Goal: Information Seeking & Learning: Compare options

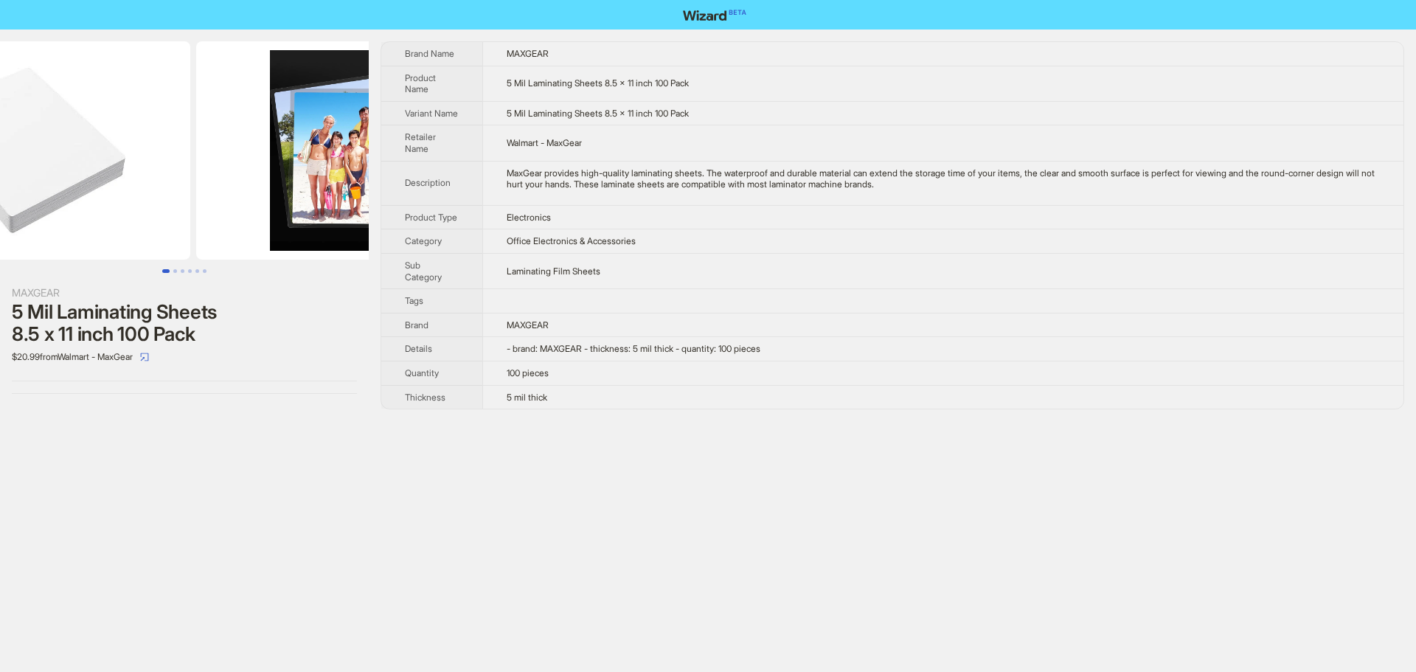
drag, startPoint x: 226, startPoint y: 192, endPoint x: 35, endPoint y: 178, distance: 190.8
click at [44, 180] on img at bounding box center [25, 150] width 330 height 218
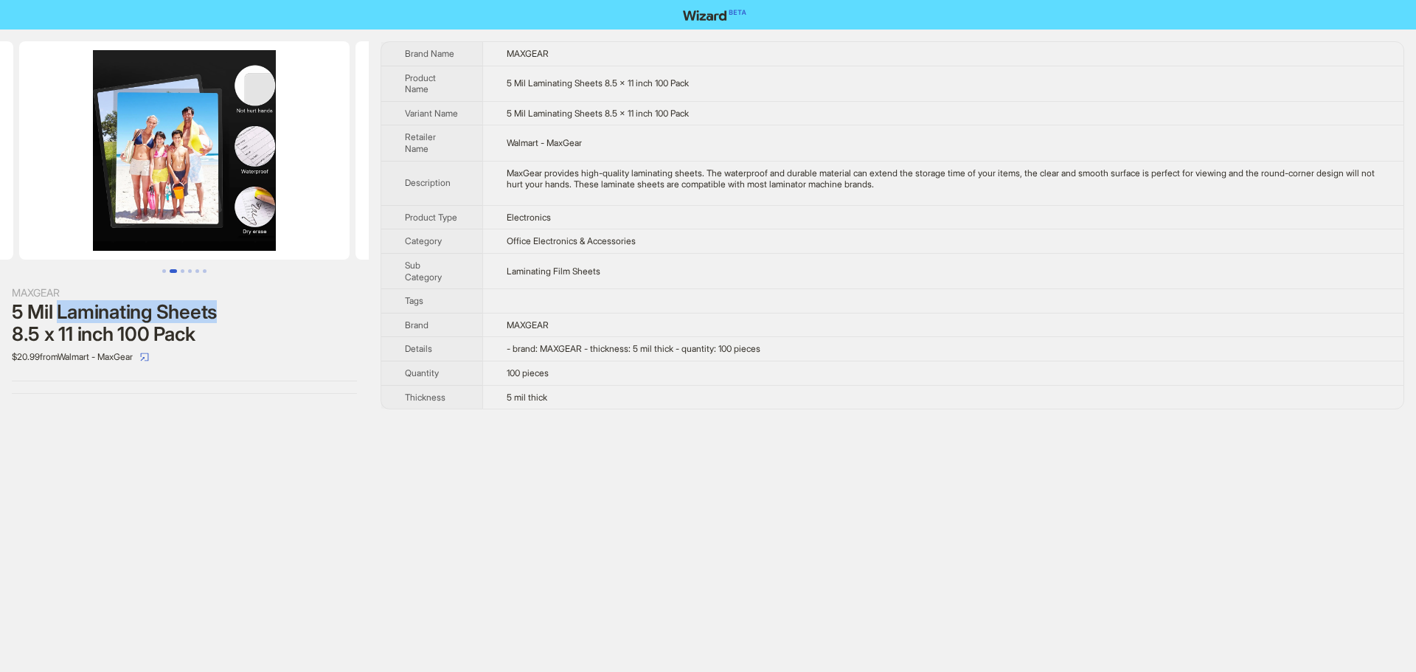
drag, startPoint x: 56, startPoint y: 303, endPoint x: 232, endPoint y: 310, distance: 176.4
click at [232, 310] on div "5 Mil Laminating Sheets 8.5 x 11 inch 100 Pack" at bounding box center [184, 323] width 345 height 44
drag, startPoint x: 221, startPoint y: 519, endPoint x: 195, endPoint y: 504, distance: 30.4
click at [208, 512] on div "MAXGEAR 5 Mil Laminating Sheets 8.5 x 11 inch 100 Pack $20.99 from Walmart - Ma…" at bounding box center [708, 336] width 1416 height 672
drag, startPoint x: 558, startPoint y: 397, endPoint x: 491, endPoint y: 395, distance: 67.1
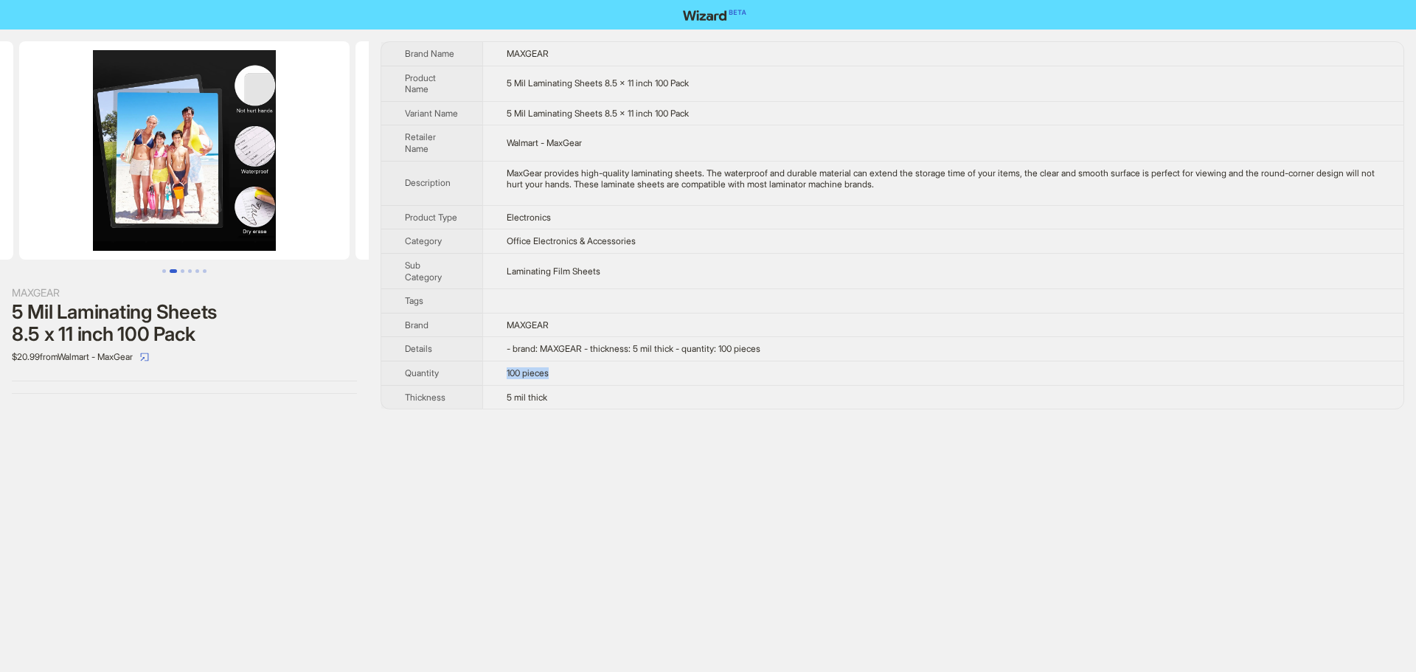
click at [491, 385] on td "100 pieces" at bounding box center [942, 373] width 921 height 24
drag, startPoint x: 510, startPoint y: 119, endPoint x: 607, endPoint y: 128, distance: 97.7
click at [607, 125] on td "5 Mil Laminating Sheets 8.5 x 11 inch 100 Pack" at bounding box center [942, 113] width 921 height 24
click at [380, 501] on div "MAXGEAR 5 Mil Laminating Sheets 8.5 x 11 inch 100 Pack $20.99 from Walmart - Ma…" at bounding box center [708, 336] width 1416 height 672
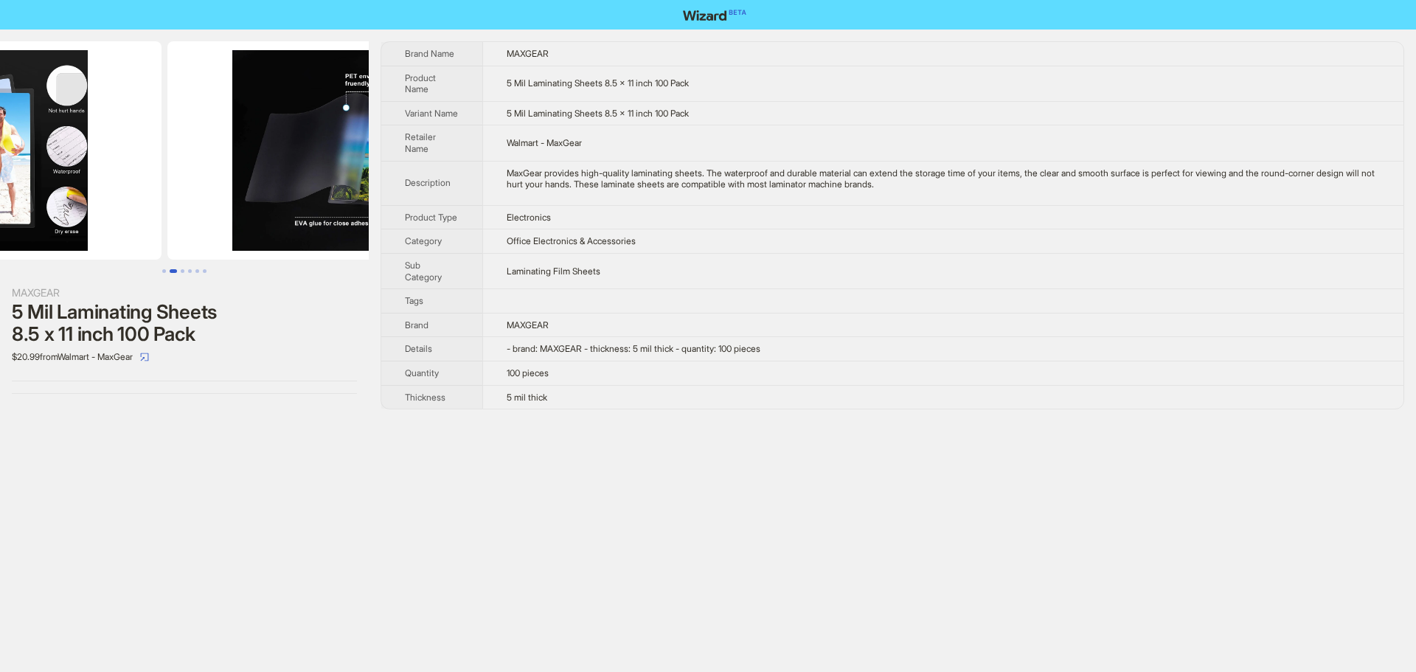
drag, startPoint x: 296, startPoint y: 198, endPoint x: 127, endPoint y: 207, distance: 169.1
click at [137, 207] on ul at bounding box center [184, 150] width 369 height 218
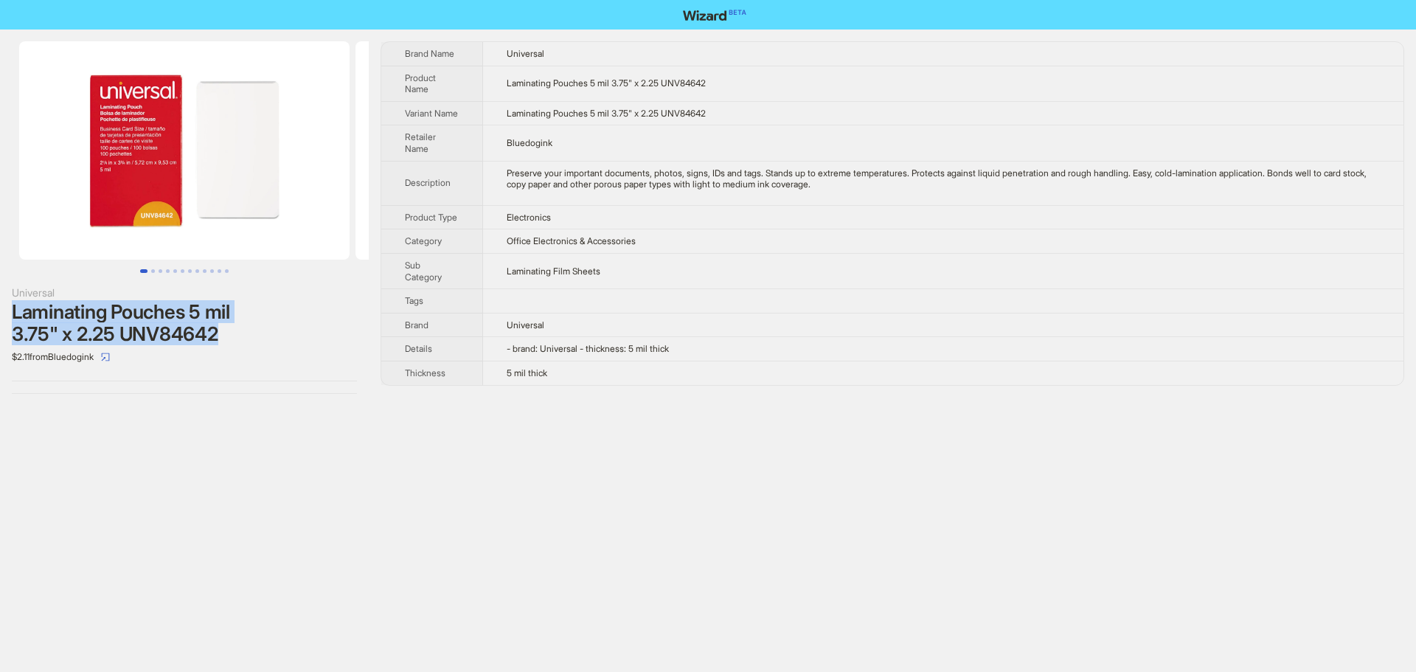
drag, startPoint x: 15, startPoint y: 310, endPoint x: 266, endPoint y: 331, distance: 252.3
click at [266, 331] on div "Laminating Pouches 5 mil 3.75" x 2.25 UNV84642" at bounding box center [184, 323] width 345 height 44
click at [640, 141] on td "Bluedogink" at bounding box center [943, 142] width 920 height 35
drag, startPoint x: 223, startPoint y: 183, endPoint x: 101, endPoint y: 130, distance: 132.8
click at [19, 135] on img at bounding box center [184, 150] width 330 height 218
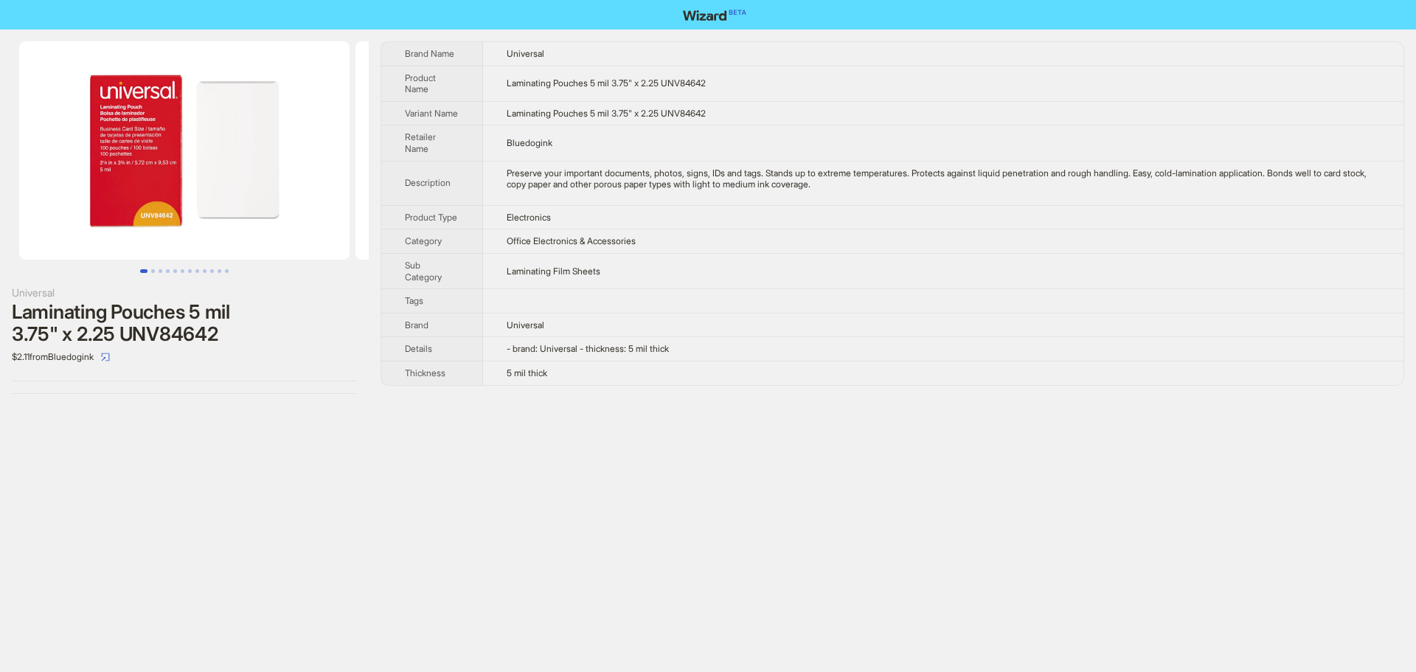
scroll to position [0, 336]
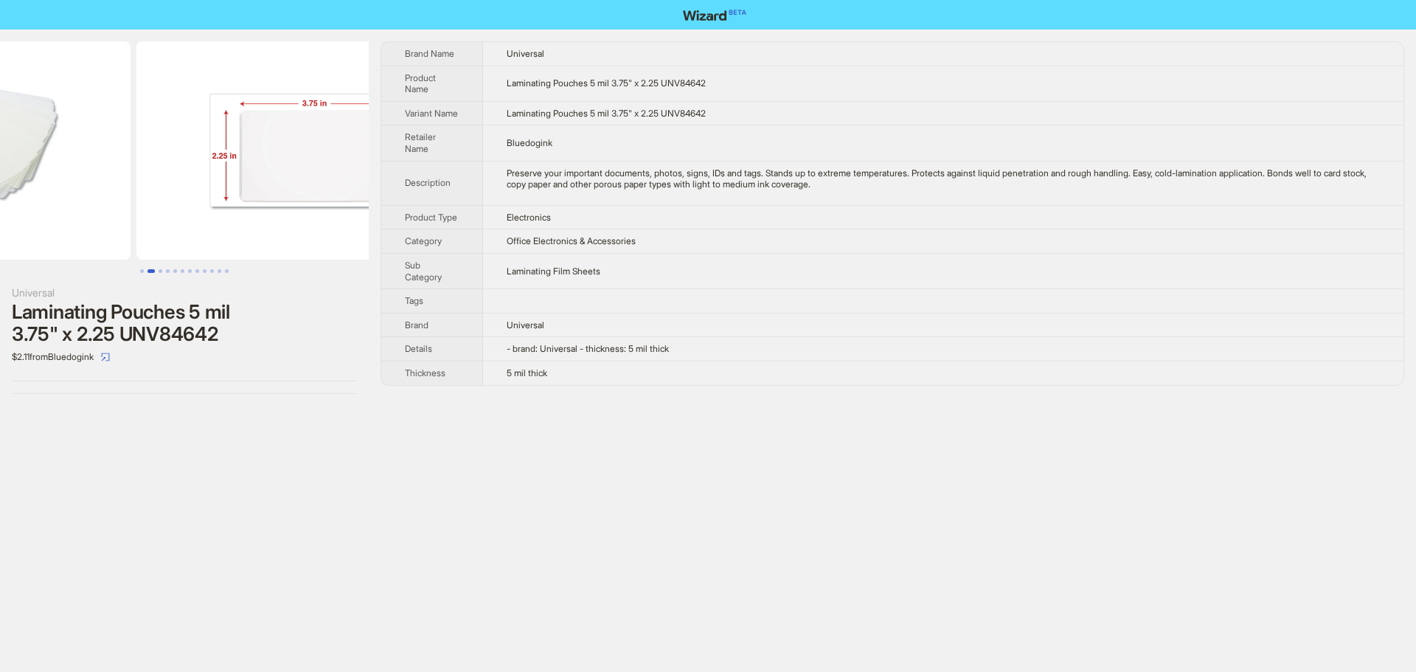
drag, startPoint x: 237, startPoint y: 136, endPoint x: 31, endPoint y: 113, distance: 207.7
click at [100, 125] on ul at bounding box center [184, 150] width 369 height 218
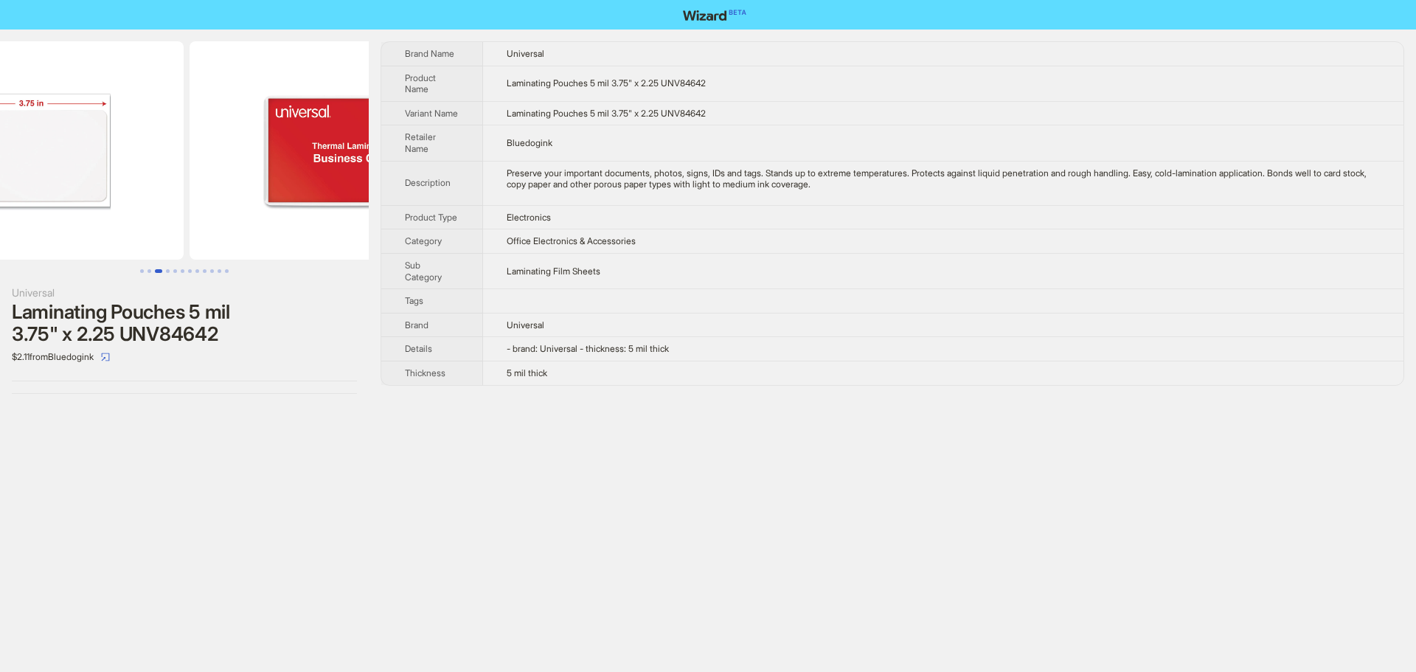
drag, startPoint x: 259, startPoint y: 181, endPoint x: 134, endPoint y: 178, distance: 124.7
click at [143, 182] on img at bounding box center [18, 150] width 330 height 218
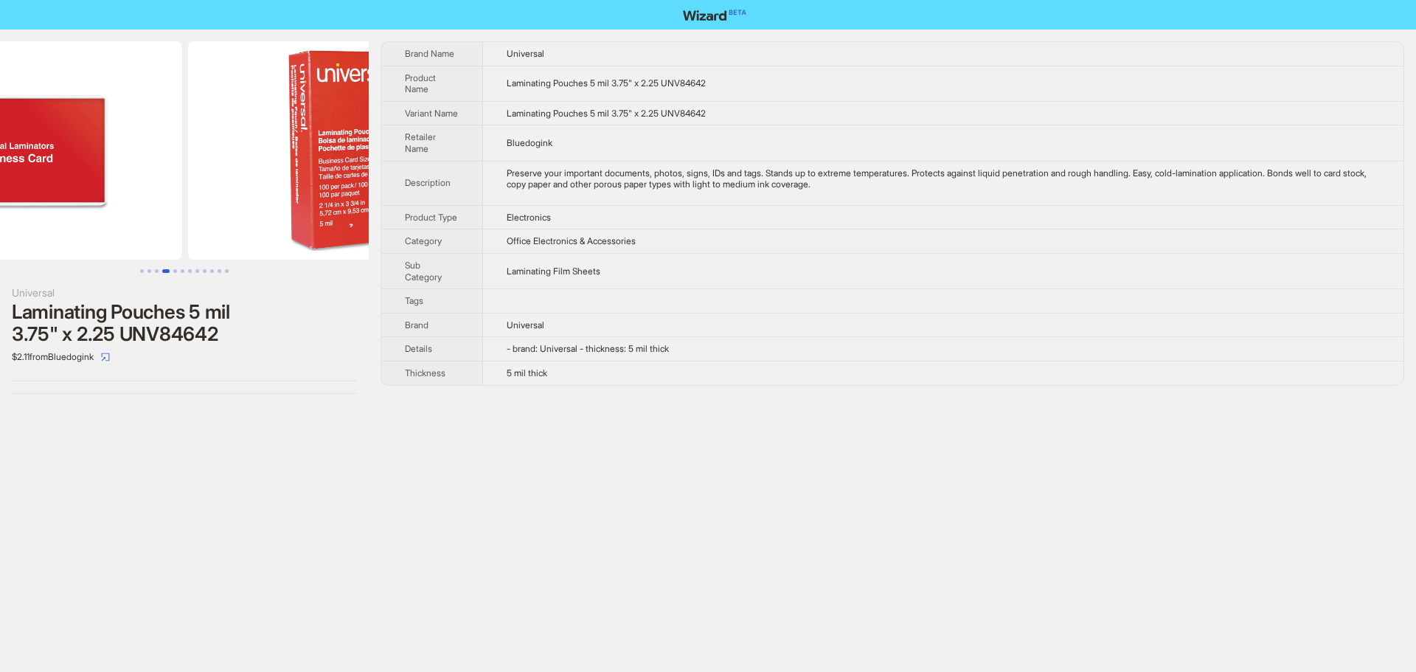
drag, startPoint x: 273, startPoint y: 170, endPoint x: 160, endPoint y: 161, distance: 113.2
click at [160, 161] on img at bounding box center [17, 150] width 330 height 218
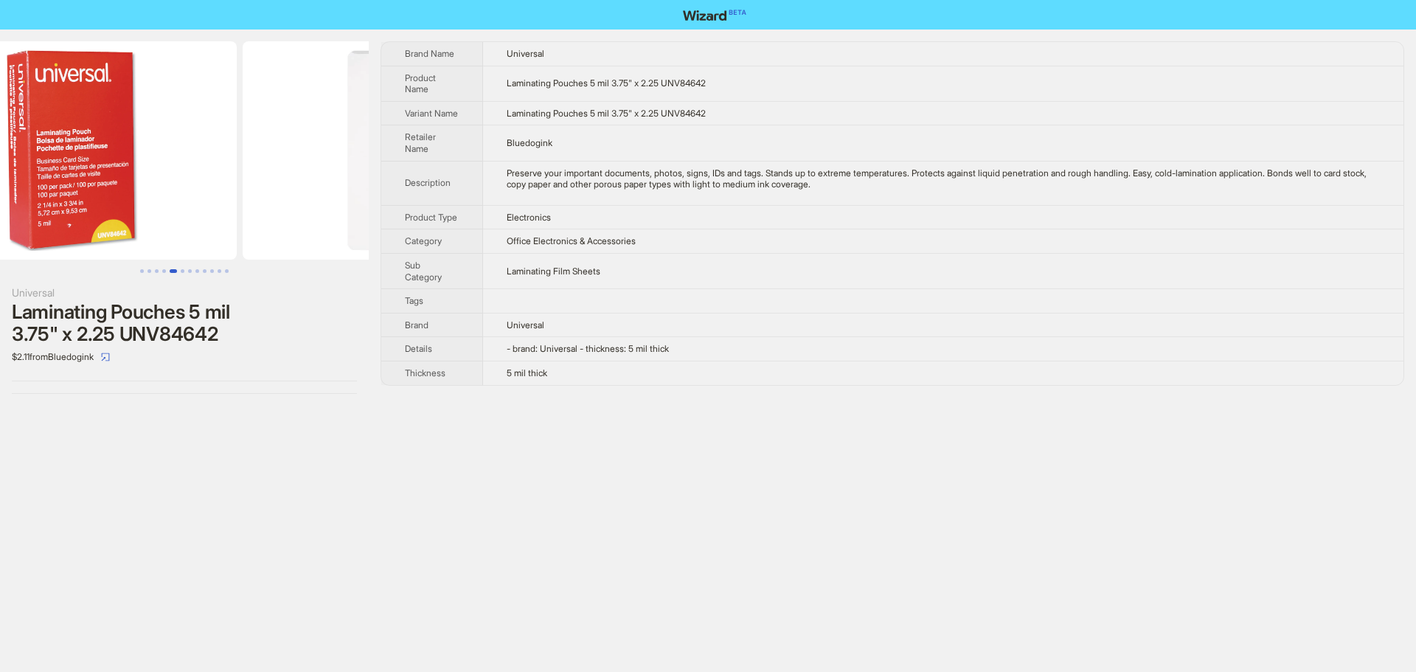
drag, startPoint x: 153, startPoint y: 178, endPoint x: 119, endPoint y: 178, distance: 33.9
click at [144, 178] on img at bounding box center [71, 150] width 330 height 218
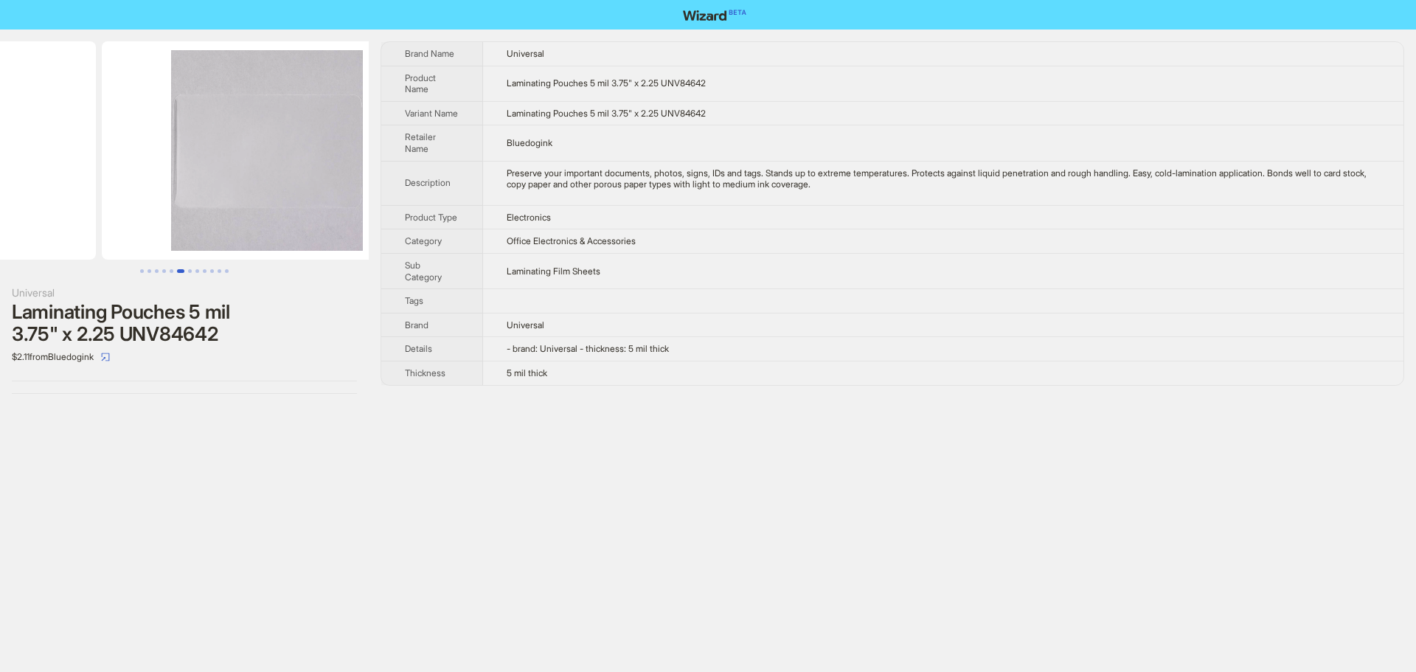
drag, startPoint x: 271, startPoint y: 190, endPoint x: 35, endPoint y: 185, distance: 236.8
click at [49, 188] on ul at bounding box center [184, 150] width 369 height 218
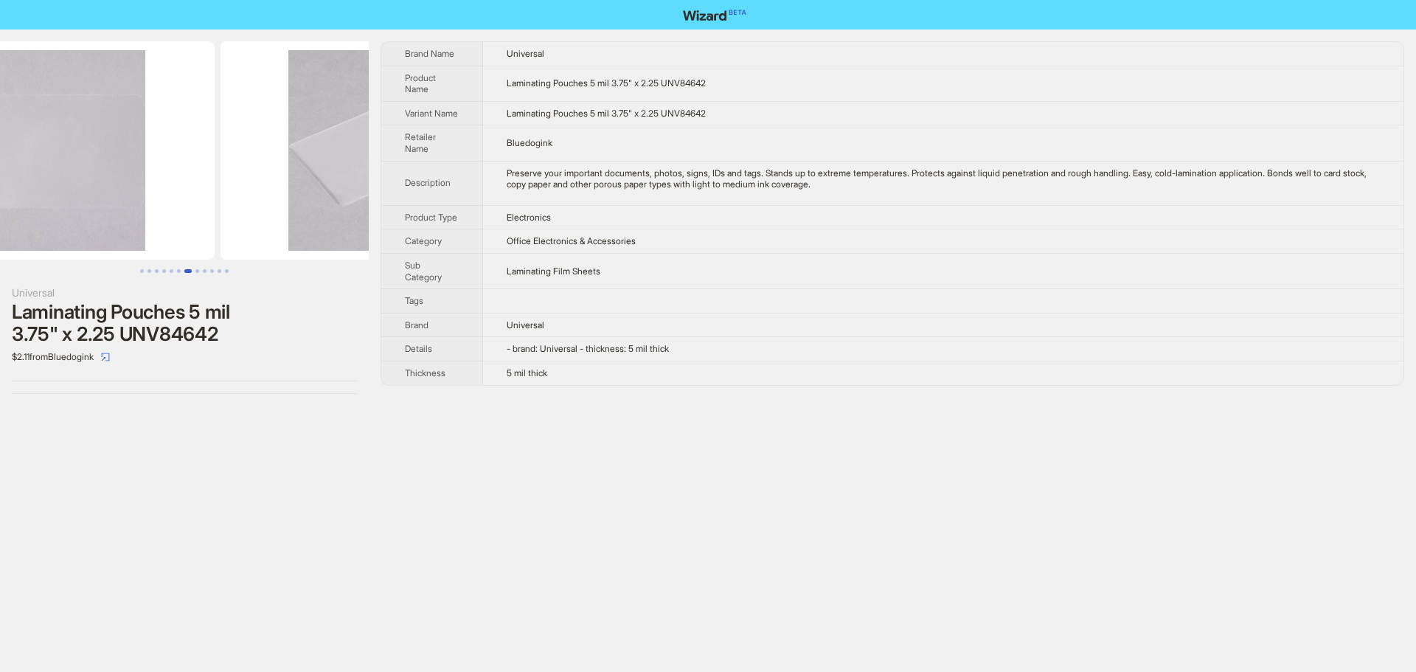
drag, startPoint x: 232, startPoint y: 203, endPoint x: 88, endPoint y: 197, distance: 143.2
click at [115, 203] on img at bounding box center [49, 150] width 330 height 218
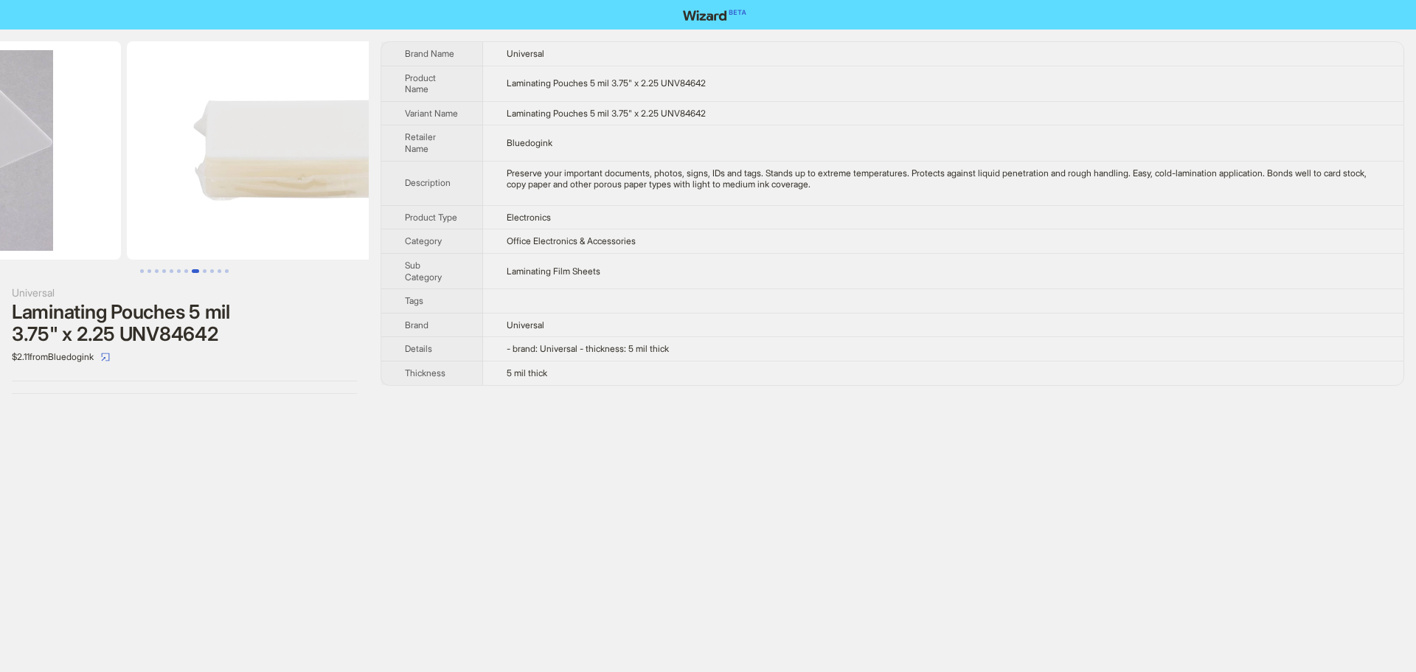
drag, startPoint x: 192, startPoint y: 222, endPoint x: 165, endPoint y: 208, distance: 30.7
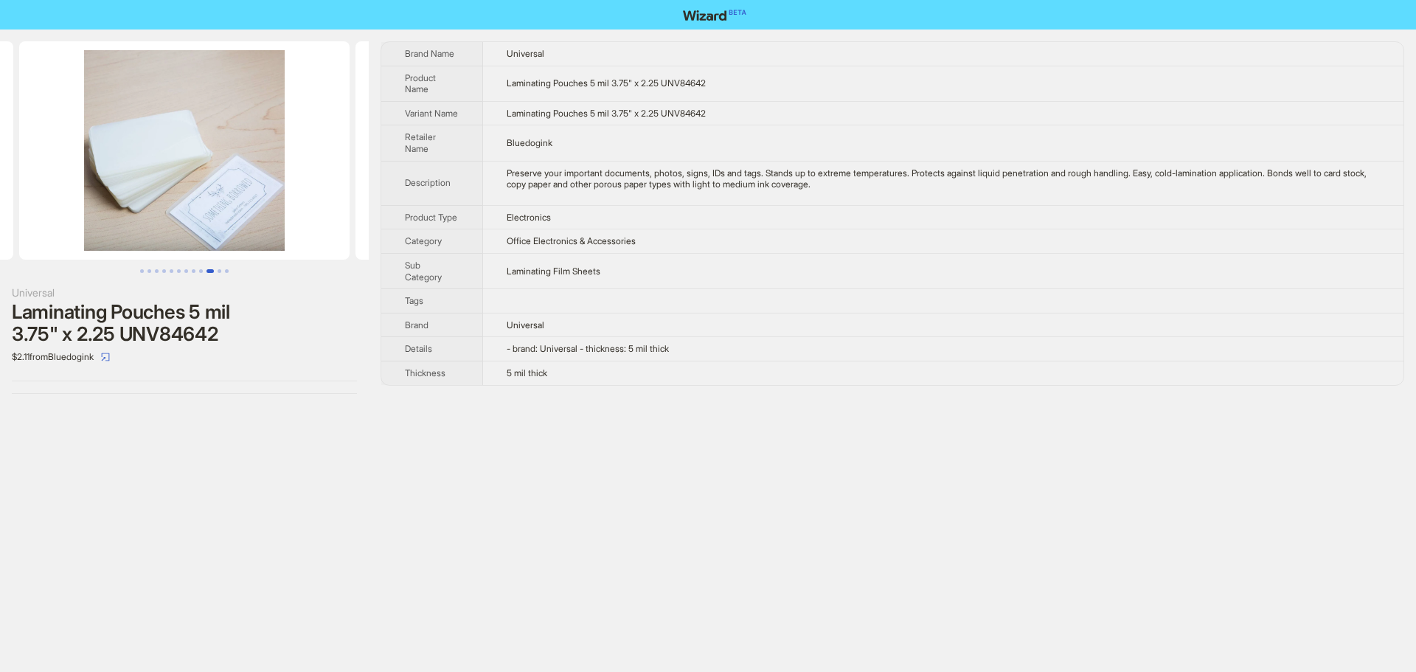
drag, startPoint x: 280, startPoint y: 187, endPoint x: 173, endPoint y: 184, distance: 107.7
click at [175, 186] on img at bounding box center [184, 150] width 330 height 218
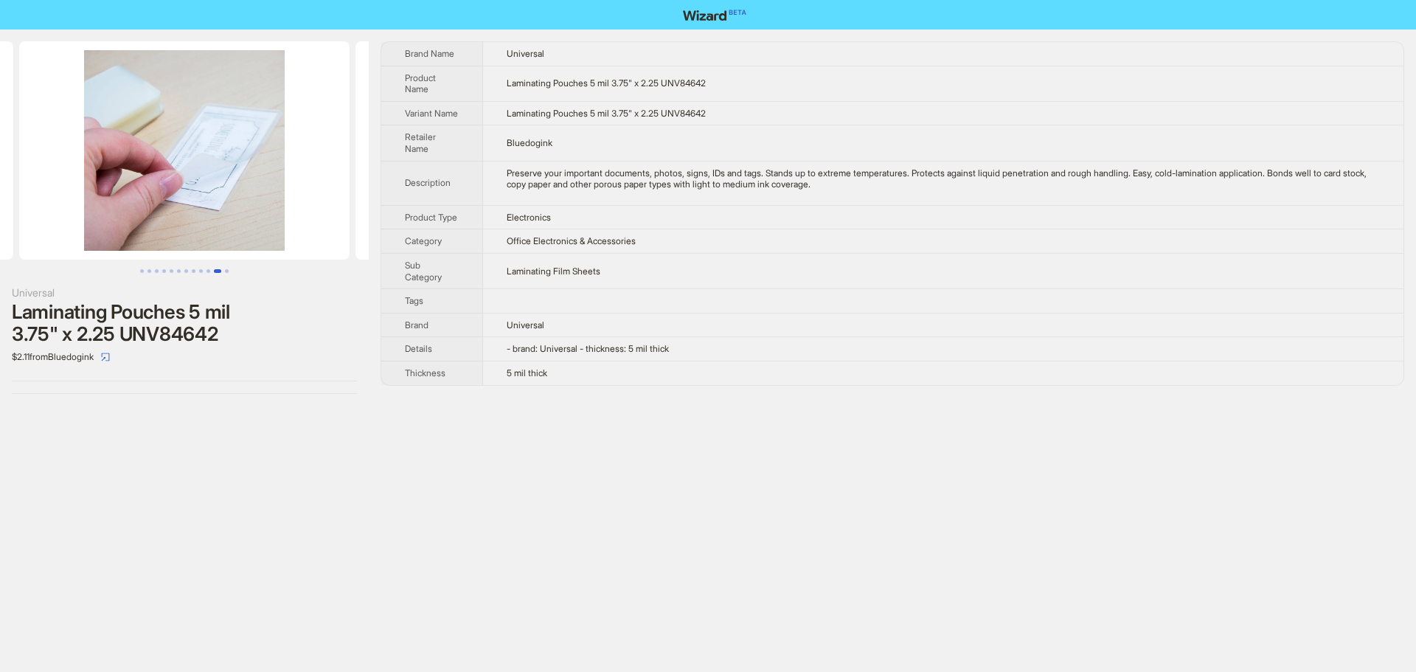
click at [93, 161] on li at bounding box center [184, 150] width 336 height 218
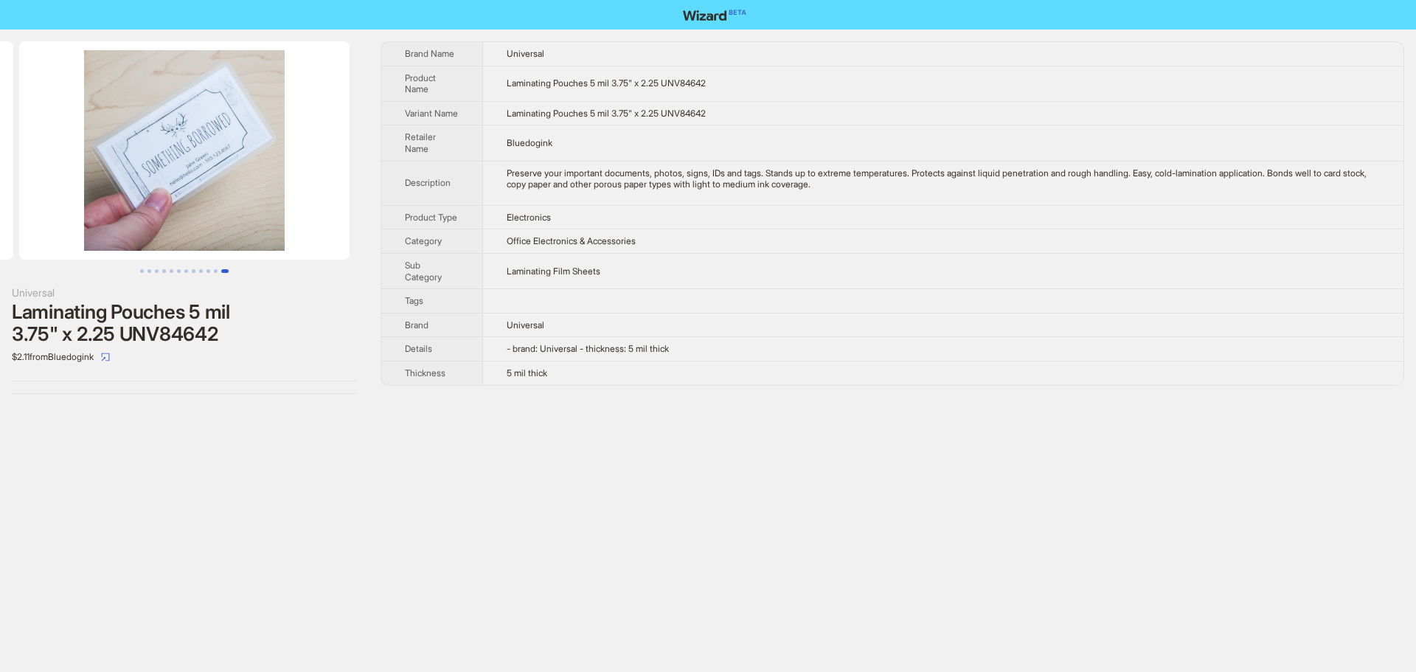
drag, startPoint x: 234, startPoint y: 160, endPoint x: 66, endPoint y: 170, distance: 168.4
click at [67, 170] on img at bounding box center [184, 150] width 330 height 218
drag, startPoint x: 1191, startPoint y: 184, endPoint x: 1312, endPoint y: 192, distance: 121.3
click at [1312, 190] on div "Preserve your important documents, photos, signs, IDs and tags. Stands up to ex…" at bounding box center [943, 178] width 873 height 23
click at [677, 204] on td "Preserve your important documents, photos, signs, IDs and tags. Stands up to ex…" at bounding box center [943, 183] width 920 height 44
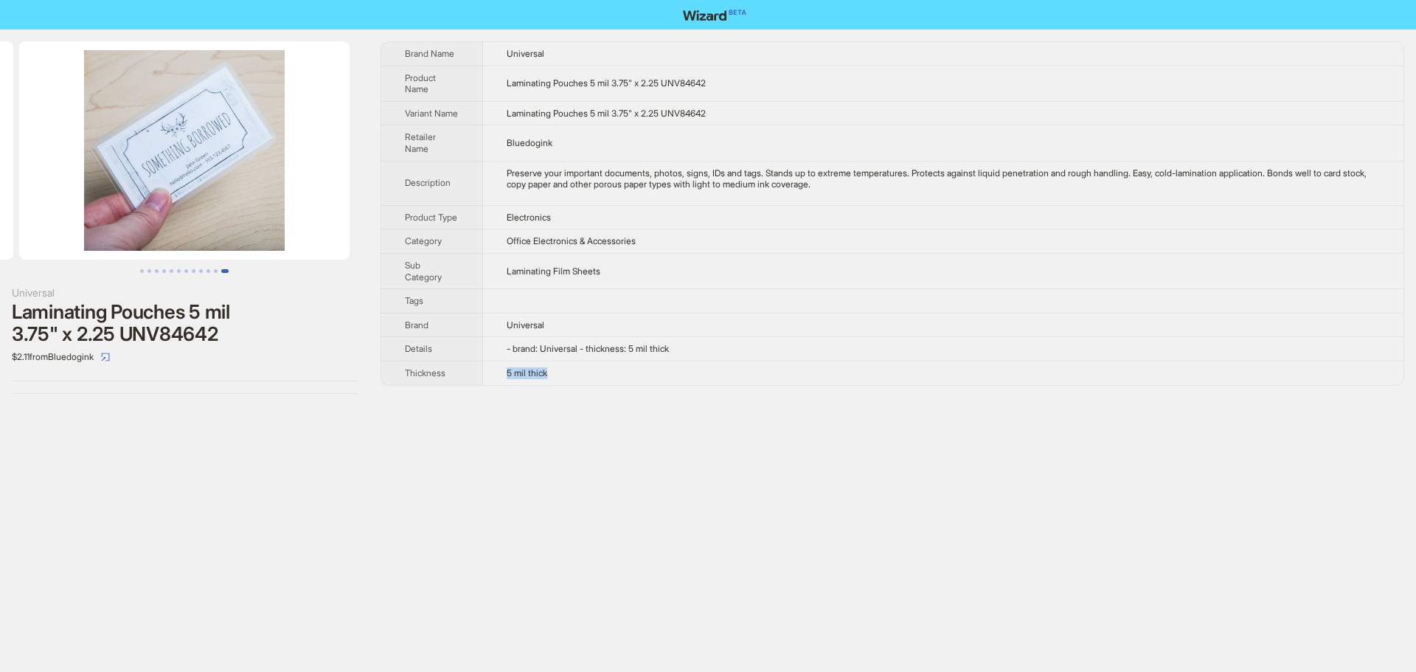
drag, startPoint x: 559, startPoint y: 388, endPoint x: 479, endPoint y: 382, distance: 80.6
click at [479, 382] on tr "Thickness 5 mil thick" at bounding box center [892, 373] width 1022 height 24
click at [600, 246] on span "Office Electronics & Accessories" at bounding box center [571, 240] width 129 height 11
drag, startPoint x: 221, startPoint y: 163, endPoint x: 122, endPoint y: 161, distance: 99.6
click at [122, 161] on img at bounding box center [184, 150] width 330 height 218
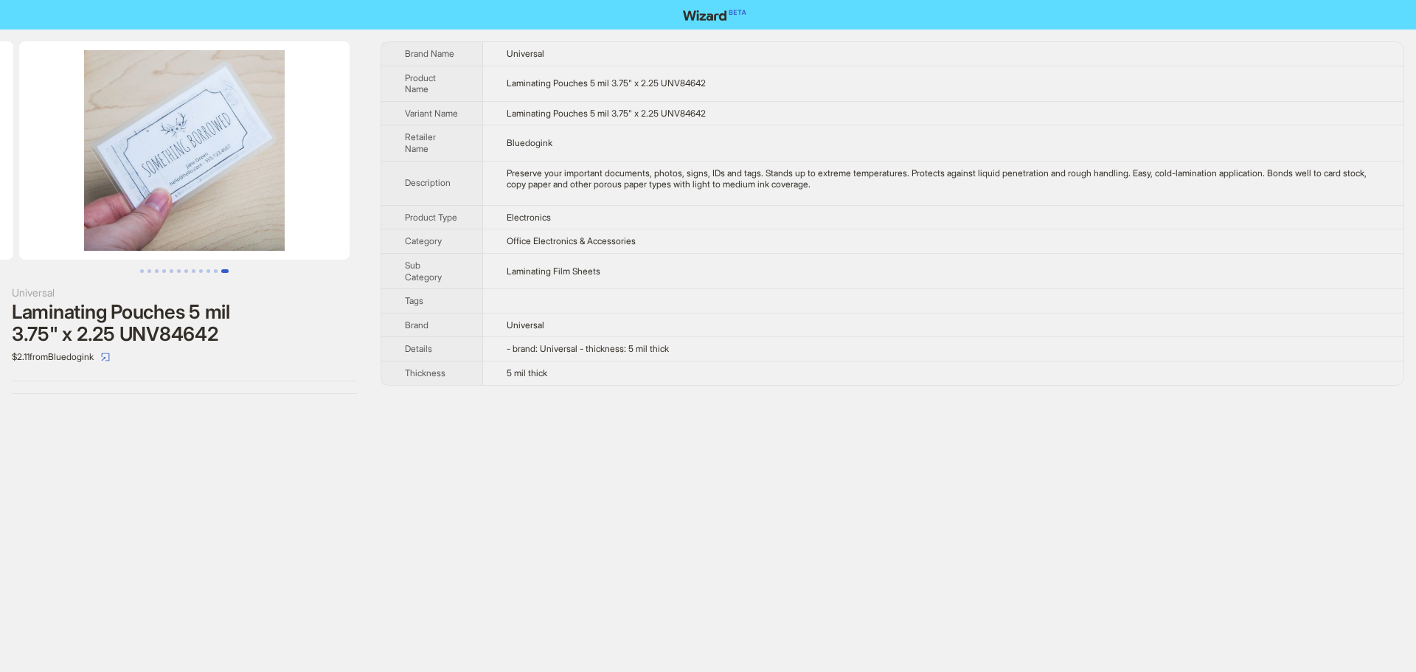
click at [242, 167] on img at bounding box center [184, 150] width 330 height 218
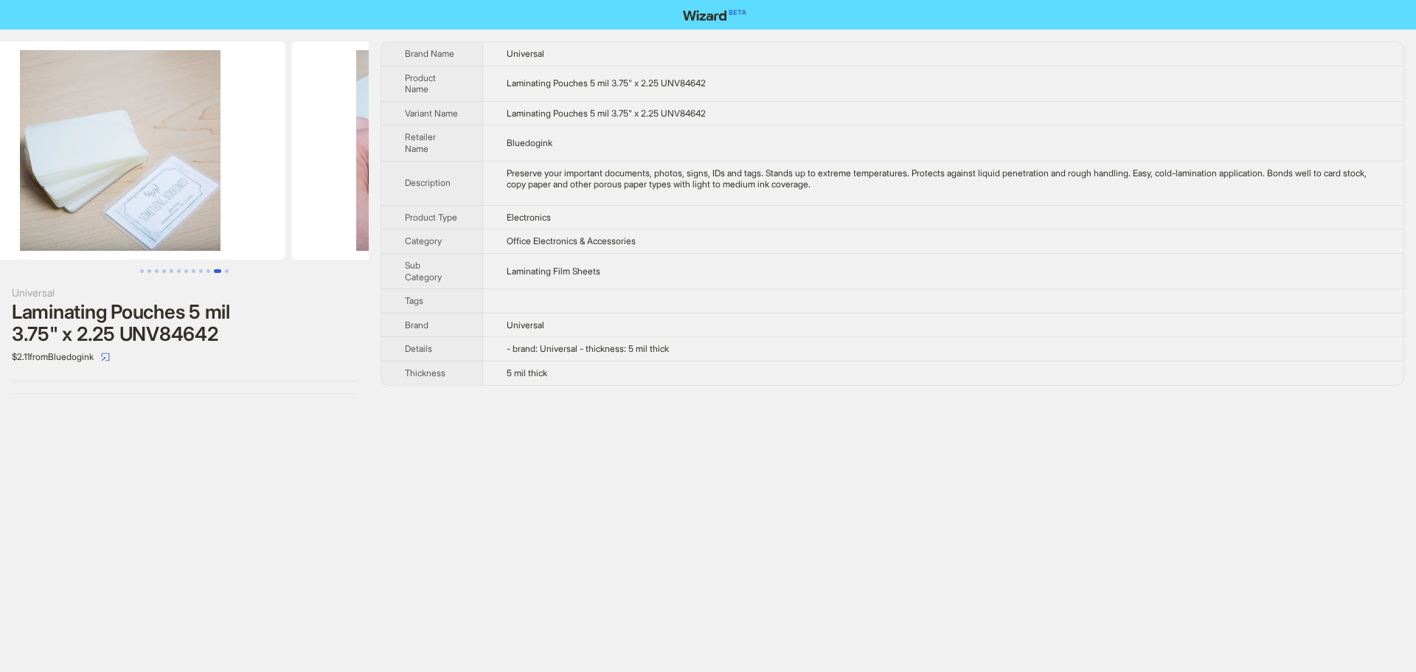
drag, startPoint x: 149, startPoint y: 164, endPoint x: 333, endPoint y: 177, distance: 184.8
click at [333, 176] on img at bounding box center [456, 150] width 330 height 218
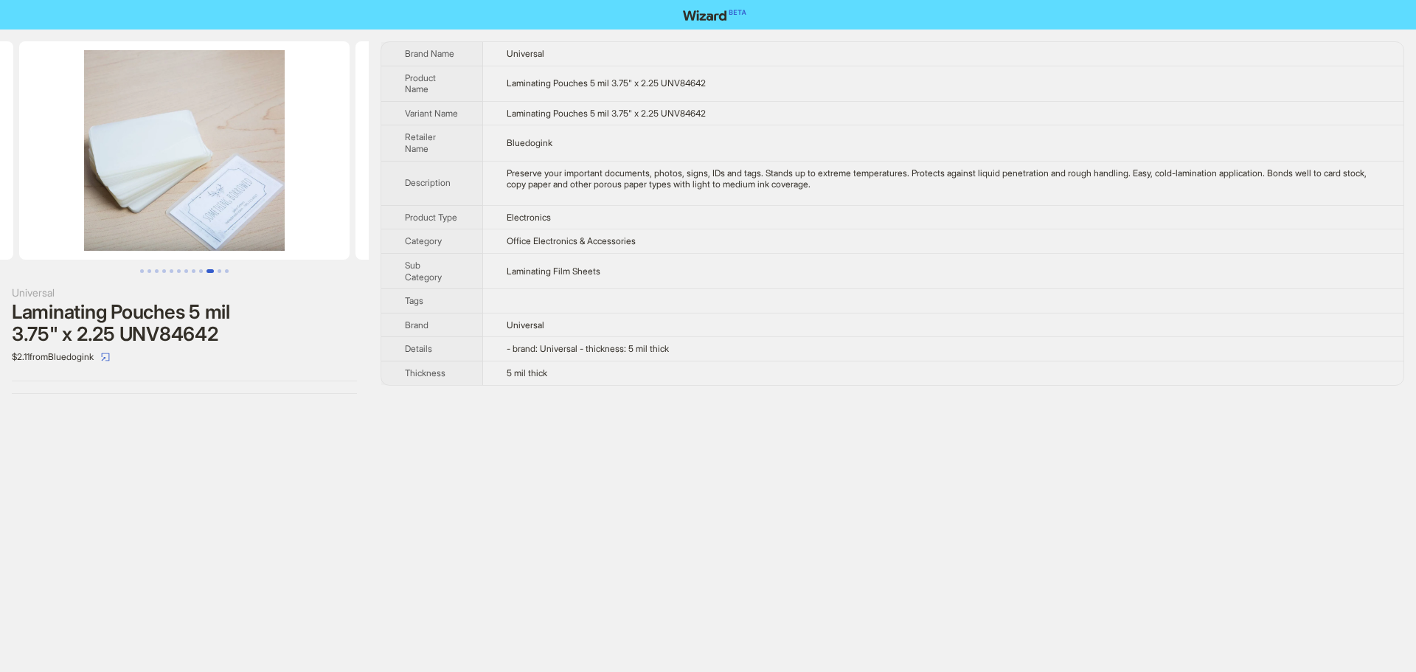
drag, startPoint x: 159, startPoint y: 164, endPoint x: 306, endPoint y: 163, distance: 147.5
click at [306, 163] on img at bounding box center [184, 150] width 330 height 218
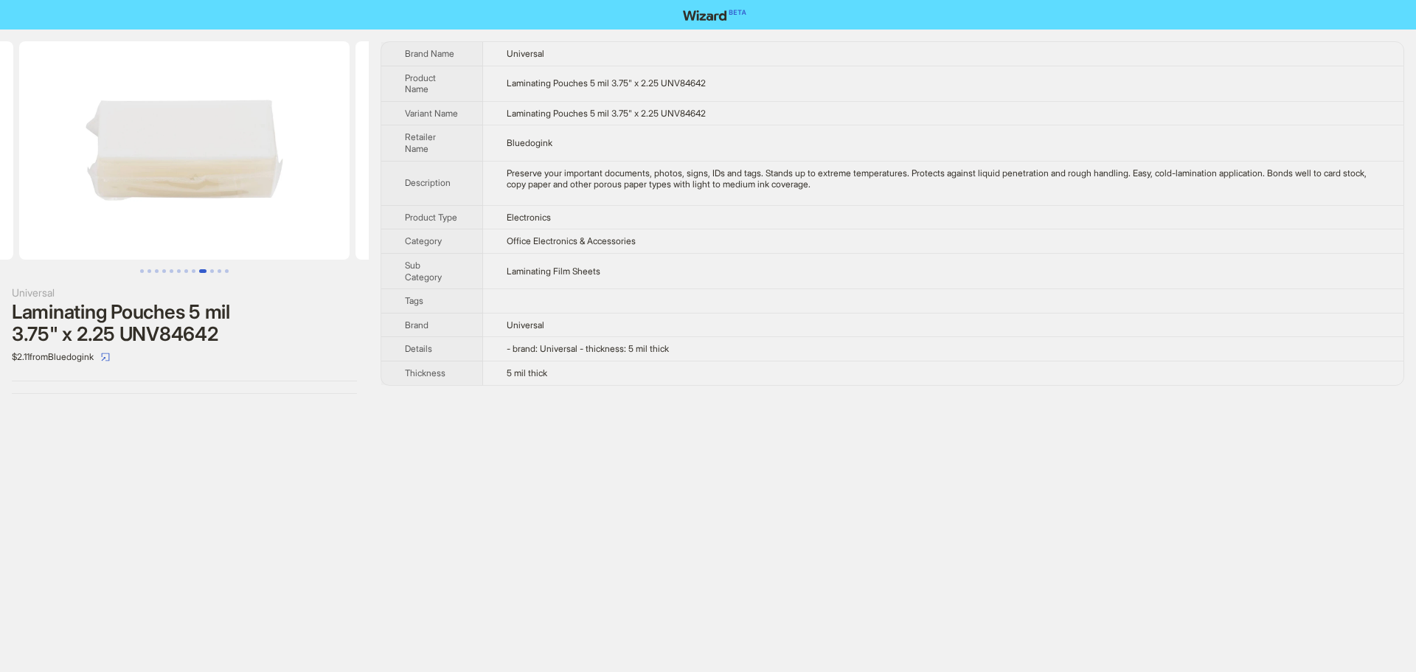
drag, startPoint x: 266, startPoint y: 164, endPoint x: 313, endPoint y: 171, distance: 47.7
click at [306, 170] on img at bounding box center [184, 150] width 330 height 218
drag, startPoint x: 300, startPoint y: 171, endPoint x: 382, endPoint y: 184, distance: 82.9
click at [350, 182] on img at bounding box center [184, 150] width 330 height 218
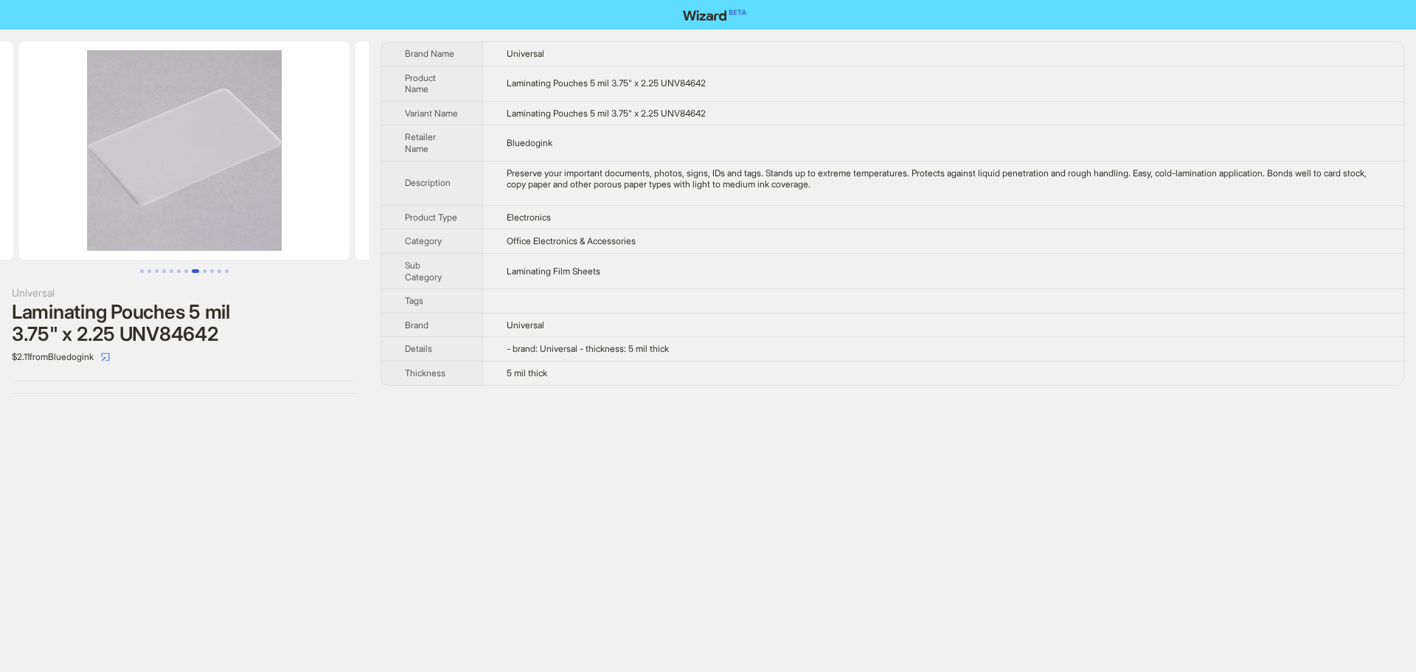
click at [347, 198] on img at bounding box center [184, 150] width 330 height 218
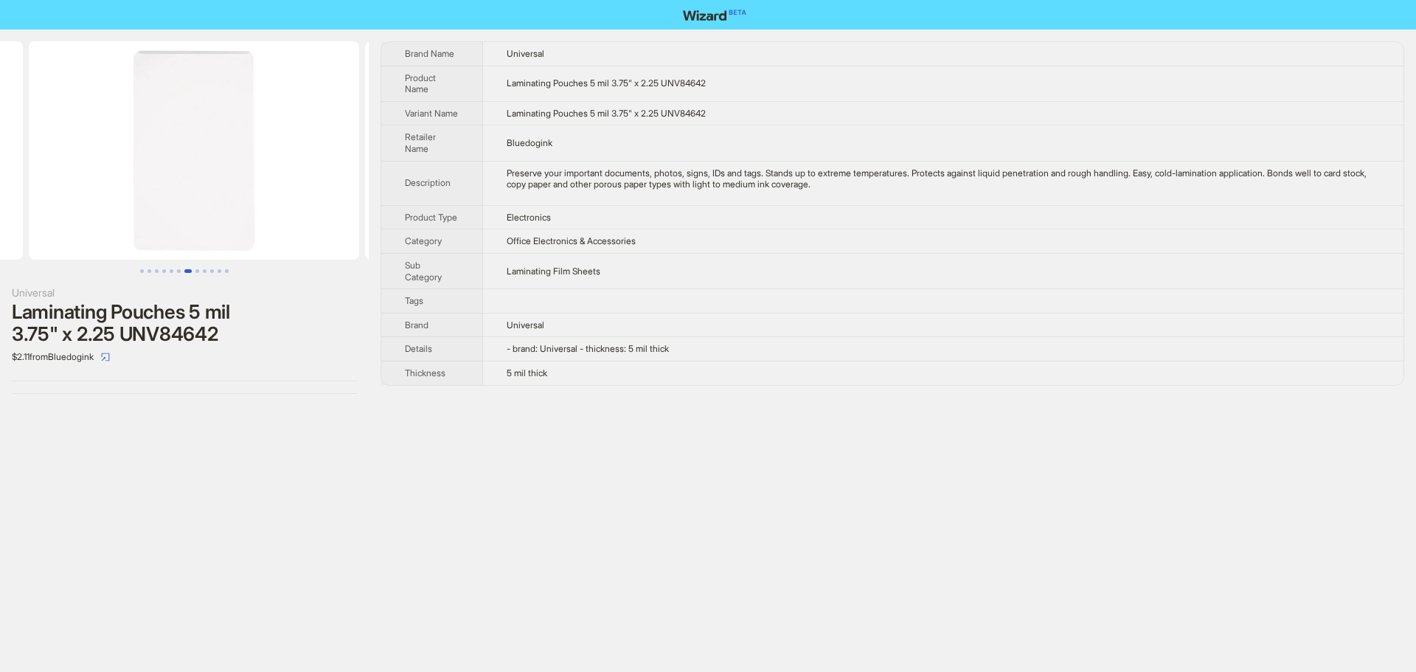
drag, startPoint x: 116, startPoint y: 151, endPoint x: 347, endPoint y: 178, distance: 233.2
click at [347, 178] on ul at bounding box center [184, 150] width 369 height 218
drag, startPoint x: 220, startPoint y: 174, endPoint x: 139, endPoint y: 147, distance: 84.6
click at [331, 179] on img at bounding box center [184, 150] width 330 height 218
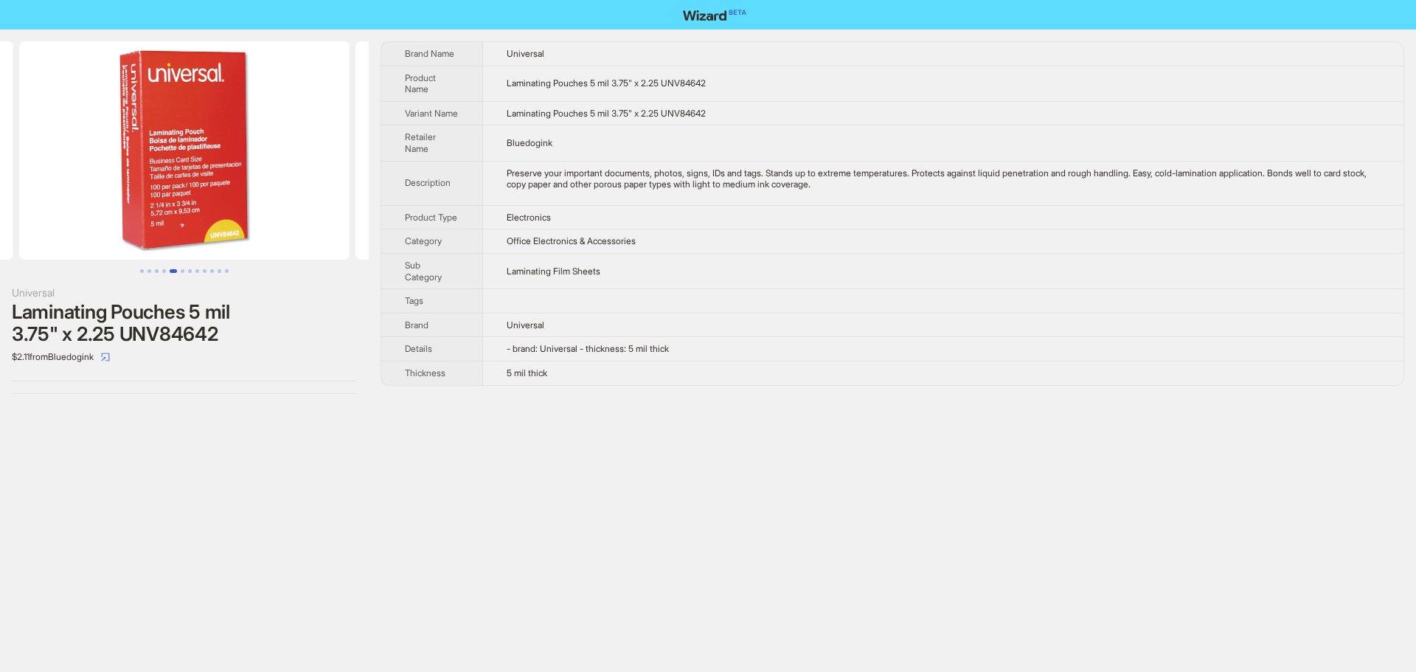
click at [254, 147] on img at bounding box center [184, 150] width 330 height 218
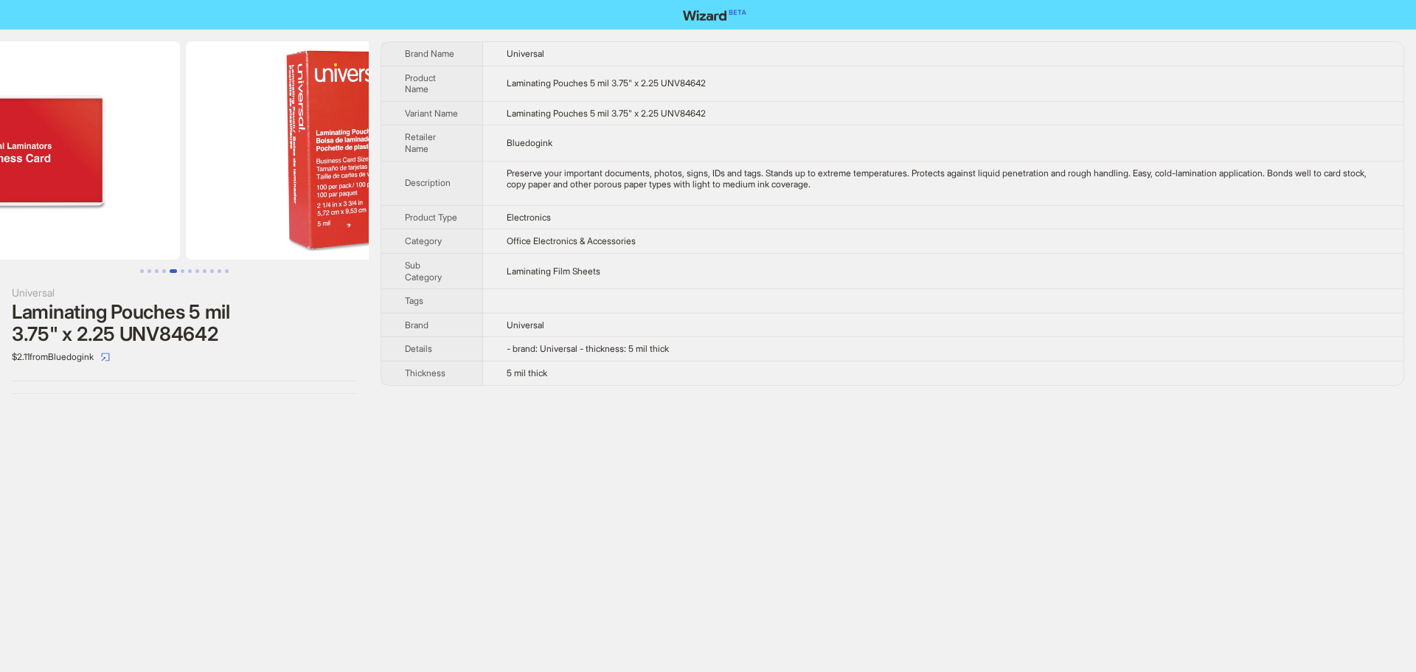
drag, startPoint x: 181, startPoint y: 147, endPoint x: 295, endPoint y: 164, distance: 115.7
click at [294, 164] on img at bounding box center [351, 150] width 330 height 218
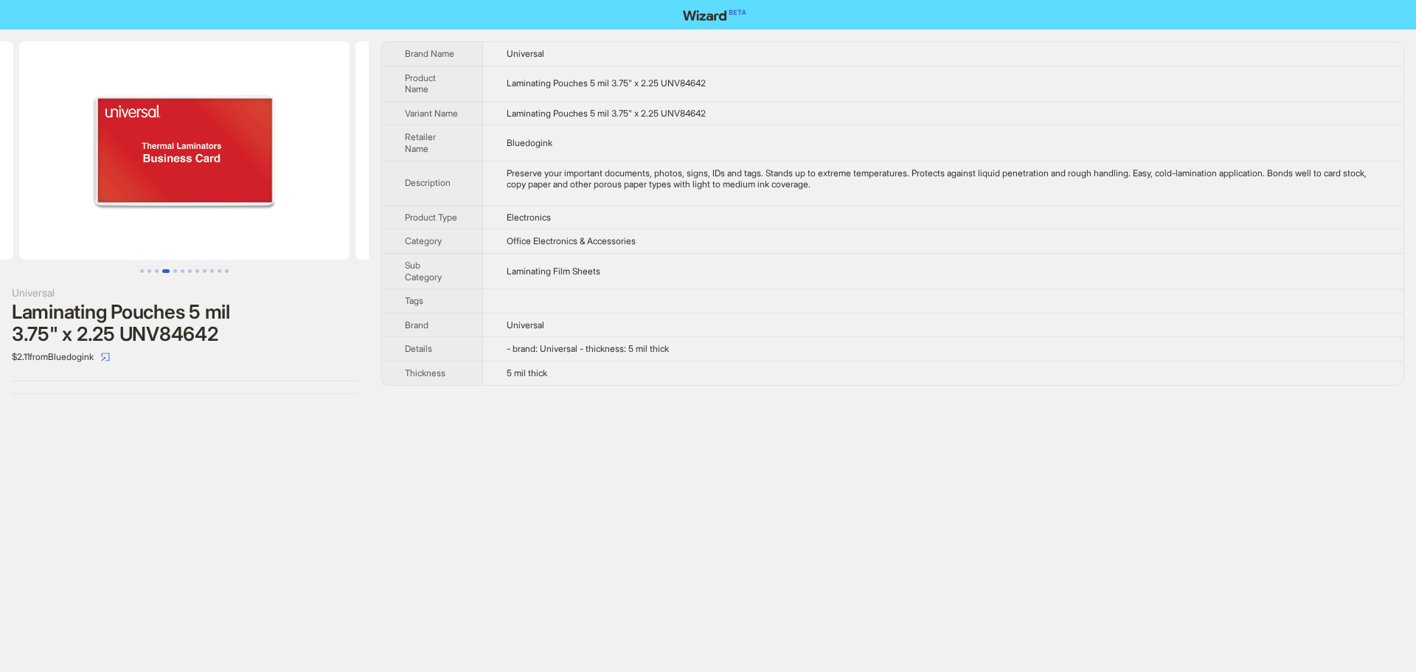
drag, startPoint x: 117, startPoint y: 132, endPoint x: 251, endPoint y: 138, distance: 134.3
click at [234, 133] on img at bounding box center [184, 150] width 330 height 218
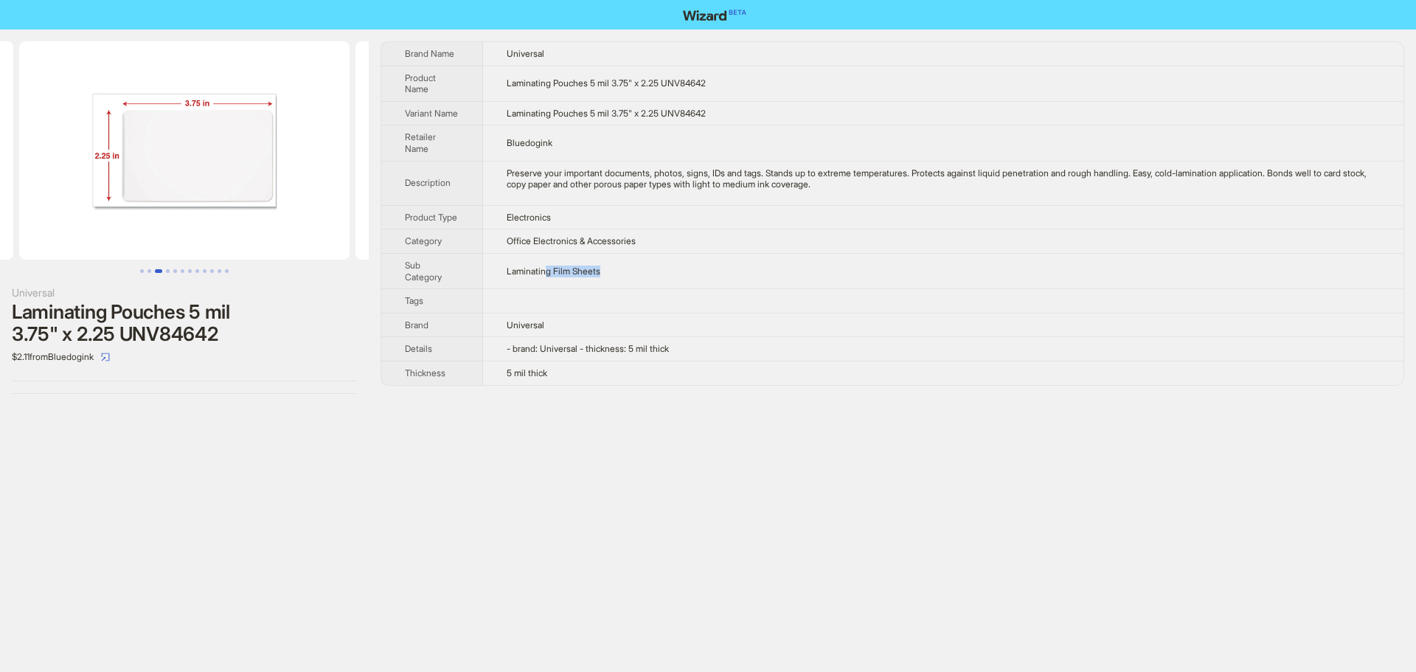
drag, startPoint x: 552, startPoint y: 281, endPoint x: 628, endPoint y: 291, distance: 77.3
click at [628, 288] on td "Laminating Film Sheets" at bounding box center [943, 270] width 920 height 35
click at [653, 288] on td "Laminating Film Sheets" at bounding box center [943, 270] width 920 height 35
drag, startPoint x: 249, startPoint y: 189, endPoint x: 478, endPoint y: 220, distance: 231.5
click at [467, 219] on div "Universal Laminating Pouches 5 mil 3.75" x 2.25 UNV84642 $2.11 from Bluedogink …" at bounding box center [708, 217] width 1416 height 376
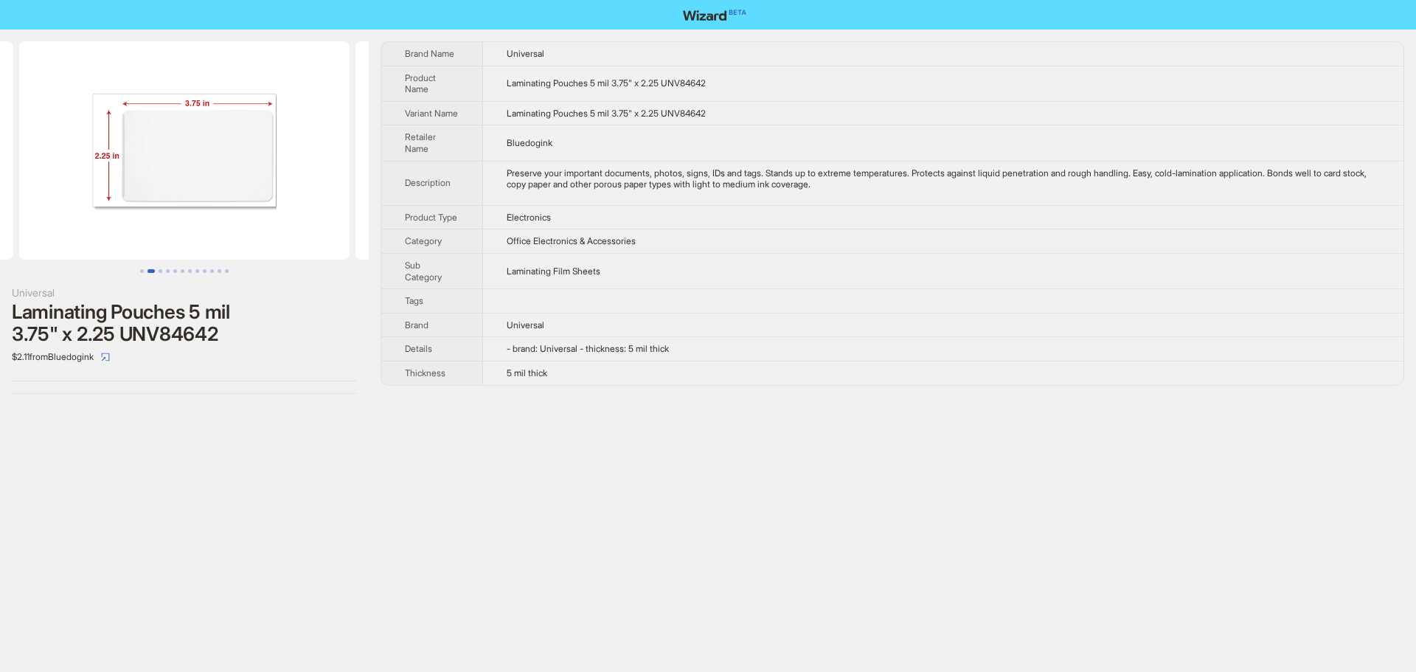
scroll to position [0, 336]
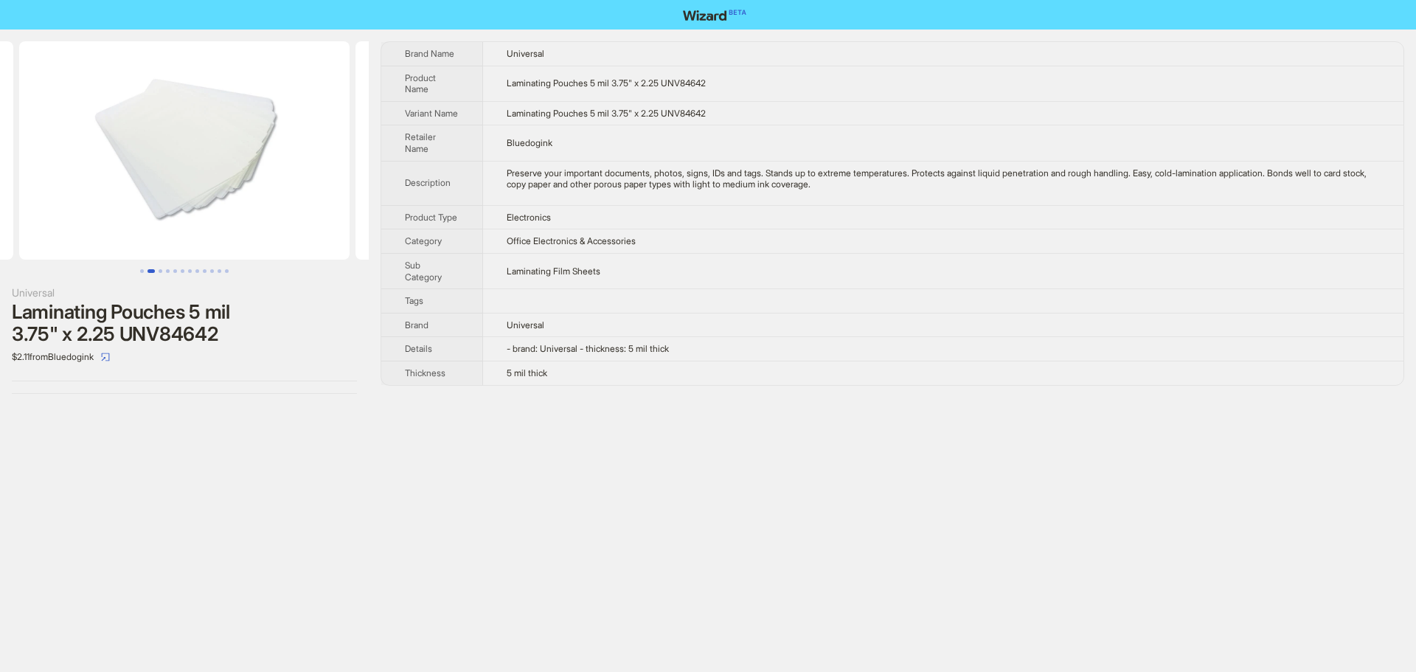
click at [380, 188] on div "Universal Laminating Pouches 5 mil 3.75" x 2.25 UNV84642 $2.11 from Bluedogink …" at bounding box center [708, 217] width 1416 height 376
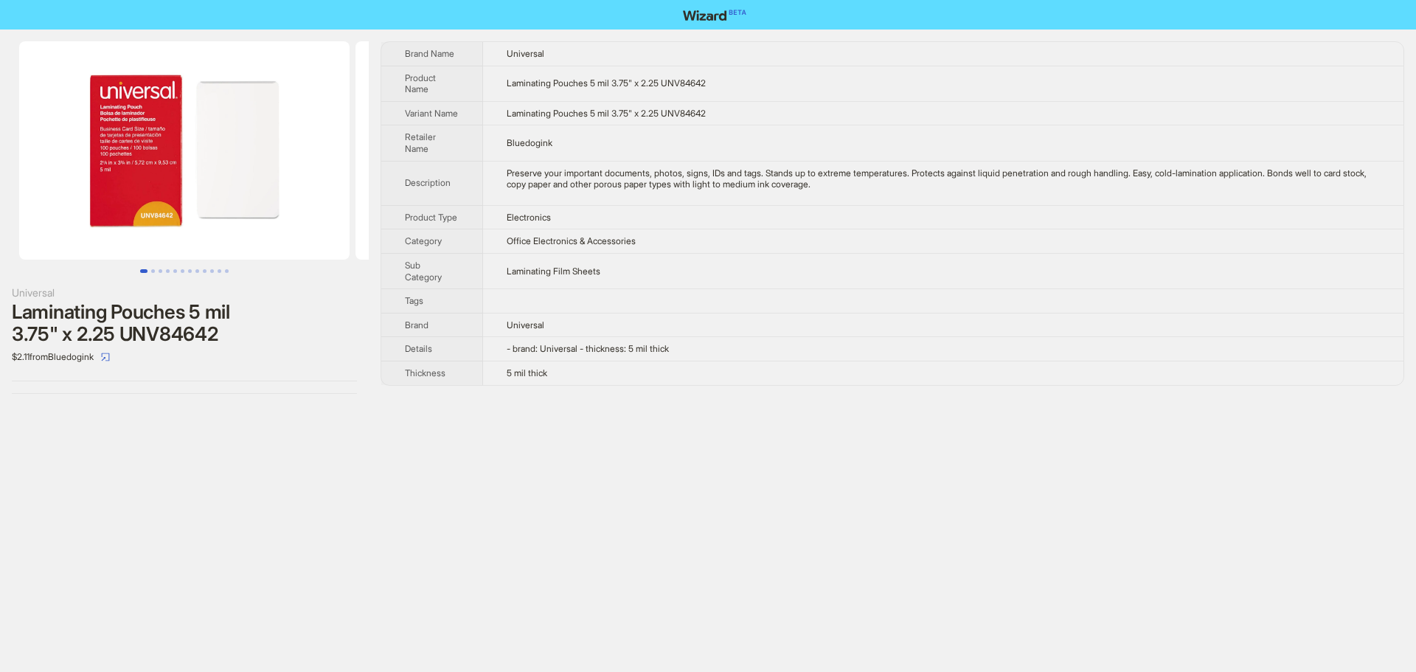
click at [334, 127] on img at bounding box center [184, 150] width 330 height 218
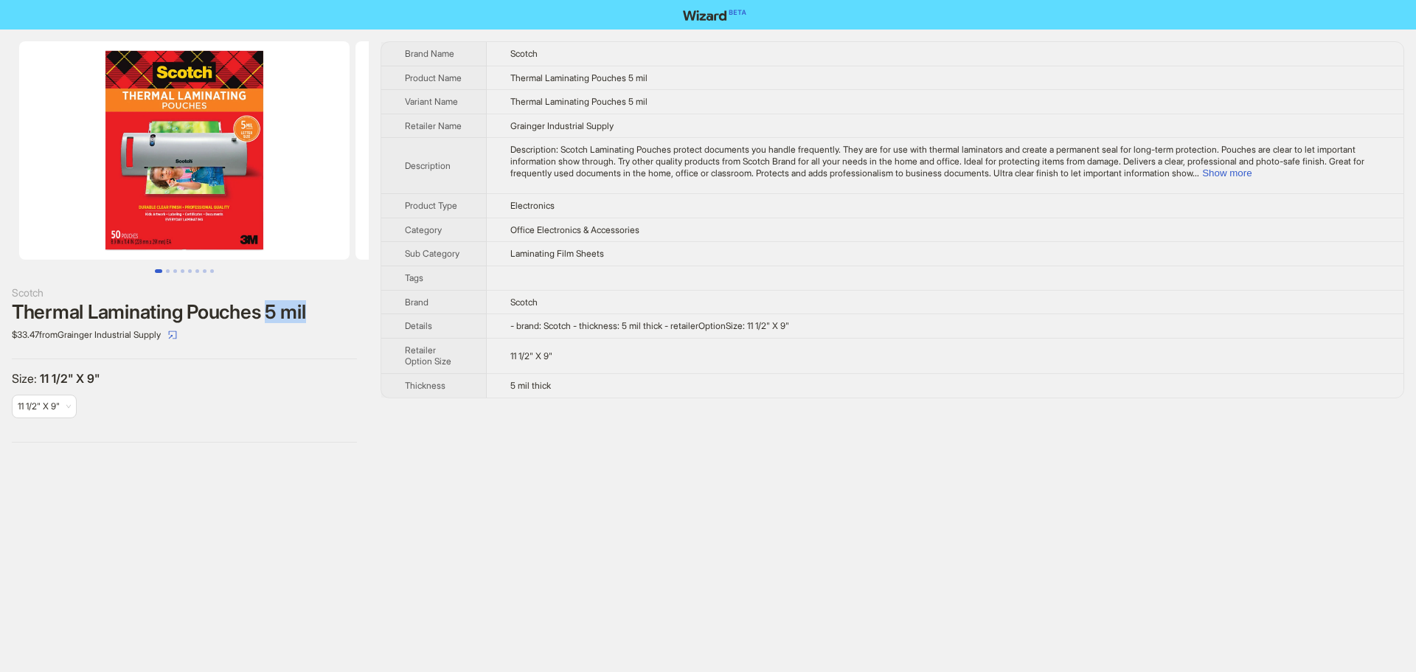
drag, startPoint x: 271, startPoint y: 309, endPoint x: 318, endPoint y: 310, distance: 47.2
click at [318, 310] on div "Thermal Laminating Pouches 5 mil" at bounding box center [184, 312] width 345 height 22
click at [248, 371] on label "Size : 11 1/2" X 9"" at bounding box center [184, 378] width 345 height 15
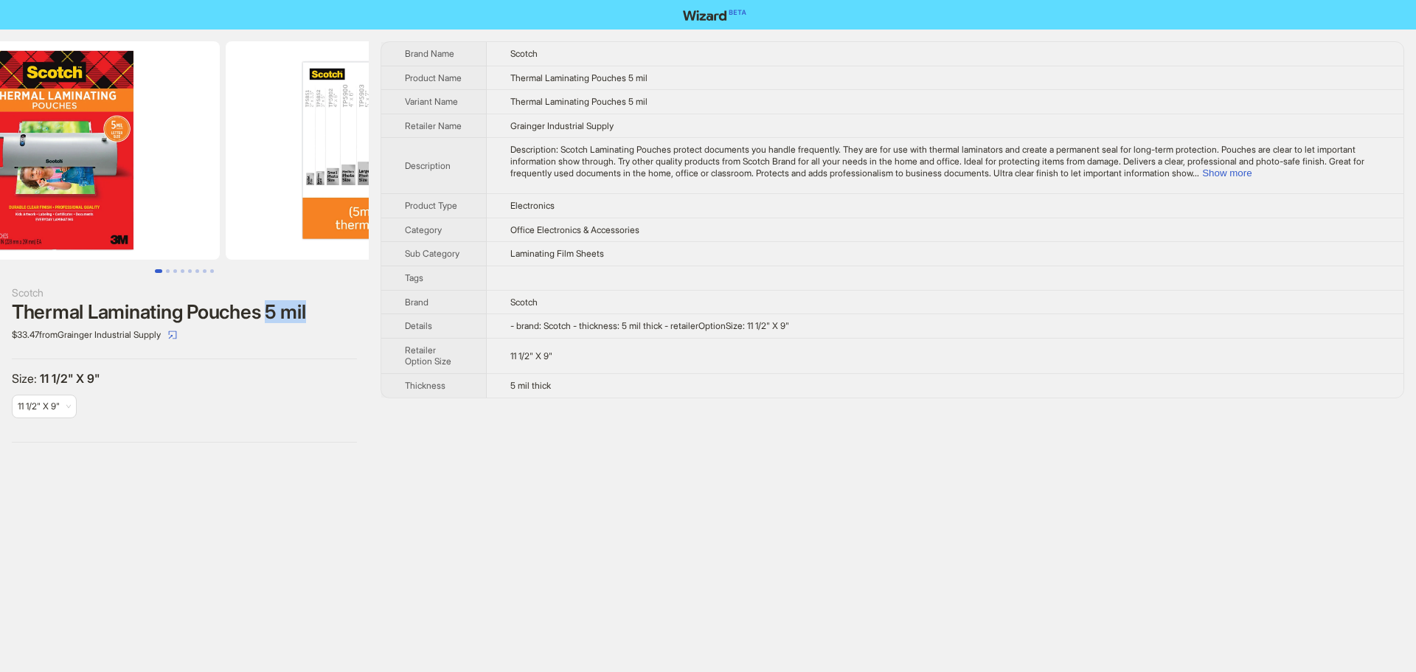
drag, startPoint x: 220, startPoint y: 178, endPoint x: 91, endPoint y: 167, distance: 129.5
click at [100, 168] on img at bounding box center [54, 150] width 330 height 218
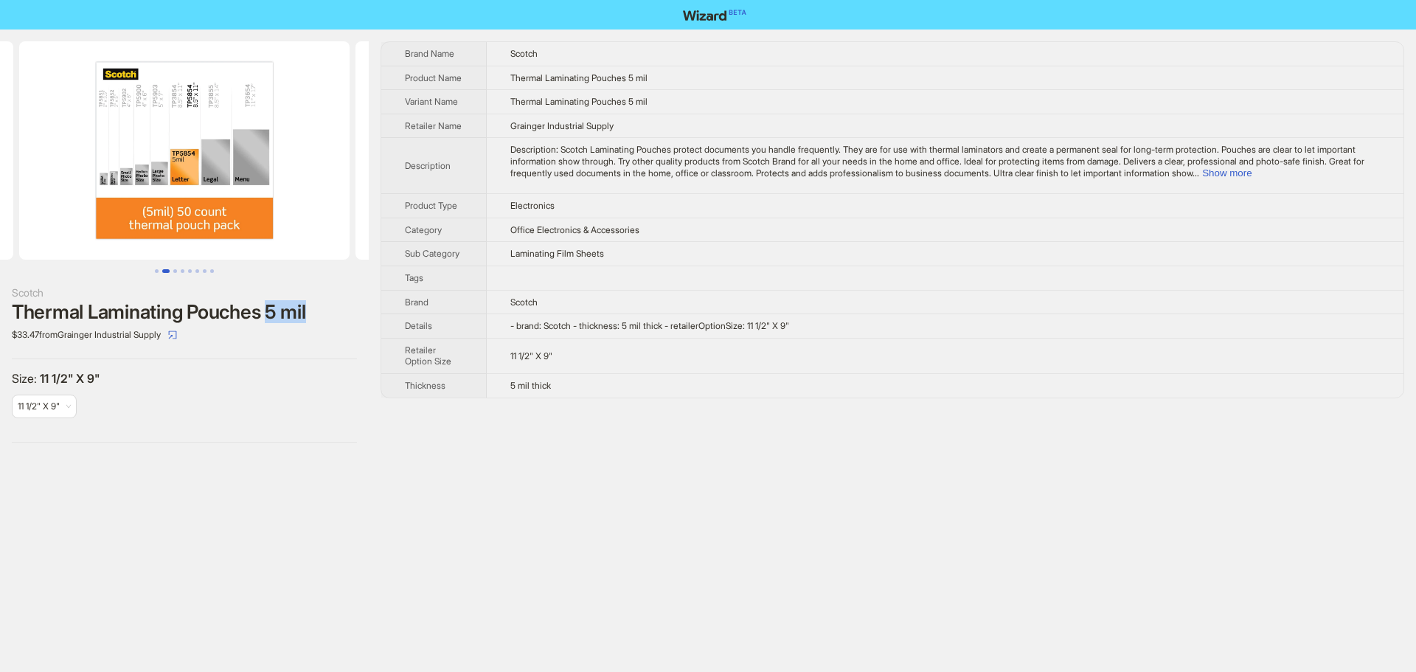
click at [219, 167] on img at bounding box center [184, 150] width 330 height 218
drag, startPoint x: 214, startPoint y: 161, endPoint x: 72, endPoint y: 154, distance: 142.5
click at [117, 160] on img at bounding box center [184, 150] width 330 height 218
drag, startPoint x: 238, startPoint y: 171, endPoint x: 122, endPoint y: 166, distance: 116.6
click at [136, 173] on img at bounding box center [184, 150] width 330 height 218
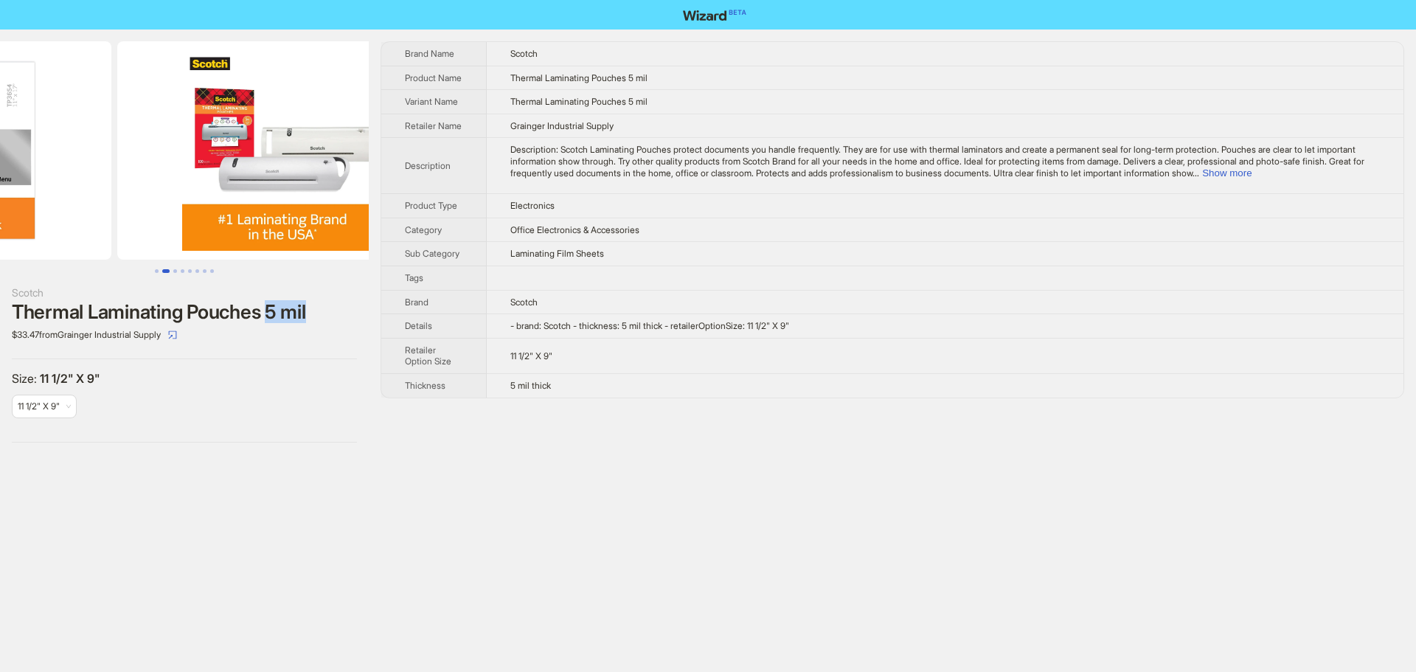
drag, startPoint x: 242, startPoint y: 175, endPoint x: 65, endPoint y: 175, distance: 177.0
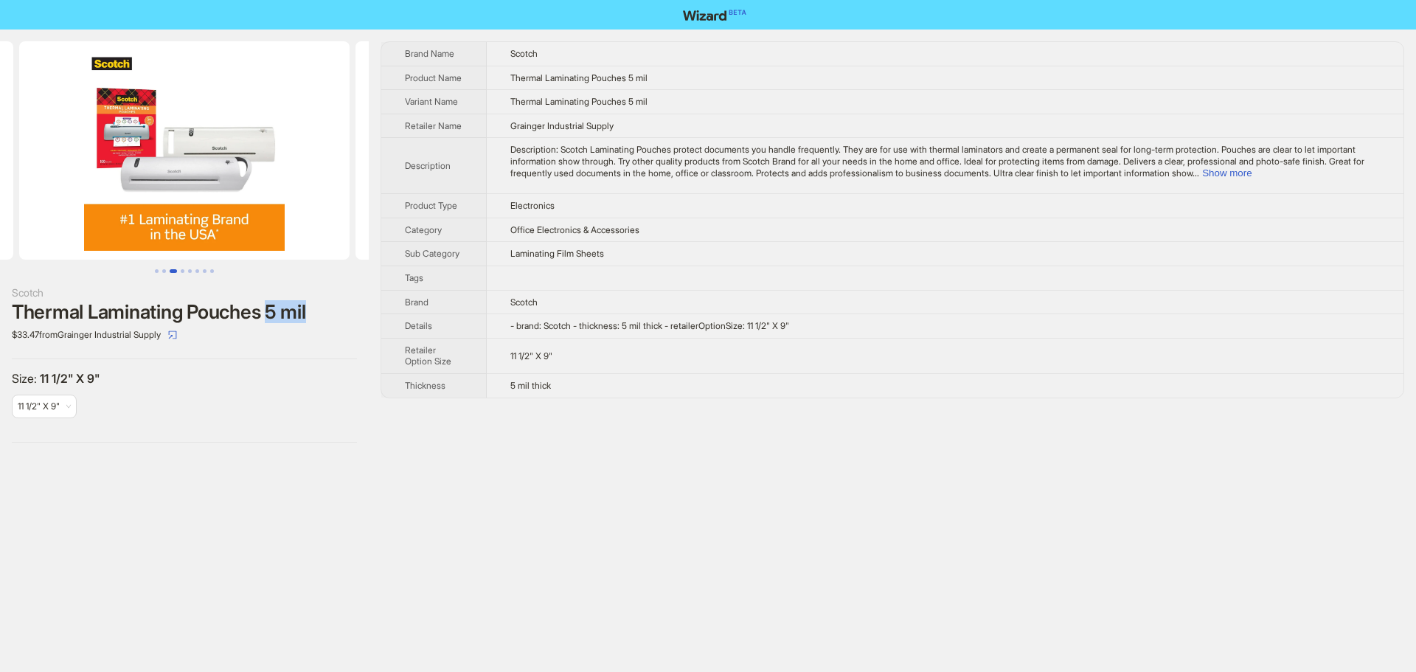
click at [277, 409] on div "Size : 11 1/2" X 9" 11 1/2" X 9"" at bounding box center [184, 401] width 345 height 60
drag, startPoint x: 254, startPoint y: 151, endPoint x: 82, endPoint y: 128, distance: 174.1
click at [49, 131] on ul at bounding box center [184, 150] width 369 height 218
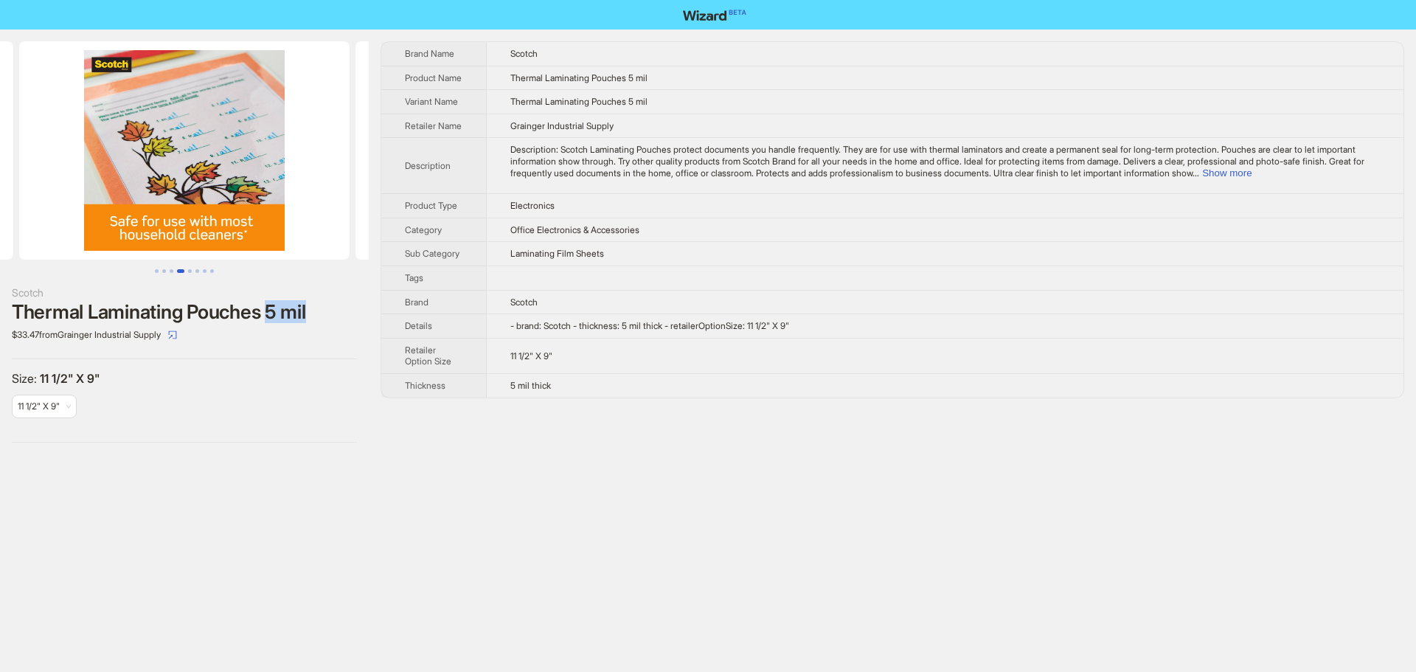
drag, startPoint x: 193, startPoint y: 156, endPoint x: 124, endPoint y: 156, distance: 69.3
click at [131, 156] on img at bounding box center [184, 150] width 330 height 218
click at [749, 474] on div "Scotch Thermal Laminating Pouches 5 mil $33.47 from Grainger Industrial Supply …" at bounding box center [708, 336] width 1416 height 672
drag, startPoint x: 633, startPoint y: 85, endPoint x: 595, endPoint y: 81, distance: 38.5
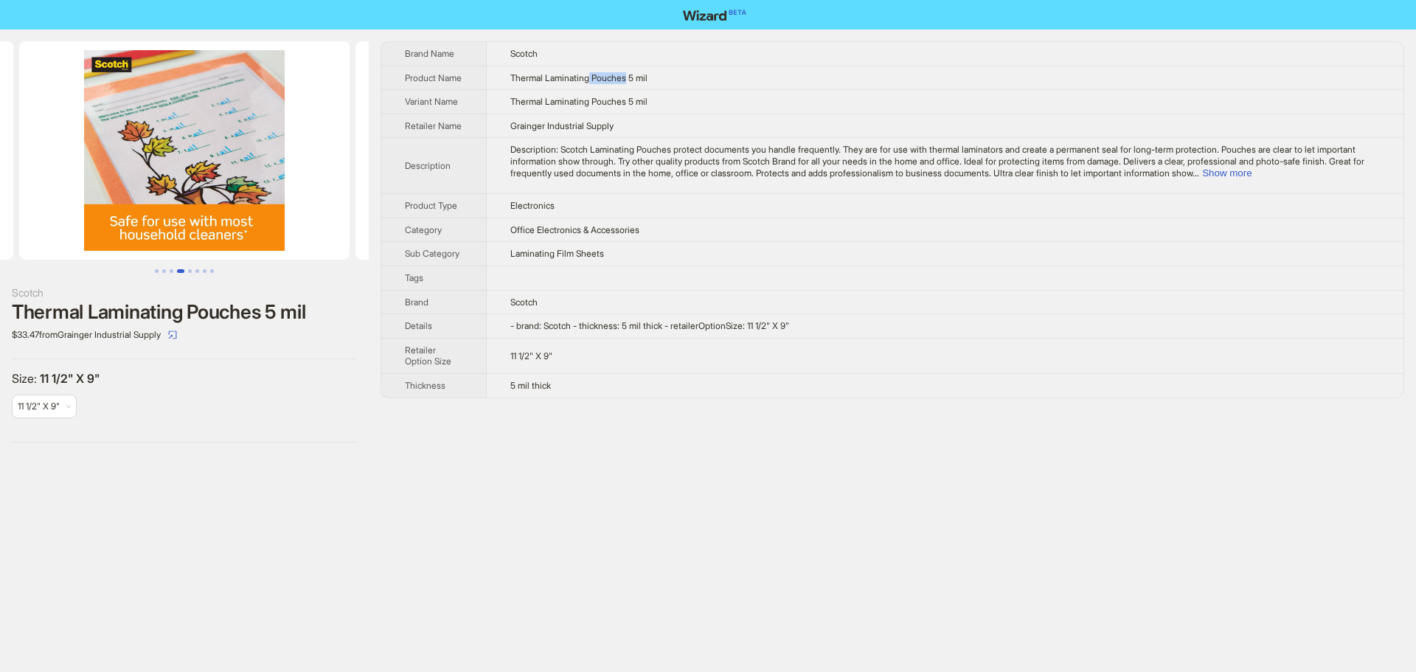
click at [595, 81] on span "Thermal Laminating Pouches 5 mil" at bounding box center [578, 77] width 137 height 11
click at [760, 104] on td "Thermal Laminating Pouches 5 mil" at bounding box center [945, 102] width 917 height 24
drag, startPoint x: 664, startPoint y: 81, endPoint x: 507, endPoint y: 85, distance: 156.4
click at [507, 85] on td "Thermal Laminating Pouches 5 mil" at bounding box center [945, 78] width 917 height 24
click at [352, 498] on div "Scotch Thermal Laminating Pouches 5 mil $33.47 from Grainger Industrial Supply …" at bounding box center [708, 336] width 1416 height 672
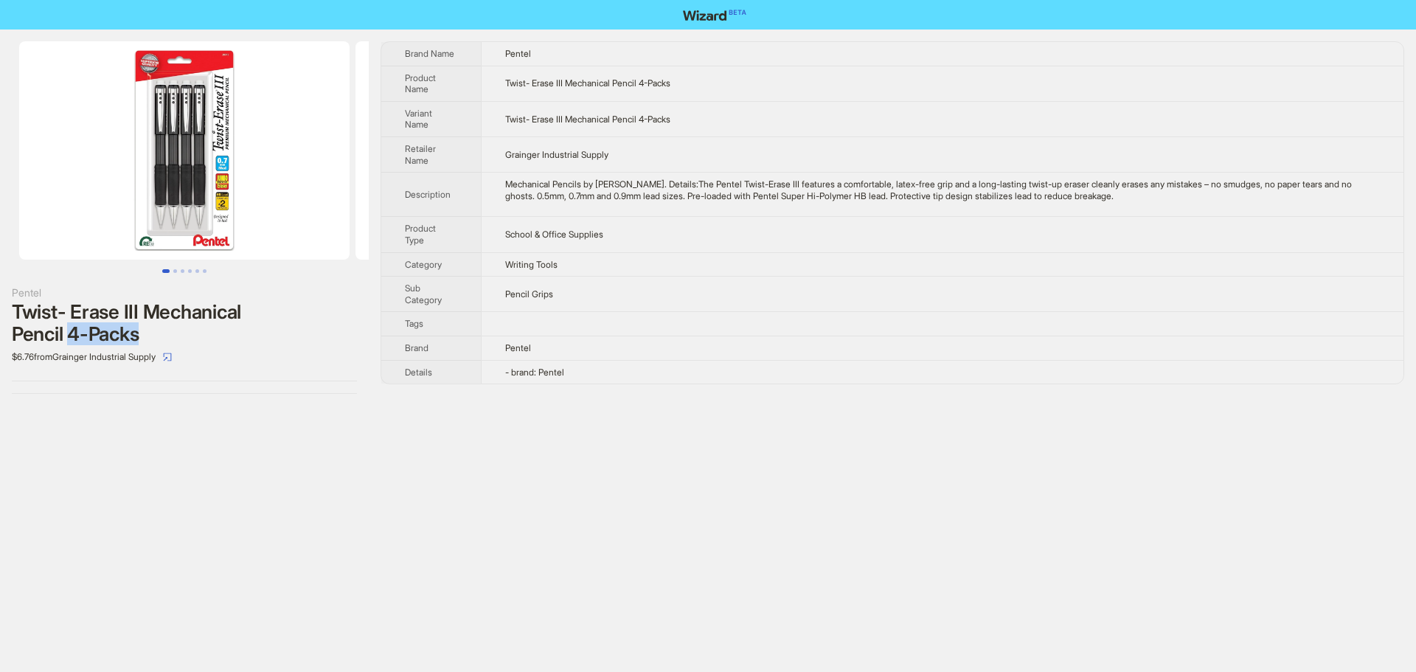
drag, startPoint x: 69, startPoint y: 330, endPoint x: 174, endPoint y: 324, distance: 105.6
click at [174, 324] on div "Twist- Erase III Mechanical Pencil 4-Packs" at bounding box center [184, 323] width 345 height 44
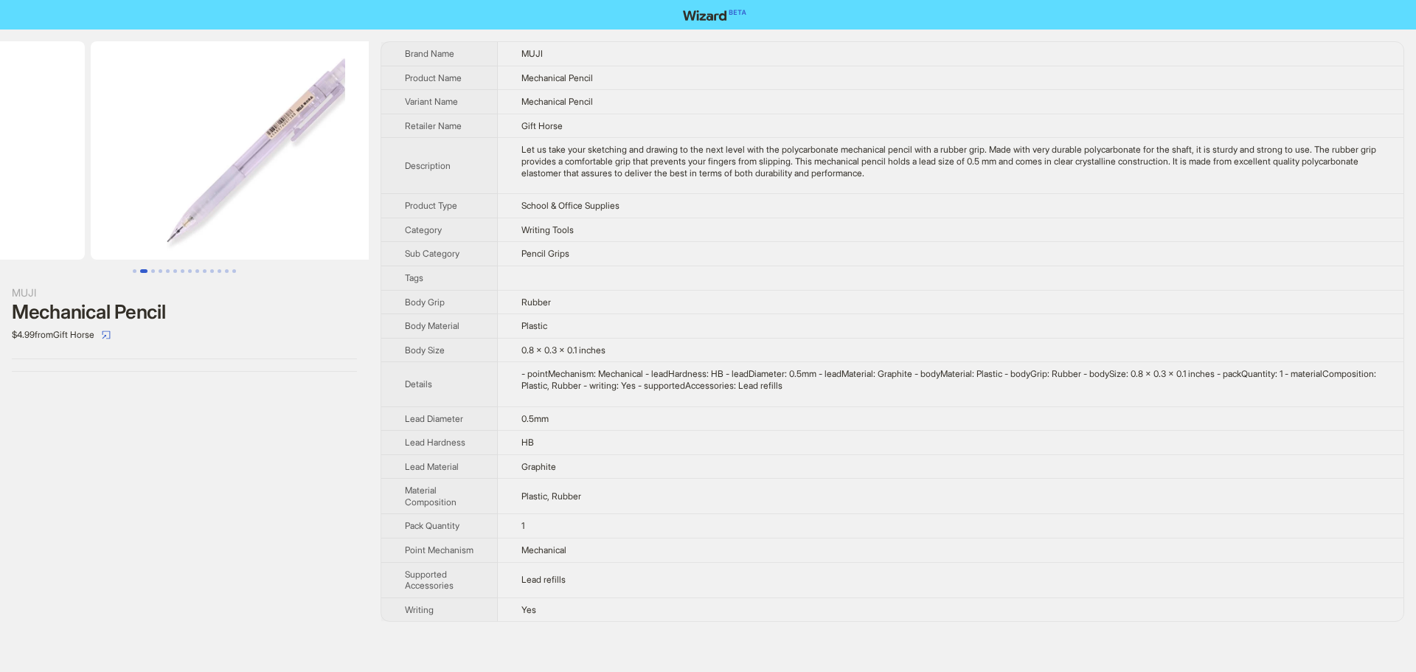
drag, startPoint x: 234, startPoint y: 143, endPoint x: 52, endPoint y: 151, distance: 182.3
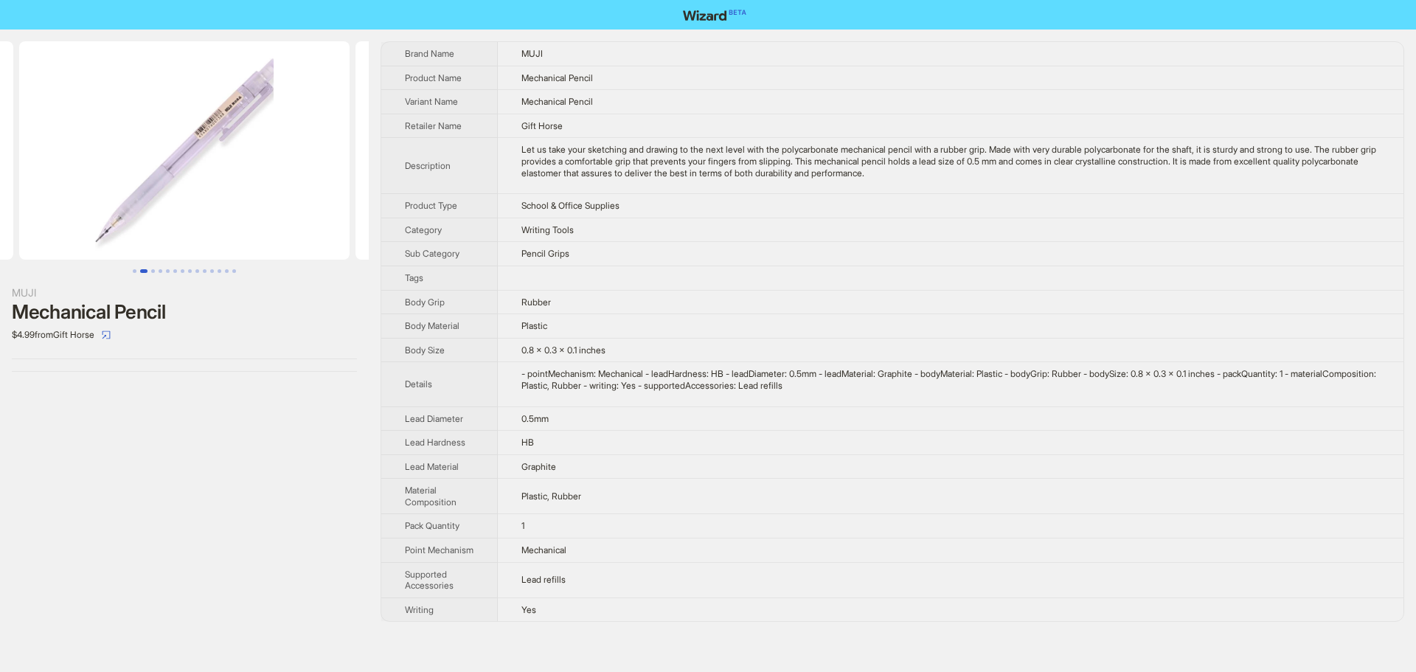
drag, startPoint x: 198, startPoint y: 153, endPoint x: 67, endPoint y: 153, distance: 131.3
click at [89, 153] on img at bounding box center [184, 150] width 330 height 218
drag, startPoint x: 330, startPoint y: 147, endPoint x: 97, endPoint y: 159, distance: 234.1
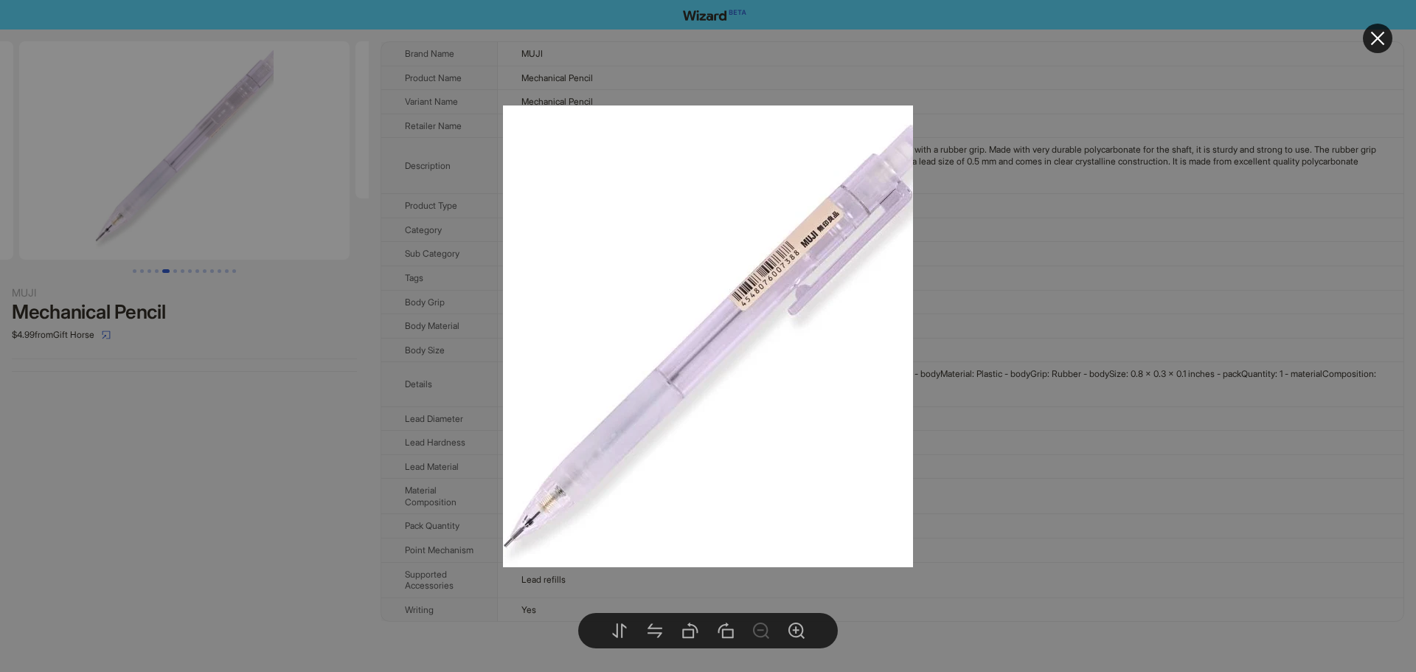
drag, startPoint x: 237, startPoint y: 159, endPoint x: 228, endPoint y: 165, distance: 11.7
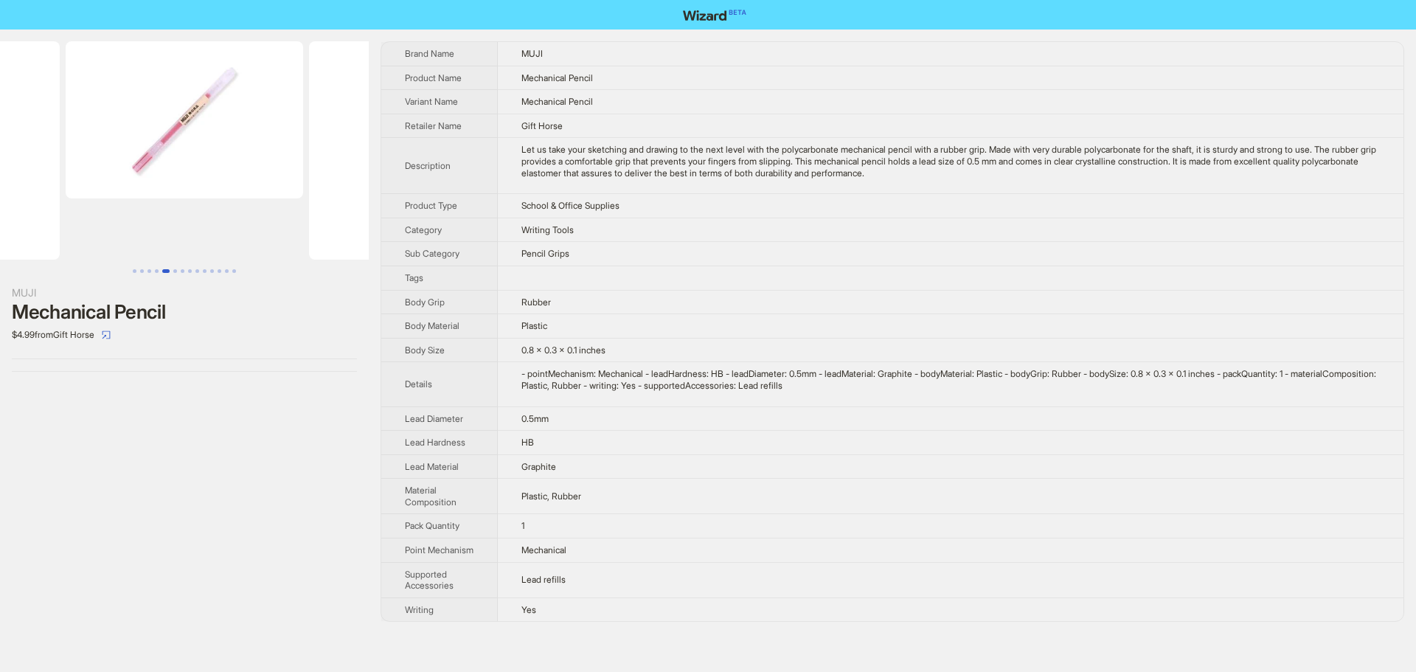
scroll to position [0, 1588]
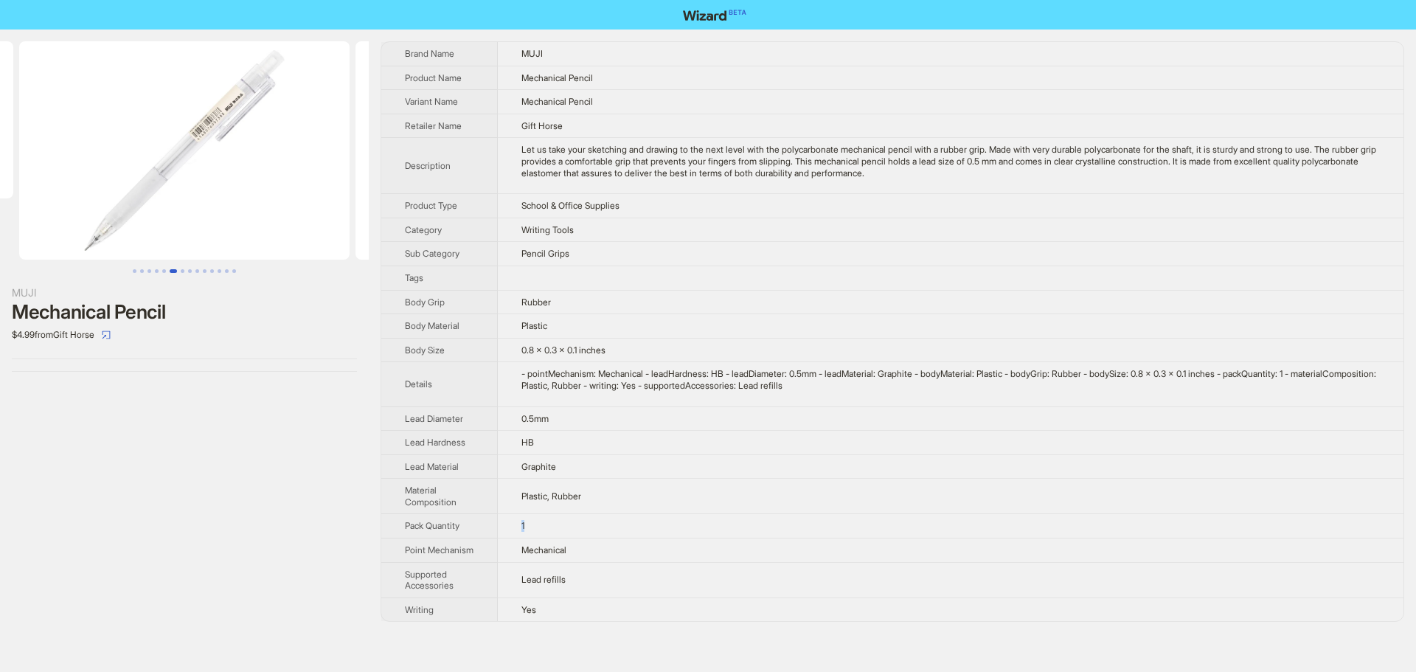
drag, startPoint x: 533, startPoint y: 521, endPoint x: 509, endPoint y: 523, distance: 24.4
click at [509, 523] on td "1" at bounding box center [951, 526] width 906 height 24
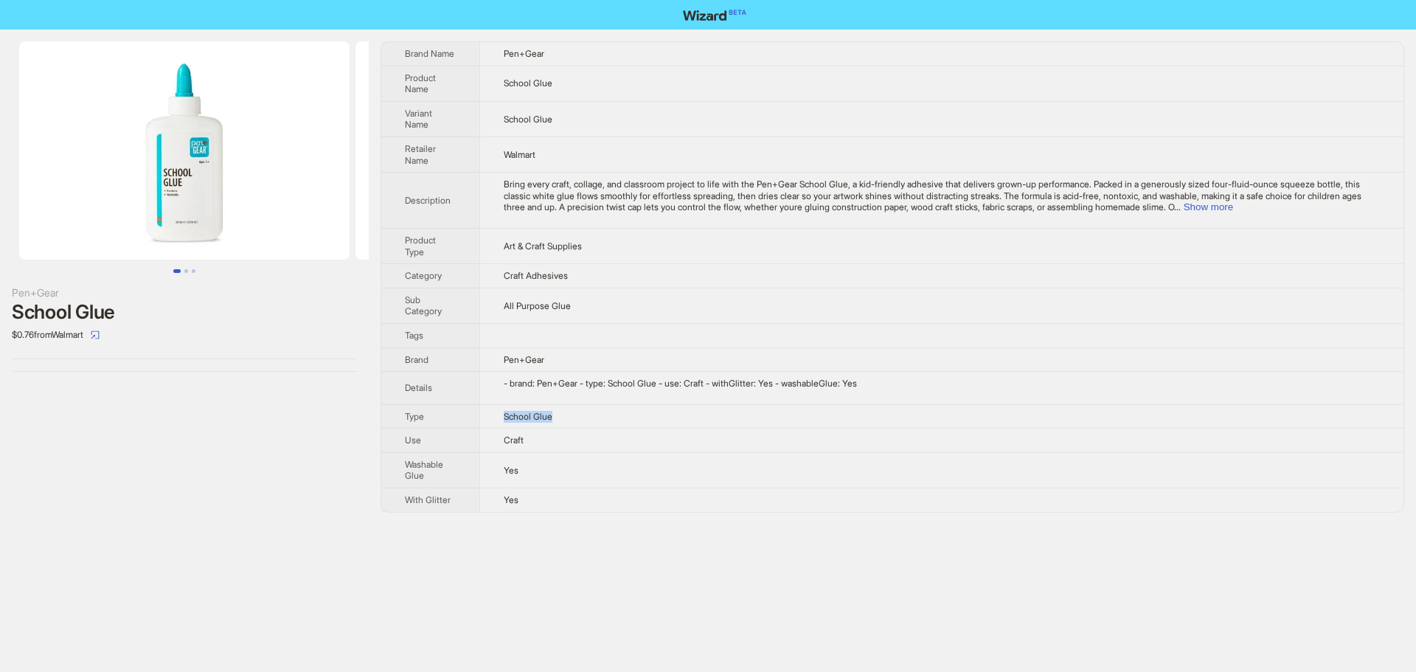
drag, startPoint x: 567, startPoint y: 425, endPoint x: 482, endPoint y: 423, distance: 85.6
click at [482, 423] on td "School Glue" at bounding box center [941, 416] width 924 height 24
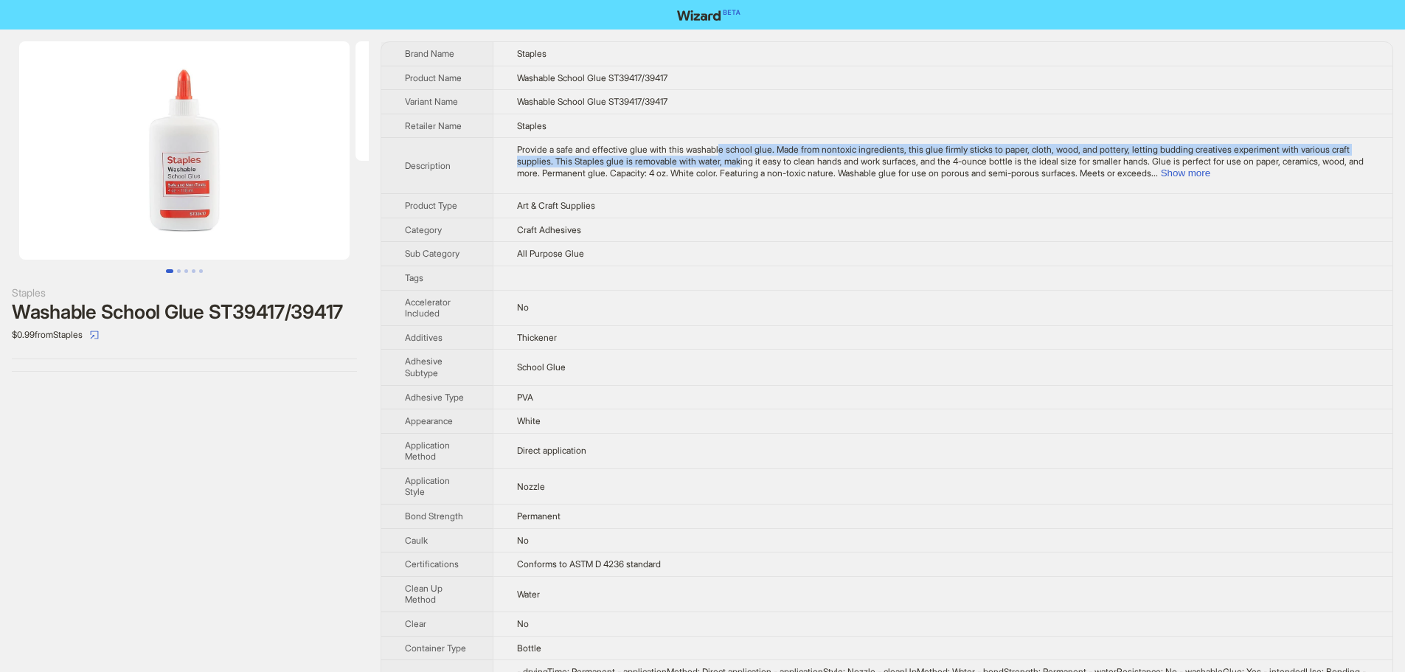
drag, startPoint x: 734, startPoint y: 153, endPoint x: 807, endPoint y: 161, distance: 74.2
click at [807, 161] on span "Provide a safe and effective glue with this washable school glue. Made from non…" at bounding box center [940, 161] width 847 height 34
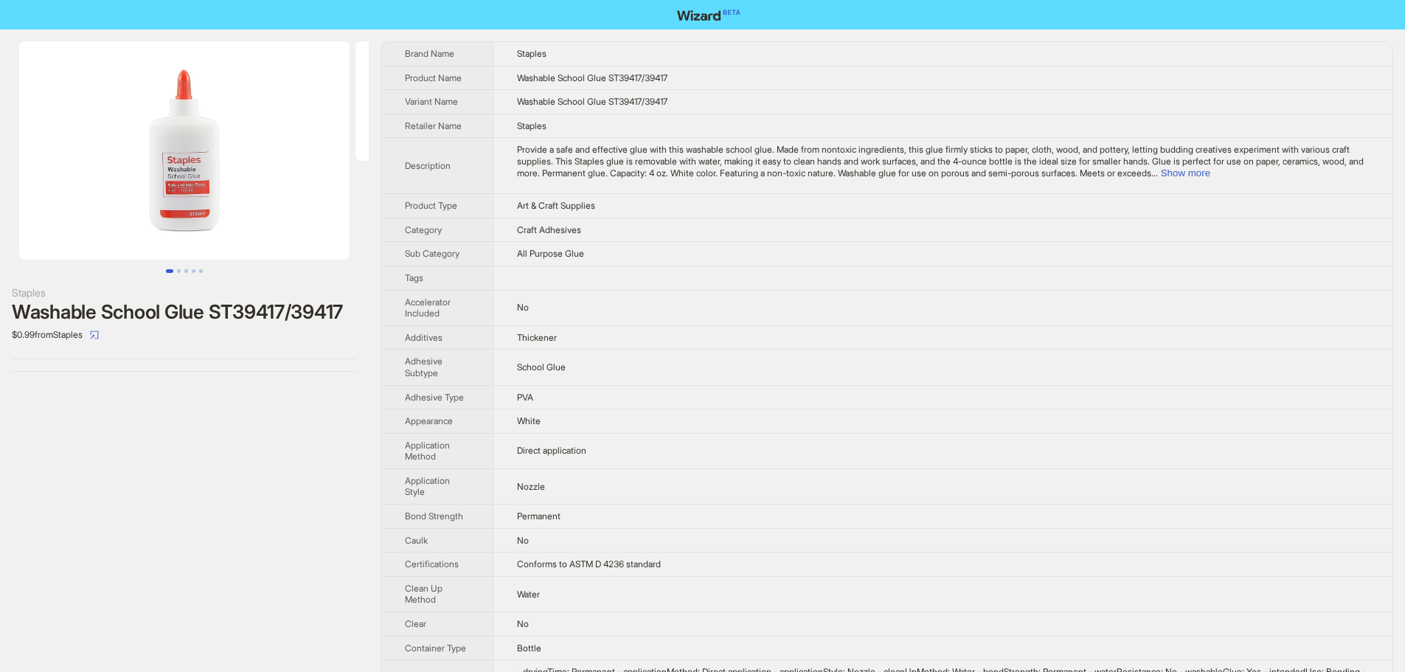
click at [715, 257] on td "All Purpose Glue" at bounding box center [943, 254] width 900 height 24
drag, startPoint x: 555, startPoint y: 425, endPoint x: 499, endPoint y: 422, distance: 55.4
click at [499, 422] on td "White" at bounding box center [943, 421] width 900 height 24
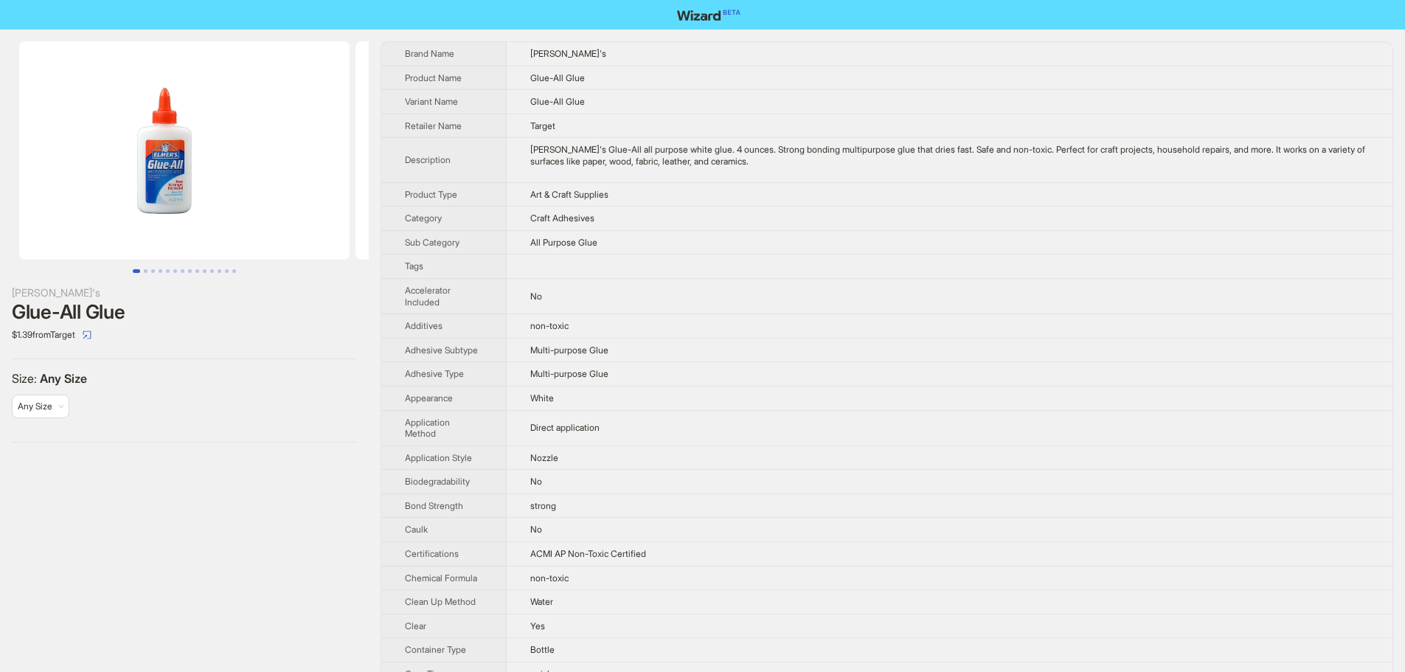
drag, startPoint x: 214, startPoint y: 177, endPoint x: 64, endPoint y: 184, distance: 149.9
click at [128, 184] on img at bounding box center [184, 150] width 330 height 218
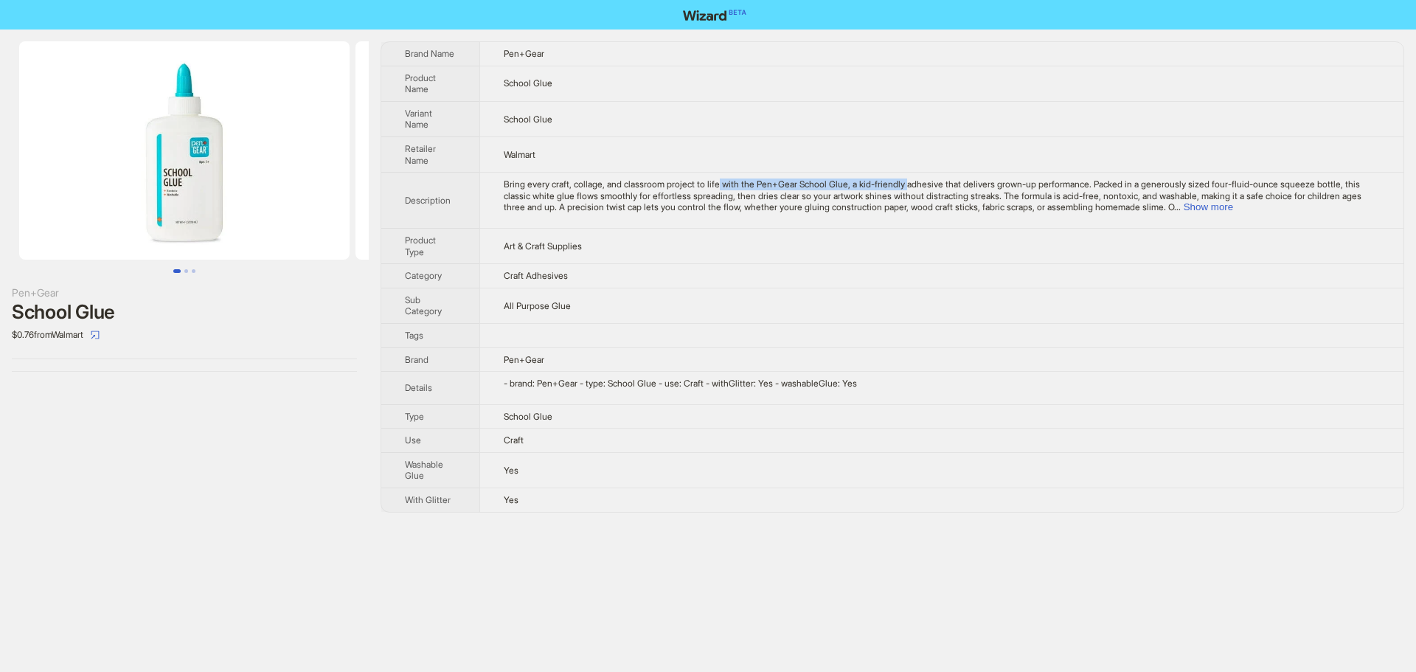
drag, startPoint x: 734, startPoint y: 181, endPoint x: 929, endPoint y: 189, distance: 195.6
click at [929, 189] on span "Bring every craft, collage, and classroom project to life with the Pen+Gear Sch…" at bounding box center [933, 195] width 858 height 34
click at [906, 254] on td "Art & Craft Supplies" at bounding box center [941, 245] width 924 height 35
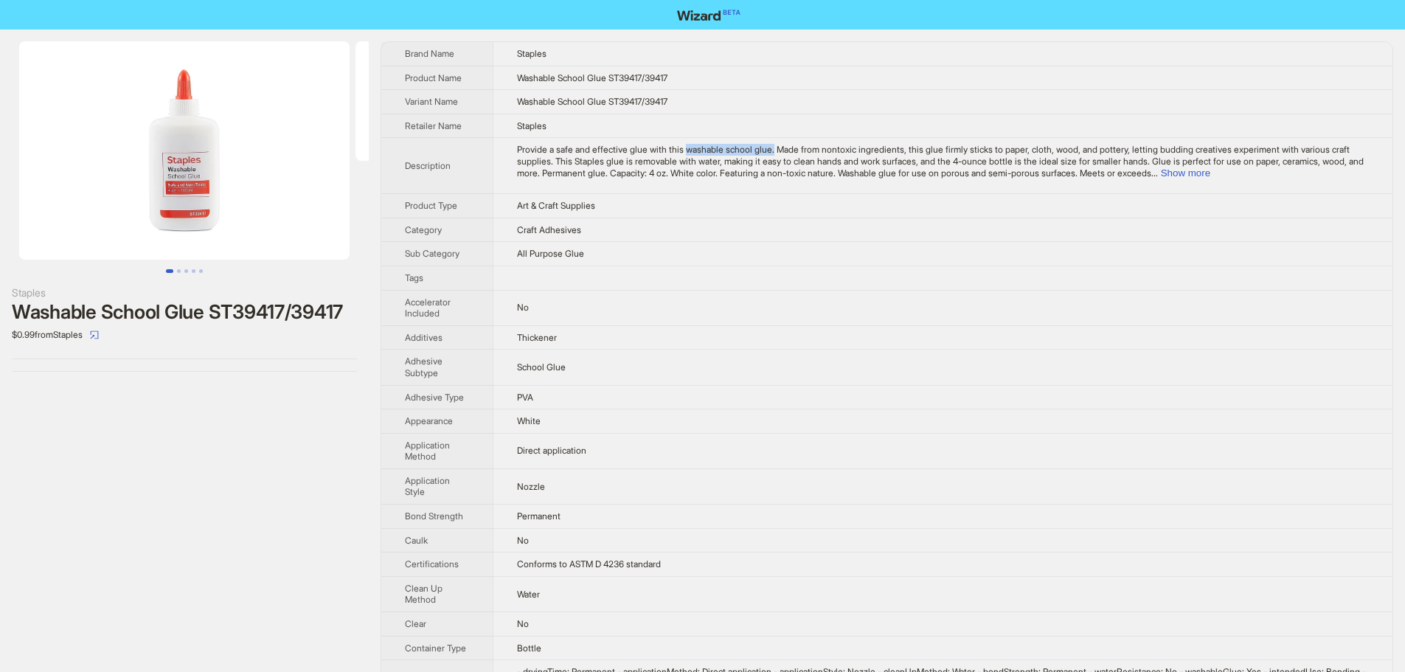
drag, startPoint x: 696, startPoint y: 149, endPoint x: 788, endPoint y: 147, distance: 91.5
click at [788, 147] on span "Provide a safe and effective glue with this washable school glue. Made from non…" at bounding box center [940, 161] width 847 height 34
click at [1210, 173] on button "Show more" at bounding box center [1185, 172] width 49 height 11
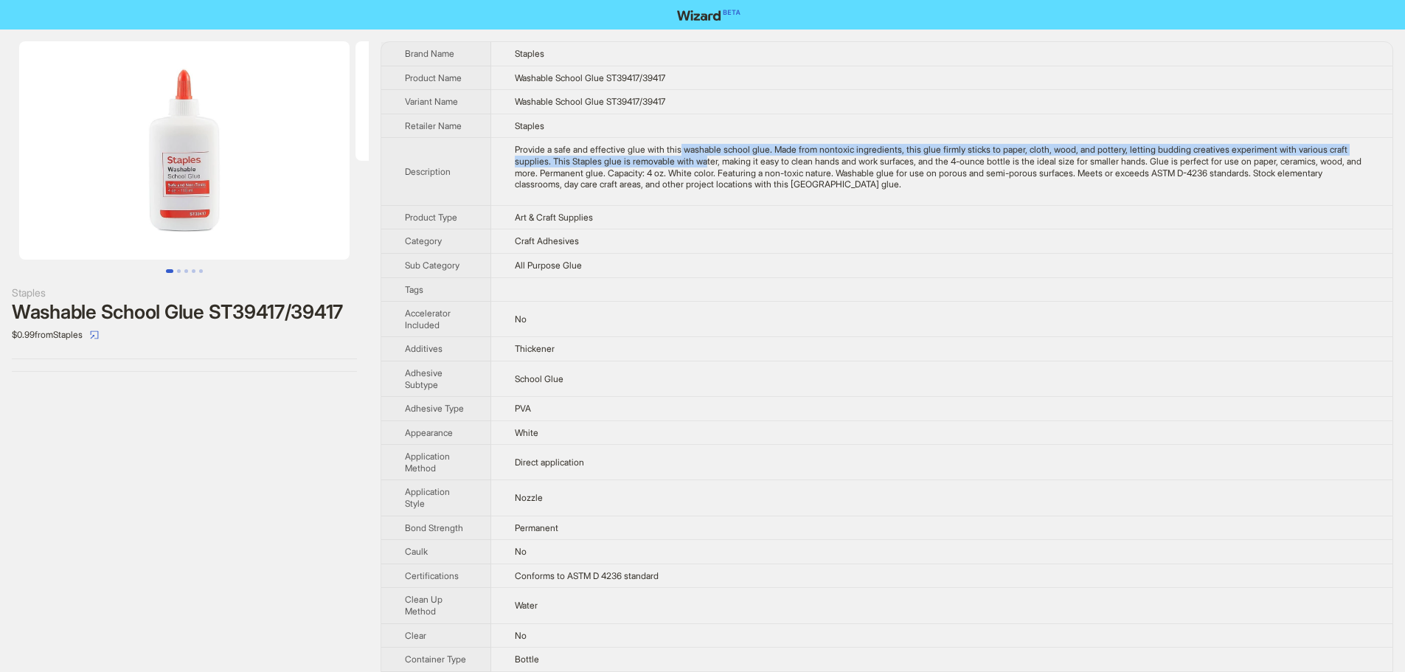
drag, startPoint x: 696, startPoint y: 145, endPoint x: 774, endPoint y: 161, distance: 80.0
click at [774, 161] on div "Provide a safe and effective glue with this washable school glue. Made from non…" at bounding box center [942, 167] width 854 height 46
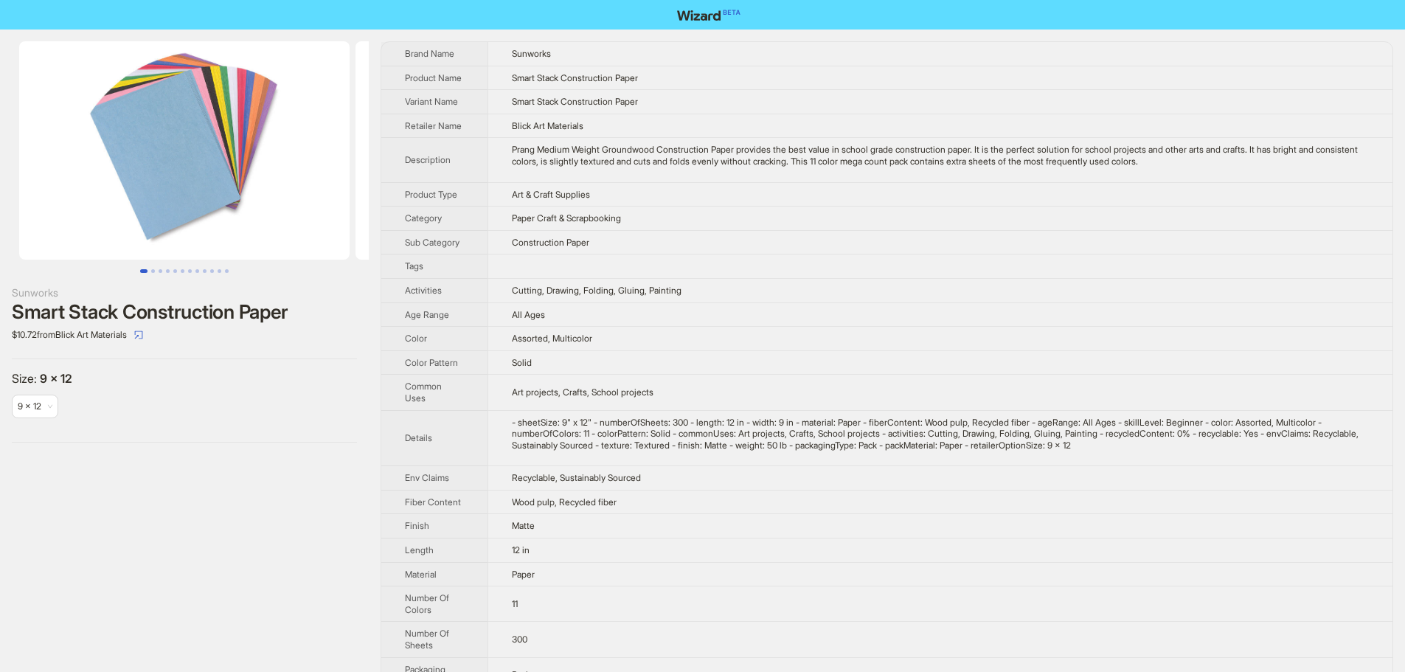
click at [546, 355] on td "Solid" at bounding box center [939, 362] width 905 height 24
click at [592, 338] on span "Assorted, Multicolor" at bounding box center [552, 338] width 80 height 11
drag, startPoint x: 290, startPoint y: 170, endPoint x: 80, endPoint y: 169, distance: 210.2
click at [86, 175] on ul at bounding box center [184, 150] width 369 height 218
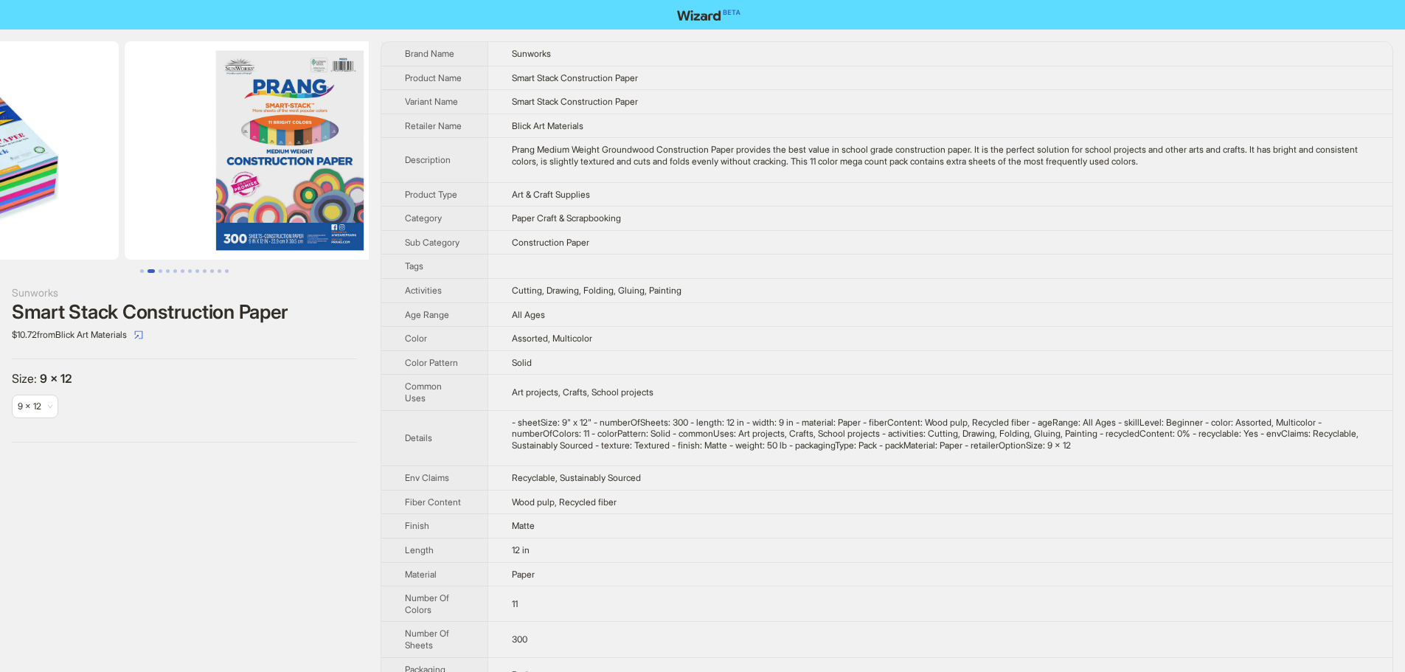
drag, startPoint x: 270, startPoint y: 181, endPoint x: 193, endPoint y: 153, distance: 81.7
click at [55, 145] on ul at bounding box center [184, 150] width 369 height 218
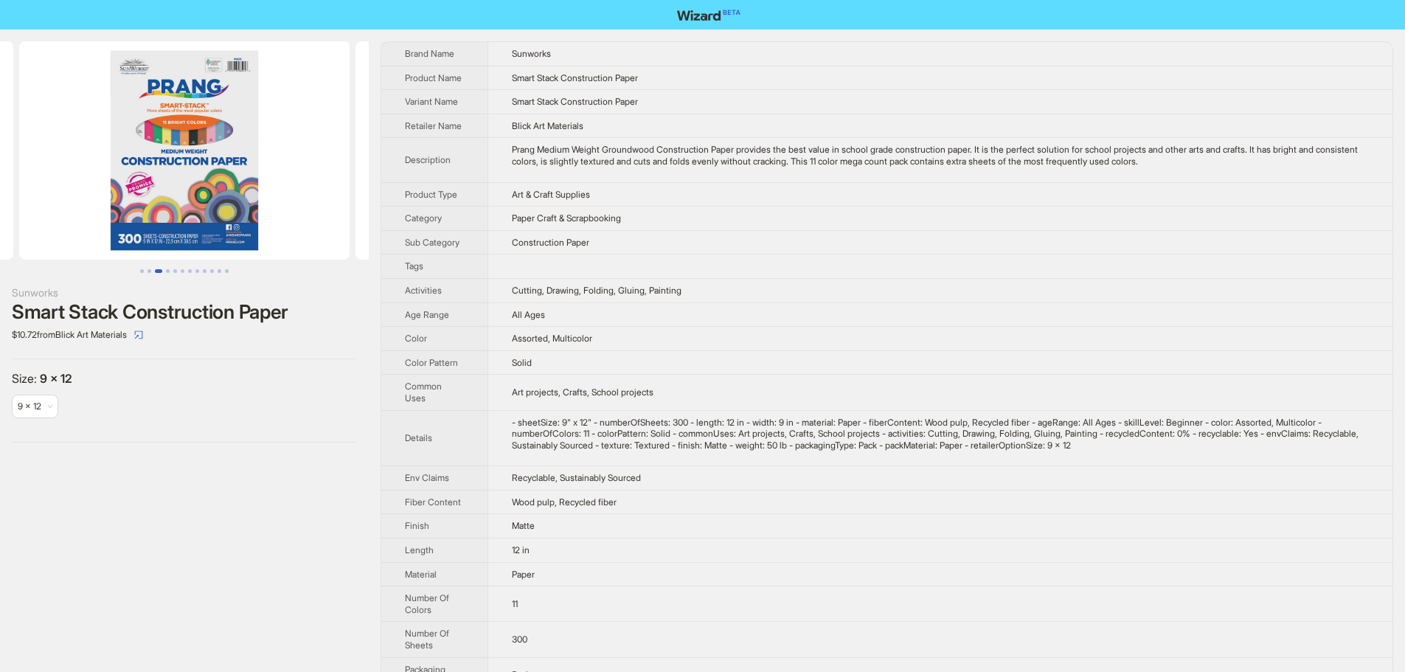
drag, startPoint x: 195, startPoint y: 152, endPoint x: 206, endPoint y: 150, distance: 10.6
click at [111, 133] on img at bounding box center [184, 150] width 330 height 218
drag, startPoint x: 603, startPoint y: 332, endPoint x: 509, endPoint y: 327, distance: 94.5
click at [509, 327] on td "Assorted, Multicolor" at bounding box center [939, 339] width 905 height 24
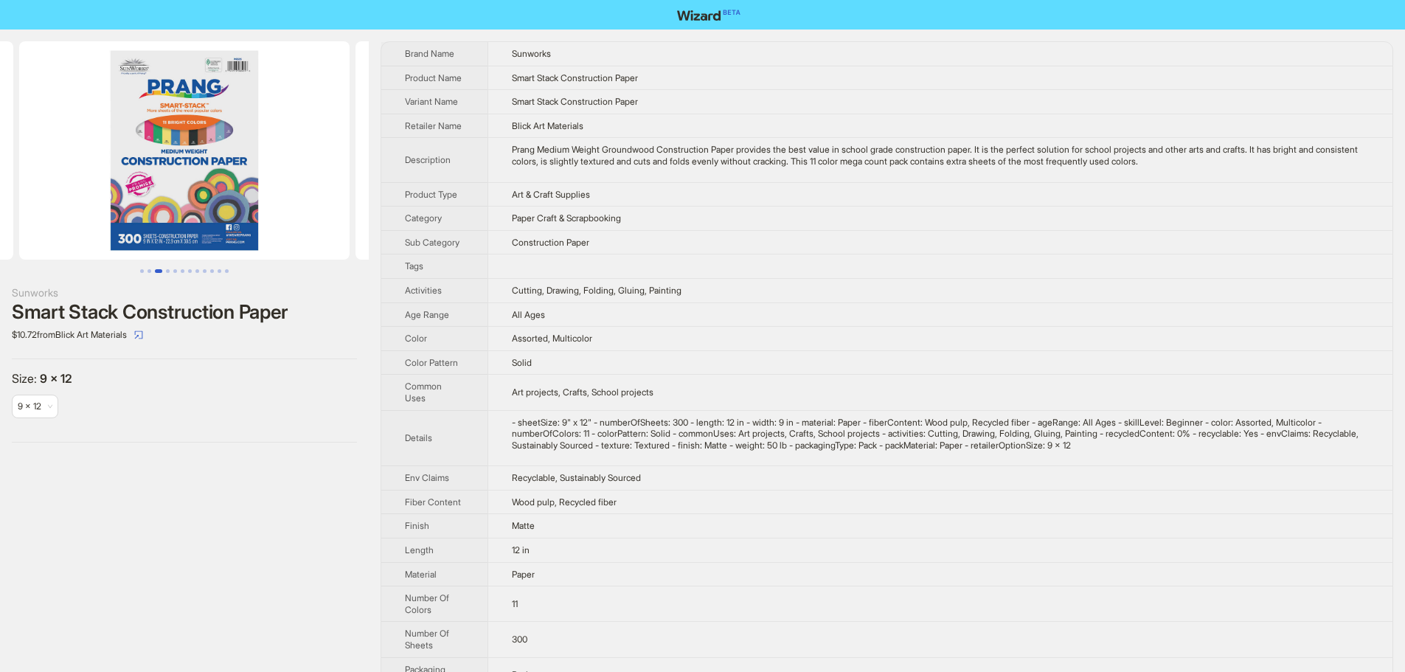
click at [897, 299] on td "Cutting, Drawing, Folding, Gluing, Painting" at bounding box center [939, 290] width 905 height 24
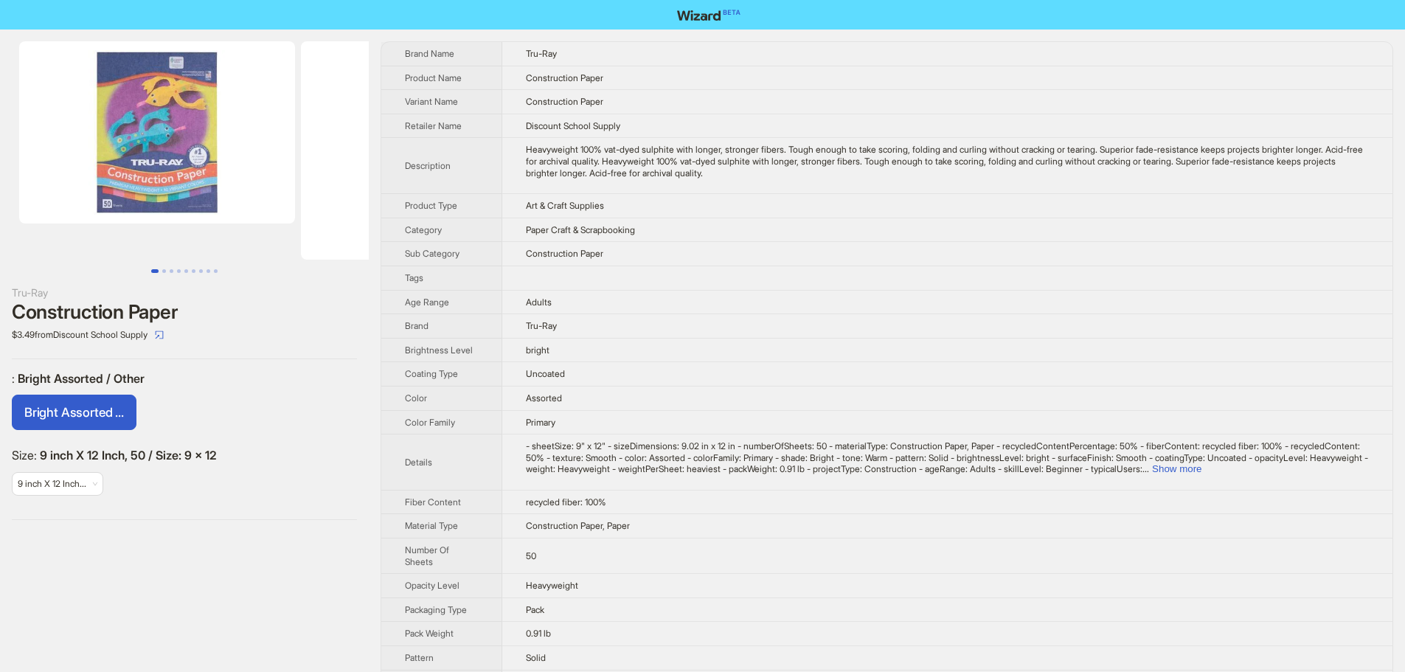
drag, startPoint x: 291, startPoint y: 153, endPoint x: 204, endPoint y: 152, distance: 87.0
click at [224, 156] on ul at bounding box center [184, 150] width 369 height 218
drag, startPoint x: 291, startPoint y: 150, endPoint x: 131, endPoint y: 147, distance: 159.3
click at [137, 148] on ul at bounding box center [184, 150] width 369 height 218
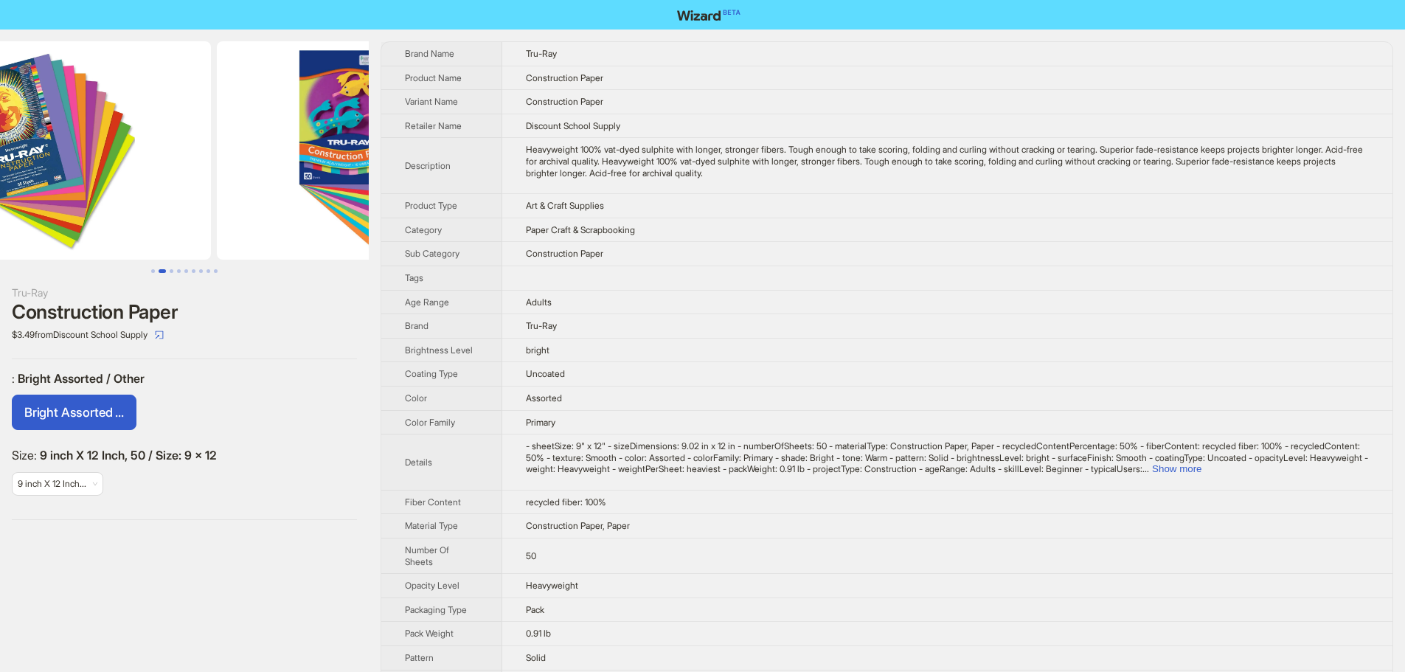
drag, startPoint x: 254, startPoint y: 153, endPoint x: 145, endPoint y: 166, distance: 110.6
click at [156, 168] on img at bounding box center [46, 150] width 330 height 218
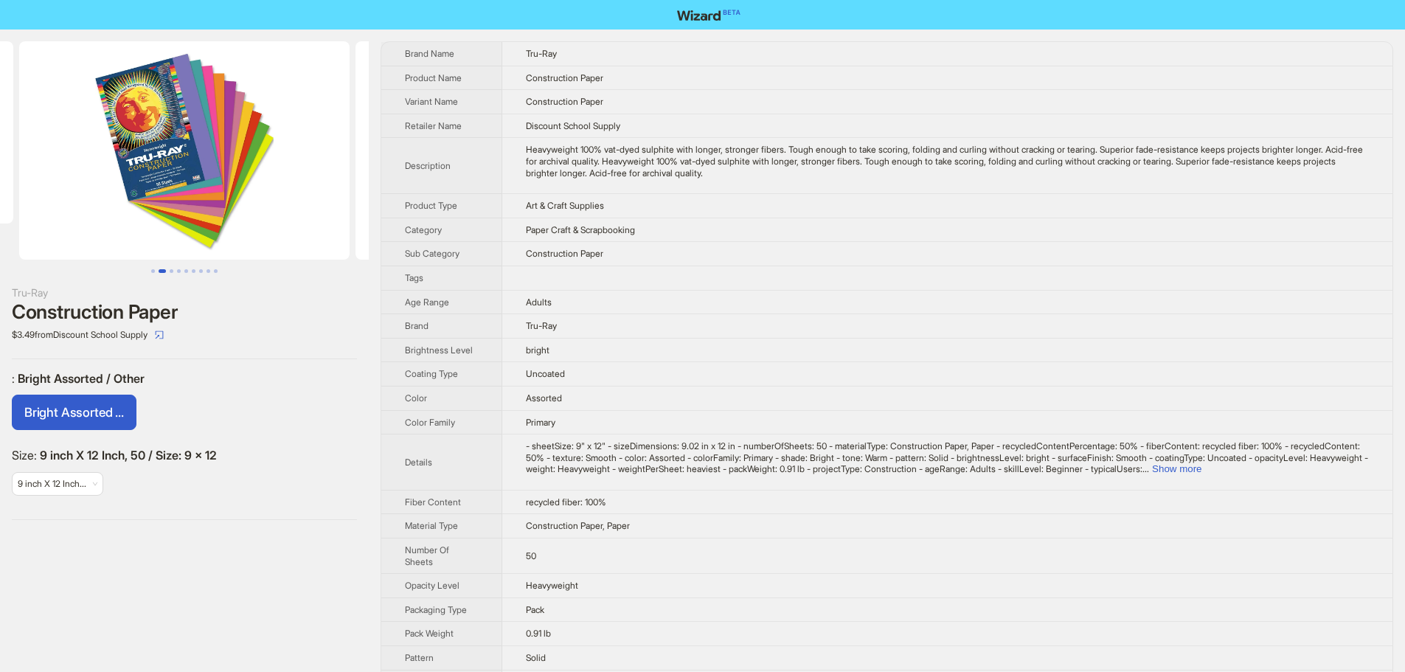
drag, startPoint x: 242, startPoint y: 164, endPoint x: 125, endPoint y: 125, distance: 123.8
click at [111, 142] on img at bounding box center [184, 150] width 330 height 218
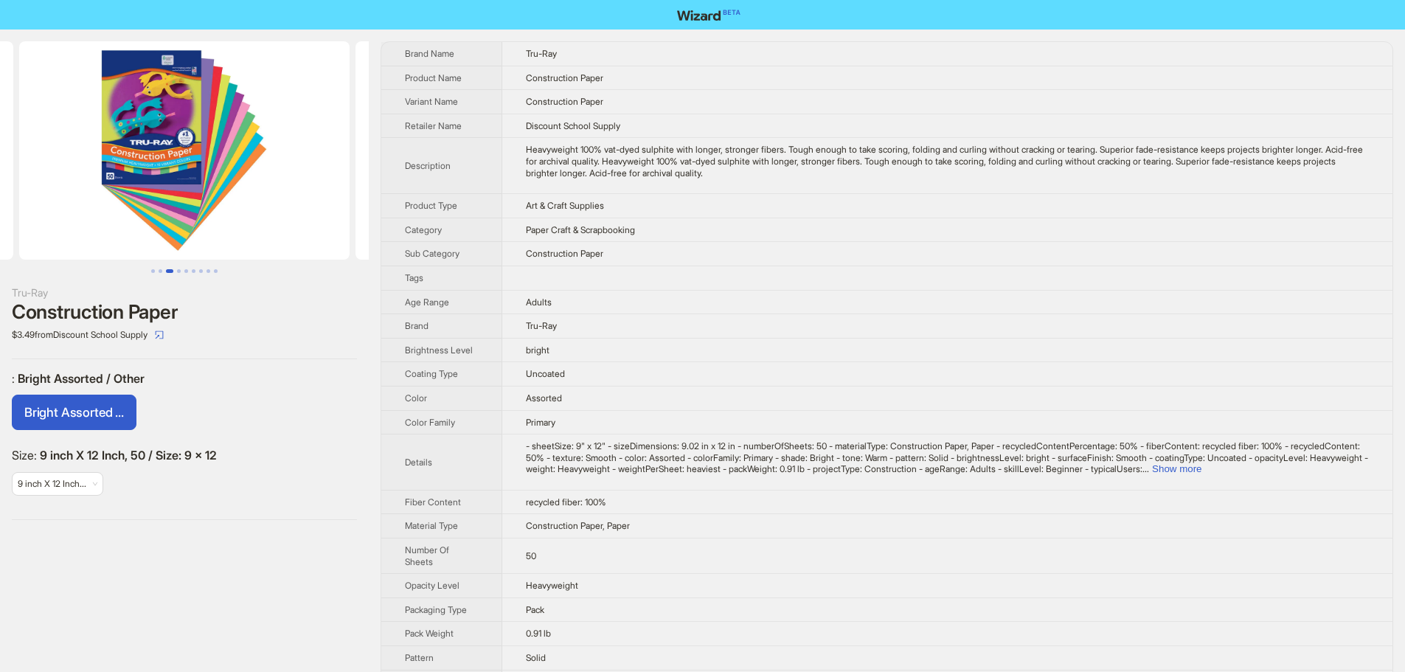
drag, startPoint x: 183, startPoint y: 125, endPoint x: 38, endPoint y: 127, distance: 144.6
click at [62, 131] on img at bounding box center [184, 150] width 330 height 218
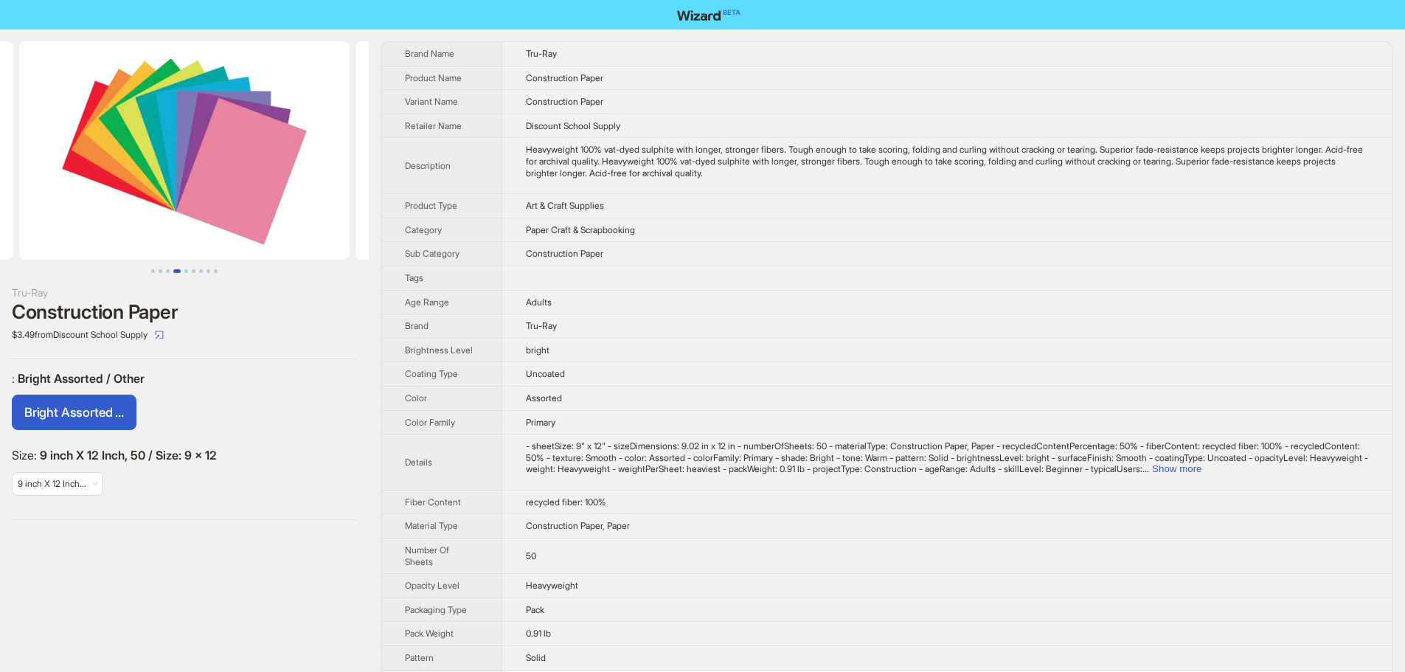
click at [617, 343] on td "bright" at bounding box center [947, 350] width 890 height 24
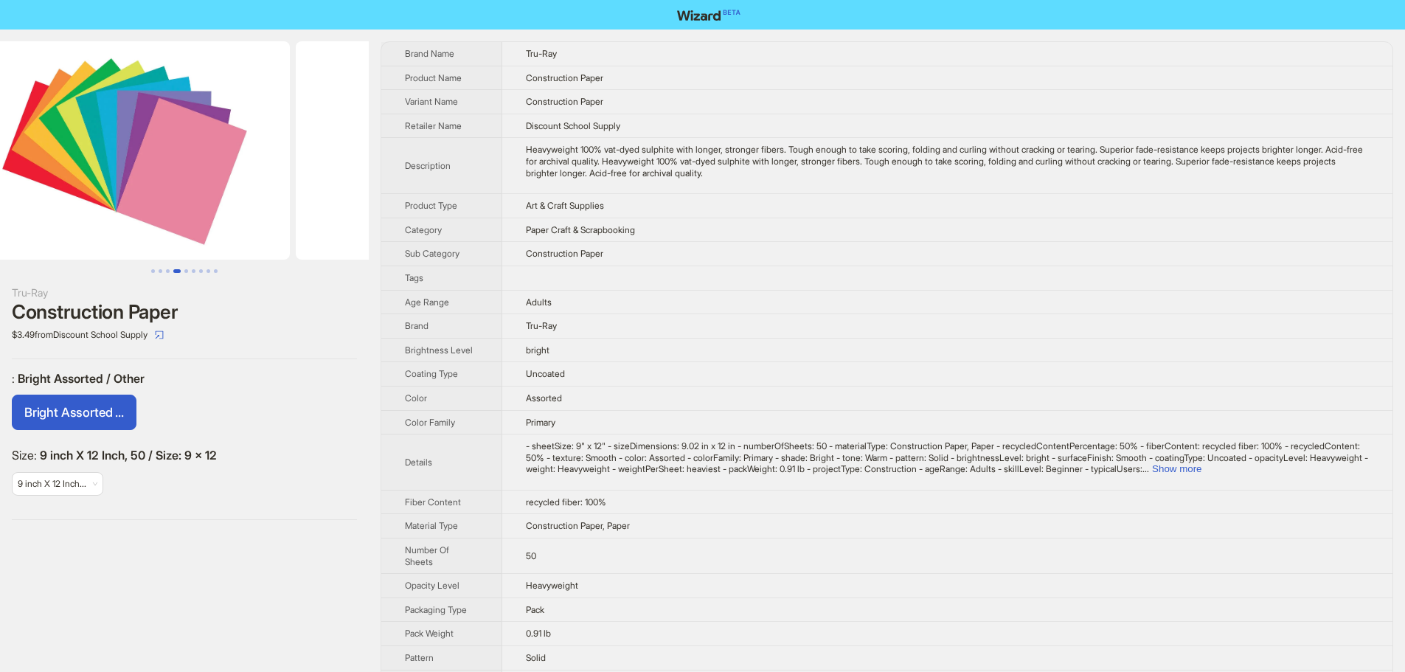
drag, startPoint x: 279, startPoint y: 168, endPoint x: 238, endPoint y: 172, distance: 41.5
click at [238, 172] on img at bounding box center [124, 150] width 330 height 218
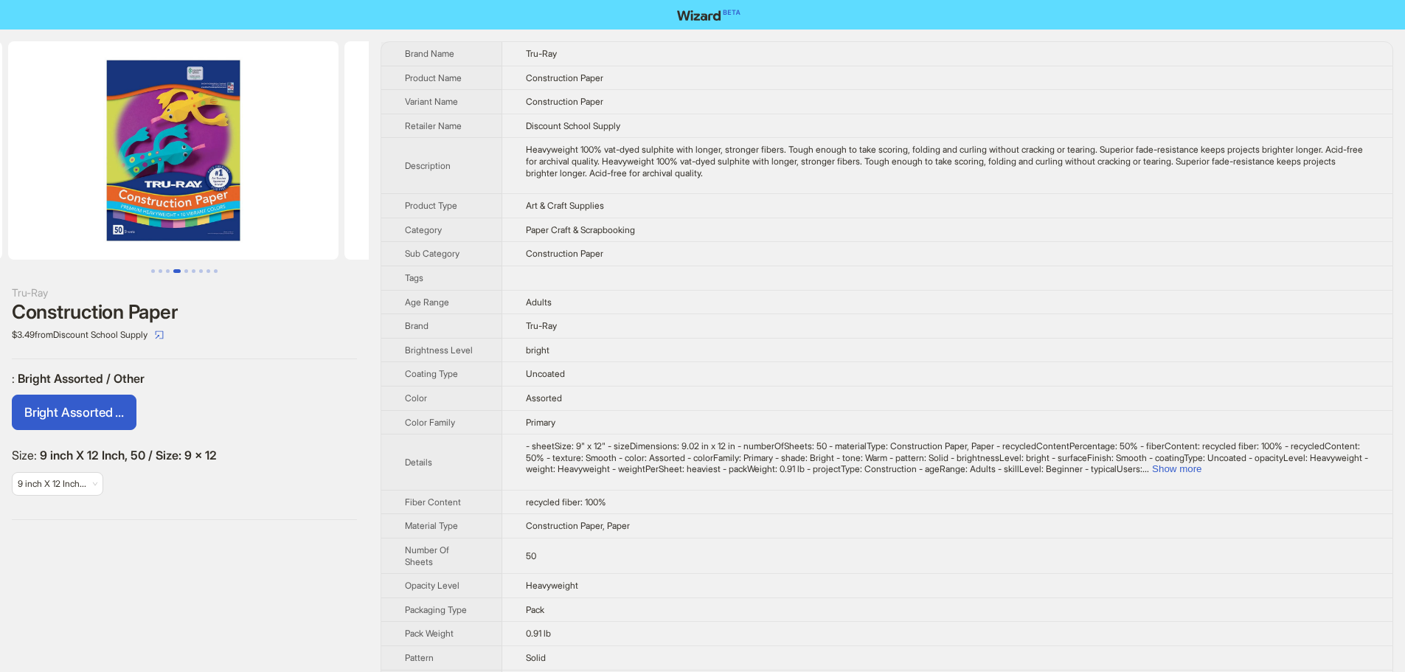
drag, startPoint x: 293, startPoint y: 149, endPoint x: 46, endPoint y: 150, distance: 247.8
click at [49, 150] on ul at bounding box center [184, 150] width 369 height 218
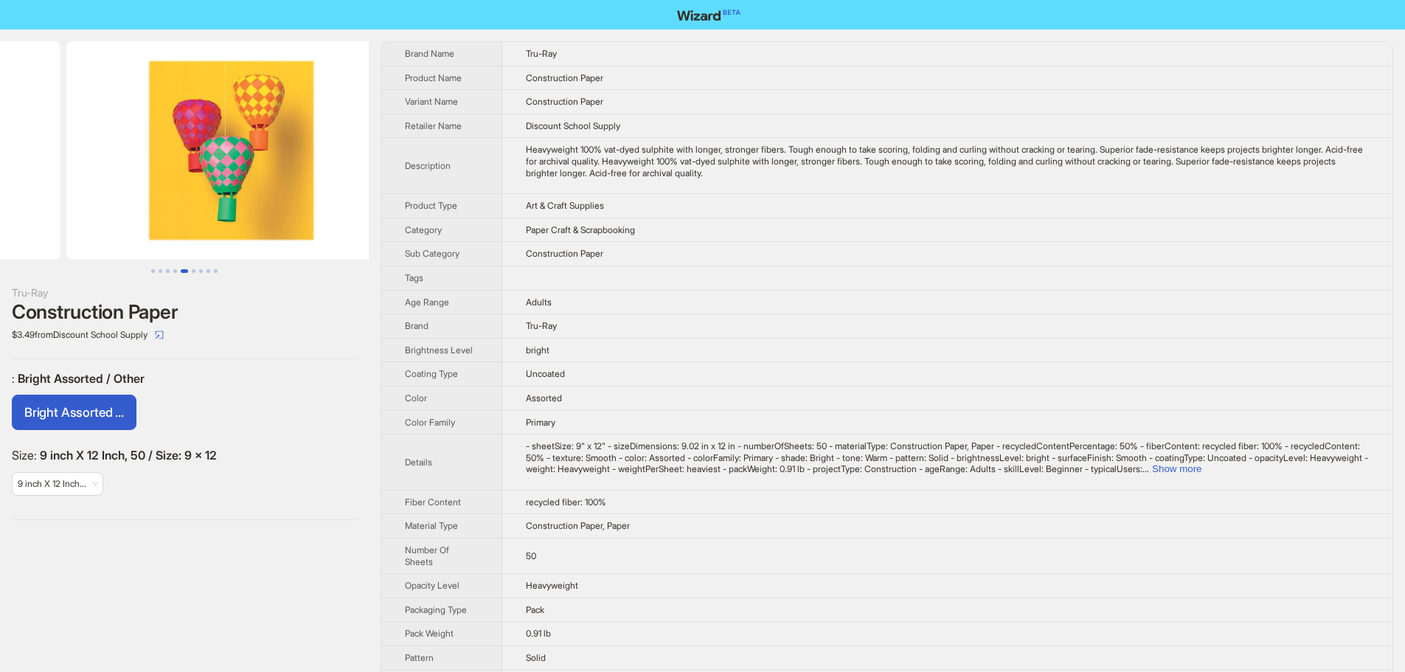
drag, startPoint x: 229, startPoint y: 151, endPoint x: 10, endPoint y: 152, distance: 219.0
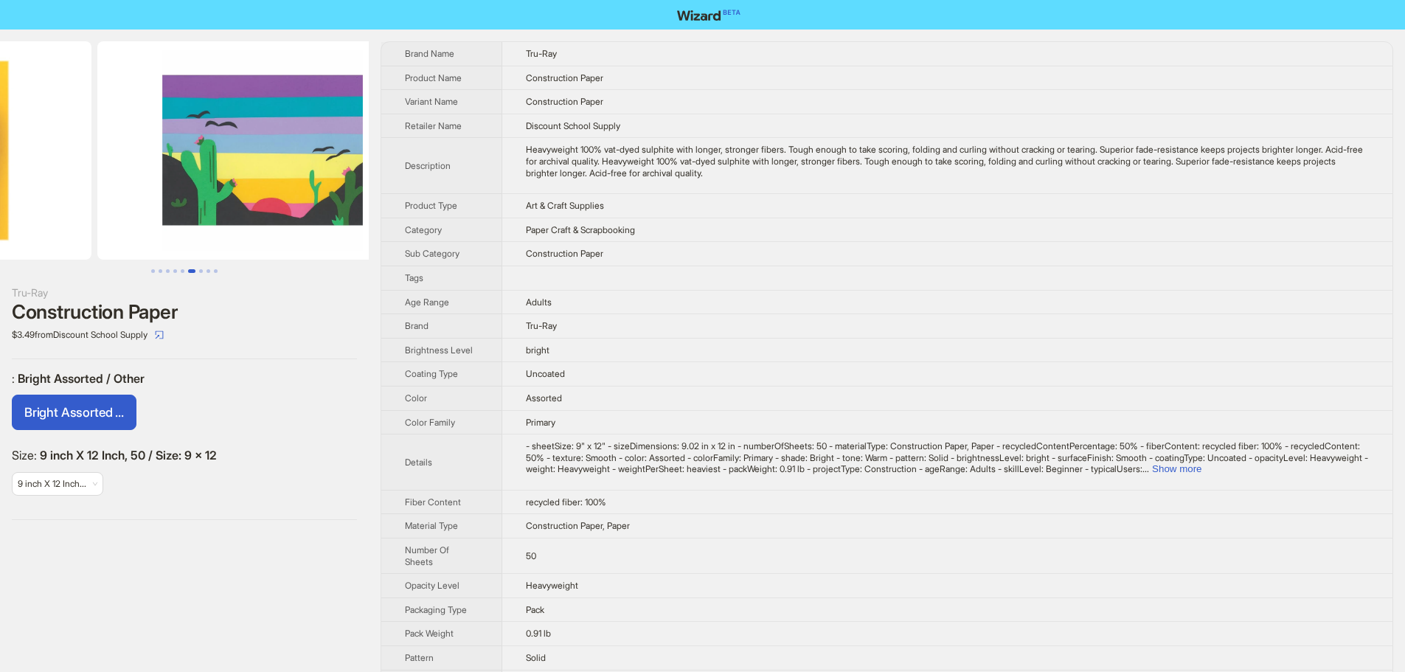
drag, startPoint x: 223, startPoint y: 154, endPoint x: 55, endPoint y: 178, distance: 169.0
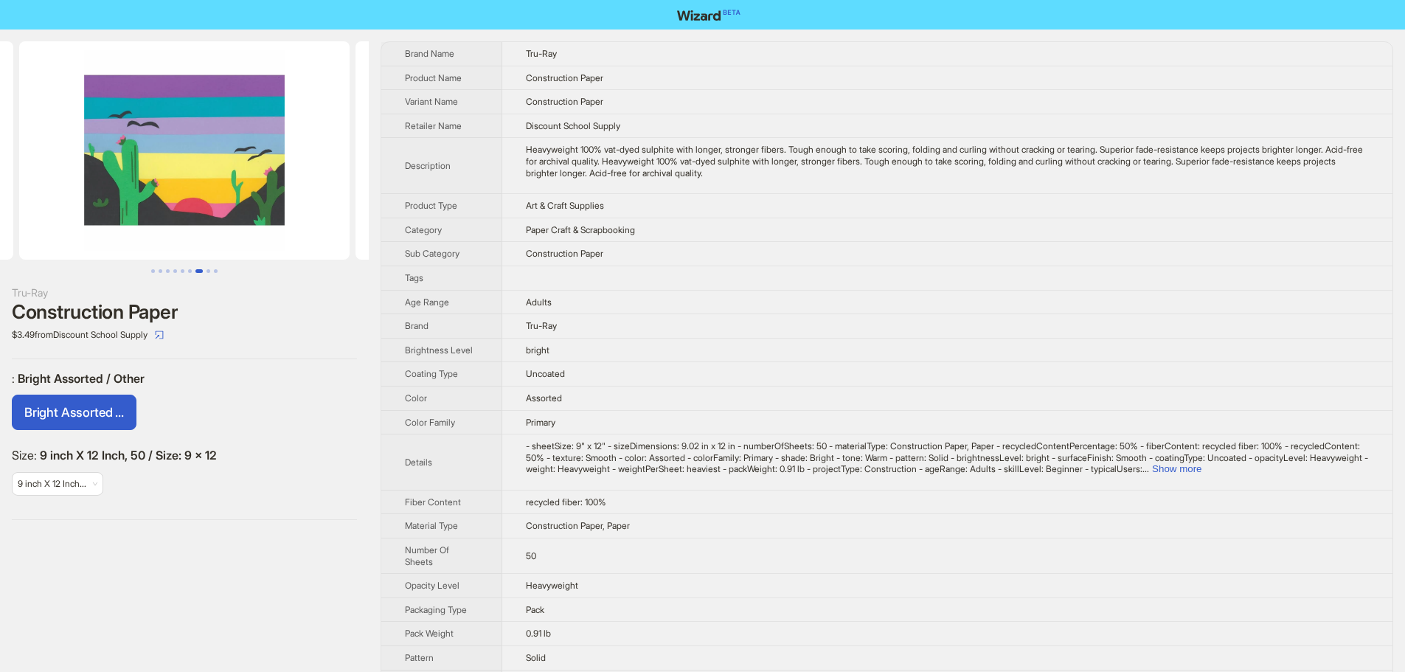
drag, startPoint x: 108, startPoint y: 167, endPoint x: 48, endPoint y: 157, distance: 61.2
click at [69, 165] on img at bounding box center [184, 150] width 330 height 218
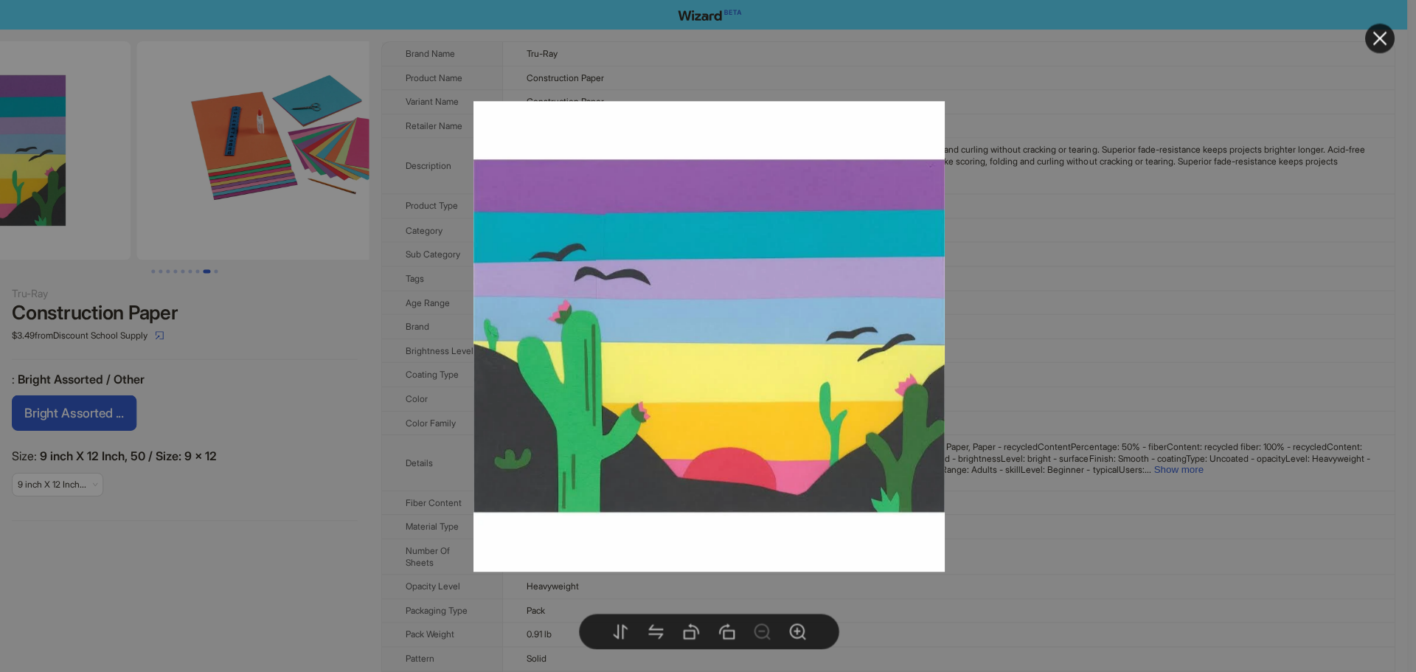
drag, startPoint x: 147, startPoint y: 161, endPoint x: 145, endPoint y: 152, distance: 9.0
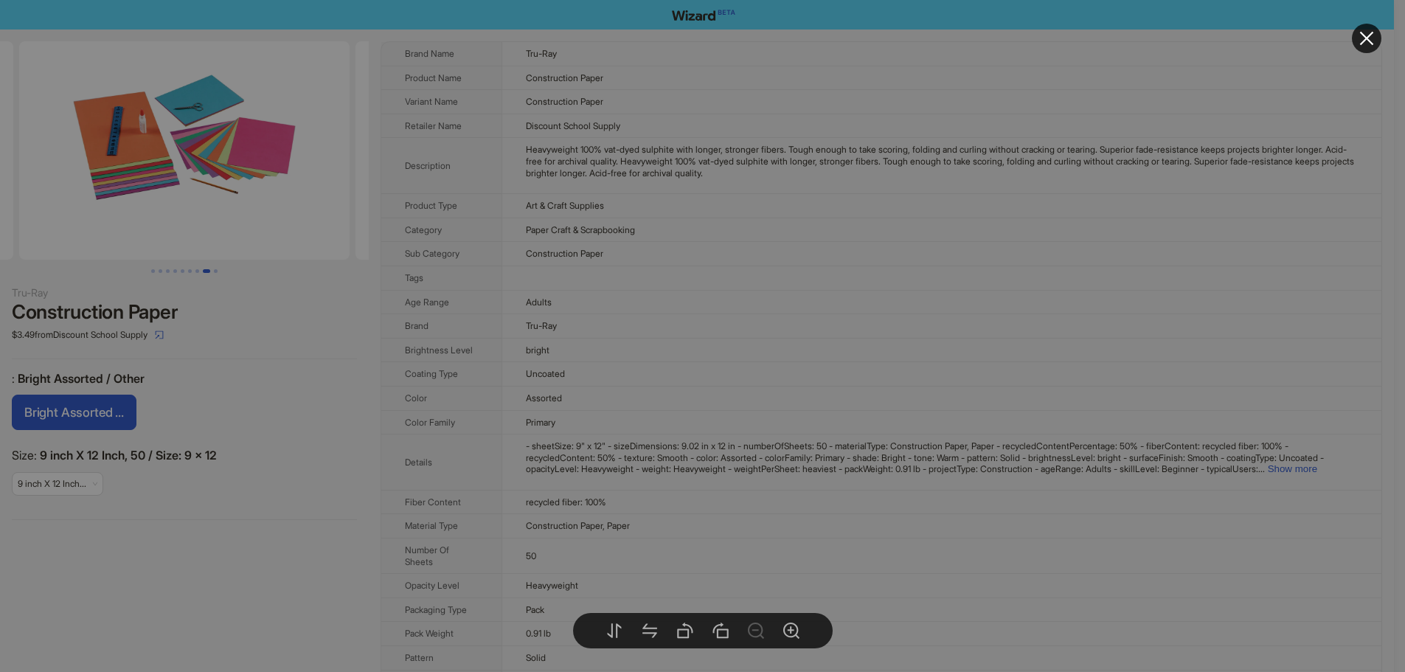
drag, startPoint x: 145, startPoint y: 152, endPoint x: 168, endPoint y: 157, distance: 23.4
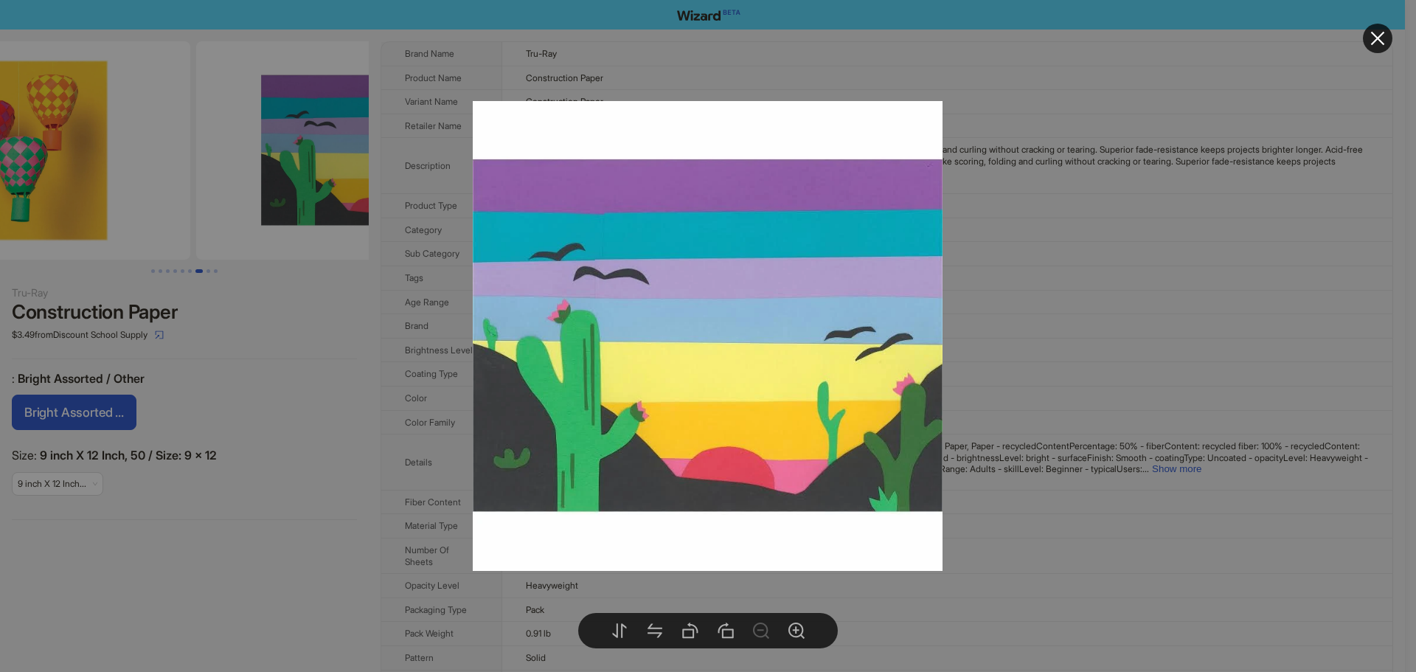
drag, startPoint x: 159, startPoint y: 157, endPoint x: 103, endPoint y: 153, distance: 55.5
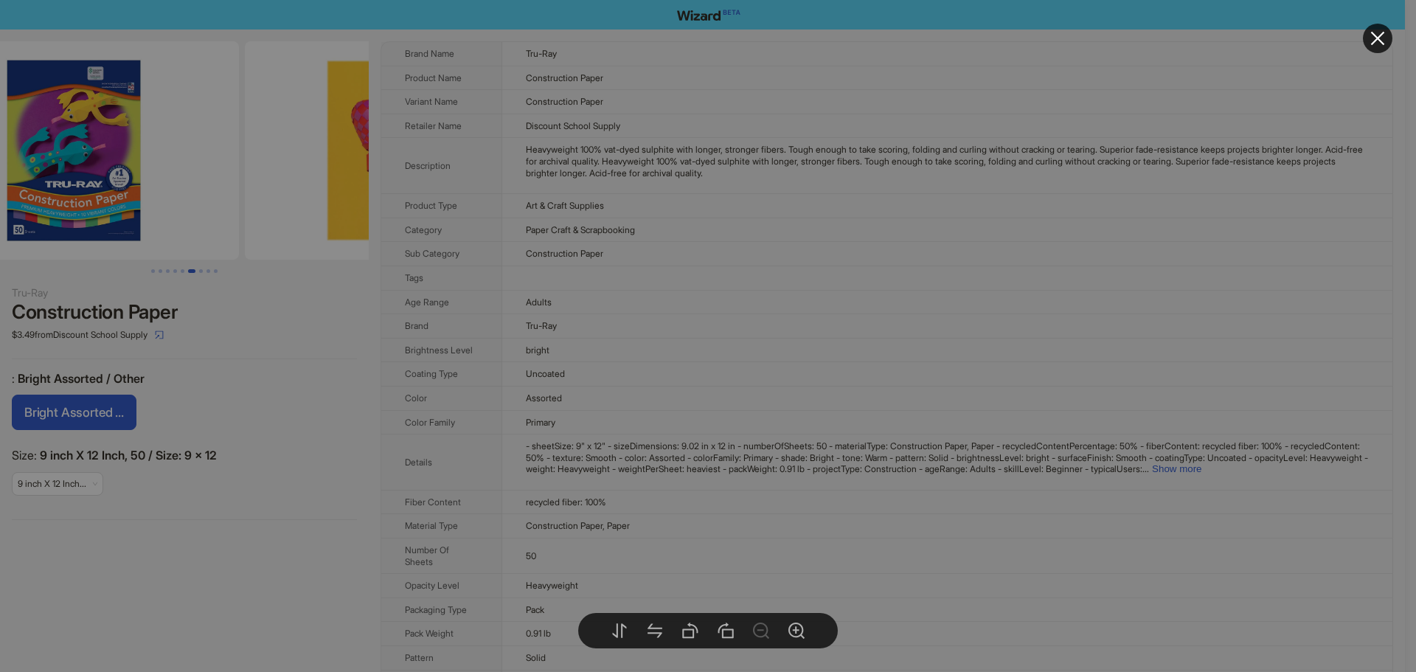
drag, startPoint x: 103, startPoint y: 153, endPoint x: 279, endPoint y: 170, distance: 176.3
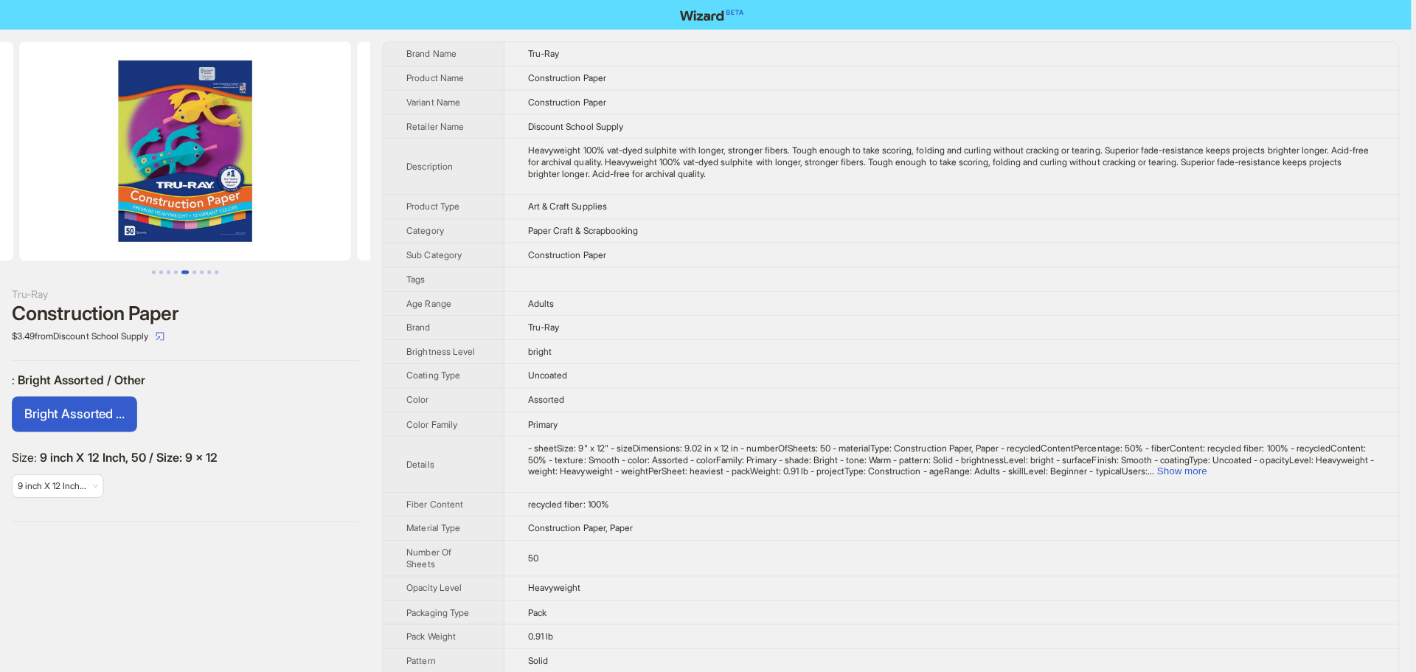
drag, startPoint x: 123, startPoint y: 153, endPoint x: 184, endPoint y: 173, distance: 64.4
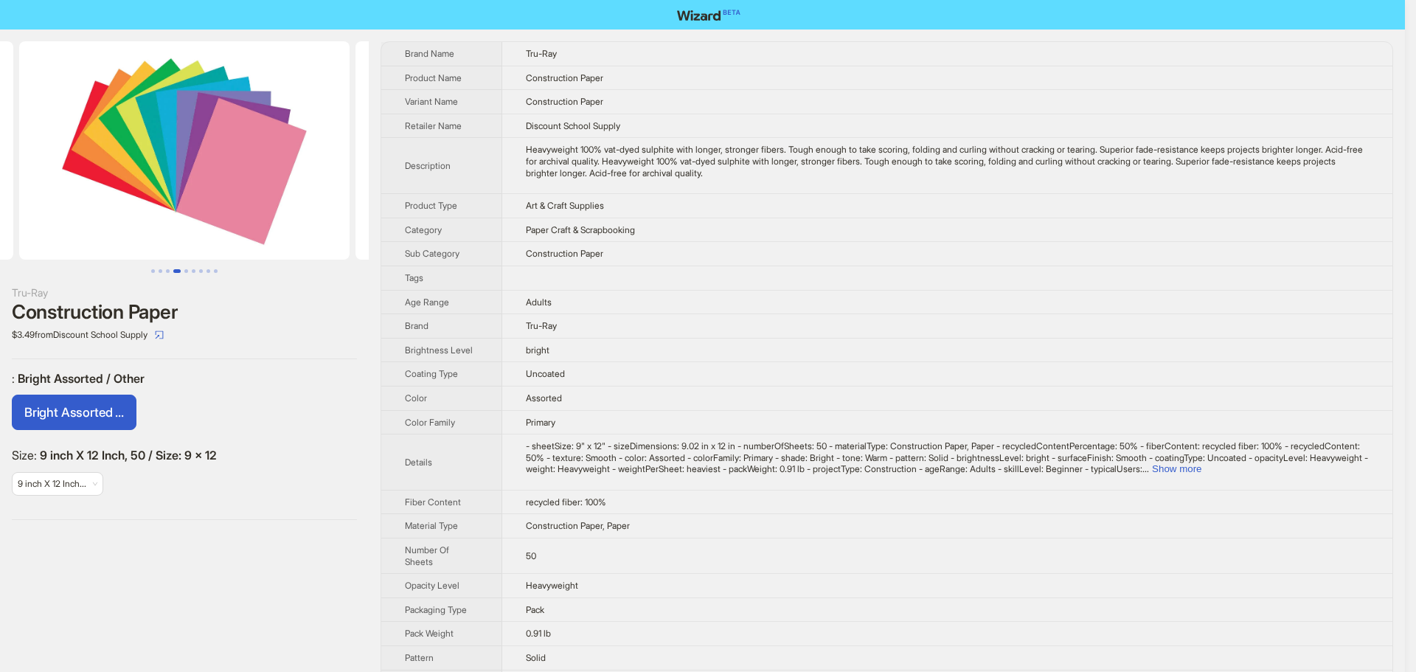
drag, startPoint x: 154, startPoint y: 173, endPoint x: 139, endPoint y: 160, distance: 19.4
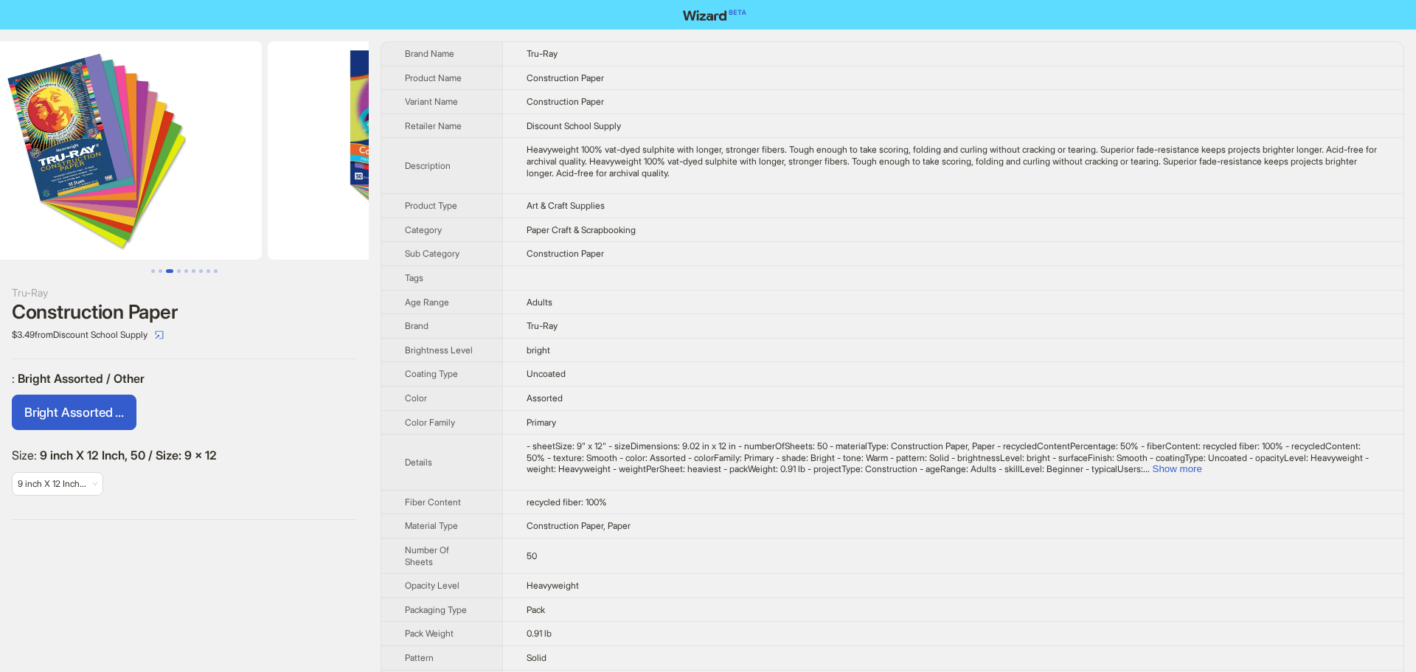
scroll to position [0, 282]
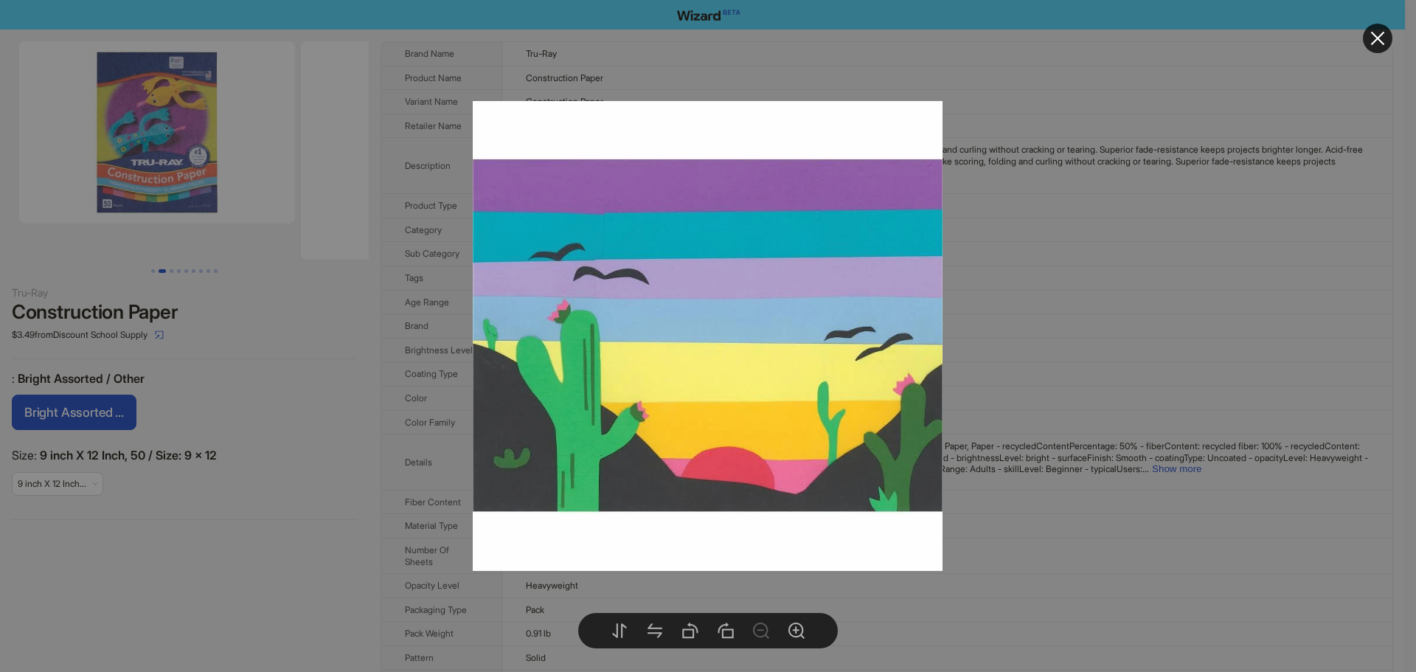
drag, startPoint x: 140, startPoint y: 159, endPoint x: 371, endPoint y: 192, distance: 233.1
drag, startPoint x: 224, startPoint y: 147, endPoint x: 107, endPoint y: 149, distance: 117.3
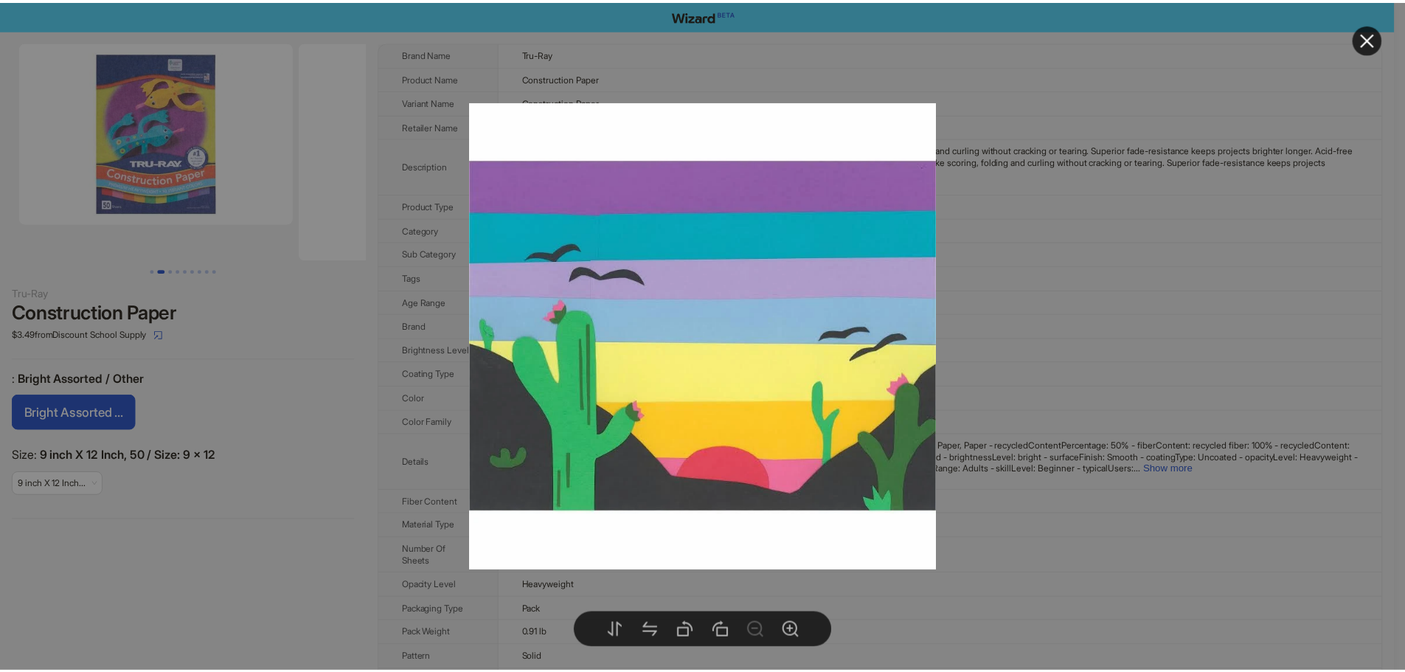
scroll to position [0, 282]
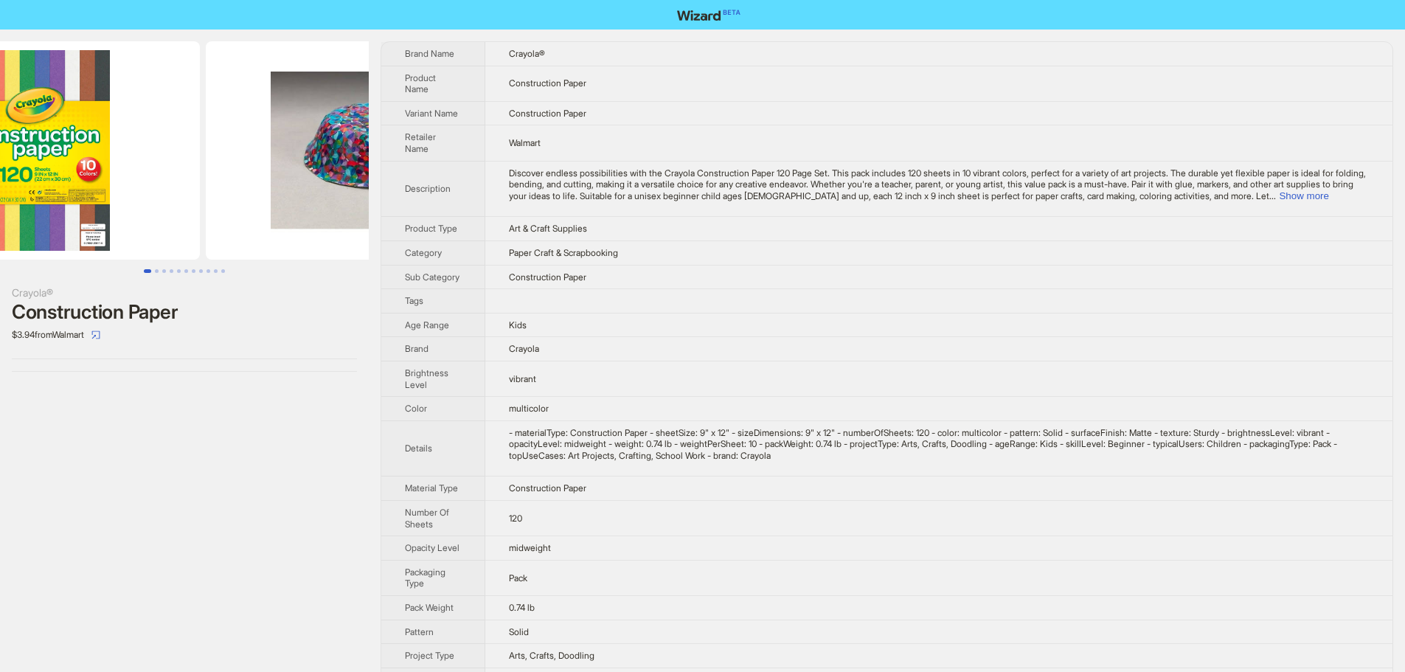
drag, startPoint x: 296, startPoint y: 139, endPoint x: 182, endPoint y: 146, distance: 113.8
click at [182, 146] on ul at bounding box center [184, 150] width 369 height 218
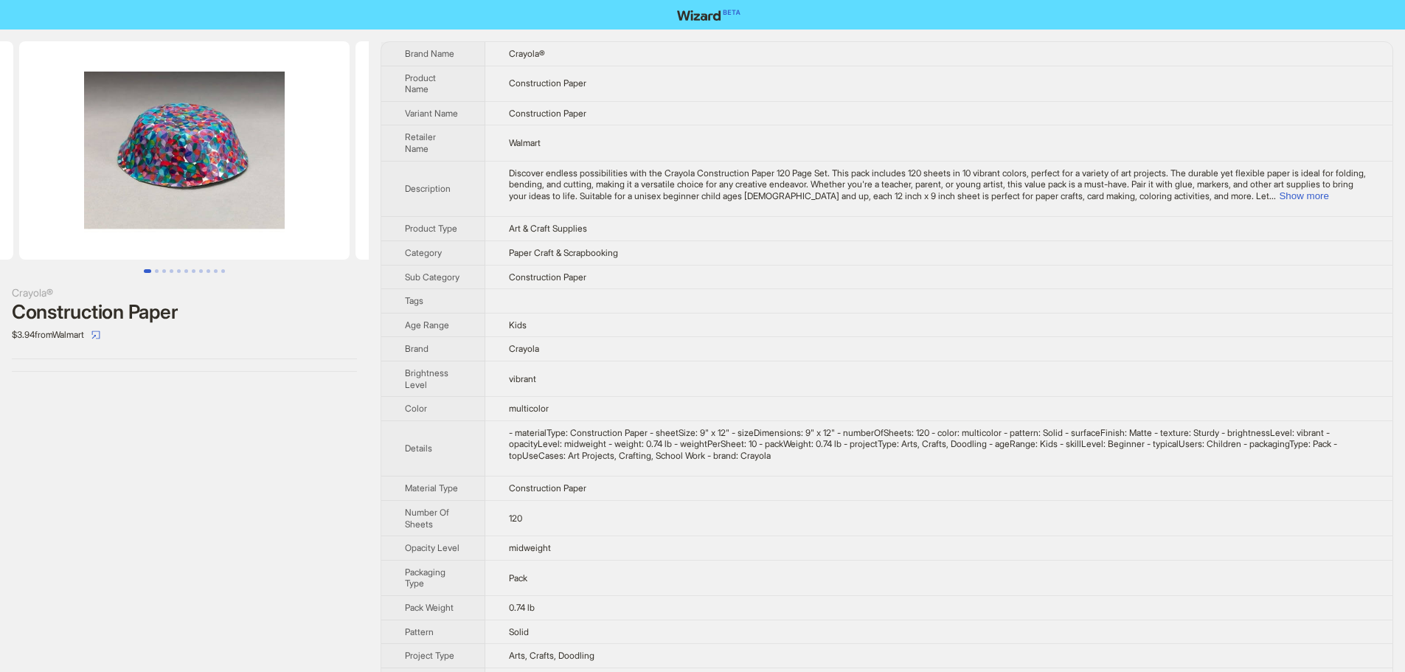
click at [182, 146] on img at bounding box center [184, 150] width 330 height 218
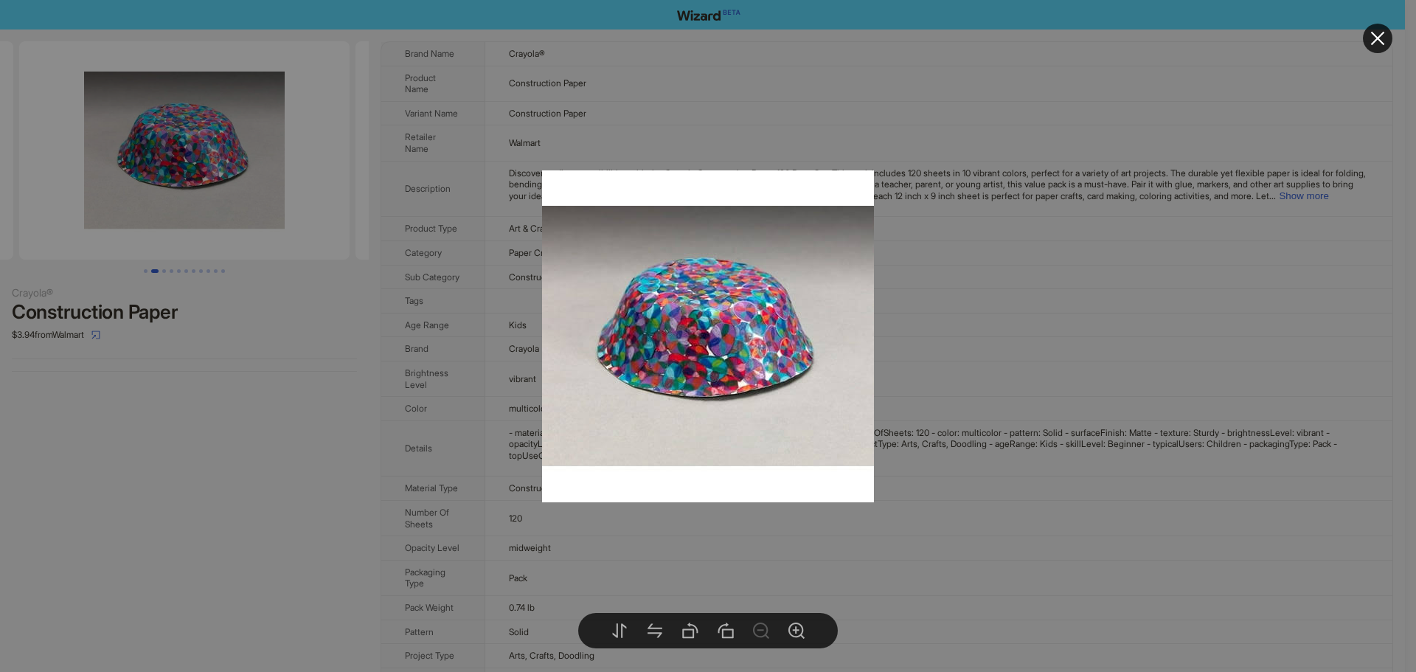
click at [182, 146] on div at bounding box center [708, 336] width 1416 height 672
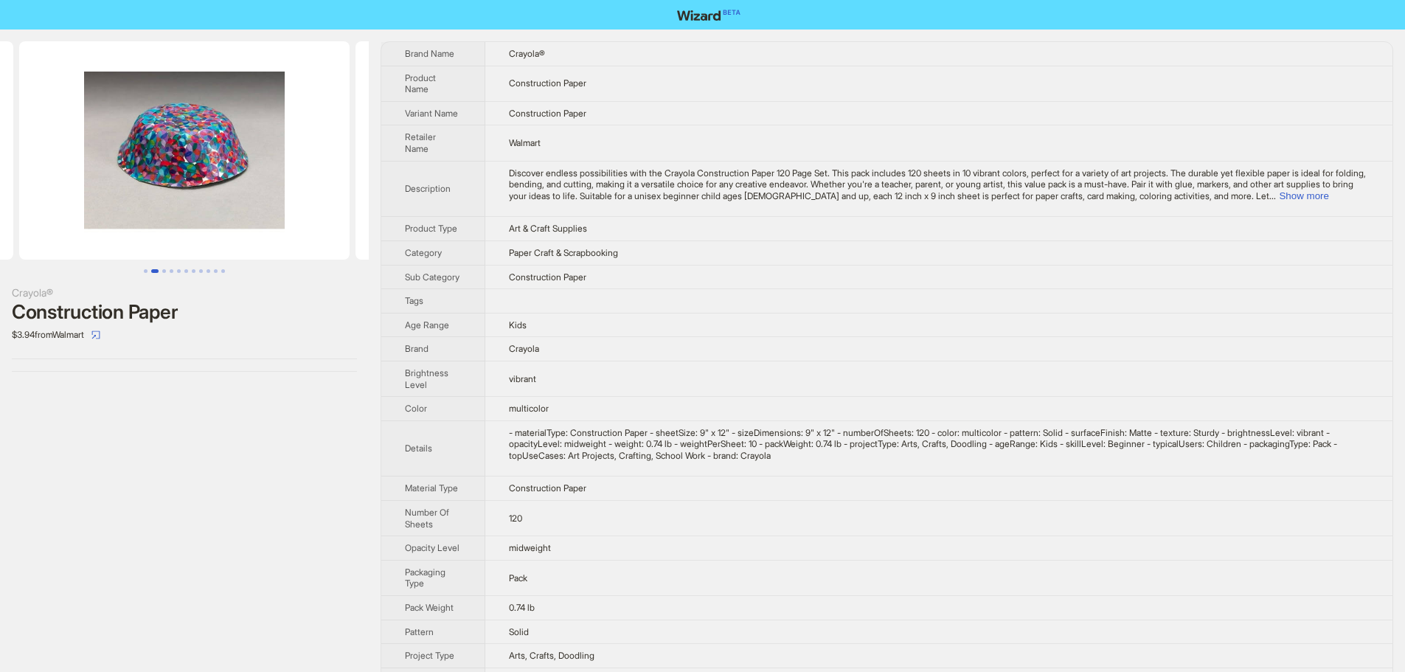
drag, startPoint x: 208, startPoint y: 129, endPoint x: 112, endPoint y: 129, distance: 95.9
click at [114, 129] on img at bounding box center [184, 150] width 330 height 218
drag, startPoint x: 194, startPoint y: 103, endPoint x: 37, endPoint y: 93, distance: 157.4
click at [43, 103] on img at bounding box center [184, 150] width 330 height 218
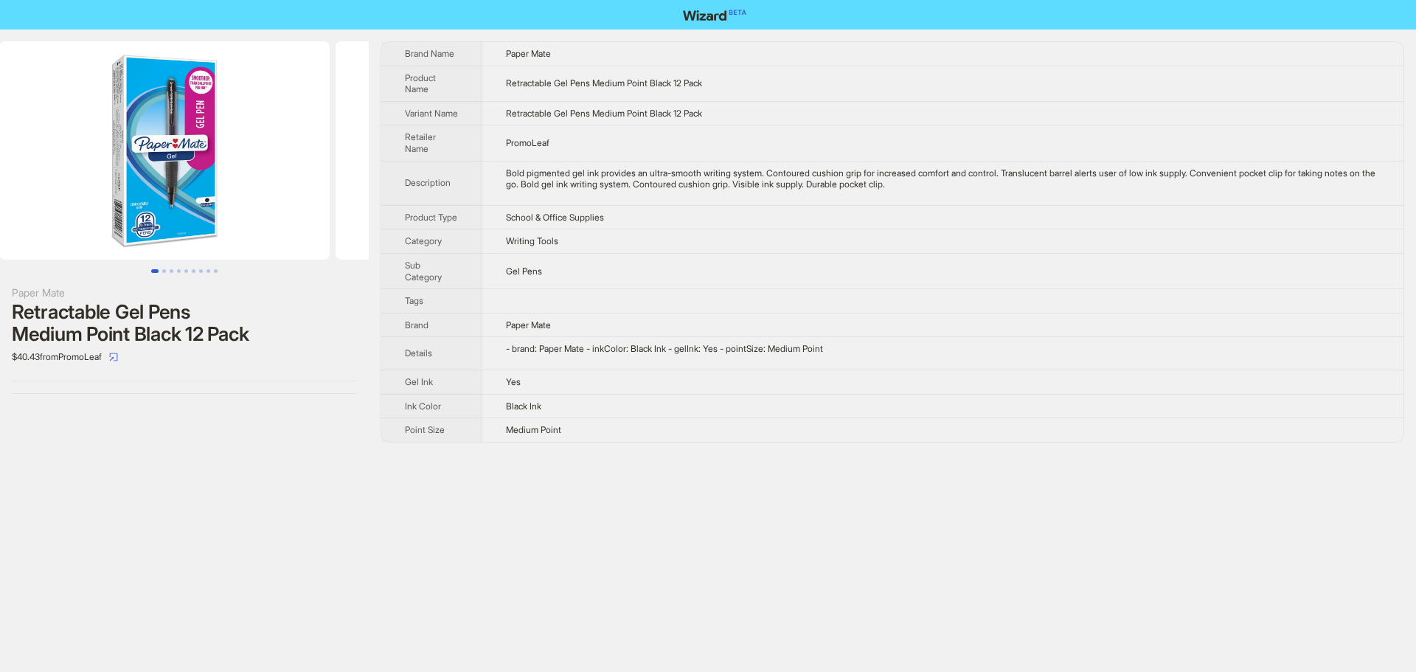
drag, startPoint x: 230, startPoint y: 183, endPoint x: 156, endPoint y: 242, distance: 95.0
click at [18, 189] on img at bounding box center [164, 150] width 330 height 218
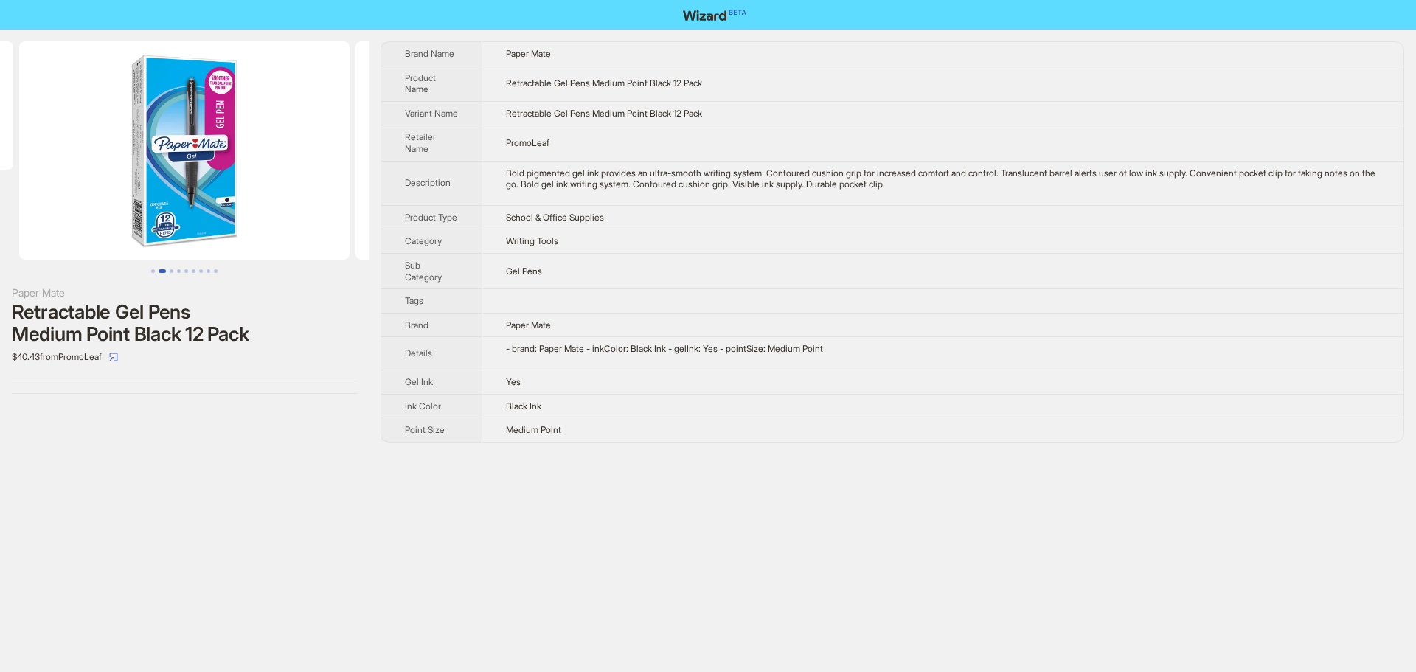
drag, startPoint x: 263, startPoint y: 203, endPoint x: 131, endPoint y: 210, distance: 131.5
click at [143, 204] on img at bounding box center [184, 150] width 330 height 218
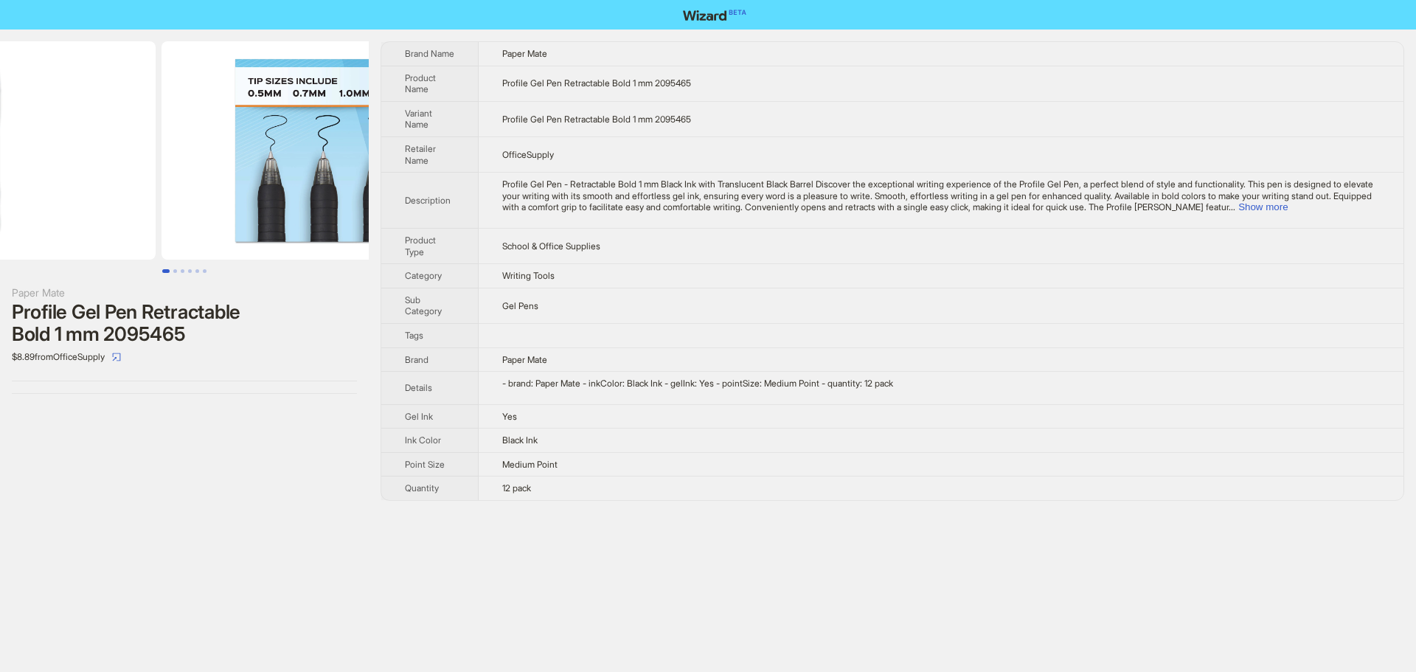
click at [209, 168] on ul at bounding box center [184, 150] width 369 height 218
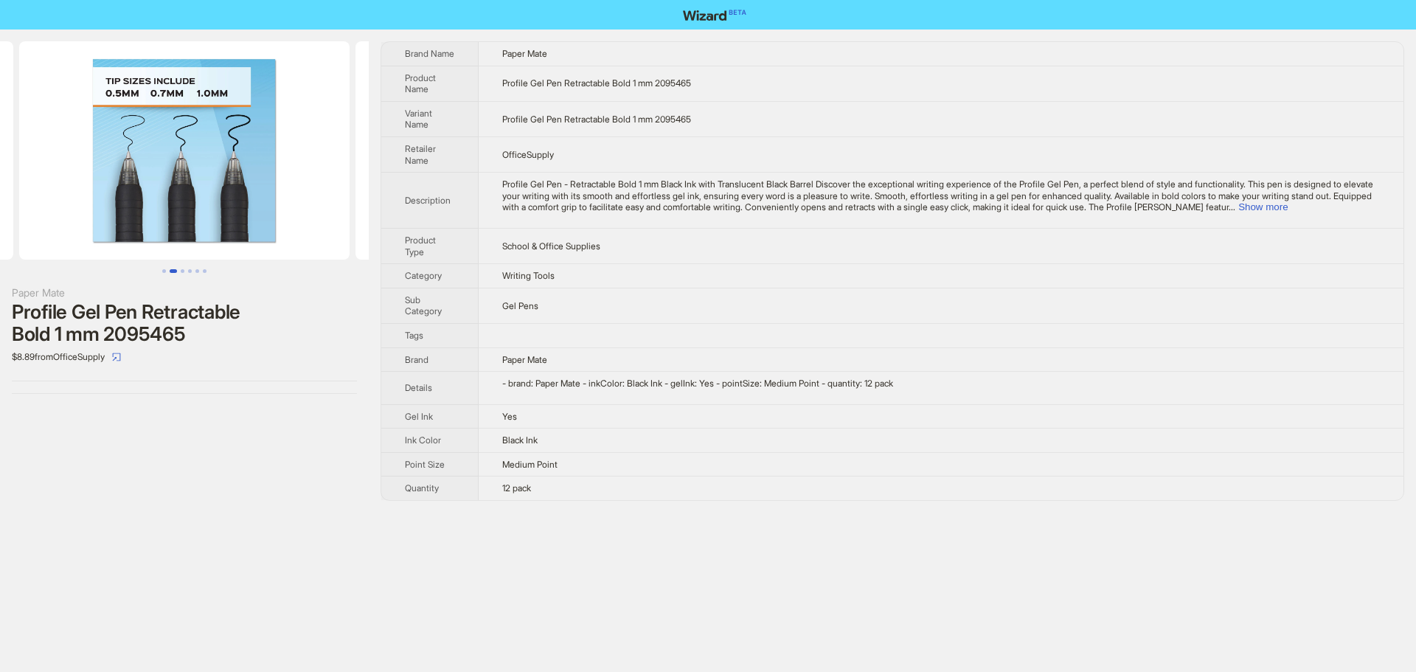
drag, startPoint x: 276, startPoint y: 161, endPoint x: 184, endPoint y: 155, distance: 91.7
click at [157, 159] on img at bounding box center [184, 150] width 330 height 218
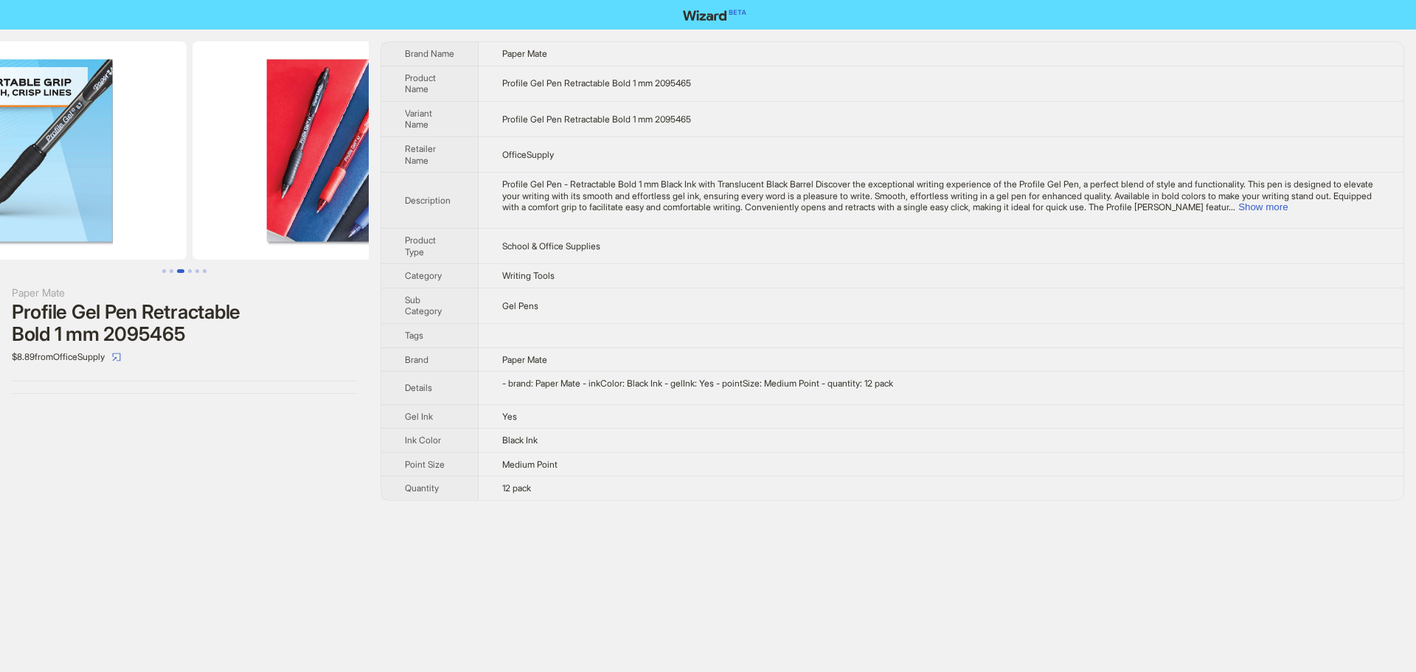
drag, startPoint x: 226, startPoint y: 153, endPoint x: 109, endPoint y: 156, distance: 116.5
click at [112, 157] on img at bounding box center [21, 150] width 330 height 218
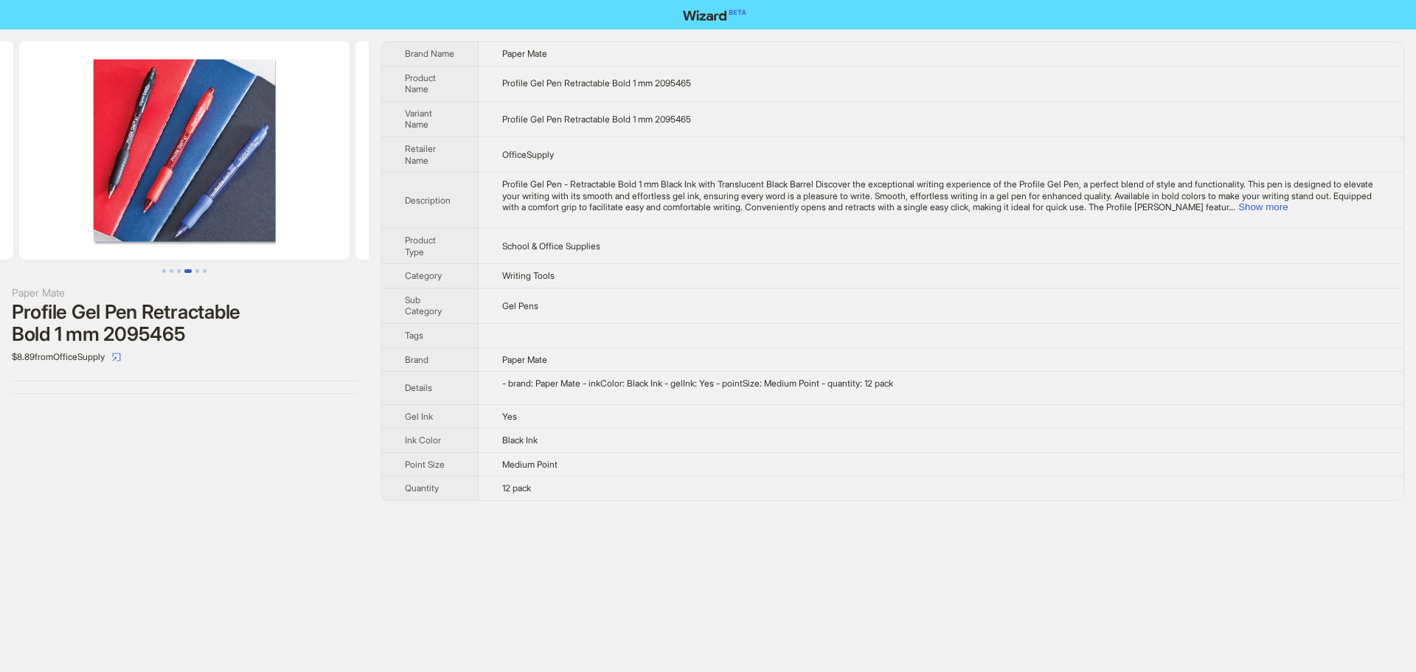
drag, startPoint x: 243, startPoint y: 150, endPoint x: 164, endPoint y: 151, distance: 78.9
click at [161, 156] on img at bounding box center [184, 150] width 330 height 218
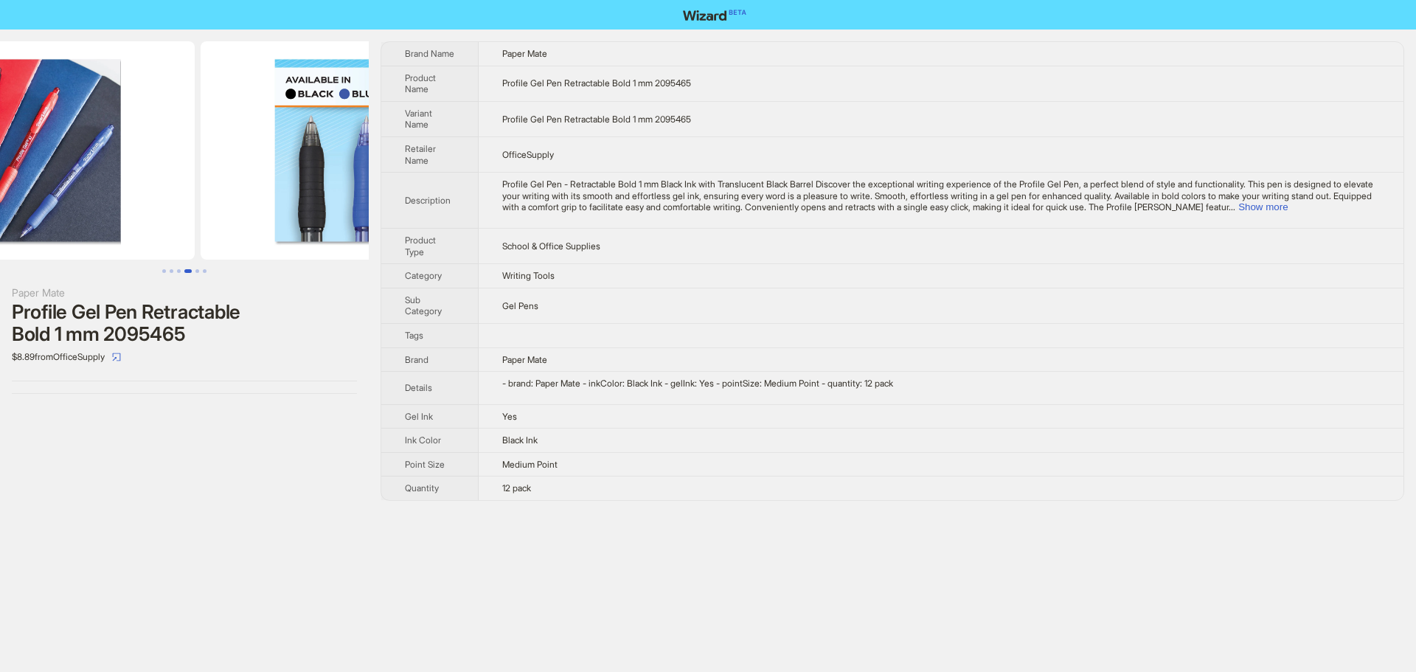
click at [139, 167] on img at bounding box center [29, 150] width 330 height 218
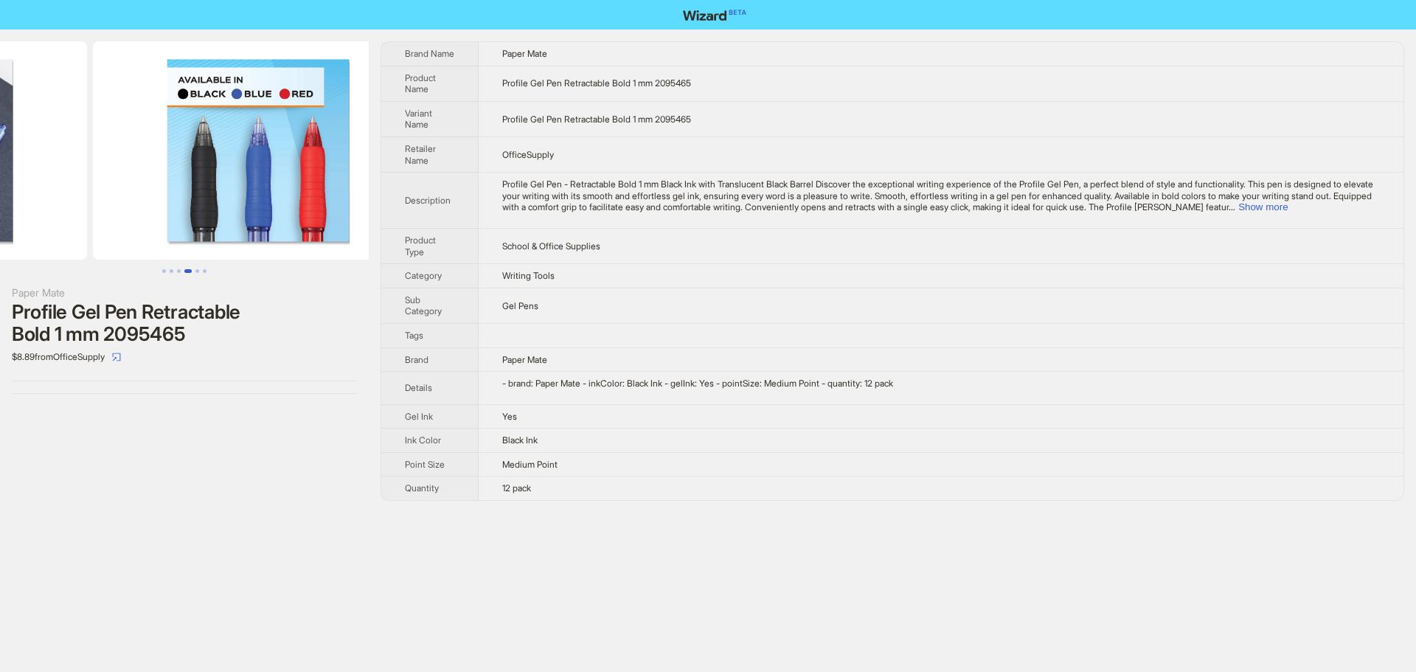
drag, startPoint x: 219, startPoint y: 167, endPoint x: 54, endPoint y: 170, distance: 165.2
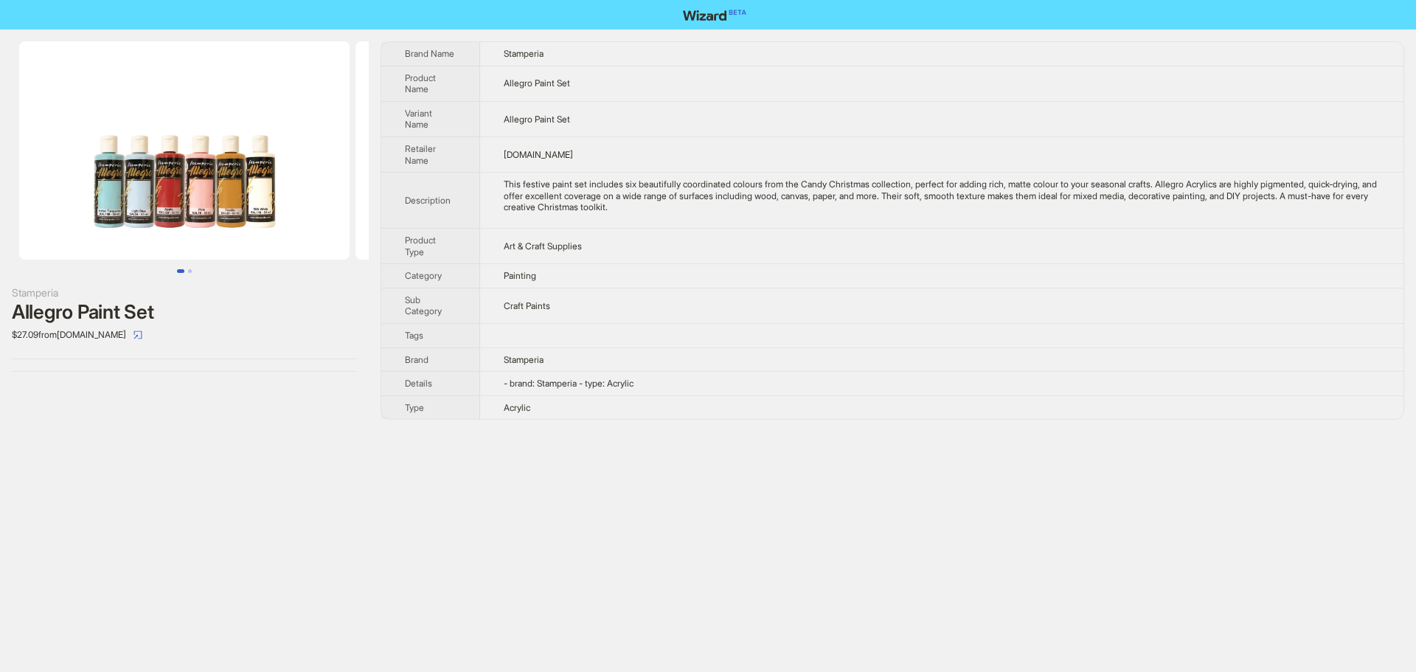
drag, startPoint x: 215, startPoint y: 181, endPoint x: 35, endPoint y: 181, distance: 180.7
click at [41, 181] on img at bounding box center [184, 150] width 330 height 218
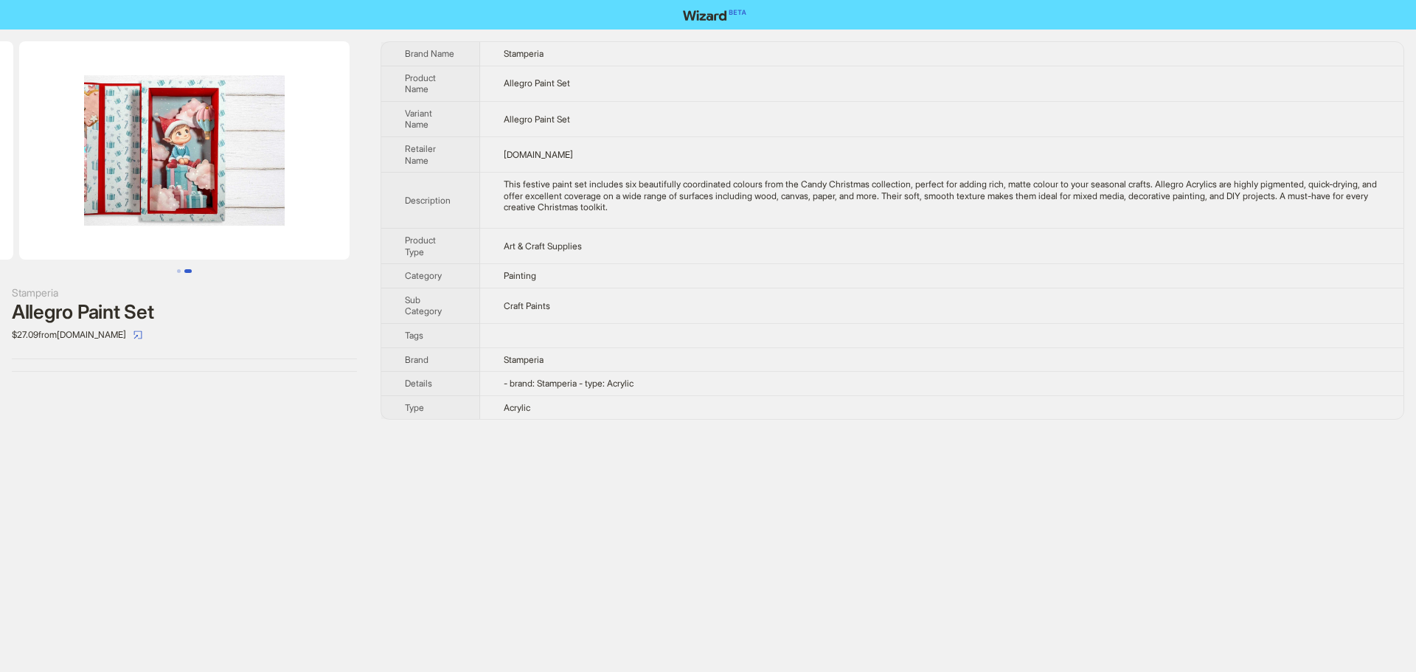
drag, startPoint x: 236, startPoint y: 172, endPoint x: 109, endPoint y: 179, distance: 127.0
click at [122, 179] on img at bounding box center [184, 150] width 330 height 218
drag, startPoint x: 271, startPoint y: 179, endPoint x: 302, endPoint y: 198, distance: 36.7
click at [316, 187] on img at bounding box center [184, 150] width 330 height 218
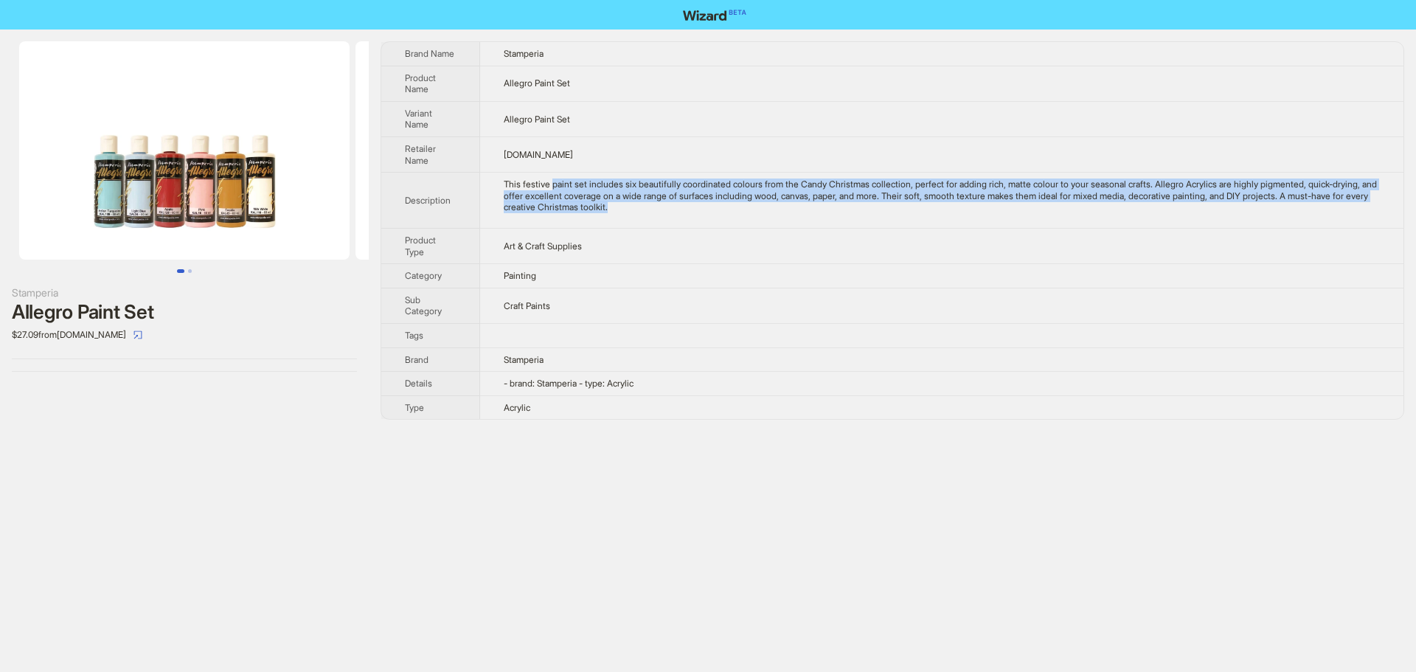
drag, startPoint x: 556, startPoint y: 184, endPoint x: 754, endPoint y: 214, distance: 199.9
click at [754, 214] on td "This festive paint set includes six beautifully coordinated colours from the Ca…" at bounding box center [941, 201] width 923 height 56
click at [798, 189] on div "This festive paint set includes six beautifully coordinated colours from the Ca…" at bounding box center [942, 195] width 876 height 35
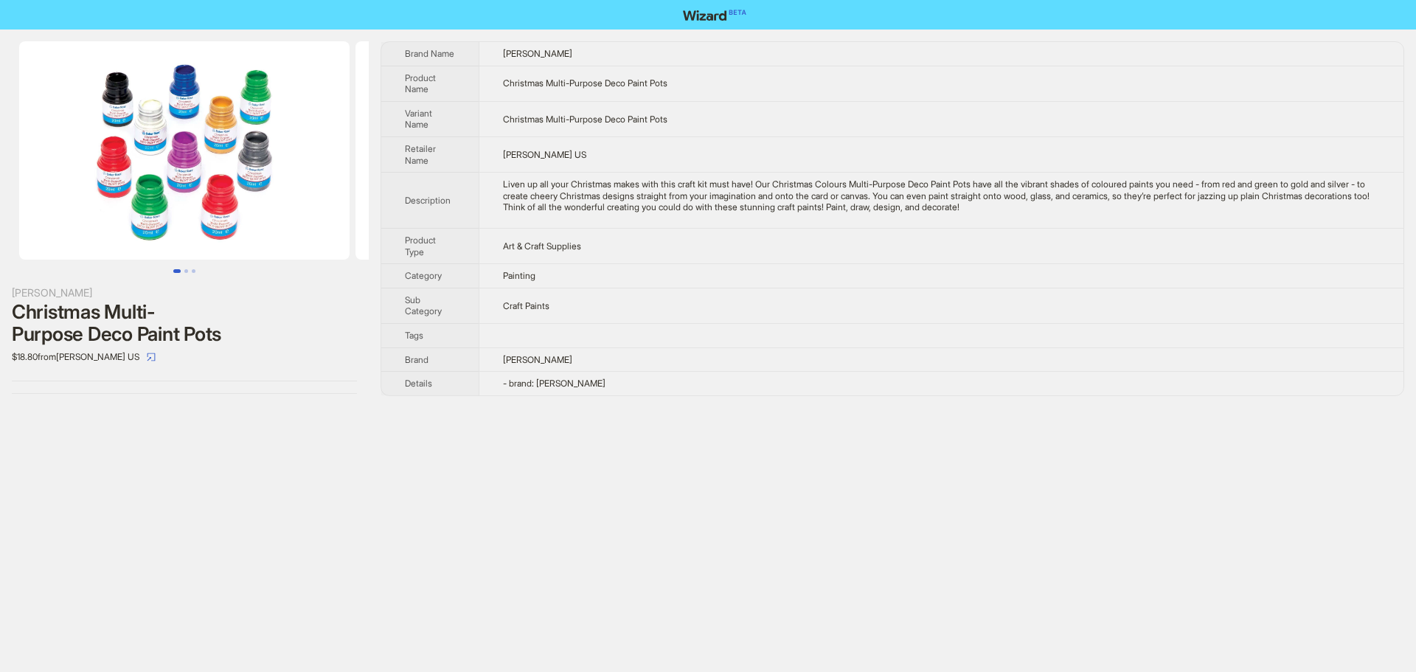
click at [581, 243] on span "Art & Craft Supplies" at bounding box center [542, 245] width 78 height 11
drag, startPoint x: 544, startPoint y: 277, endPoint x: 476, endPoint y: 268, distance: 68.4
click at [478, 274] on tr "Category Painting" at bounding box center [892, 276] width 1022 height 24
click at [548, 119] on span "Christmas Multi-Purpose Deco Paint Pots" at bounding box center [585, 119] width 164 height 11
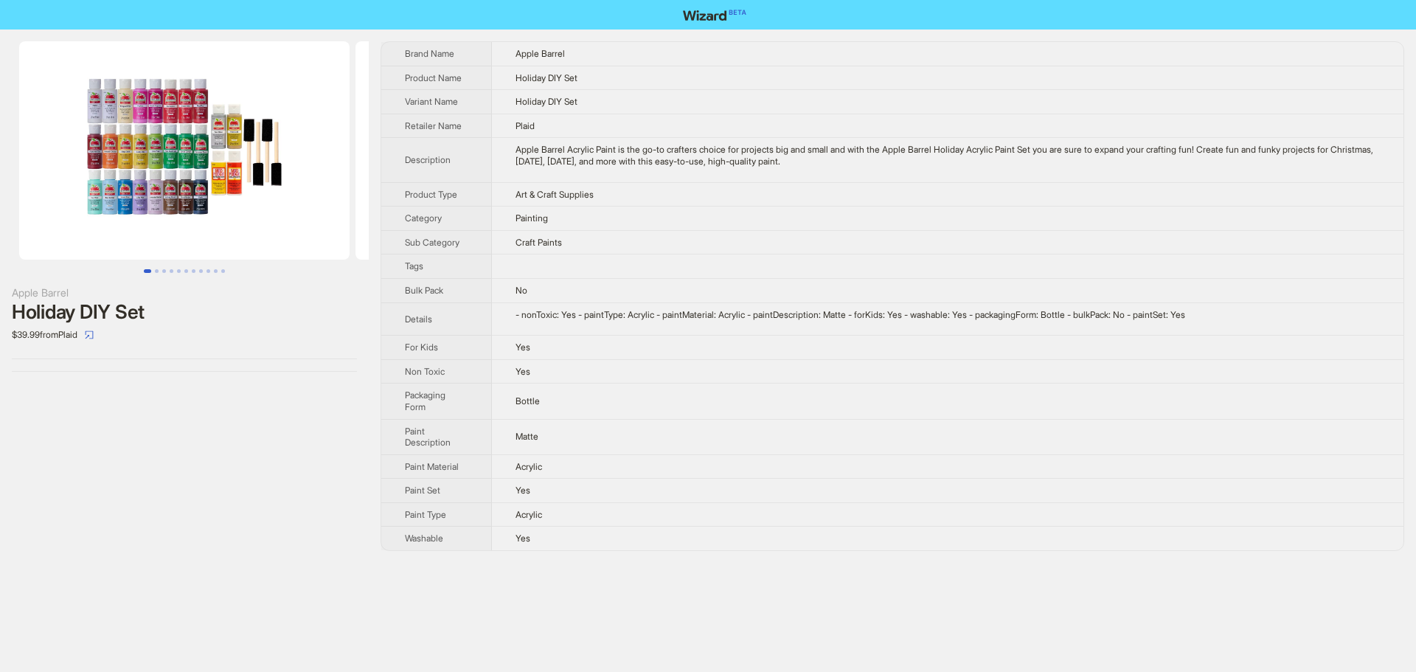
drag, startPoint x: 650, startPoint y: 149, endPoint x: 1056, endPoint y: 168, distance: 406.8
click at [1056, 168] on td "Apple Barrel Acrylic Paint is the go-to crafters choice for projects big and sm…" at bounding box center [948, 160] width 912 height 44
drag, startPoint x: 1060, startPoint y: 168, endPoint x: 1038, endPoint y: 172, distance: 21.7
click at [1058, 170] on td "Apple Barrel Acrylic Paint is the go-to crafters choice for projects big and sm…" at bounding box center [948, 160] width 912 height 44
drag, startPoint x: 240, startPoint y: 163, endPoint x: 38, endPoint y: 118, distance: 207.0
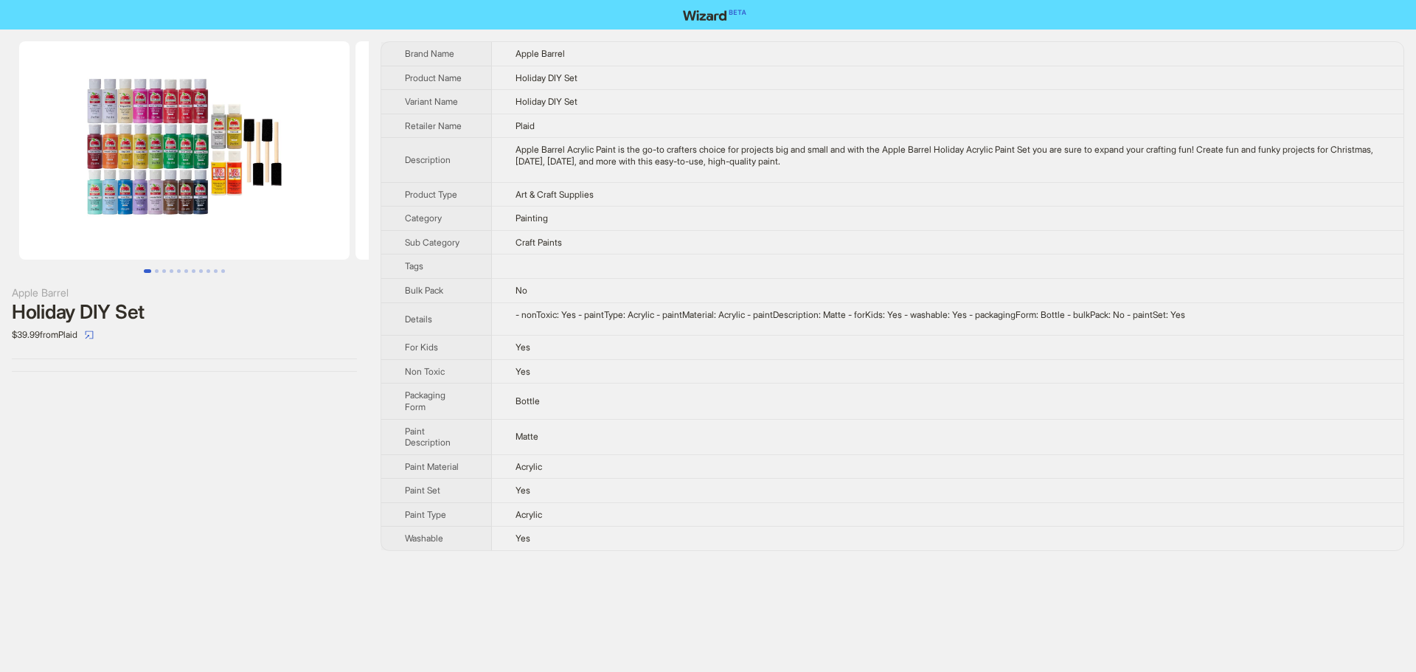
click at [96, 165] on img at bounding box center [184, 150] width 330 height 218
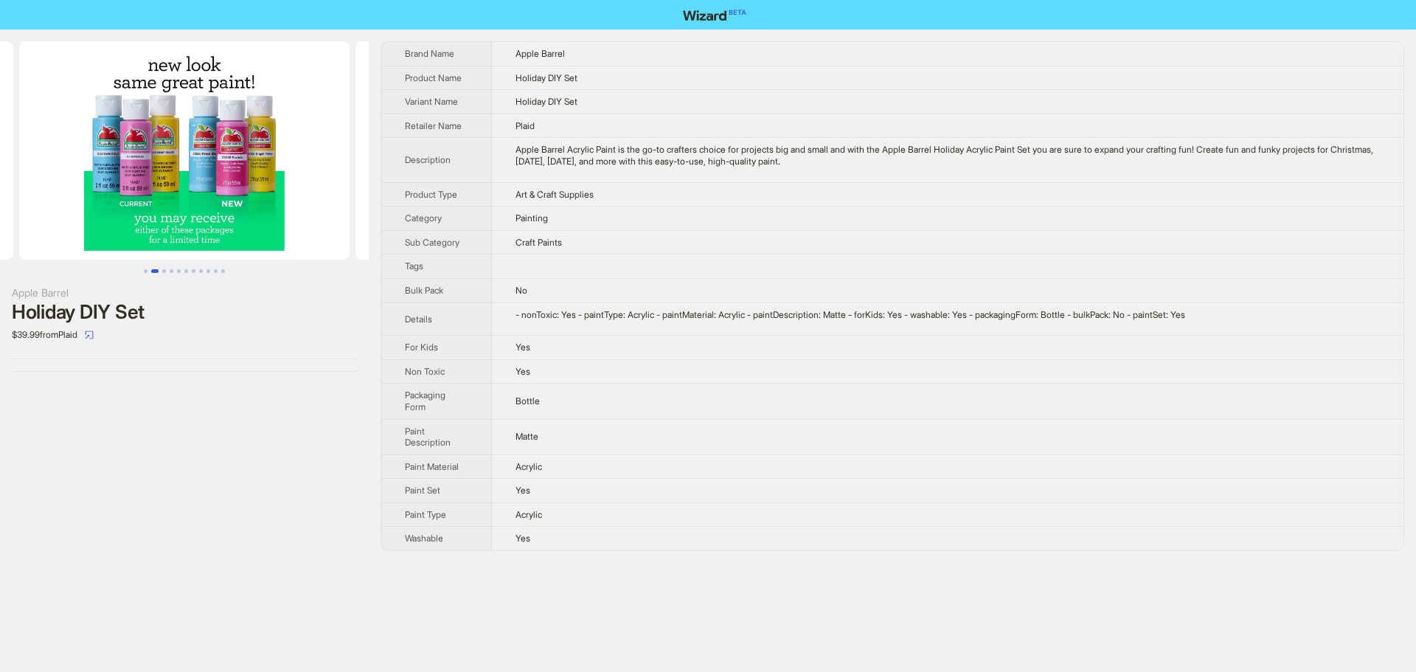
click at [218, 454] on div "Apple Barrel Holiday DIY Set $39.99 from Plaid" at bounding box center [184, 295] width 369 height 533
drag, startPoint x: 540, startPoint y: 402, endPoint x: 477, endPoint y: 402, distance: 62.7
click at [477, 402] on tr "Packaging Form Bottle" at bounding box center [892, 400] width 1022 height 35
click at [699, 290] on td "No" at bounding box center [948, 290] width 912 height 24
drag, startPoint x: 636, startPoint y: 316, endPoint x: 723, endPoint y: 322, distance: 88.0
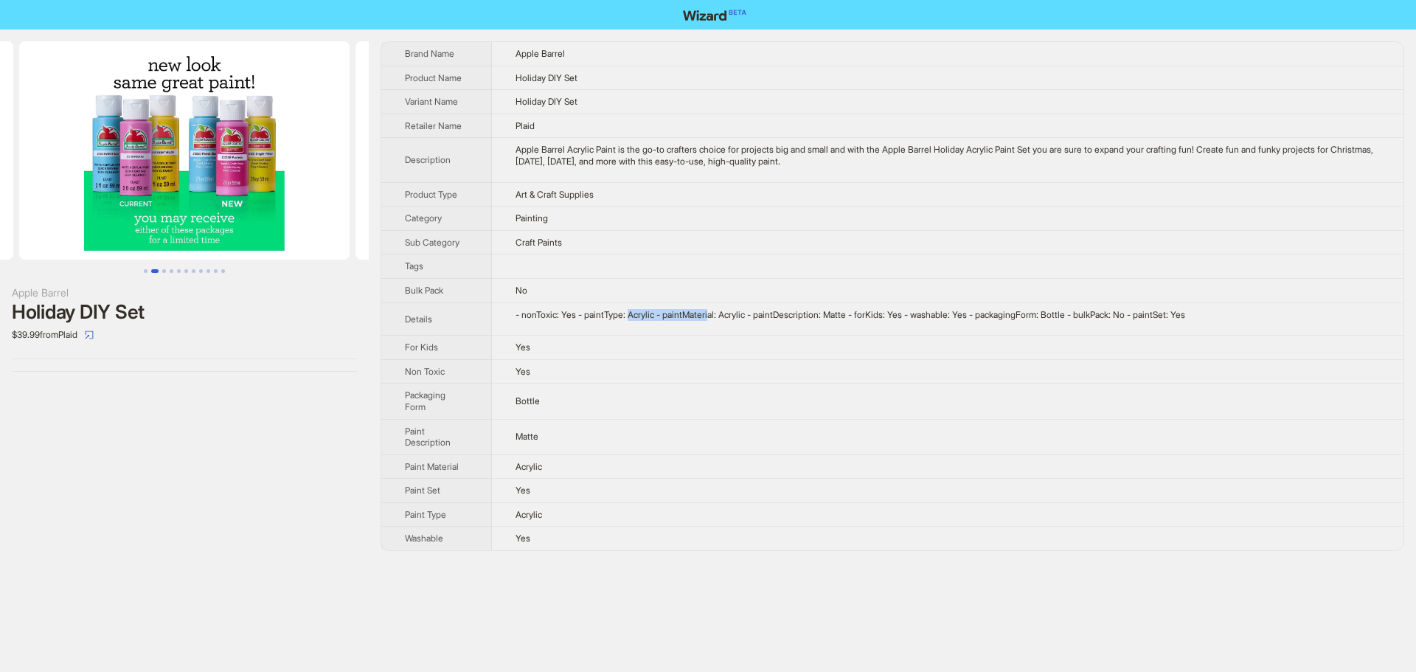
click at [723, 322] on td "- nonToxic: Yes - paintType: Acrylic - paintMaterial: Acrylic - paintDescriptio…" at bounding box center [948, 318] width 912 height 33
drag, startPoint x: 154, startPoint y: 167, endPoint x: 46, endPoint y: 145, distance: 109.9
click at [55, 148] on ul at bounding box center [184, 150] width 369 height 218
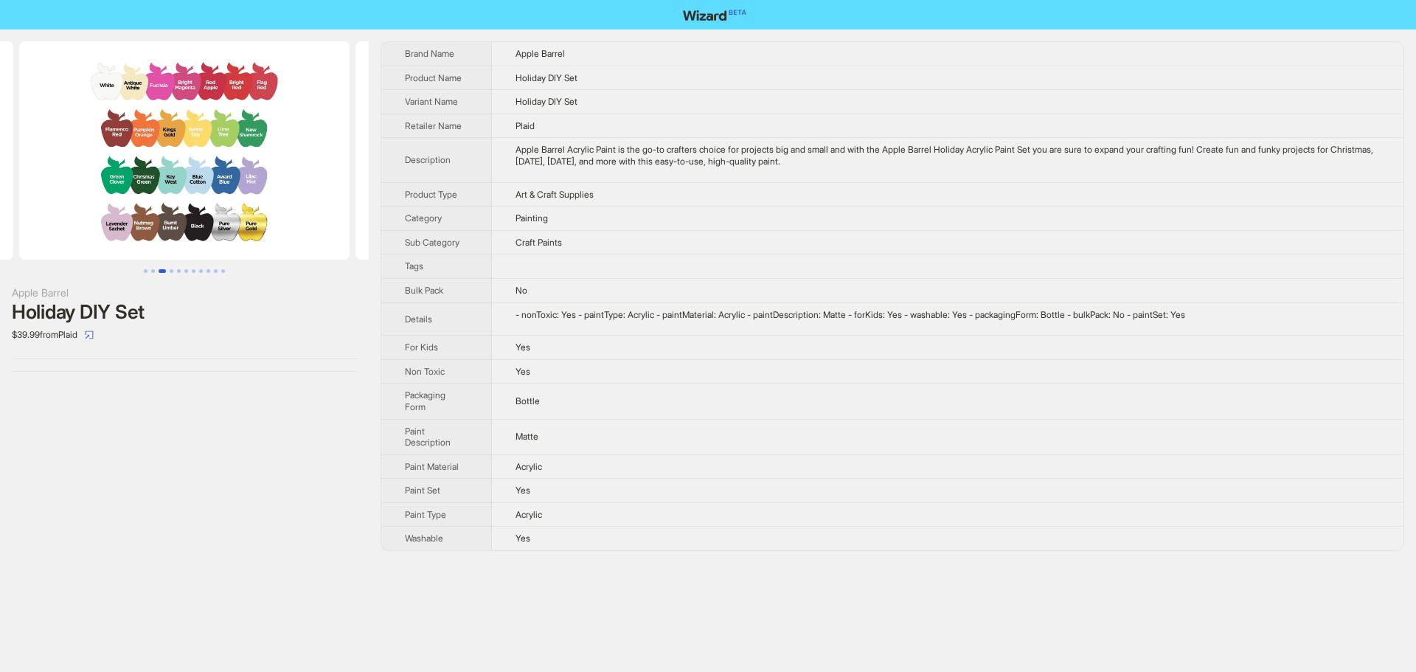
click at [675, 149] on div "Apple Barrel Acrylic Paint is the go-to crafters choice for projects big and sm…" at bounding box center [947, 155] width 864 height 23
drag, startPoint x: 542, startPoint y: 158, endPoint x: 696, endPoint y: 168, distance: 154.5
click at [696, 168] on td "Apple Barrel Acrylic Paint is the go-to crafters choice for projects big and sm…" at bounding box center [948, 160] width 912 height 44
click at [711, 215] on td "Painting" at bounding box center [948, 218] width 912 height 24
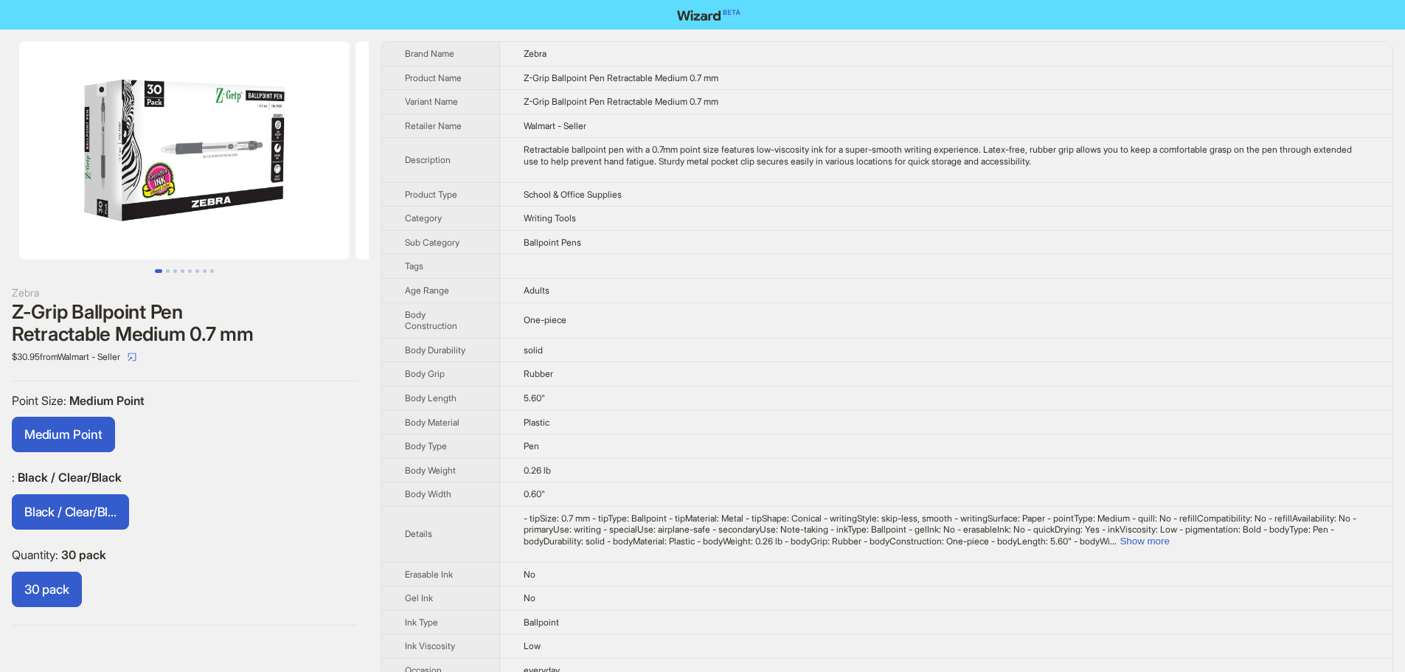
drag, startPoint x: 201, startPoint y: 149, endPoint x: 49, endPoint y: 117, distance: 155.2
click at [19, 146] on img at bounding box center [184, 150] width 330 height 218
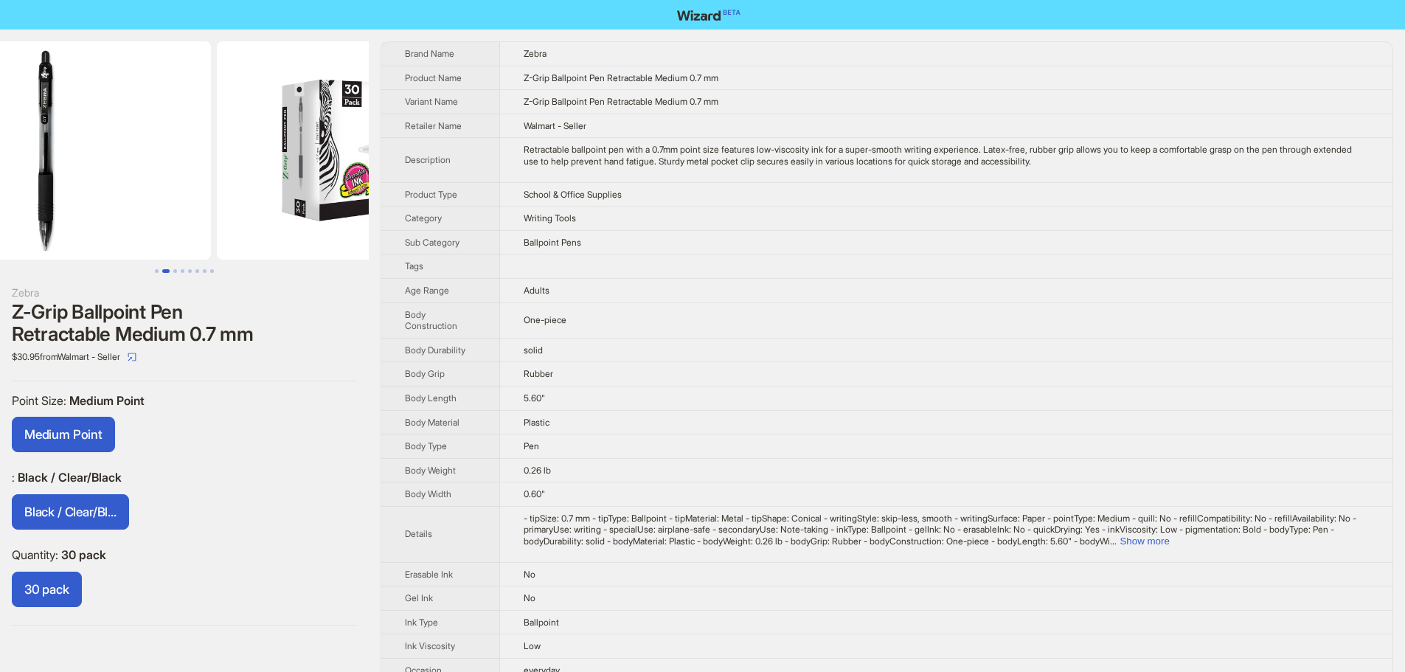
drag, startPoint x: 272, startPoint y: 164, endPoint x: 150, endPoint y: 147, distance: 122.8
click at [153, 148] on img at bounding box center [46, 150] width 330 height 218
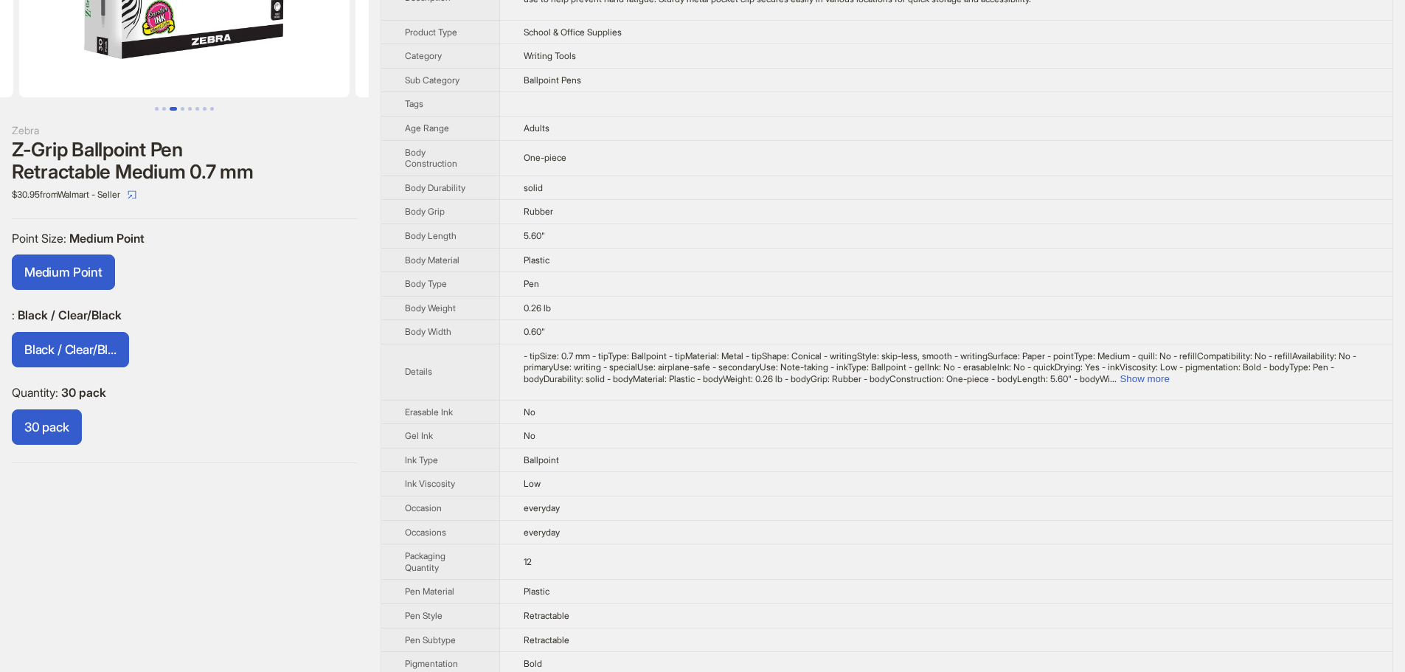
scroll to position [147, 0]
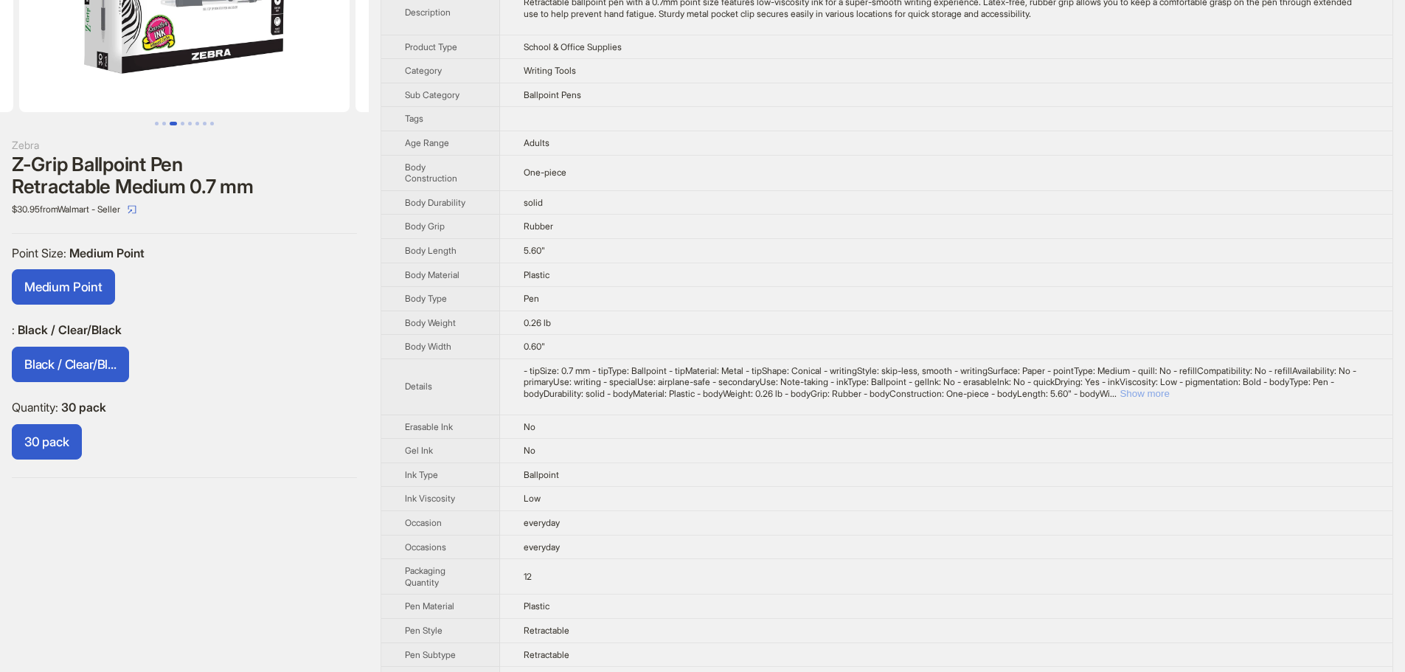
click at [1169, 392] on button "Show more" at bounding box center [1143, 393] width 49 height 11
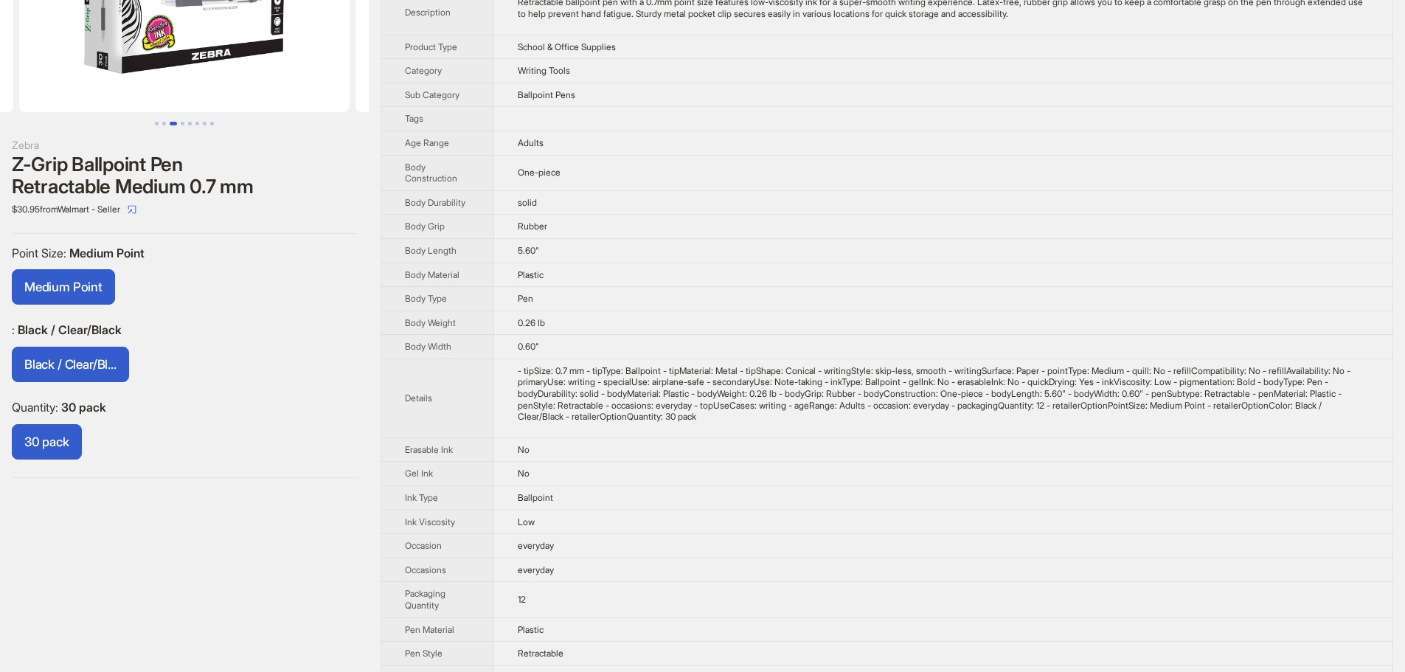
drag, startPoint x: 709, startPoint y: 412, endPoint x: 911, endPoint y: 327, distance: 218.7
click at [709, 412] on div "- tipSize: 0.7 mm - tipType: Ballpoint - tipMaterial: Metal - tipShape: Conical…" at bounding box center [943, 394] width 851 height 58
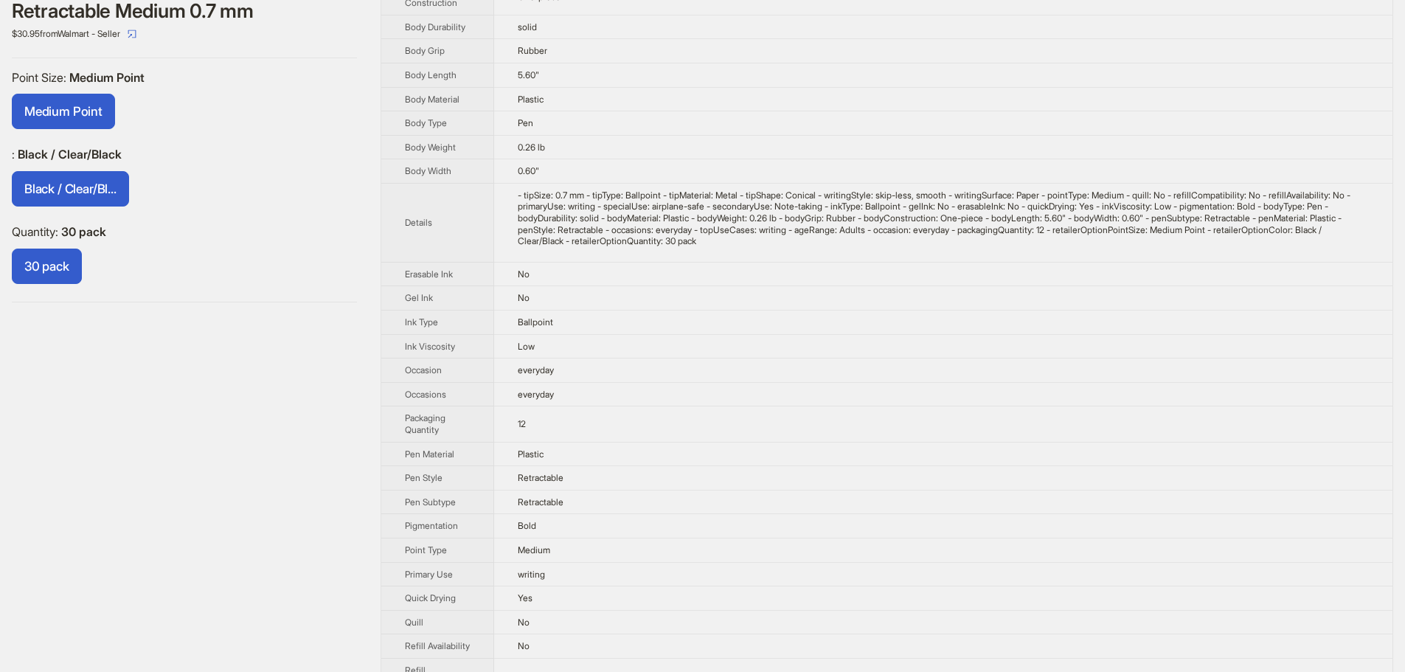
scroll to position [0, 0]
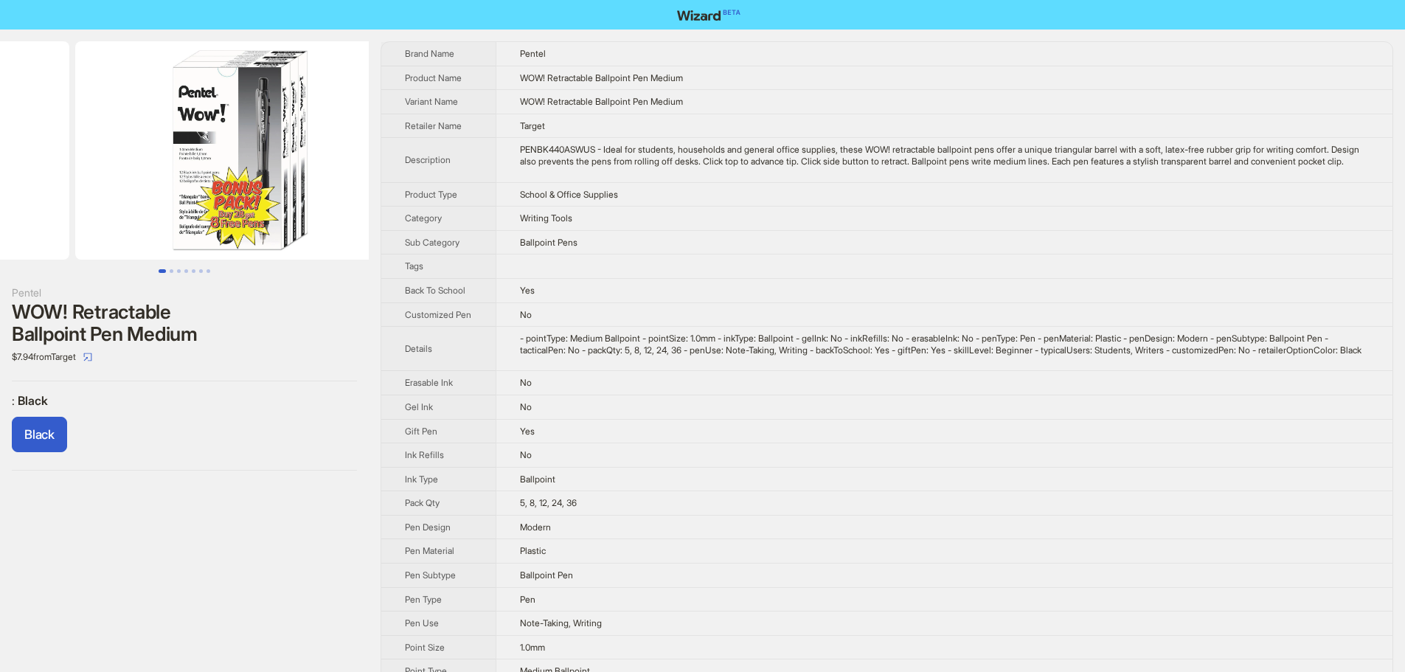
drag, startPoint x: 246, startPoint y: 169, endPoint x: 198, endPoint y: 137, distance: 58.1
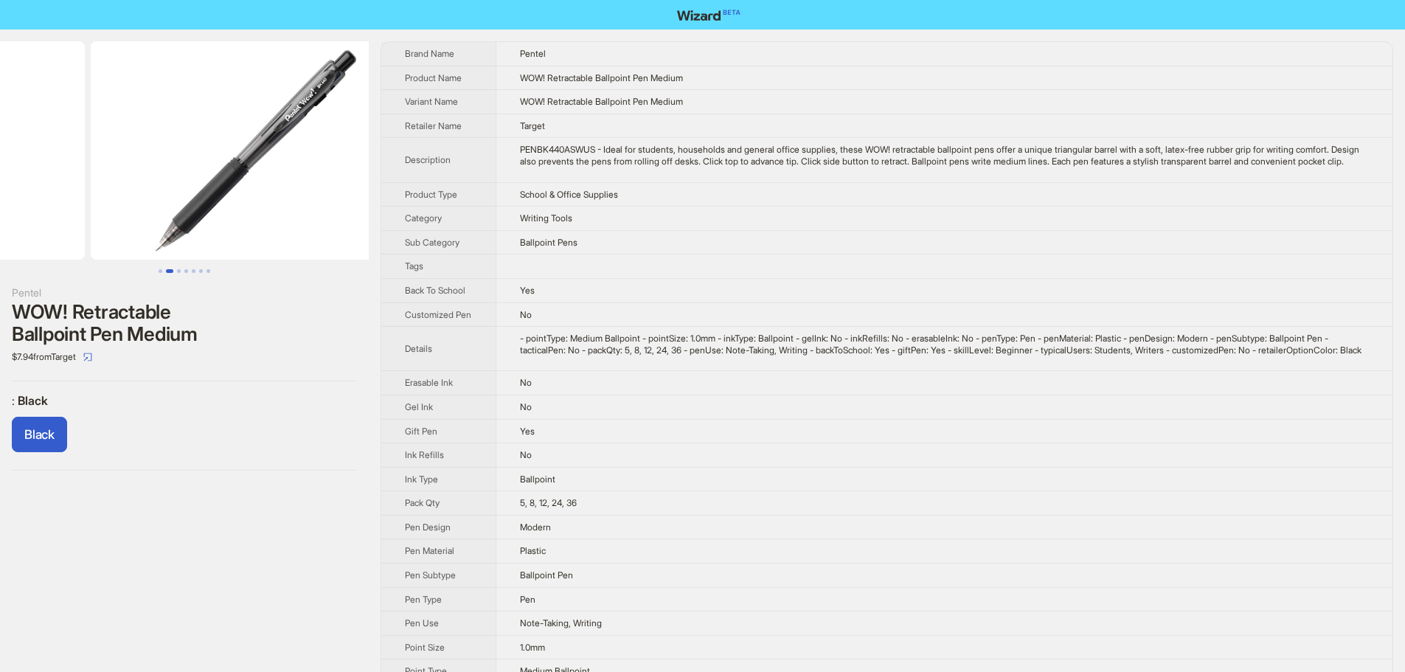
drag, startPoint x: 279, startPoint y: 197, endPoint x: 23, endPoint y: 165, distance: 257.8
click at [24, 166] on ul at bounding box center [184, 150] width 369 height 218
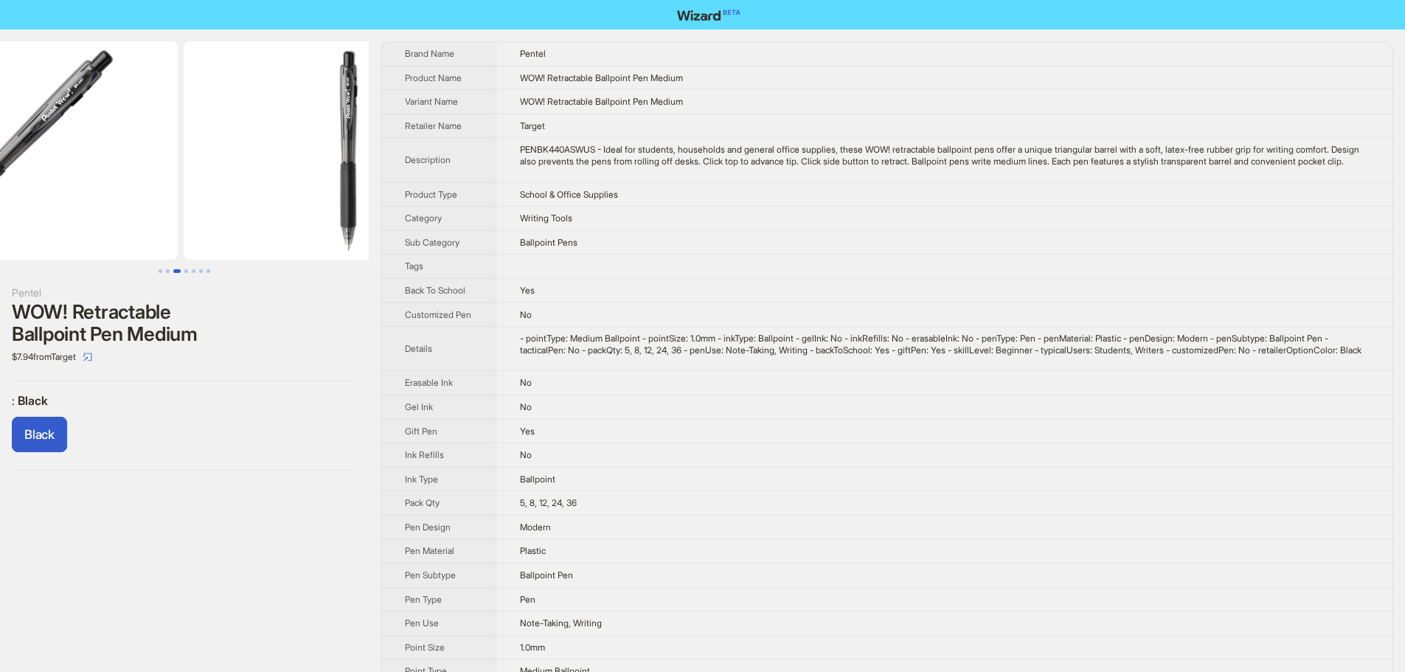
drag, startPoint x: 184, startPoint y: 174, endPoint x: 107, endPoint y: 163, distance: 77.5
click at [107, 163] on img at bounding box center [12, 150] width 330 height 218
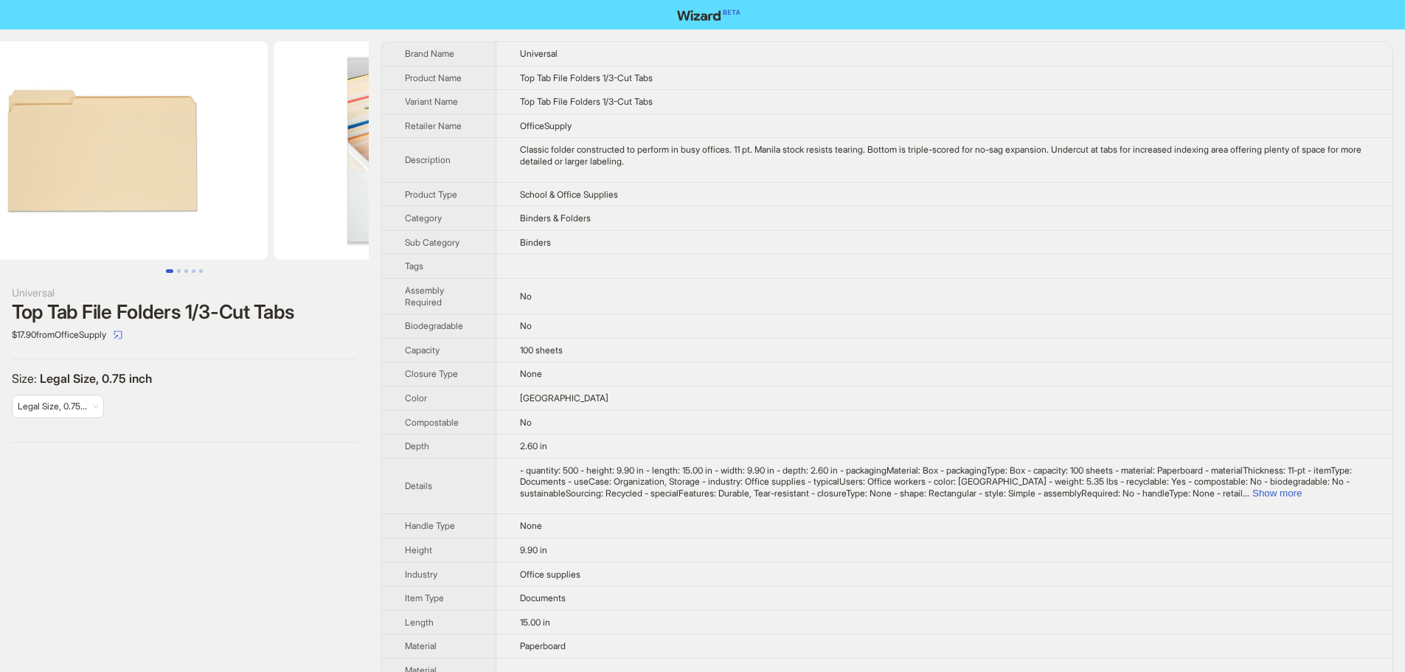
drag, startPoint x: 33, startPoint y: 159, endPoint x: 155, endPoint y: 119, distance: 128.3
click at [7, 156] on ul at bounding box center [184, 150] width 369 height 218
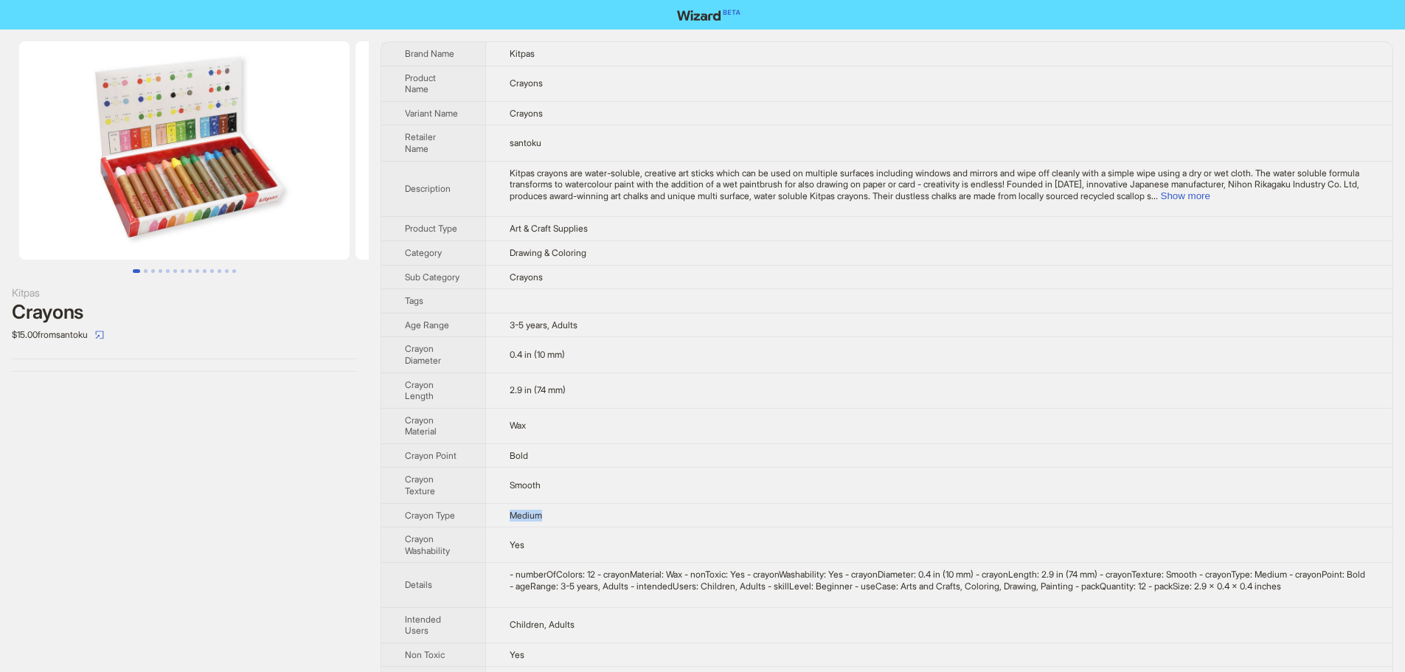
drag, startPoint x: 563, startPoint y: 507, endPoint x: 510, endPoint y: 504, distance: 53.2
click at [510, 504] on td "Medium" at bounding box center [938, 515] width 907 height 24
click at [1210, 190] on button "Show more" at bounding box center [1185, 195] width 49 height 11
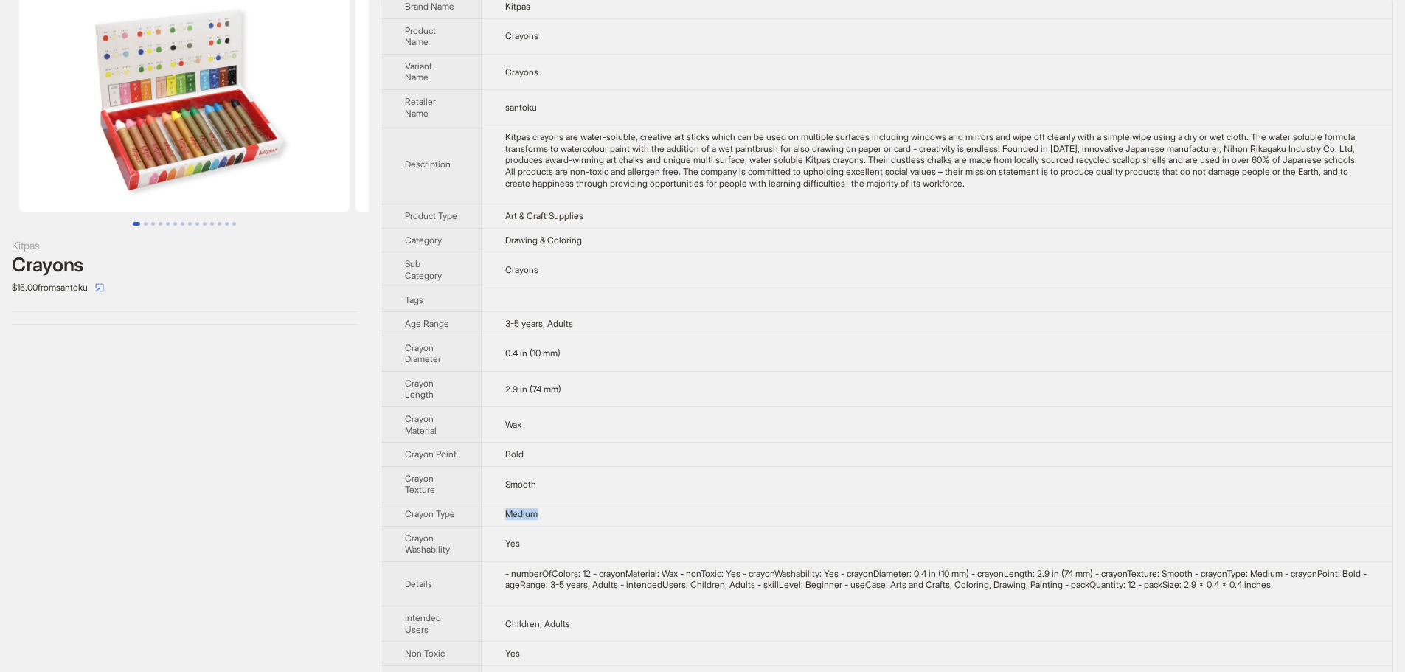
scroll to position [74, 0]
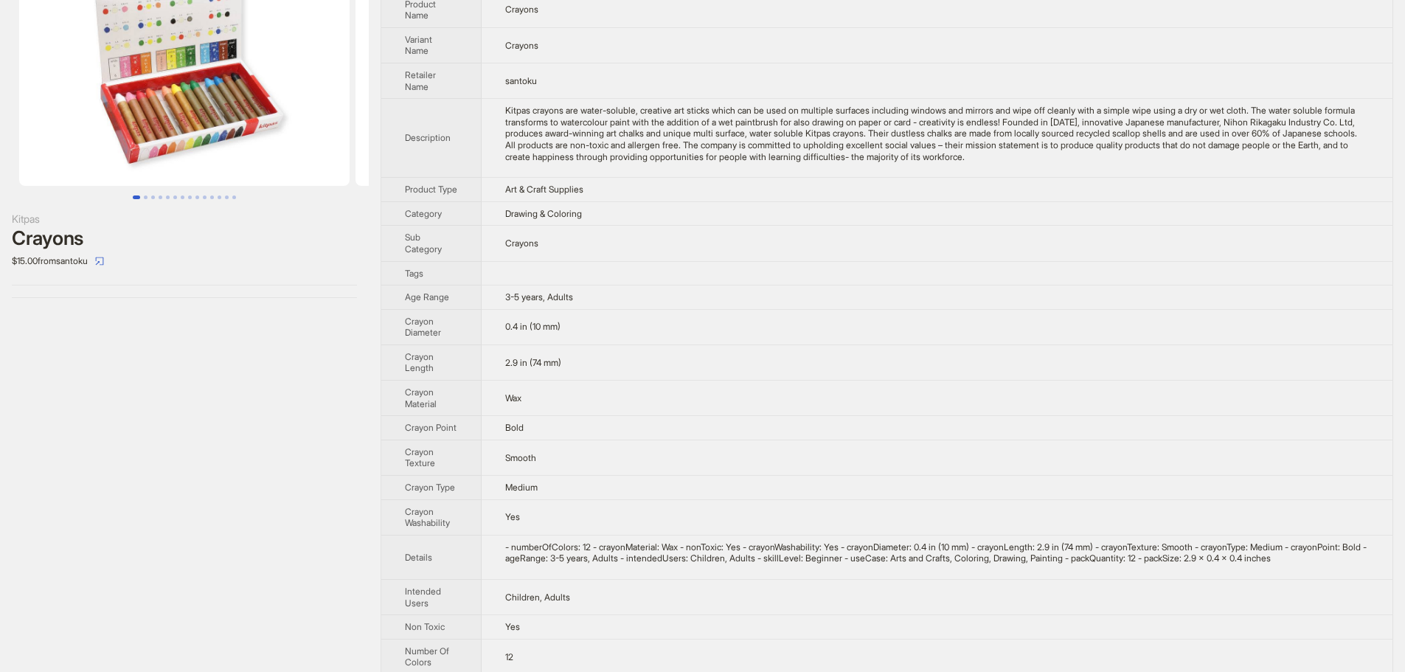
click at [583, 335] on td "0.4 in (10 mm)" at bounding box center [937, 326] width 911 height 35
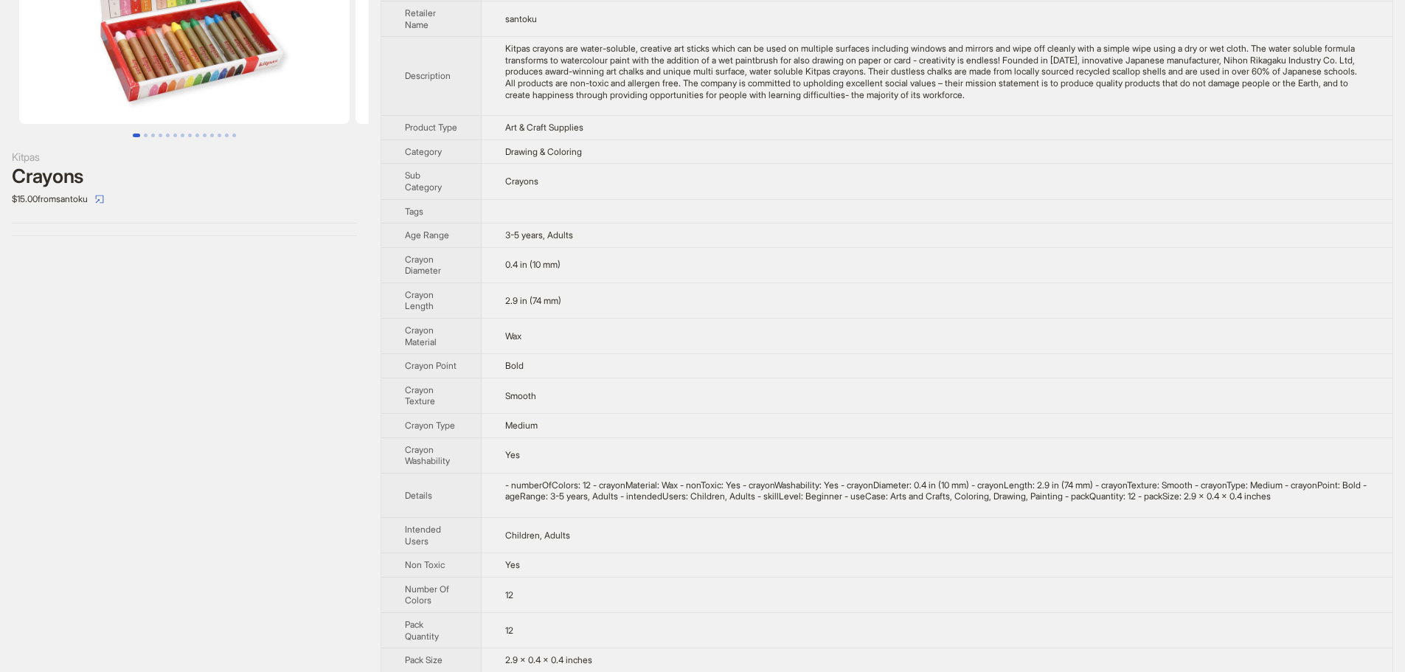
scroll to position [0, 0]
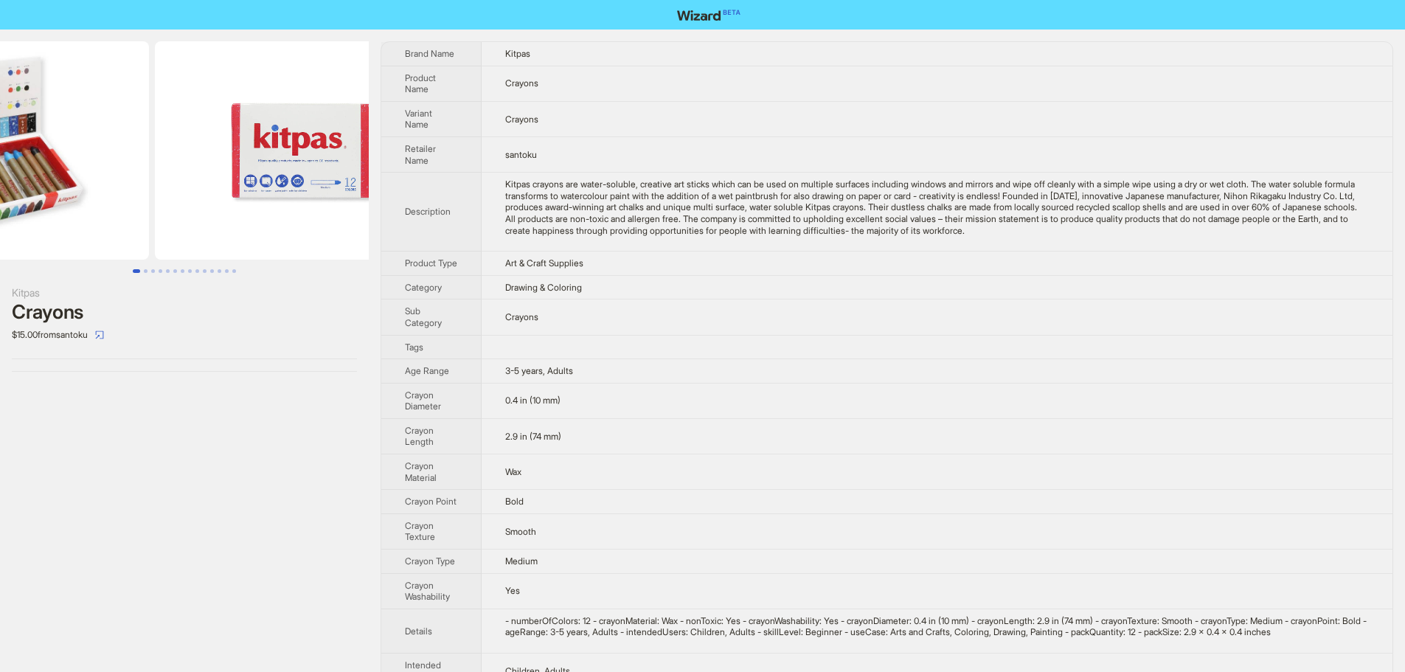
drag, startPoint x: 267, startPoint y: 189, endPoint x: 122, endPoint y: 196, distance: 144.7
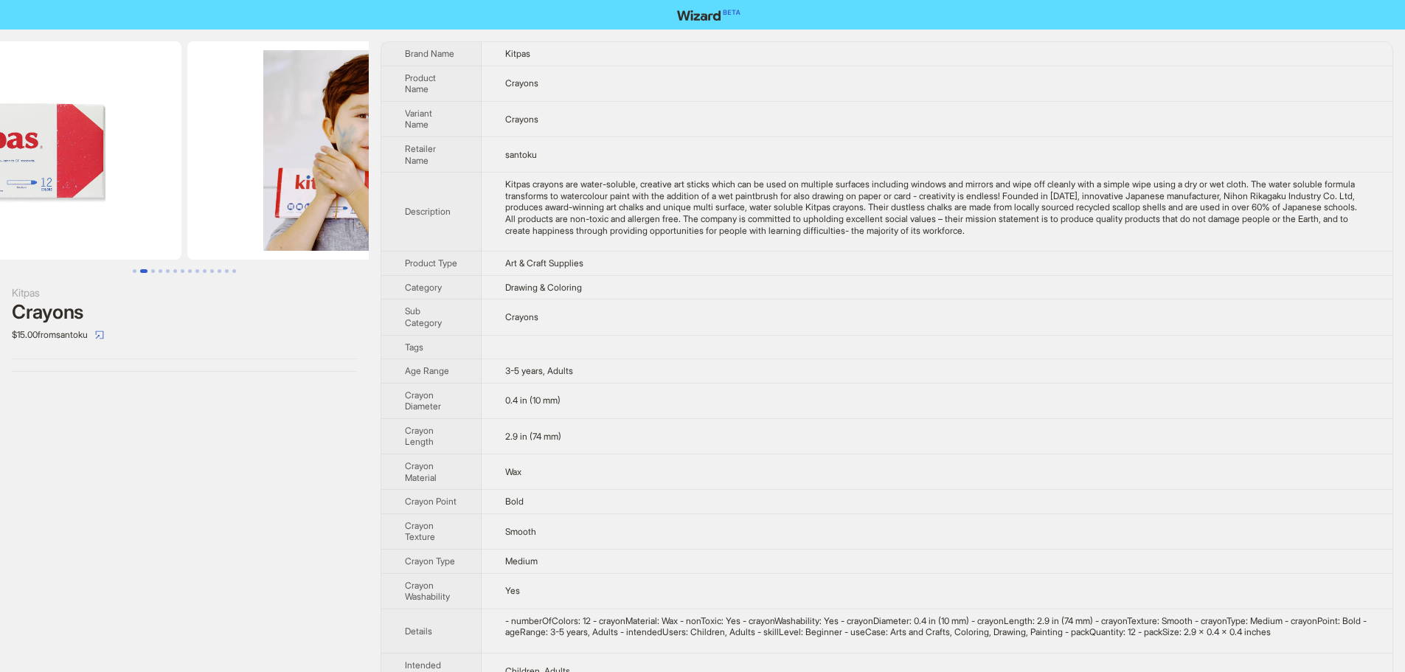
drag, startPoint x: 184, startPoint y: 164, endPoint x: 132, endPoint y: 157, distance: 52.0
click at [133, 158] on img at bounding box center [16, 150] width 330 height 218
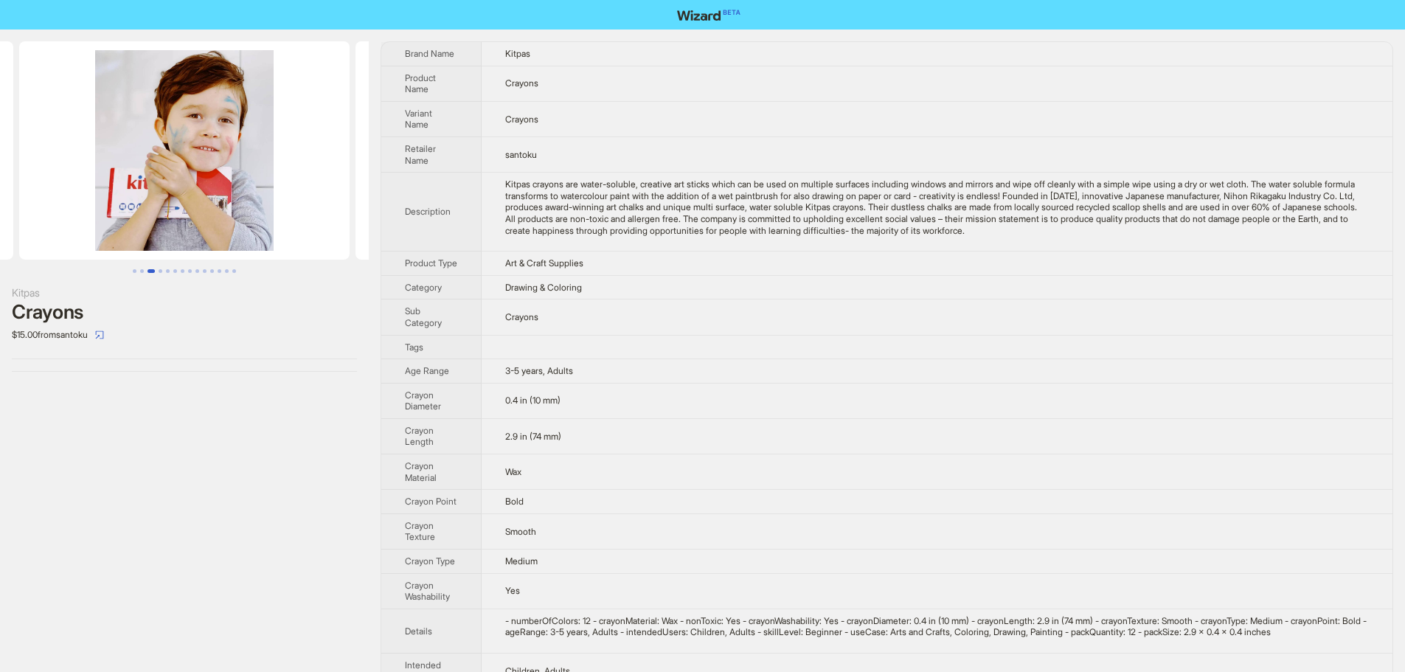
drag, startPoint x: 157, startPoint y: 159, endPoint x: 368, endPoint y: 223, distance: 220.7
click at [122, 159] on img at bounding box center [184, 150] width 330 height 218
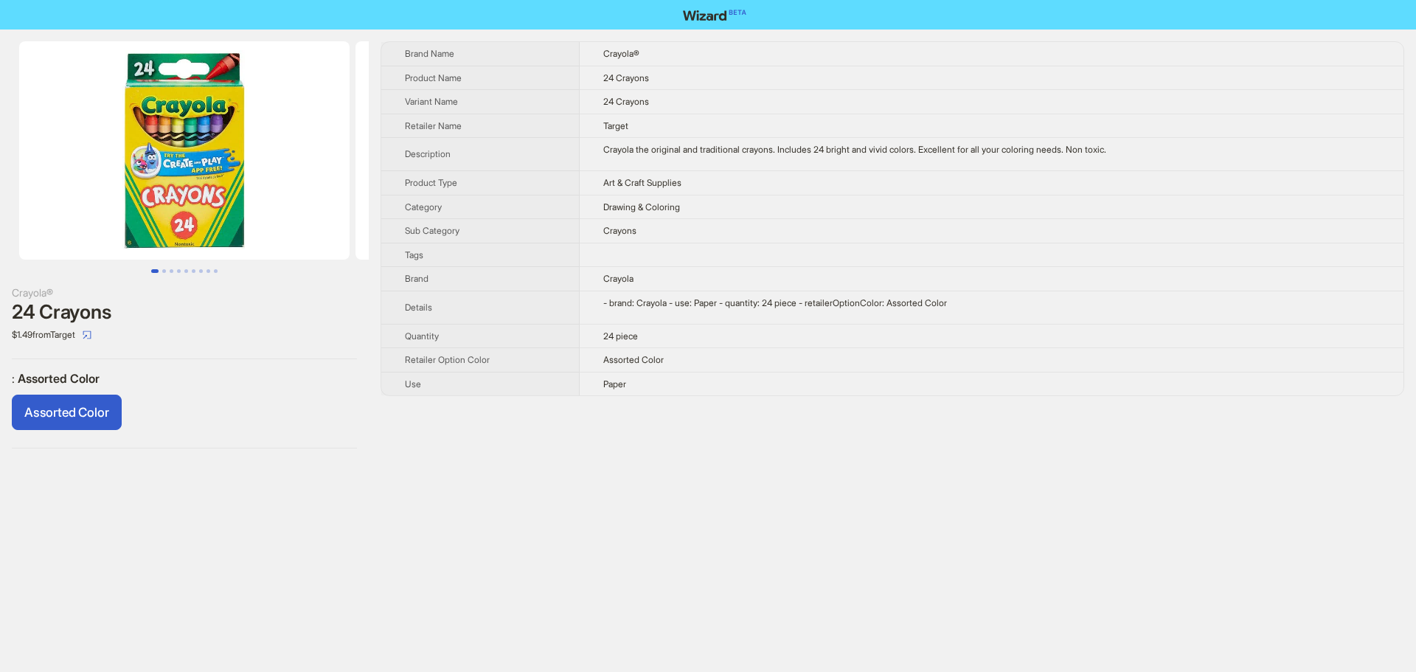
drag, startPoint x: 218, startPoint y: 176, endPoint x: 110, endPoint y: 171, distance: 107.8
click at [114, 171] on img at bounding box center [184, 150] width 330 height 218
click at [694, 250] on td at bounding box center [992, 255] width 824 height 24
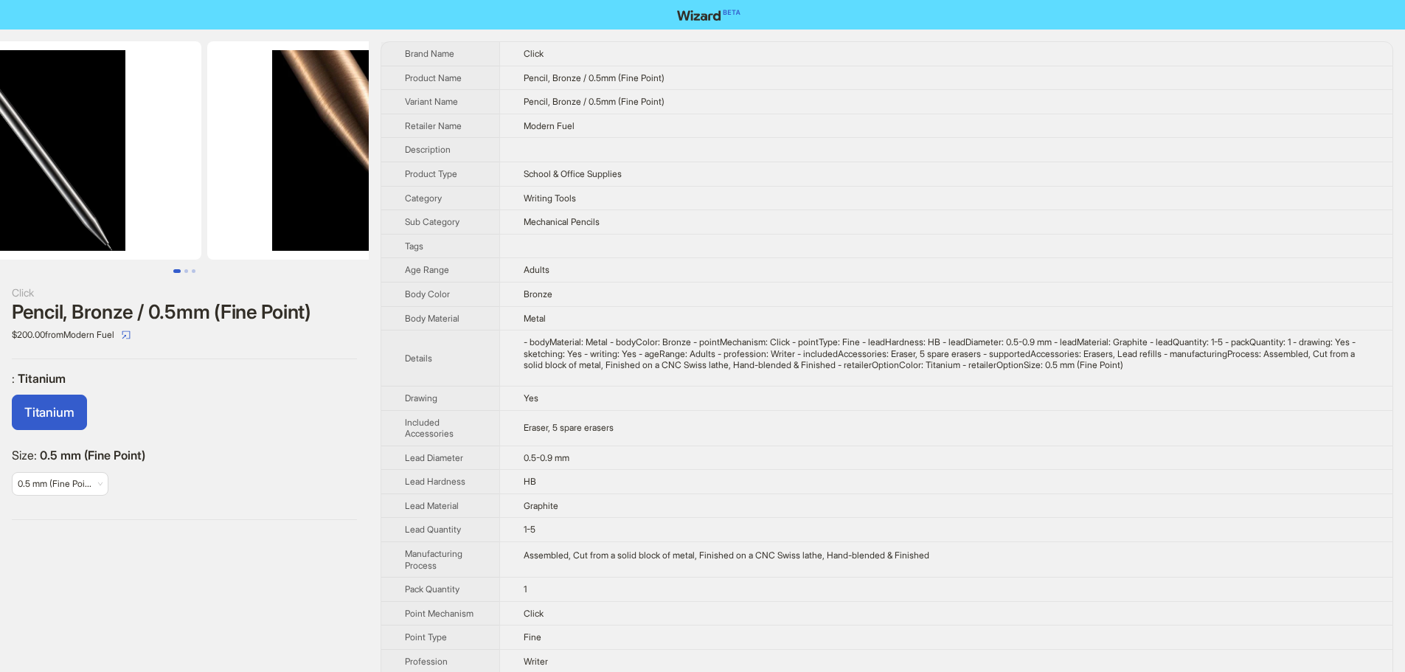
drag, startPoint x: 301, startPoint y: 148, endPoint x: 179, endPoint y: 153, distance: 121.8
click at [181, 153] on ul at bounding box center [184, 150] width 369 height 218
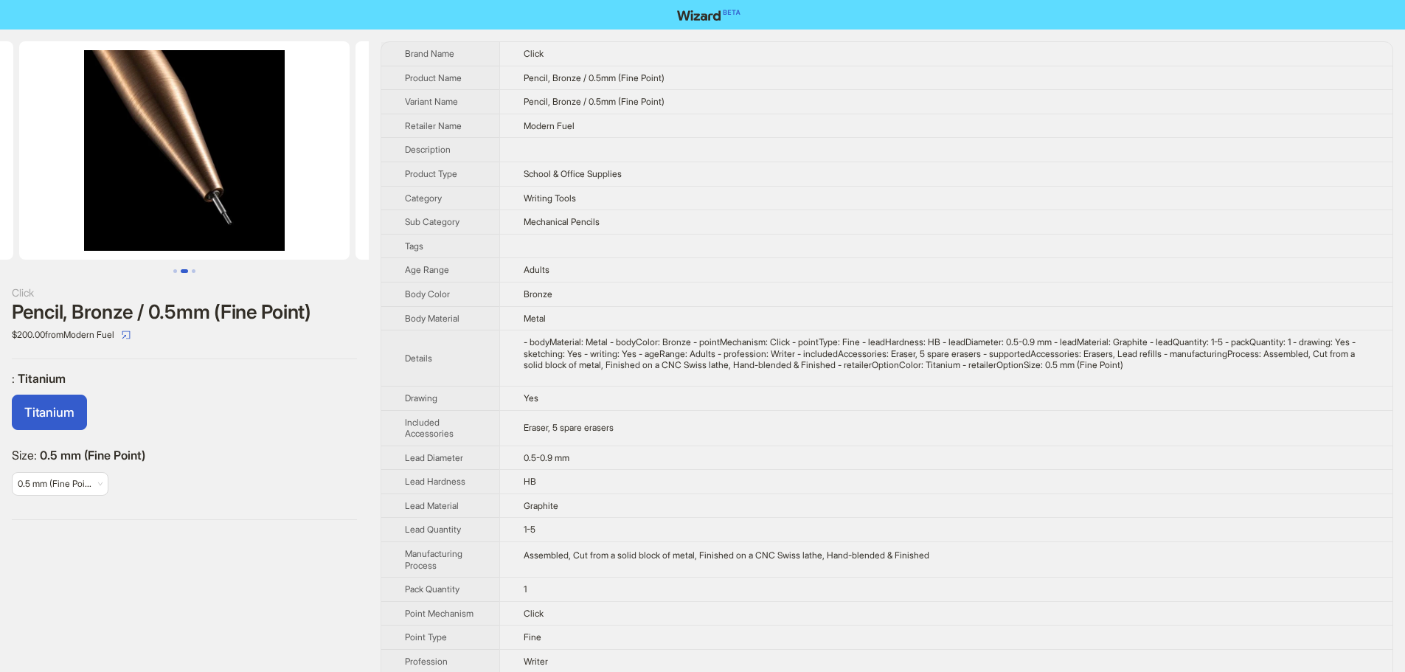
drag, startPoint x: 236, startPoint y: 157, endPoint x: 113, endPoint y: 159, distance: 123.2
click at [86, 159] on img at bounding box center [184, 150] width 330 height 218
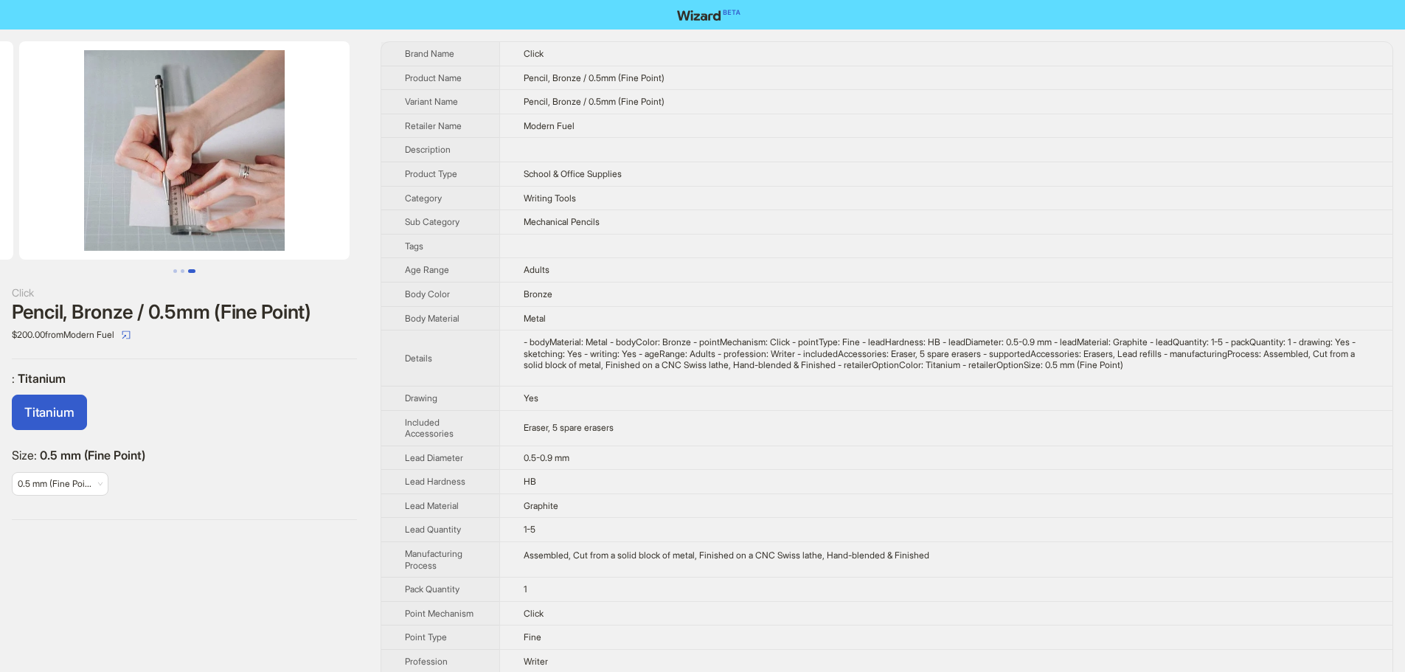
drag, startPoint x: 229, startPoint y: 158, endPoint x: 133, endPoint y: 164, distance: 96.1
click at [134, 164] on img at bounding box center [184, 150] width 330 height 218
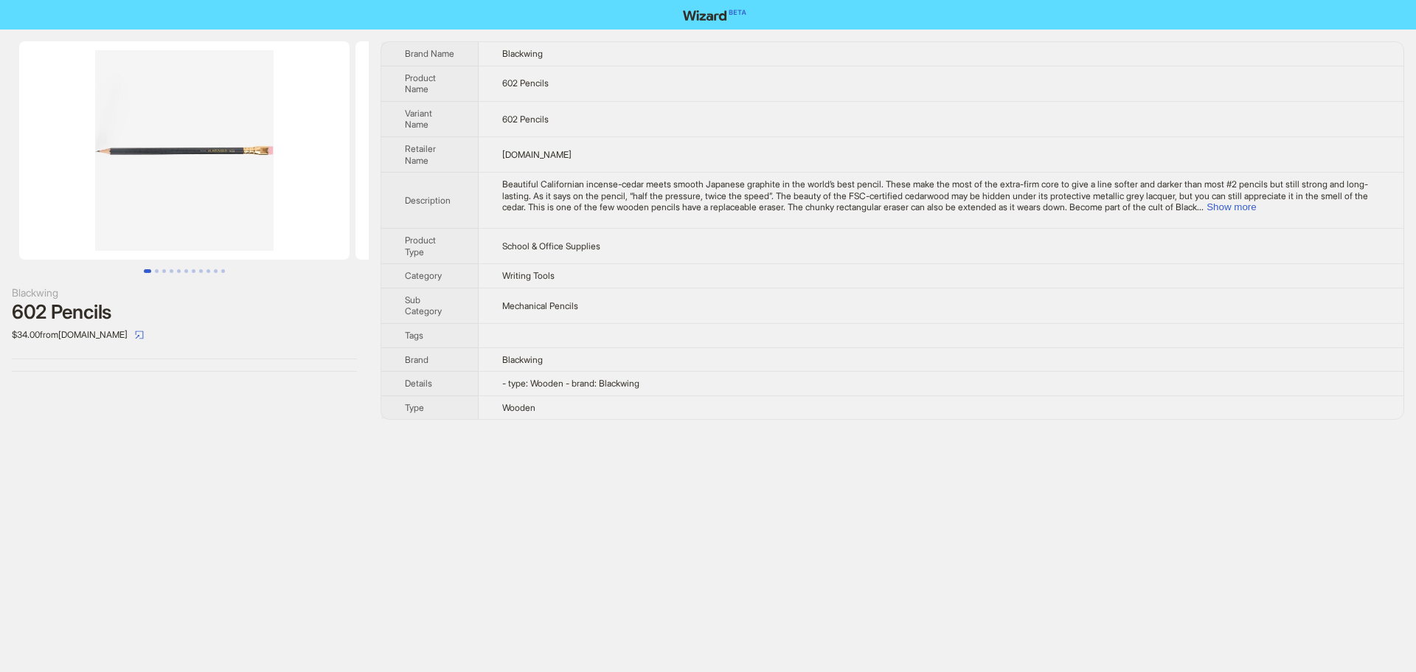
drag, startPoint x: 257, startPoint y: 173, endPoint x: 80, endPoint y: 173, distance: 177.7
click at [145, 173] on img at bounding box center [184, 150] width 330 height 218
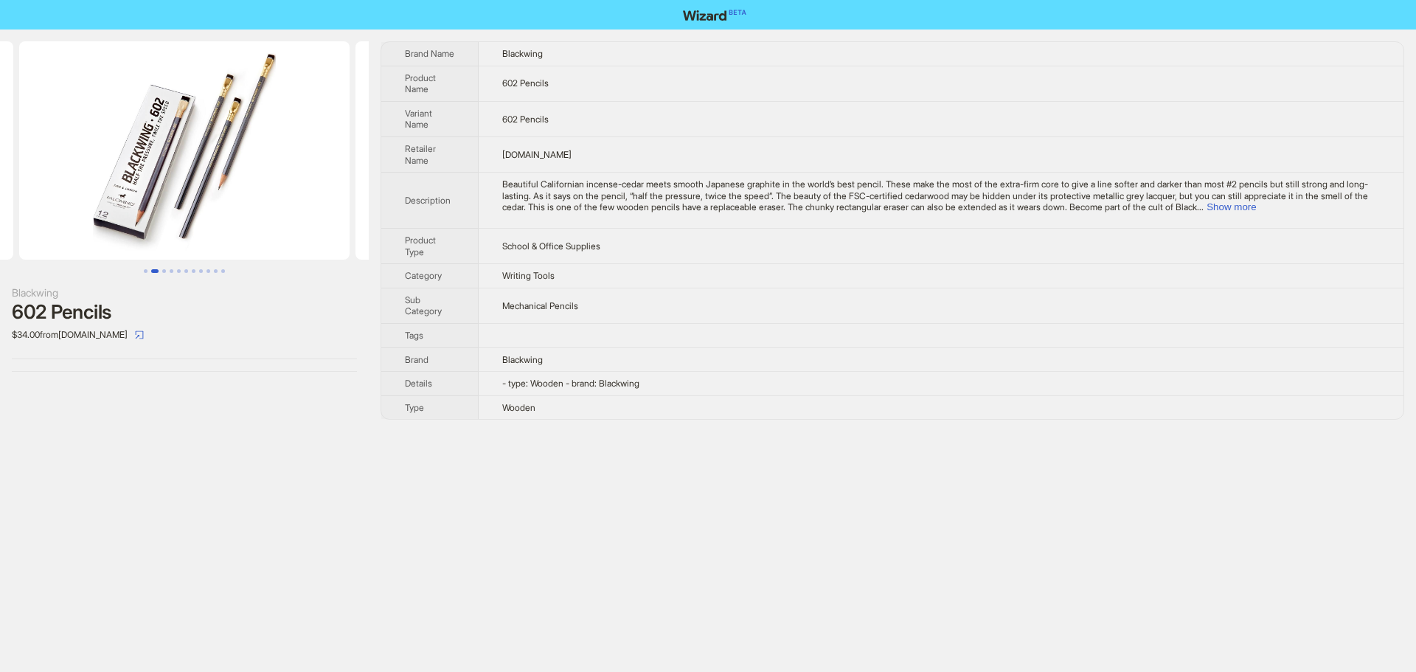
click at [151, 173] on img at bounding box center [184, 150] width 330 height 218
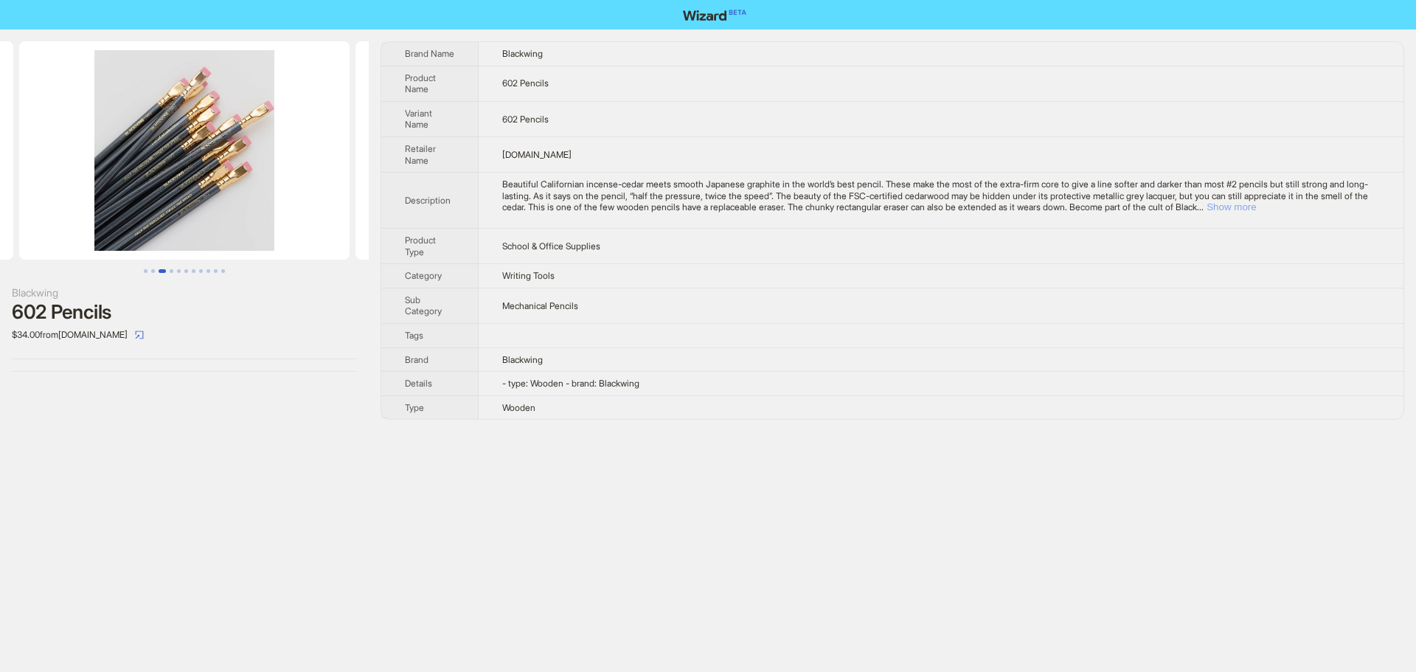
click at [1256, 206] on button "Show more" at bounding box center [1230, 206] width 49 height 11
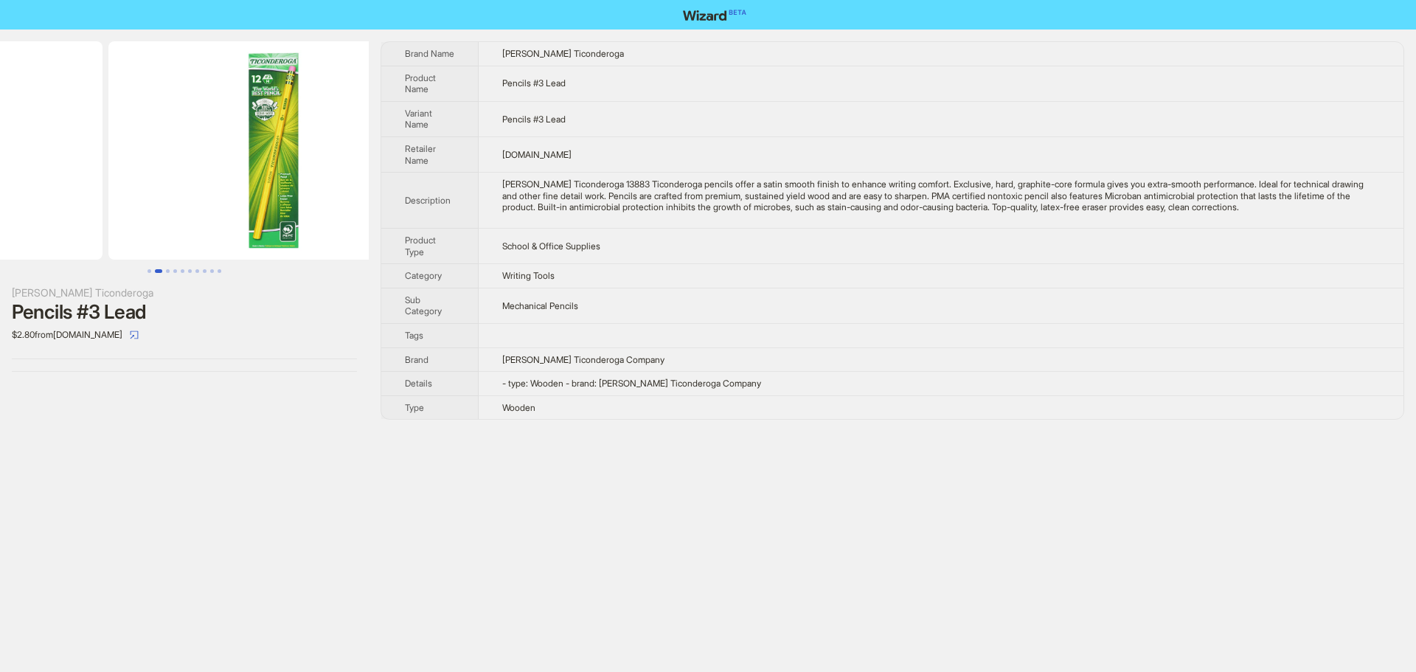
drag, startPoint x: 241, startPoint y: 188, endPoint x: 71, endPoint y: 191, distance: 170.4
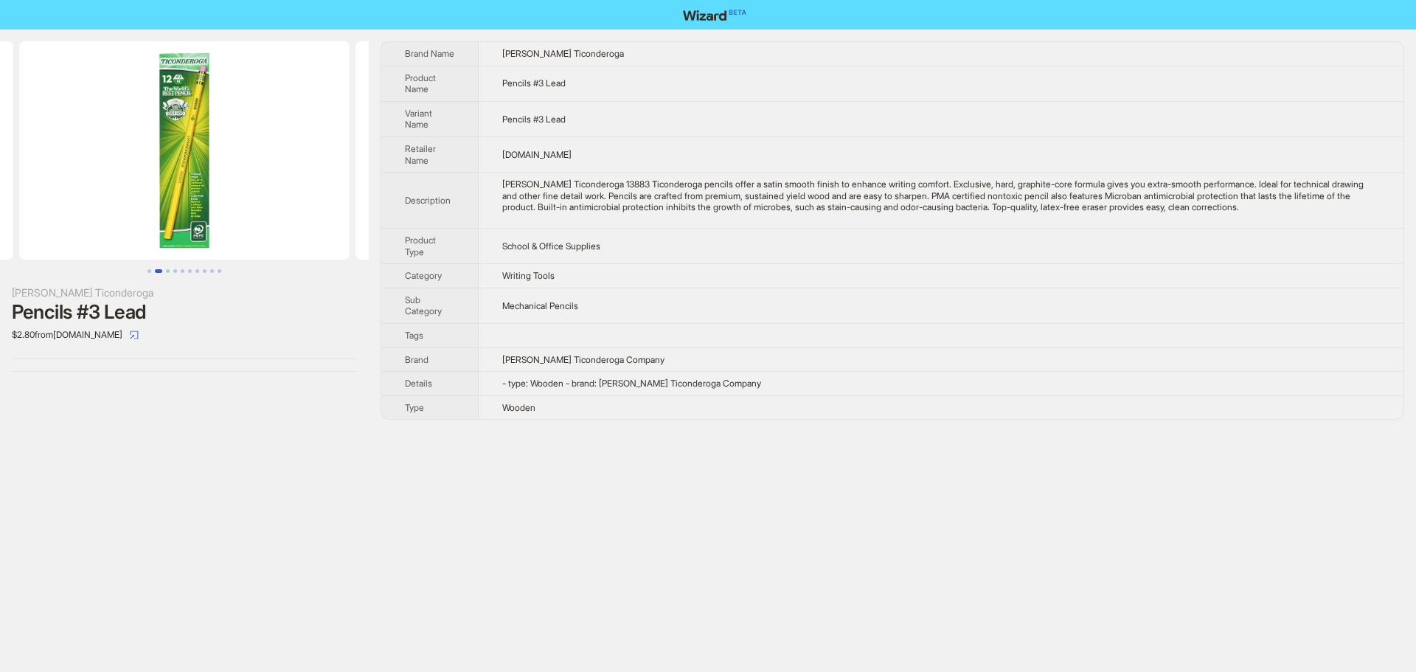
drag, startPoint x: 142, startPoint y: 180, endPoint x: 125, endPoint y: 179, distance: 17.0
click at [128, 180] on img at bounding box center [184, 150] width 330 height 218
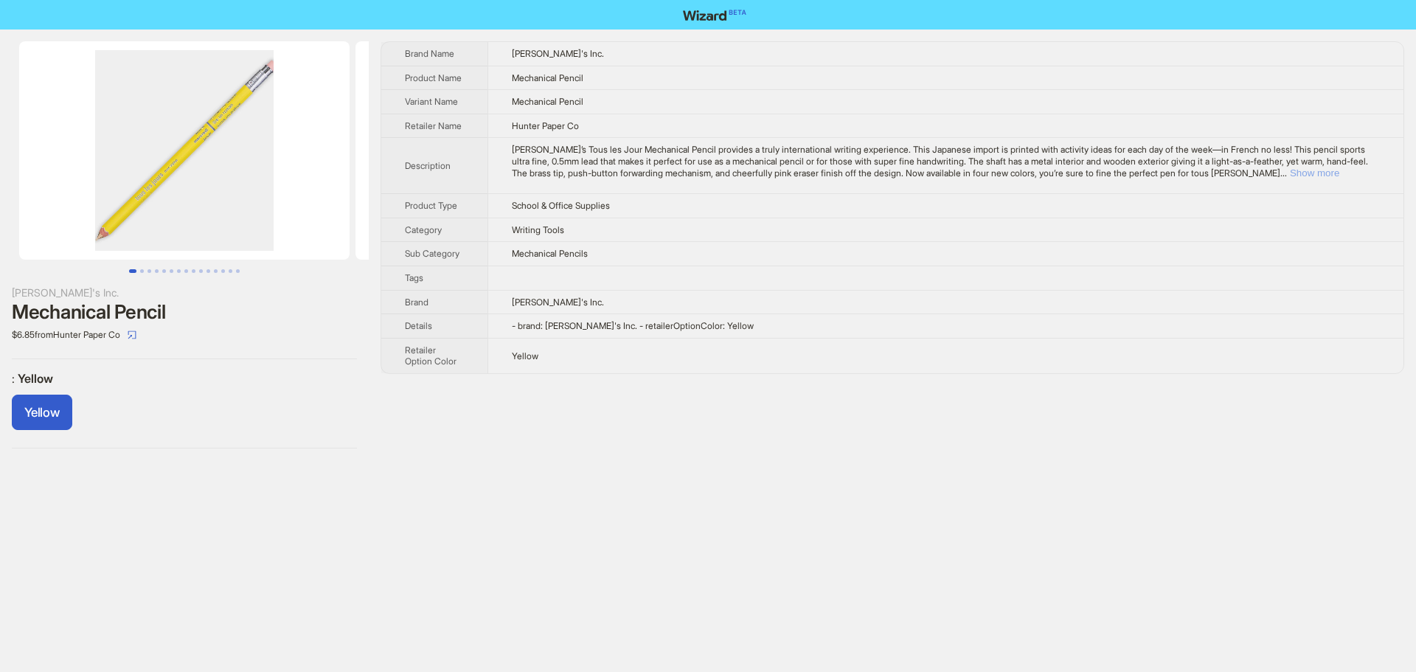
click at [1339, 171] on button "Show more" at bounding box center [1314, 172] width 49 height 11
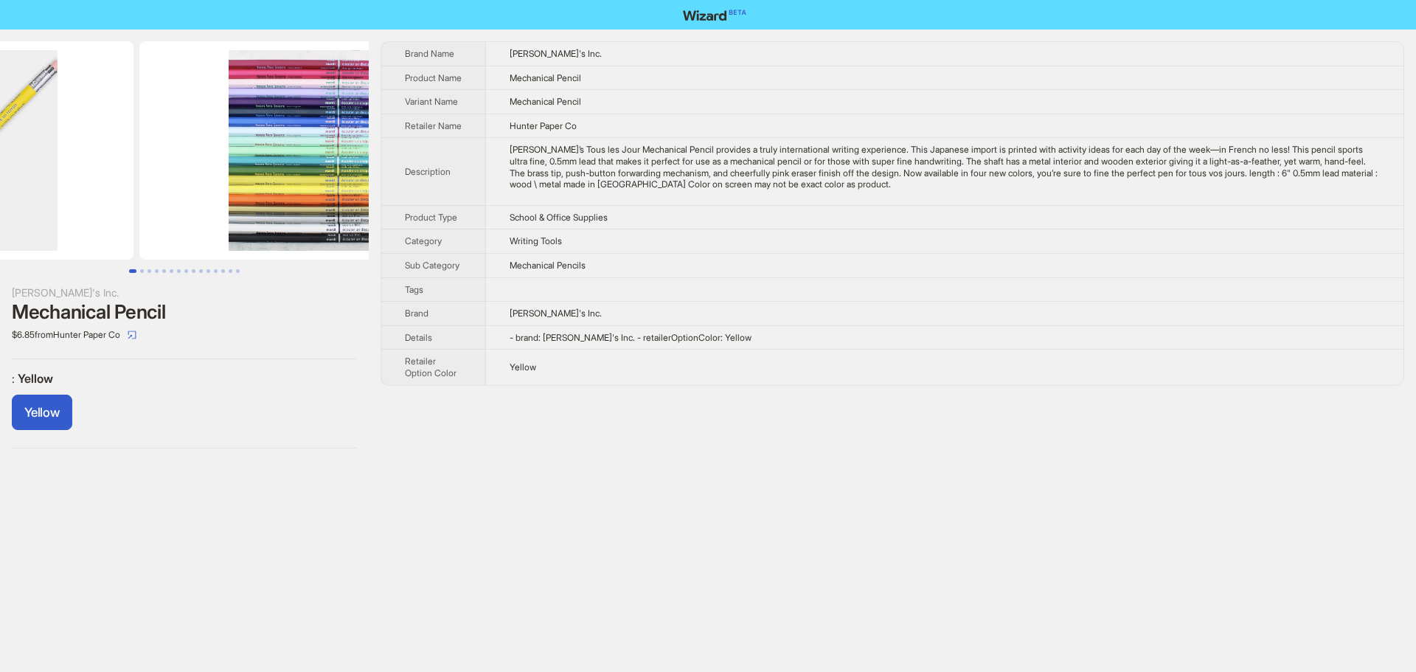
drag, startPoint x: 274, startPoint y: 155, endPoint x: 64, endPoint y: 136, distance: 210.3
click at [82, 142] on ul at bounding box center [184, 150] width 369 height 218
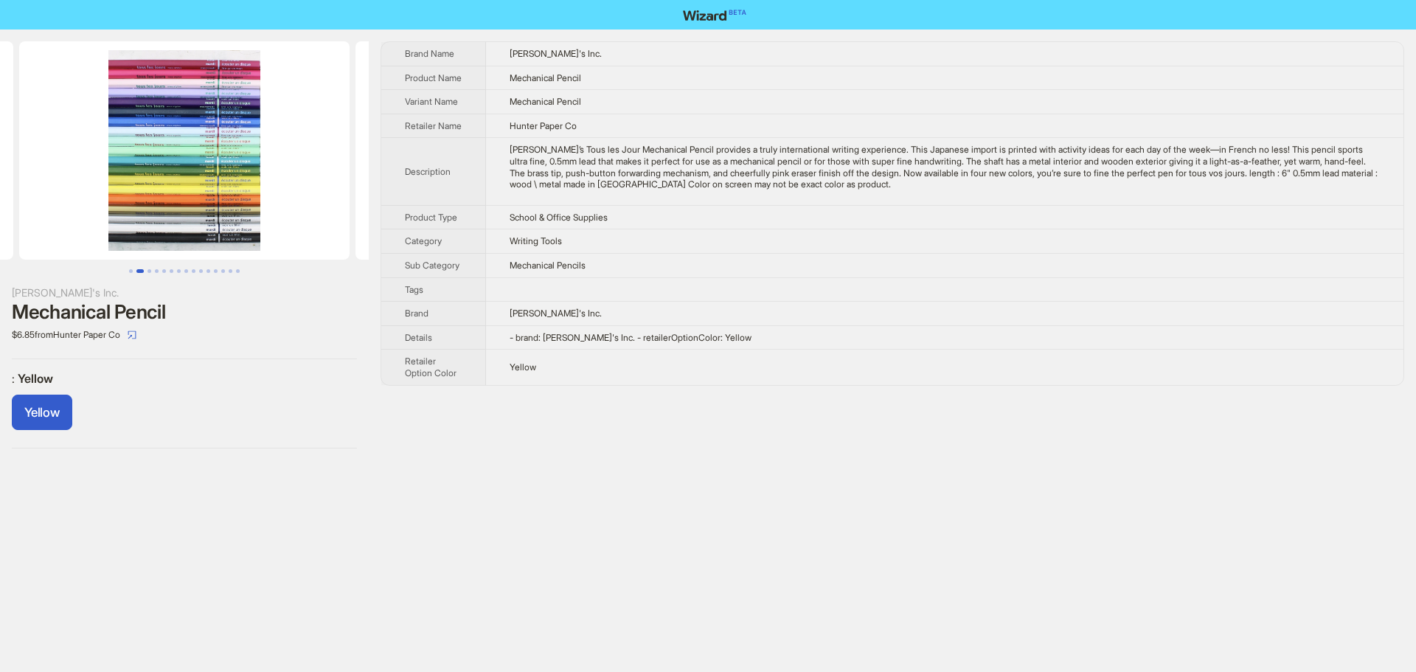
drag, startPoint x: 106, startPoint y: 140, endPoint x: 80, endPoint y: 136, distance: 26.1
click at [82, 137] on img at bounding box center [184, 150] width 330 height 218
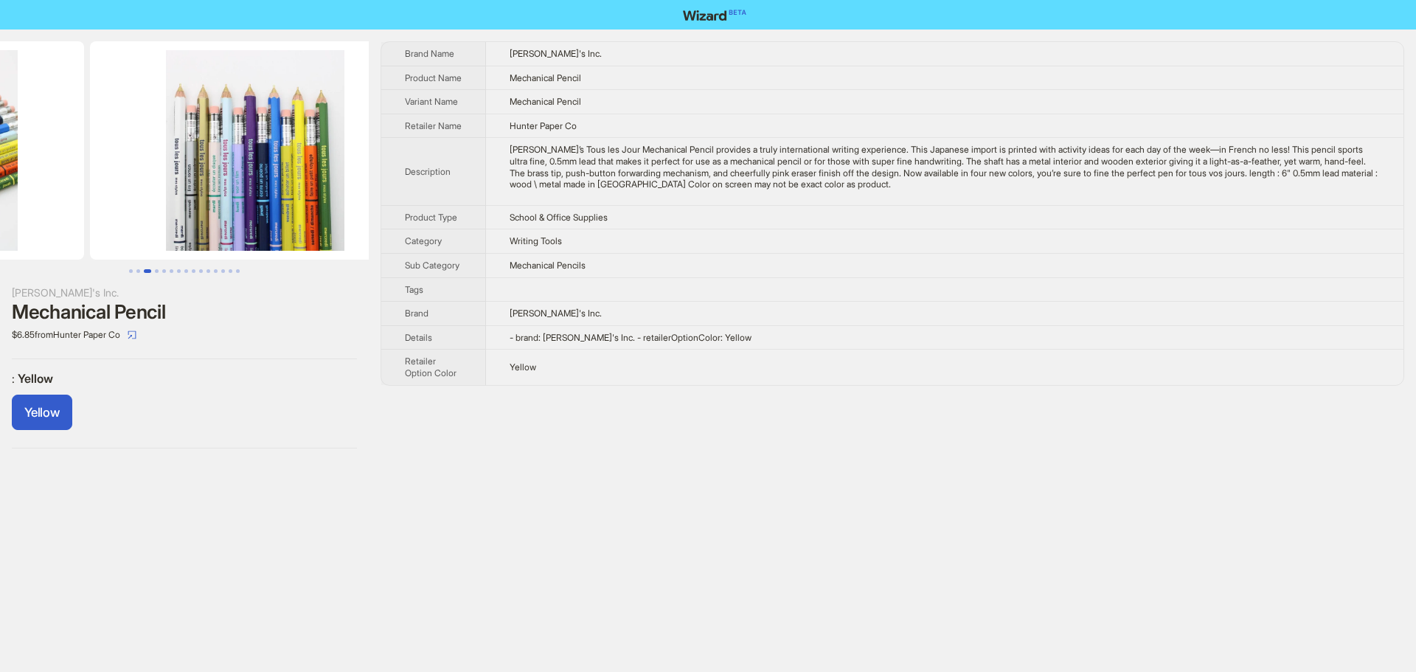
drag, startPoint x: 266, startPoint y: 134, endPoint x: 72, endPoint y: 136, distance: 194.7
click at [72, 136] on ul at bounding box center [184, 150] width 369 height 218
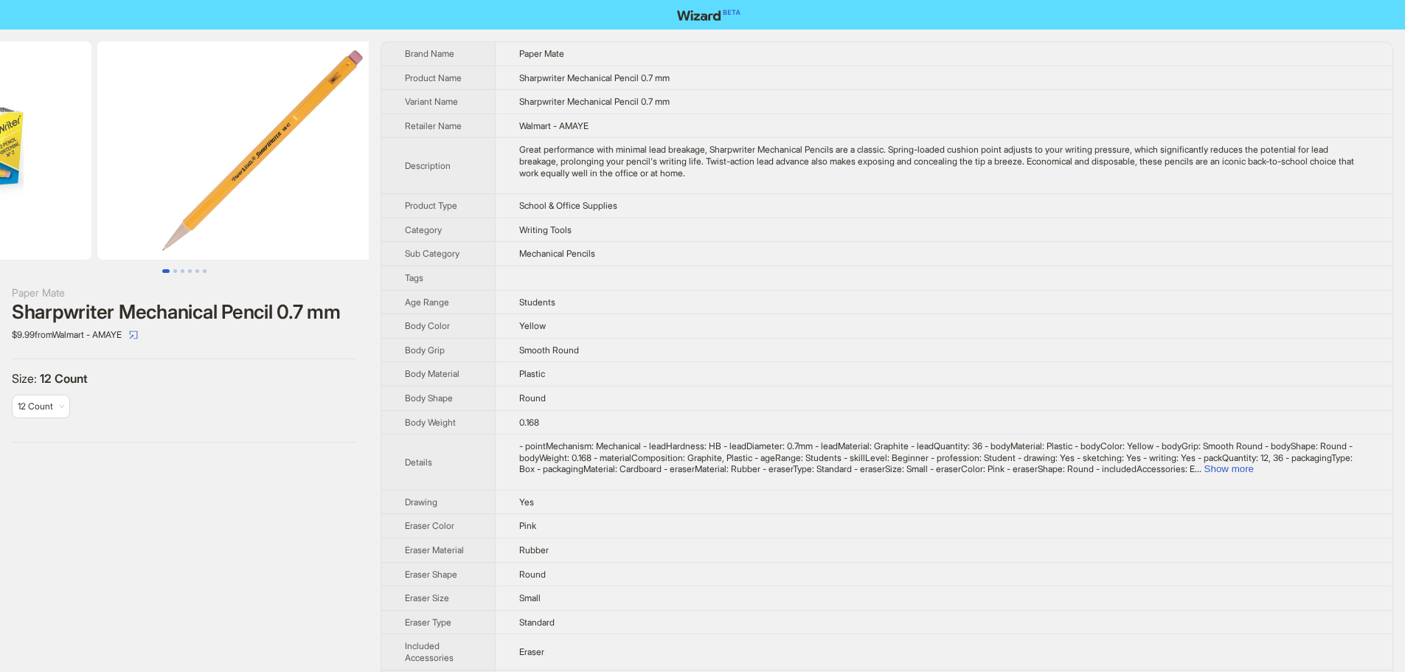
drag, startPoint x: 99, startPoint y: 185, endPoint x: 120, endPoint y: 187, distance: 21.4
click at [104, 187] on ul at bounding box center [184, 150] width 369 height 218
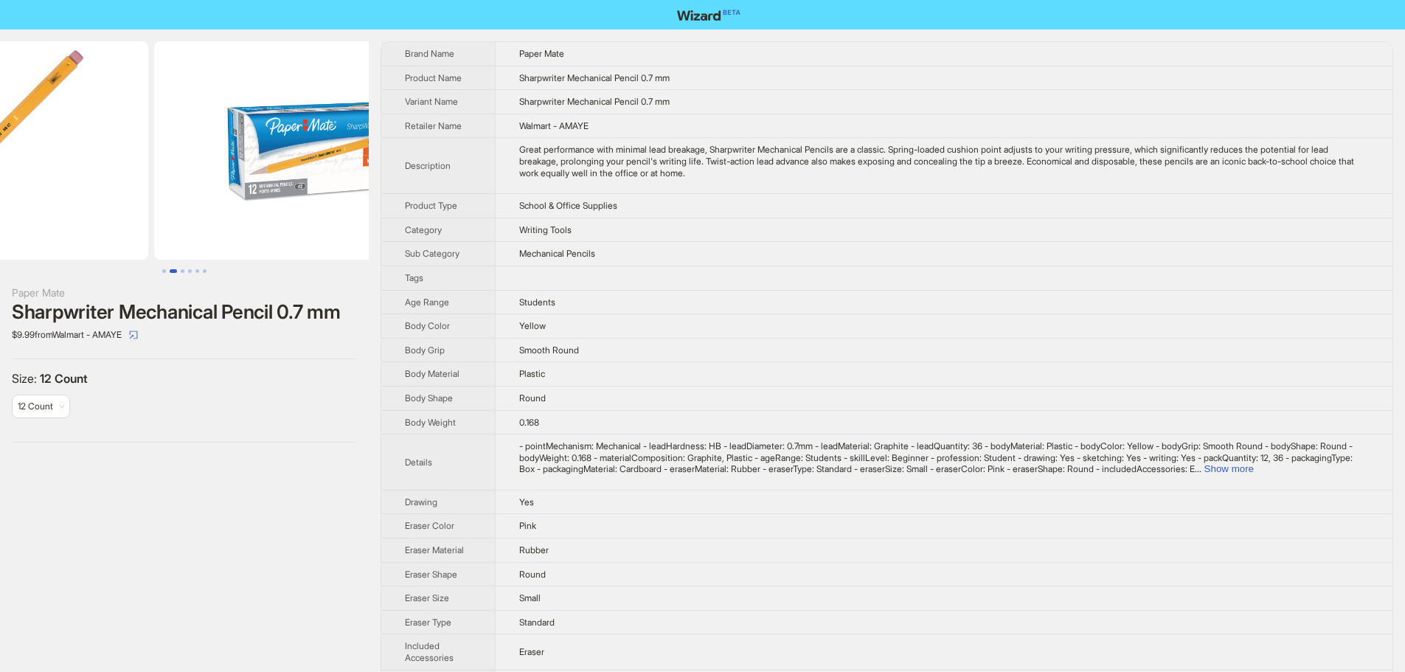
drag, startPoint x: 268, startPoint y: 159, endPoint x: 138, endPoint y: 162, distance: 130.6
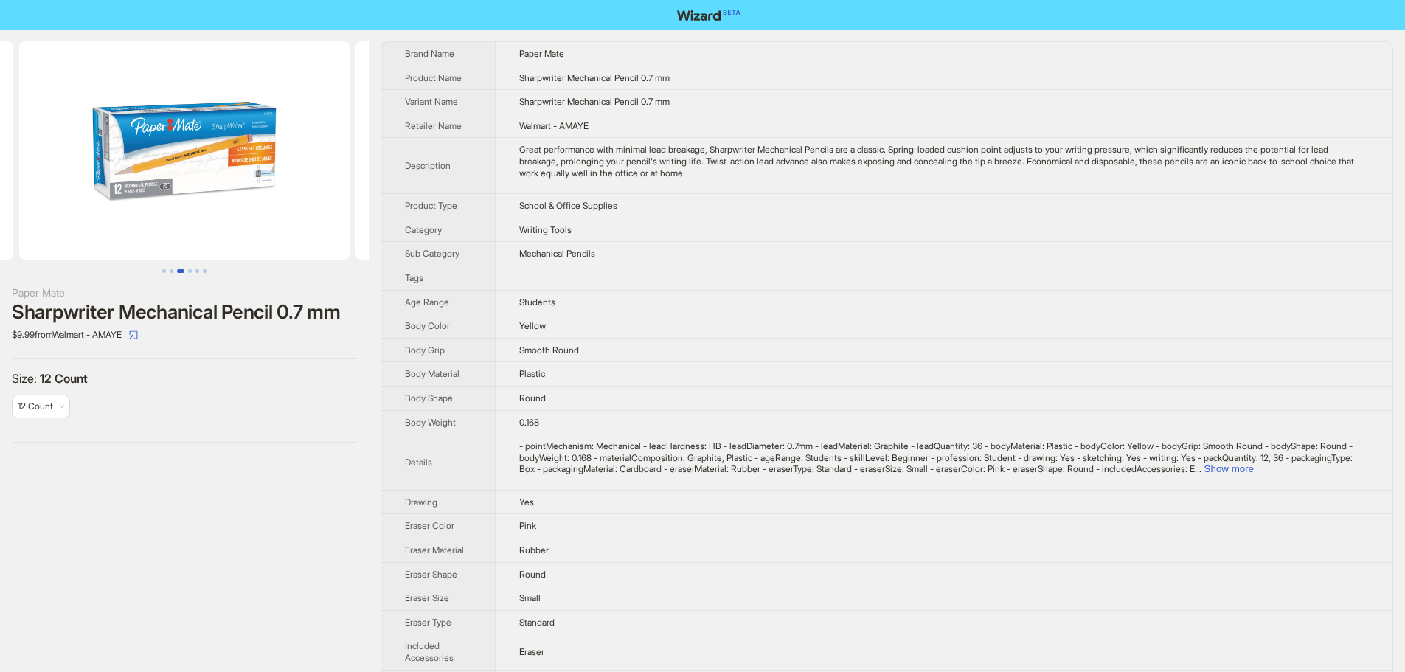
drag, startPoint x: 249, startPoint y: 204, endPoint x: 114, endPoint y: 195, distance: 135.2
click at [115, 201] on img at bounding box center [184, 150] width 330 height 218
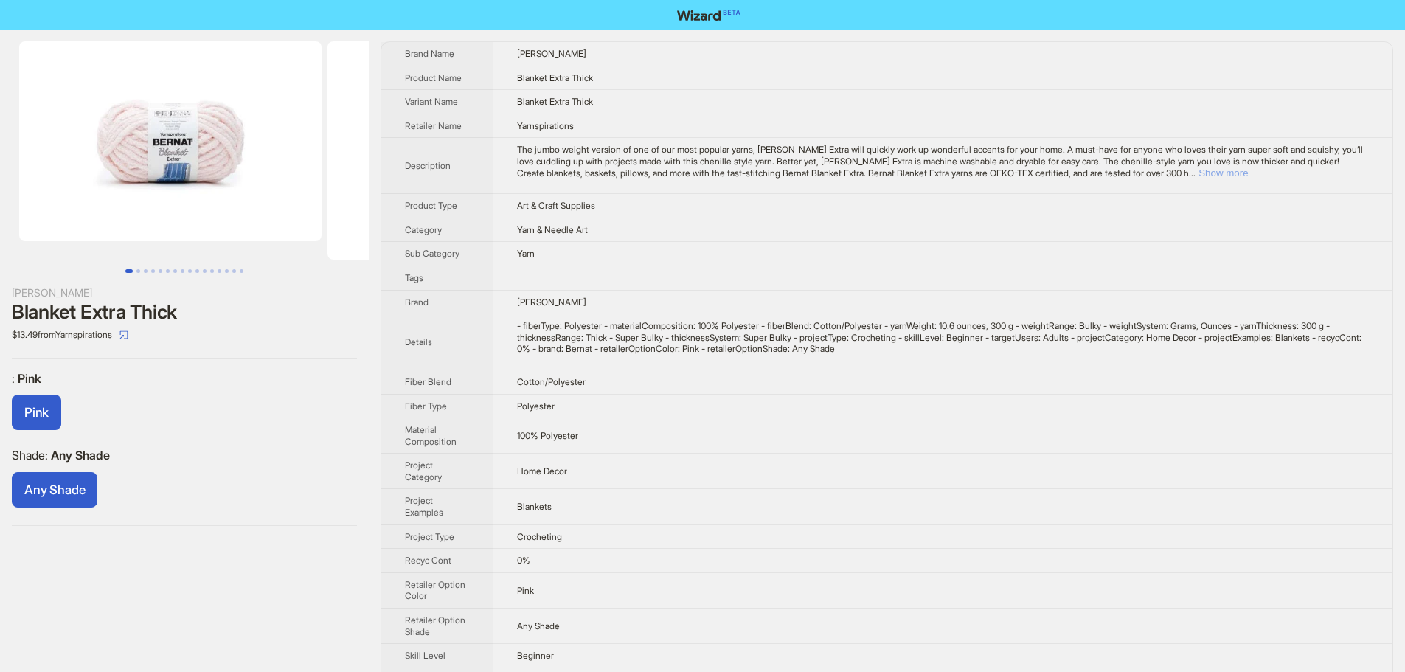
click at [1198, 178] on button "Show more" at bounding box center [1222, 172] width 49 height 11
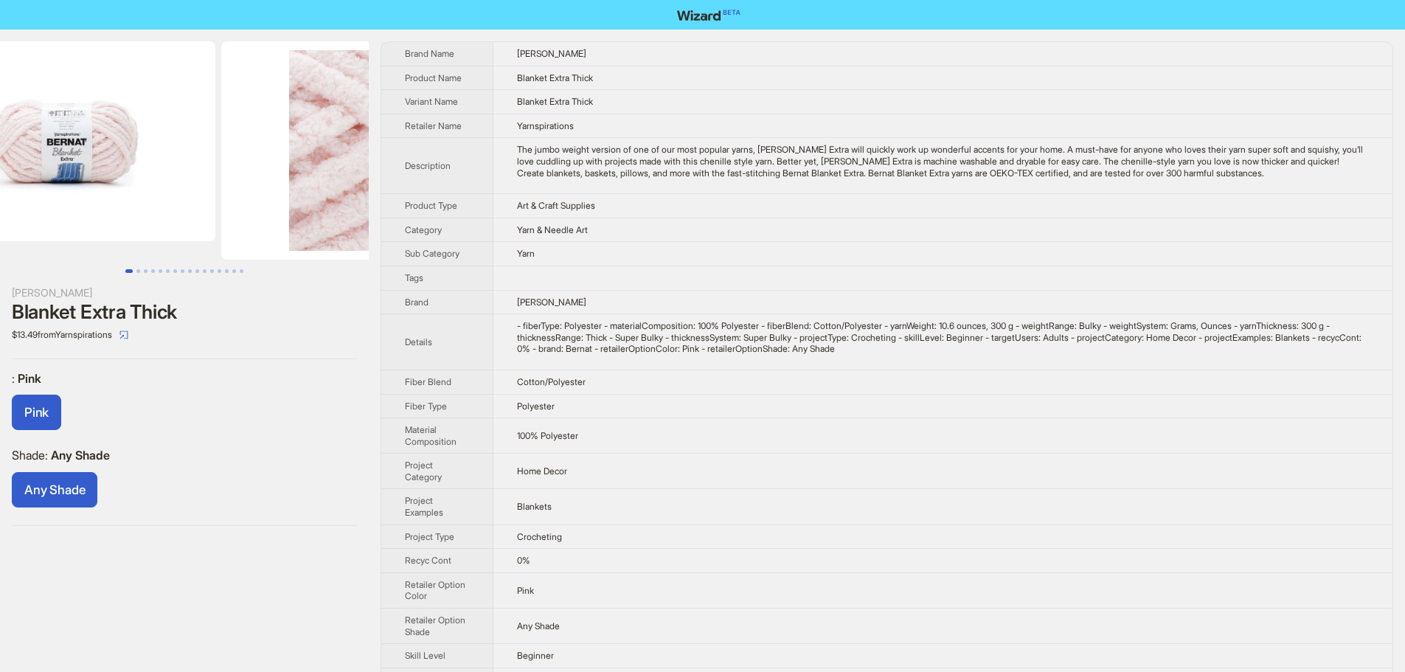
drag, startPoint x: 260, startPoint y: 137, endPoint x: 112, endPoint y: 128, distance: 147.8
click at [112, 128] on ul at bounding box center [184, 150] width 369 height 218
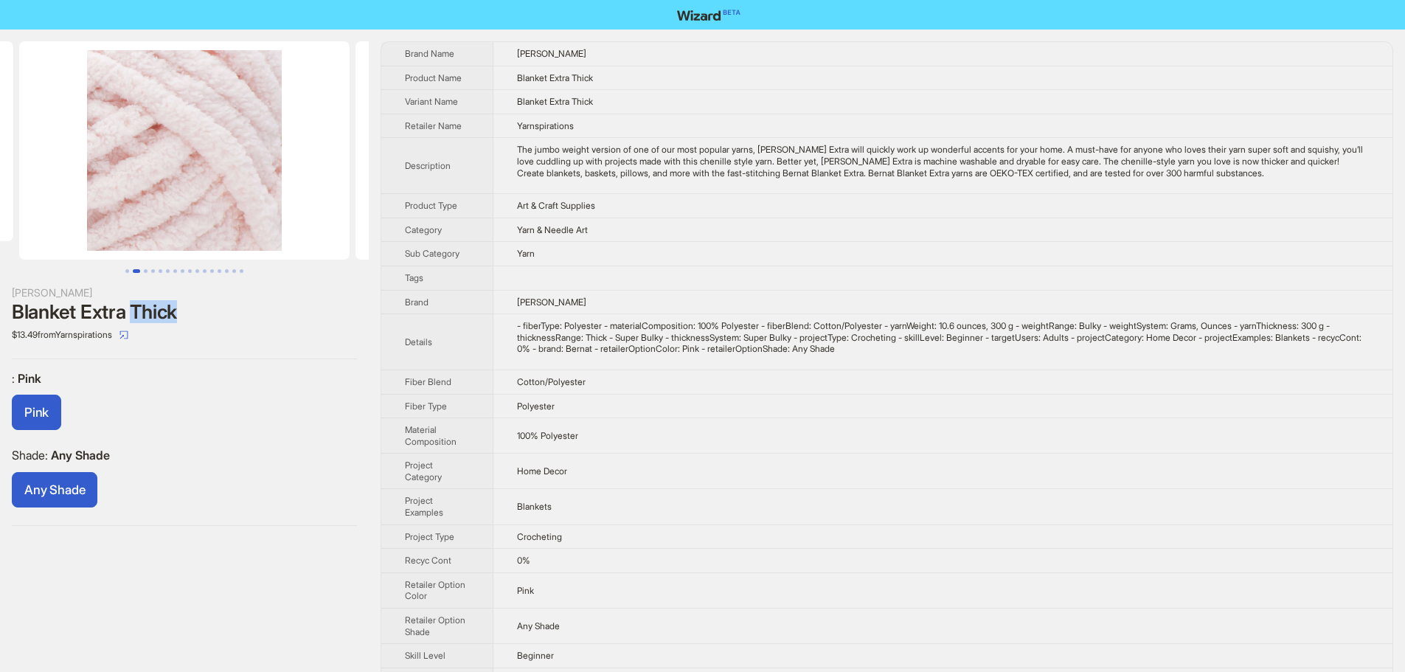
drag, startPoint x: 131, startPoint y: 307, endPoint x: 188, endPoint y: 303, distance: 56.9
click at [188, 303] on div "Blanket Extra Thick" at bounding box center [184, 312] width 345 height 22
drag, startPoint x: 243, startPoint y: 178, endPoint x: 85, endPoint y: 176, distance: 157.8
click at [111, 178] on img at bounding box center [184, 150] width 330 height 218
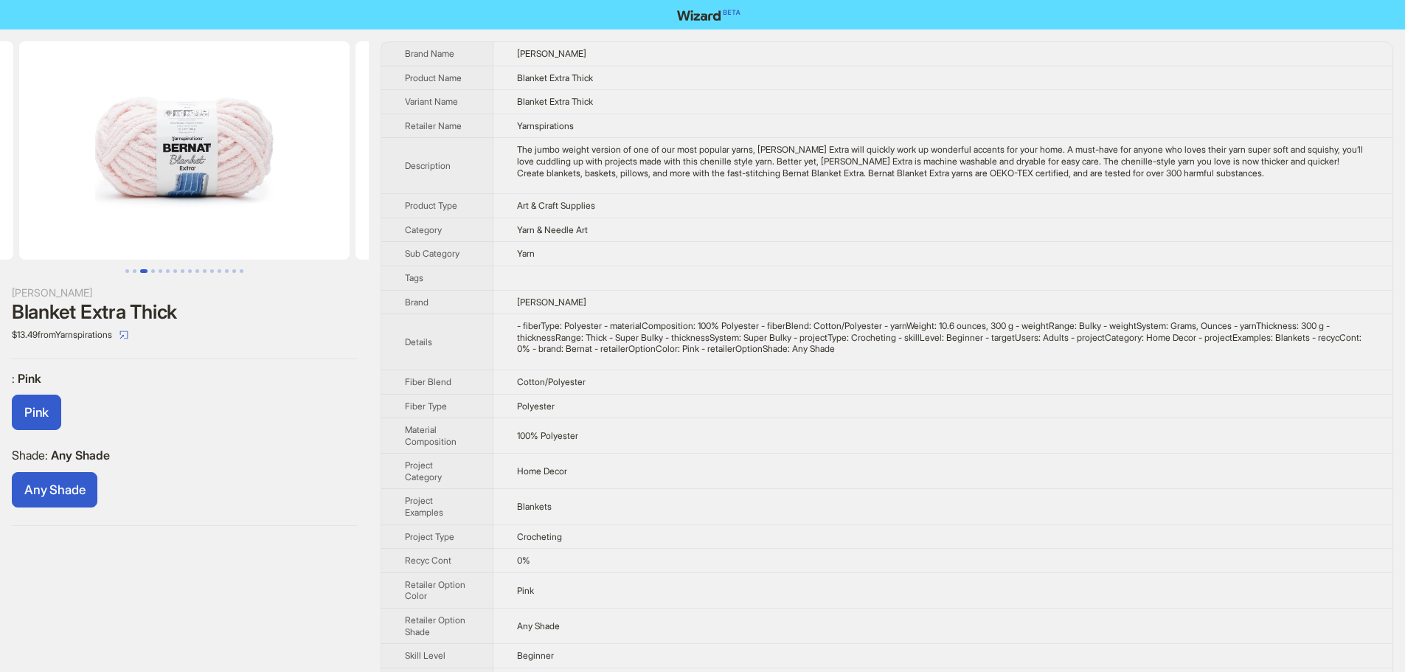
drag, startPoint x: 274, startPoint y: 173, endPoint x: 141, endPoint y: 173, distance: 133.5
click at [170, 173] on img at bounding box center [184, 150] width 330 height 218
drag, startPoint x: 249, startPoint y: 156, endPoint x: 198, endPoint y: 146, distance: 51.8
click at [145, 162] on img at bounding box center [184, 150] width 330 height 218
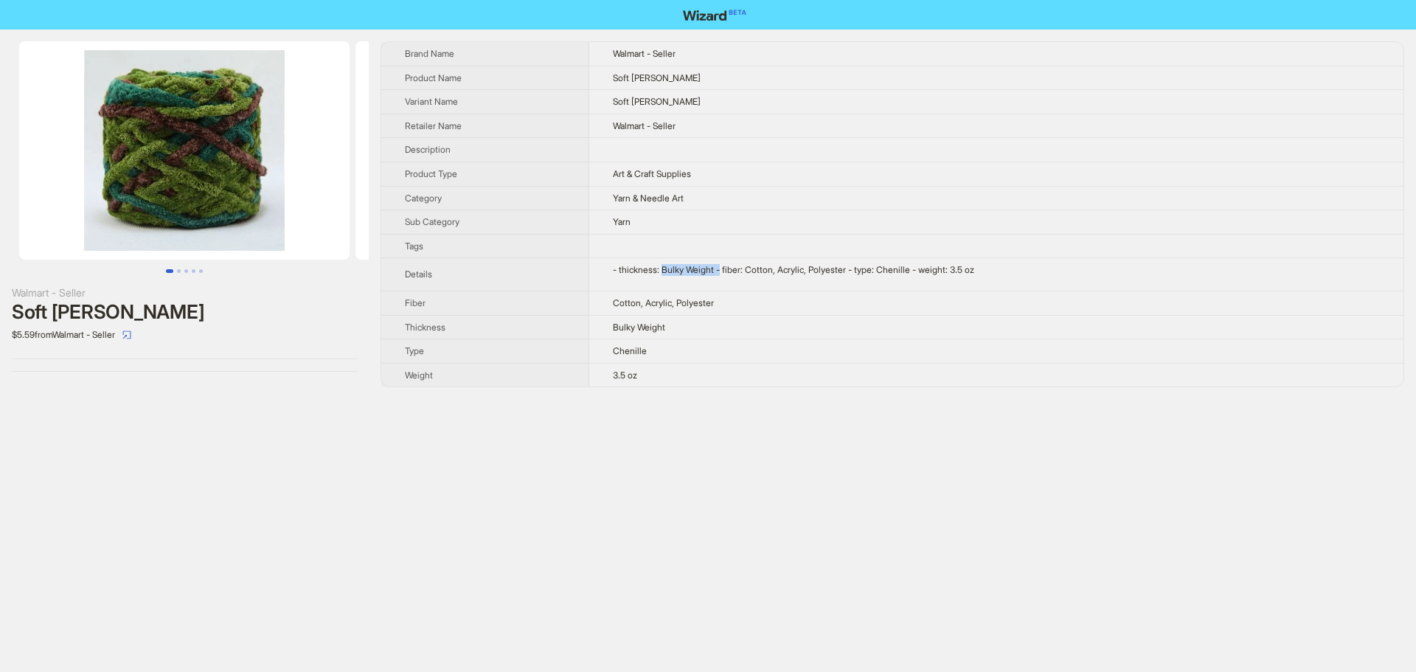
drag, startPoint x: 663, startPoint y: 268, endPoint x: 723, endPoint y: 270, distance: 60.5
click at [723, 270] on div "- thickness: Bulky Weight - fiber: Cotton, Acrylic, Polyester - type: Chenille …" at bounding box center [996, 270] width 767 height 12
click at [769, 214] on td "Yarn" at bounding box center [996, 222] width 814 height 24
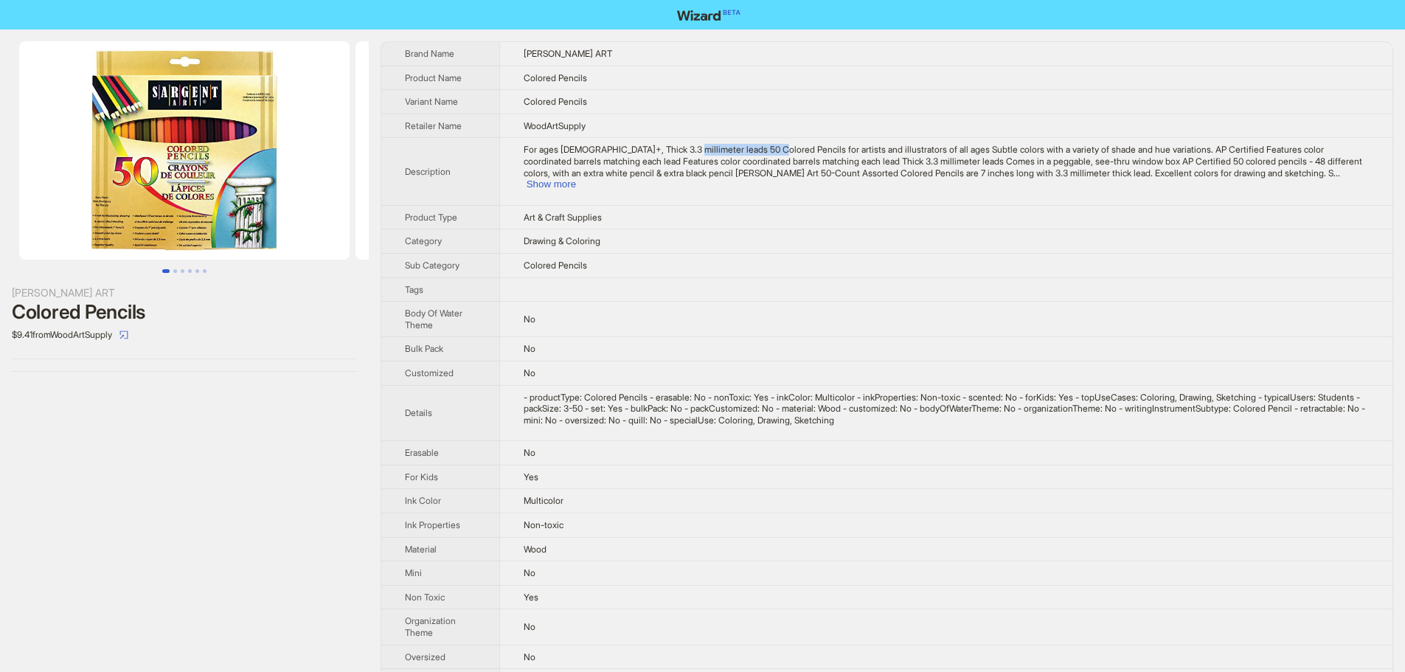
drag, startPoint x: 691, startPoint y: 146, endPoint x: 811, endPoint y: 156, distance: 120.6
click at [782, 150] on span "For ages 3+, Thick 3.3 millimeter leads 50 Colored Pencils for artists and illu…" at bounding box center [943, 161] width 838 height 34
click at [576, 178] on button "Show more" at bounding box center [551, 183] width 49 height 11
drag, startPoint x: 1180, startPoint y: 161, endPoint x: 1263, endPoint y: 166, distance: 83.5
click at [1263, 166] on div "For ages 3+, Thick 3.3 millimeter leads 50 Colored Pencils for artists and illu…" at bounding box center [945, 167] width 849 height 46
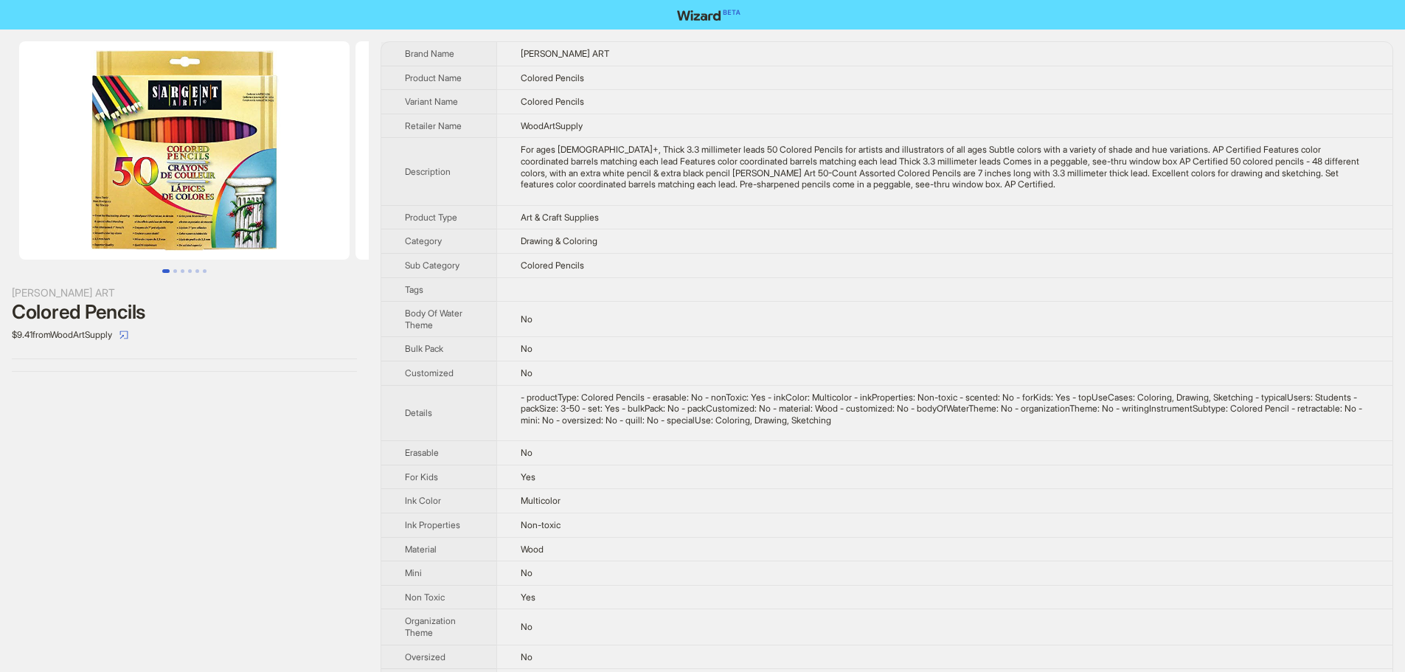
click at [1302, 168] on div "For ages 3+, Thick 3.3 millimeter leads 50 Colored Pencils for artists and illu…" at bounding box center [945, 167] width 849 height 46
drag, startPoint x: 1271, startPoint y: 160, endPoint x: 650, endPoint y: 175, distance: 621.8
click at [1383, 164] on td "For ages 3+, Thick 3.3 millimeter leads 50 Colored Pencils for artists and illu…" at bounding box center [944, 171] width 896 height 67
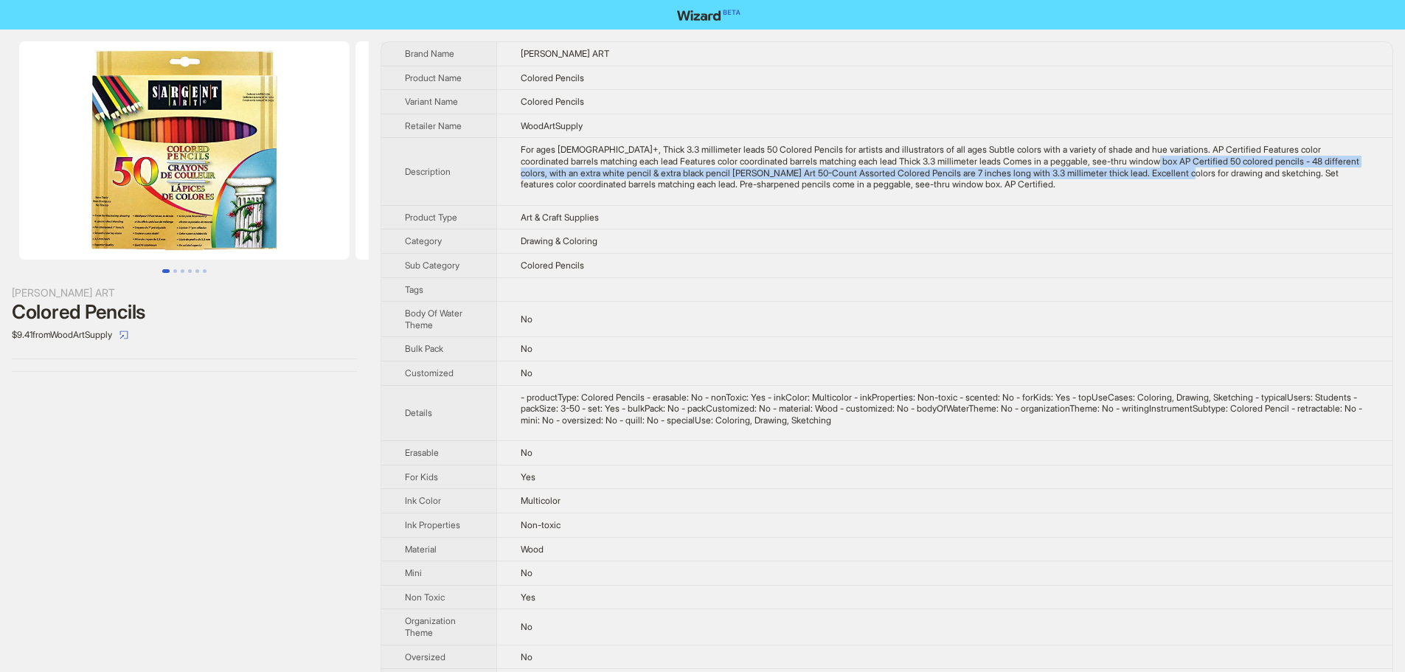
drag, startPoint x: 1181, startPoint y: 164, endPoint x: 1254, endPoint y: 167, distance: 73.8
click at [1254, 167] on div "For ages 3+, Thick 3.3 millimeter leads 50 Colored Pencils for artists and illu…" at bounding box center [945, 167] width 849 height 46
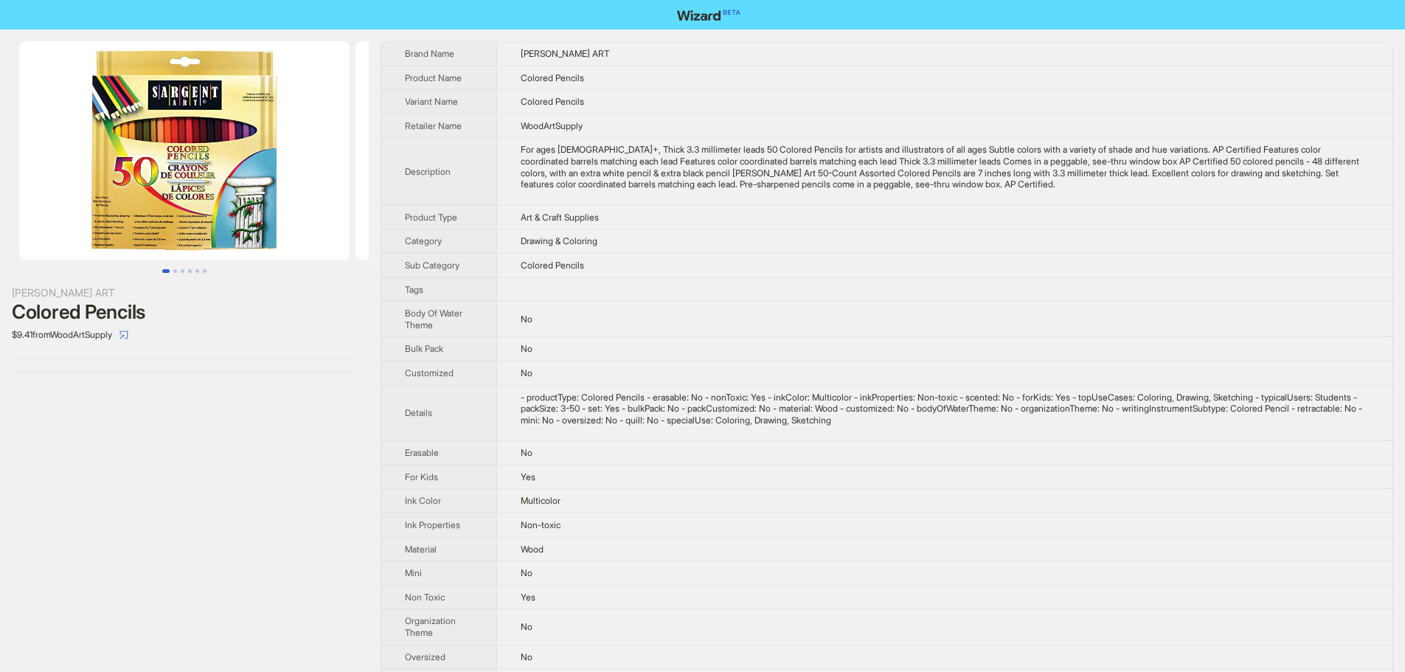
drag, startPoint x: 1276, startPoint y: 249, endPoint x: 1321, endPoint y: 172, distance: 89.2
click at [1279, 246] on td "Drawing & Coloring" at bounding box center [944, 241] width 896 height 24
click at [133, 177] on img at bounding box center [184, 150] width 330 height 218
drag, startPoint x: 206, startPoint y: 174, endPoint x: 0, endPoint y: 173, distance: 205.7
click at [19, 175] on img at bounding box center [184, 150] width 330 height 218
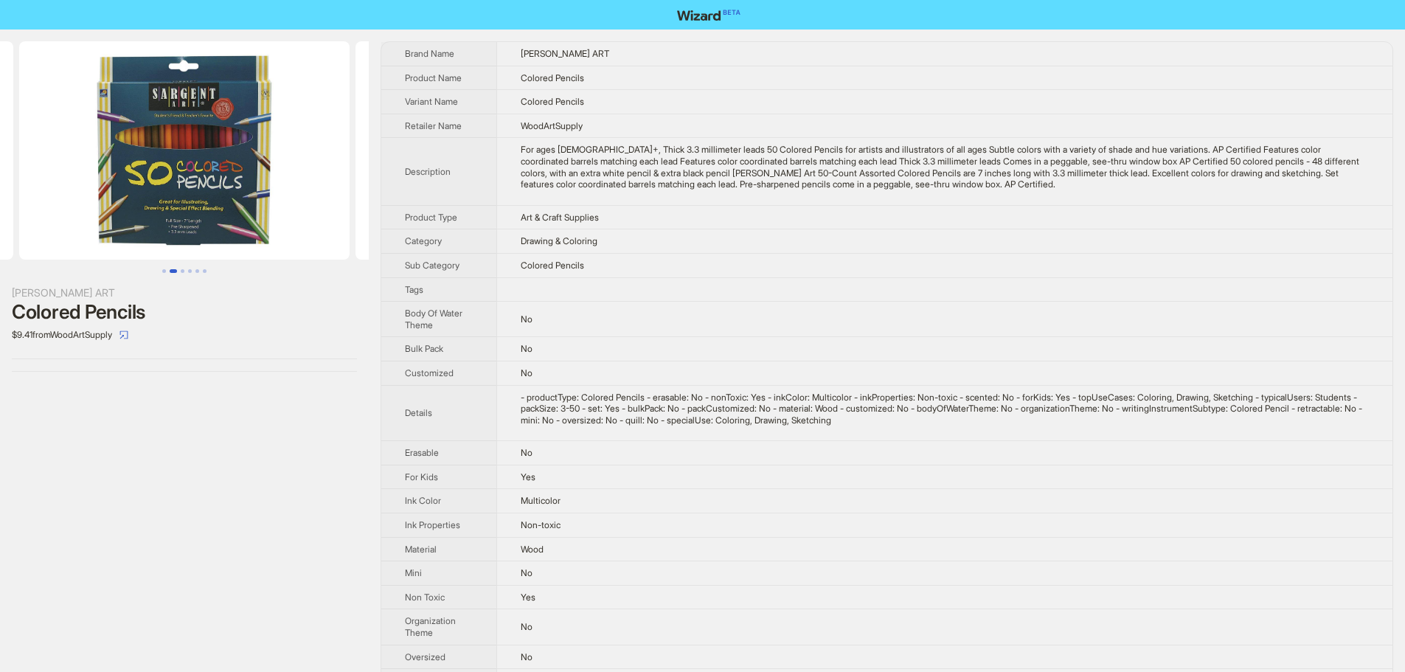
drag, startPoint x: 170, startPoint y: 167, endPoint x: 124, endPoint y: 157, distance: 46.7
click at [19, 166] on img at bounding box center [184, 150] width 330 height 218
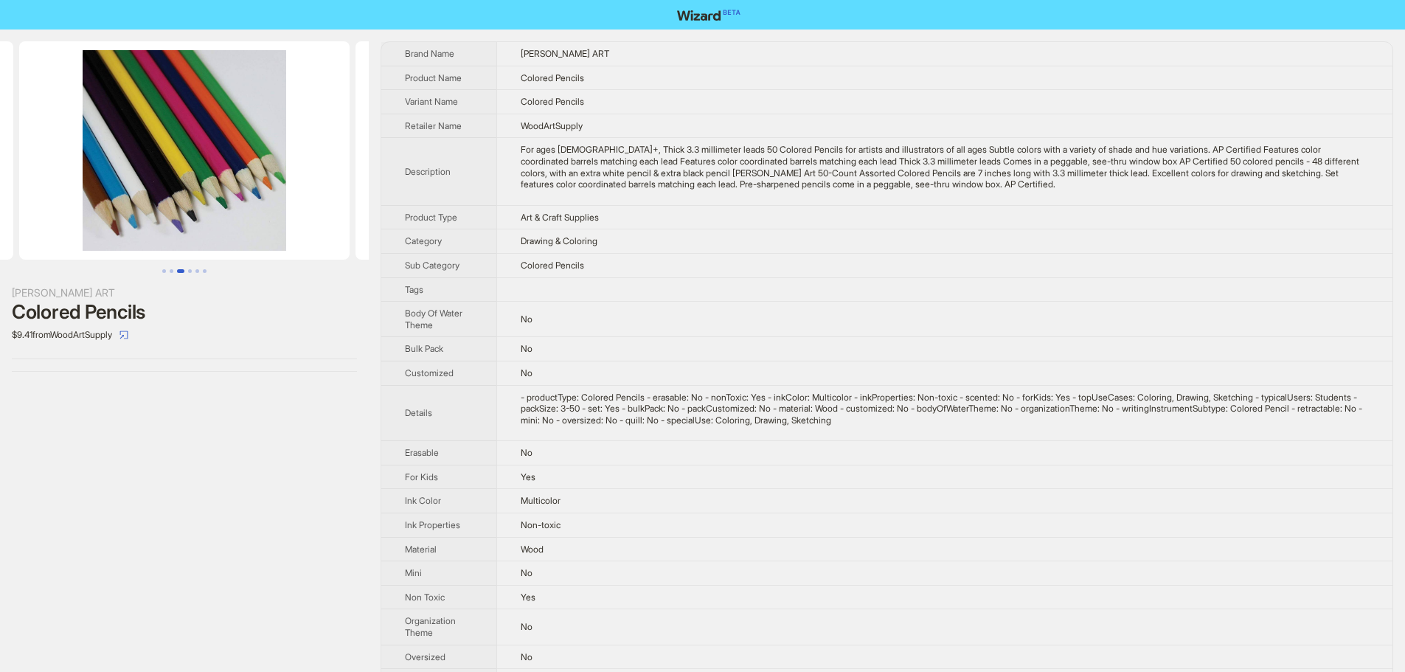
drag, startPoint x: 220, startPoint y: 178, endPoint x: 93, endPoint y: 175, distance: 127.6
click at [91, 178] on img at bounding box center [184, 150] width 330 height 218
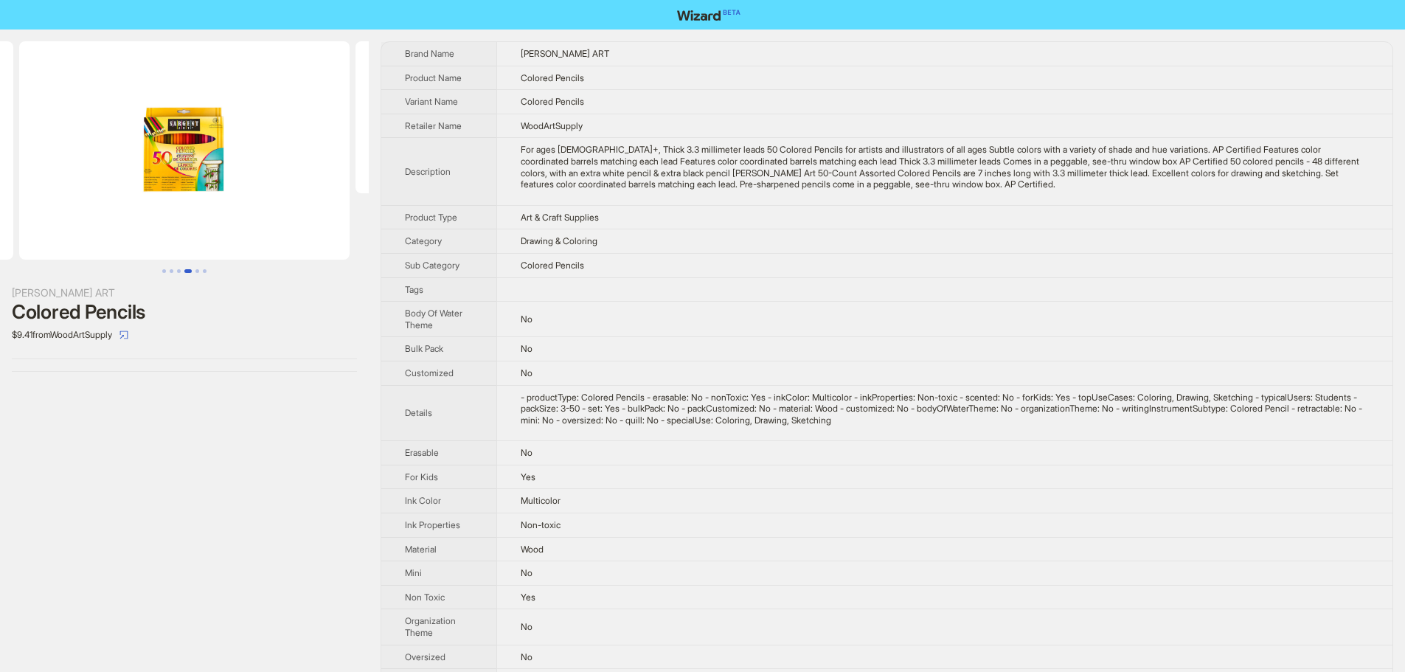
drag, startPoint x: 236, startPoint y: 173, endPoint x: 97, endPoint y: 170, distance: 138.7
click at [100, 171] on img at bounding box center [184, 150] width 330 height 218
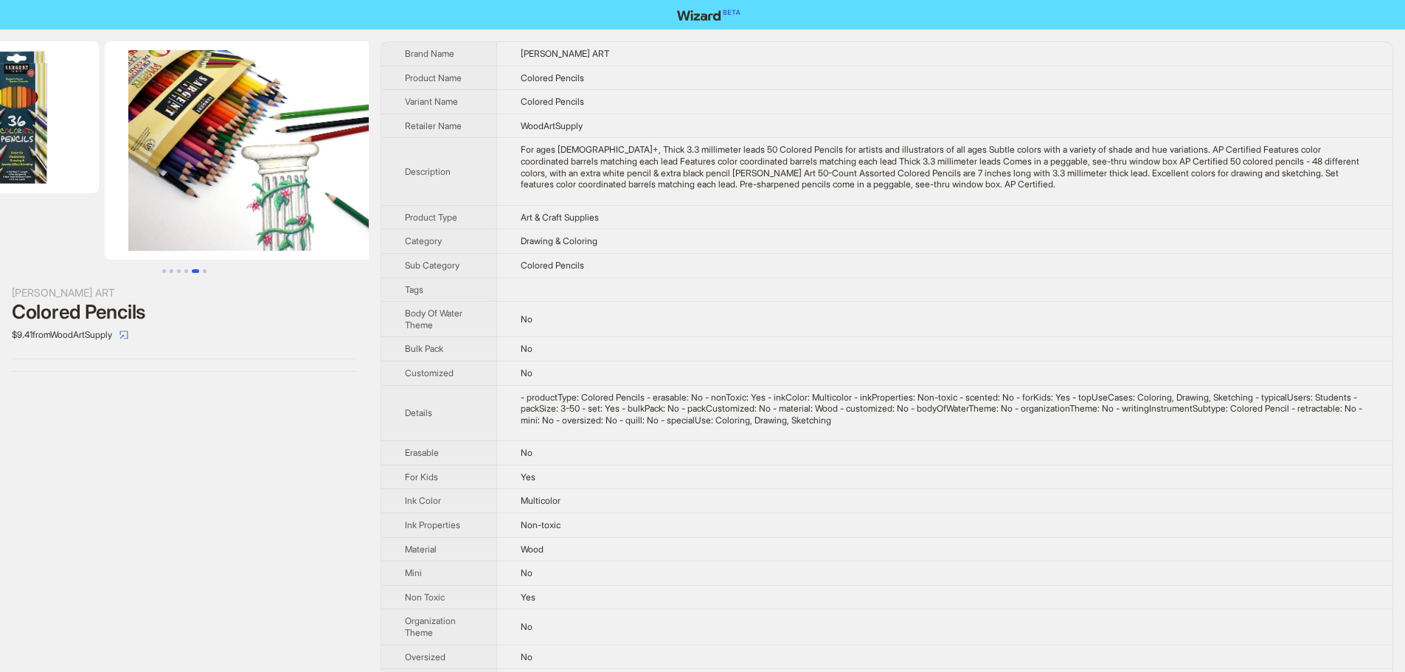
drag, startPoint x: 172, startPoint y: 161, endPoint x: 77, endPoint y: 157, distance: 94.5
click at [86, 159] on ul at bounding box center [184, 150] width 369 height 218
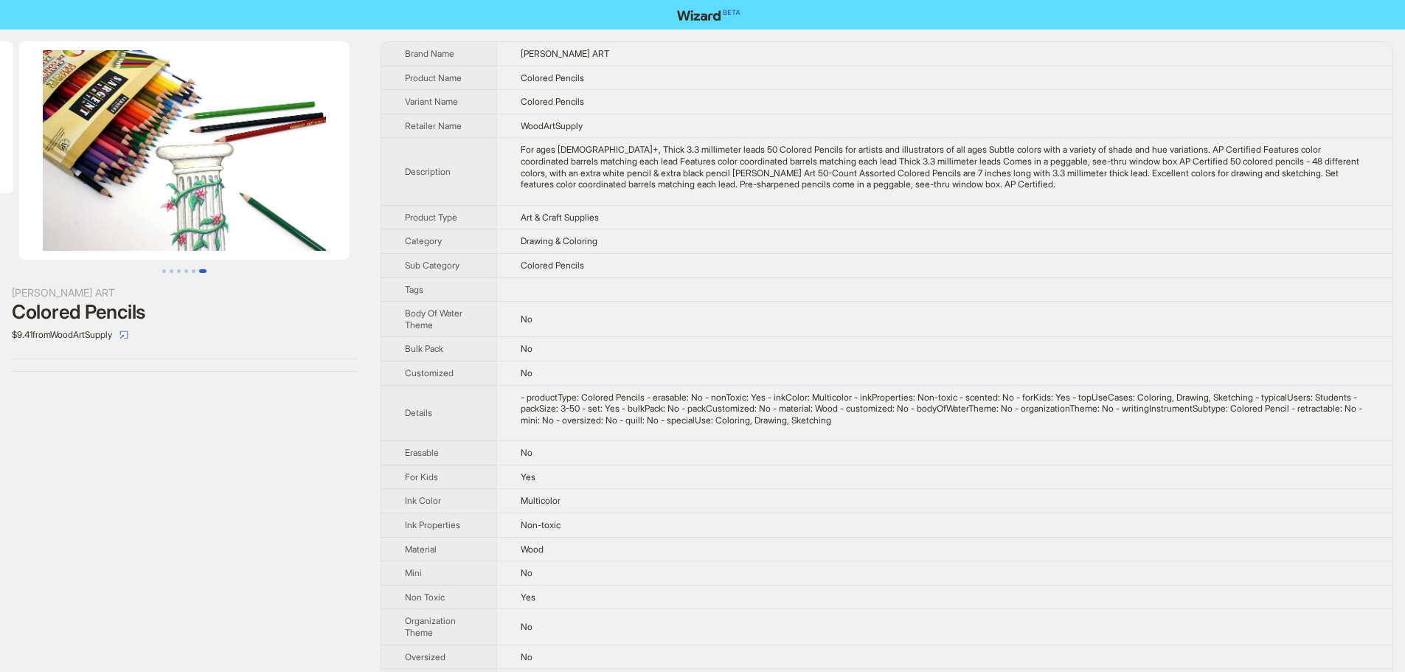
click at [161, 139] on img at bounding box center [184, 150] width 330 height 218
drag, startPoint x: 1272, startPoint y: 163, endPoint x: 1350, endPoint y: 162, distance: 78.2
click at [1350, 162] on div "For ages 3+, Thick 3.3 millimeter leads 50 Colored Pencils for artists and illu…" at bounding box center [945, 167] width 849 height 46
click at [1097, 234] on td "Drawing & Coloring" at bounding box center [944, 241] width 896 height 24
drag, startPoint x: 1268, startPoint y: 160, endPoint x: 609, endPoint y: 15, distance: 675.1
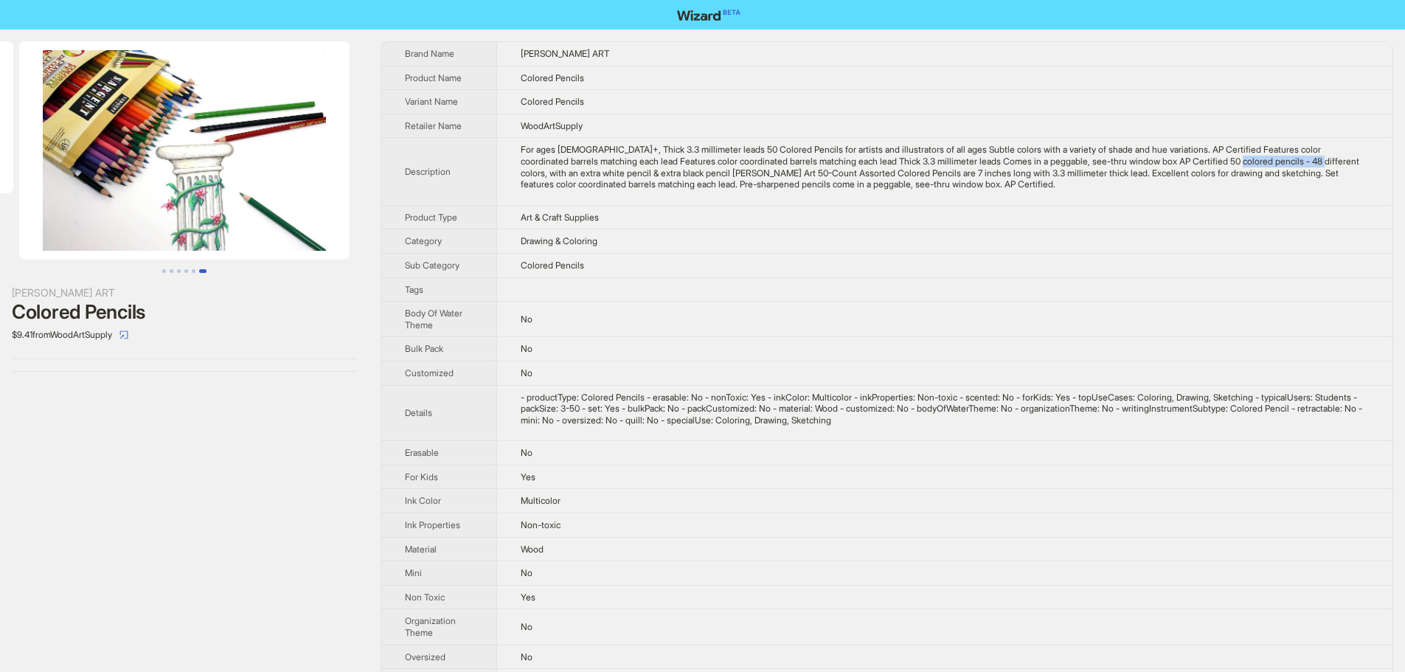
click at [1355, 163] on div "For ages 3+, Thick 3.3 millimeter leads 50 Colored Pencils for artists and illu…" at bounding box center [945, 167] width 849 height 46
drag, startPoint x: 1184, startPoint y: 159, endPoint x: 1261, endPoint y: 165, distance: 77.7
click at [1261, 165] on div "For ages 3+, Thick 3.3 millimeter leads 50 Colored Pencils for artists and illu…" at bounding box center [945, 167] width 849 height 46
drag, startPoint x: 1290, startPoint y: 183, endPoint x: 1274, endPoint y: 163, distance: 26.2
click at [1289, 183] on div "For ages 3+, Thick 3.3 millimeter leads 50 Colored Pencils for artists and illu…" at bounding box center [945, 167] width 849 height 46
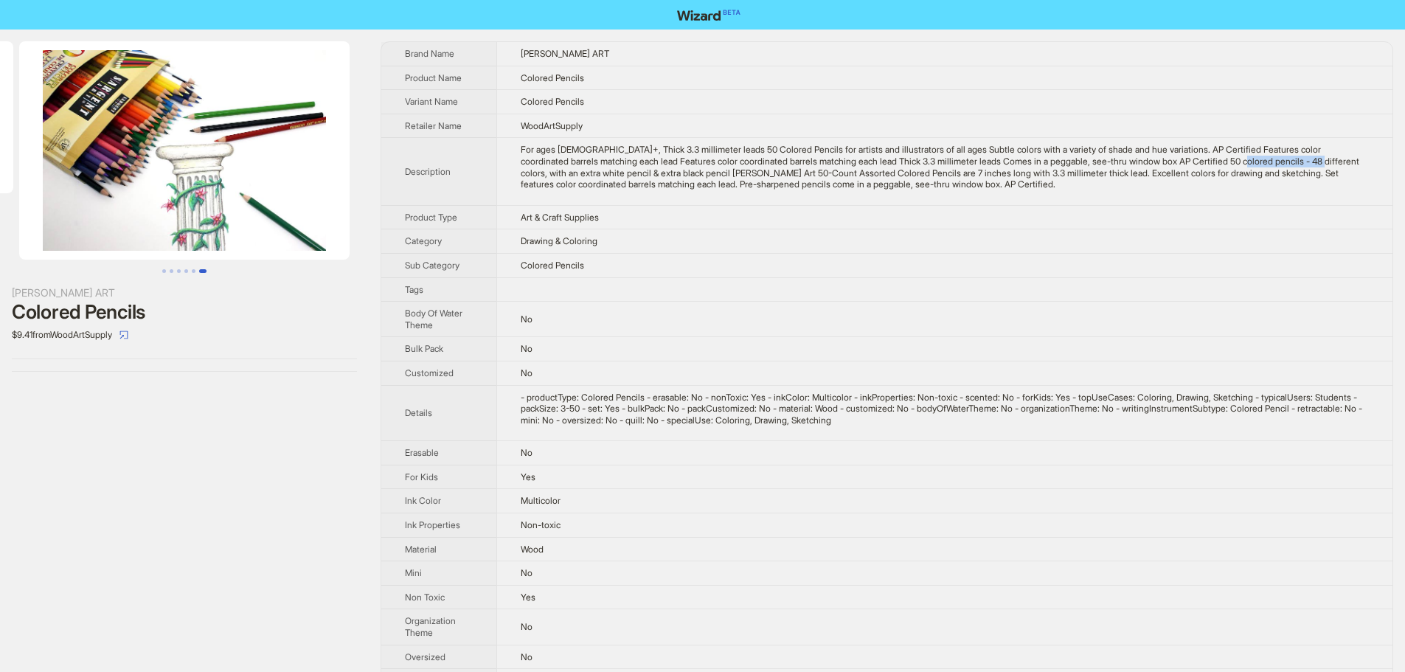
drag, startPoint x: 1270, startPoint y: 159, endPoint x: 1359, endPoint y: 158, distance: 89.2
click at [1359, 158] on div "For ages 3+, Thick 3.3 millimeter leads 50 Colored Pencils for artists and illu…" at bounding box center [945, 167] width 849 height 46
drag, startPoint x: 527, startPoint y: 170, endPoint x: 716, endPoint y: 178, distance: 189.7
click at [716, 178] on div "For ages 3+, Thick 3.3 millimeter leads 50 Colored Pencils for artists and illu…" at bounding box center [945, 167] width 849 height 46
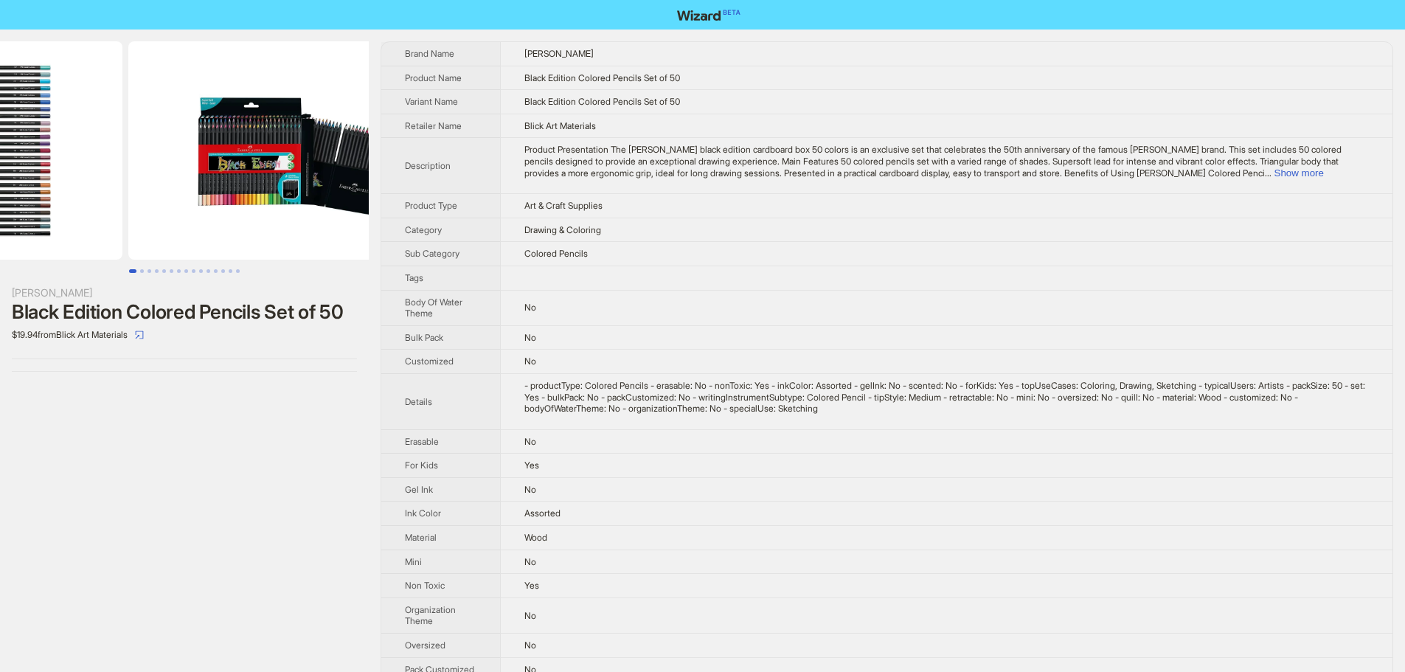
drag, startPoint x: 232, startPoint y: 182, endPoint x: 67, endPoint y: 188, distance: 165.3
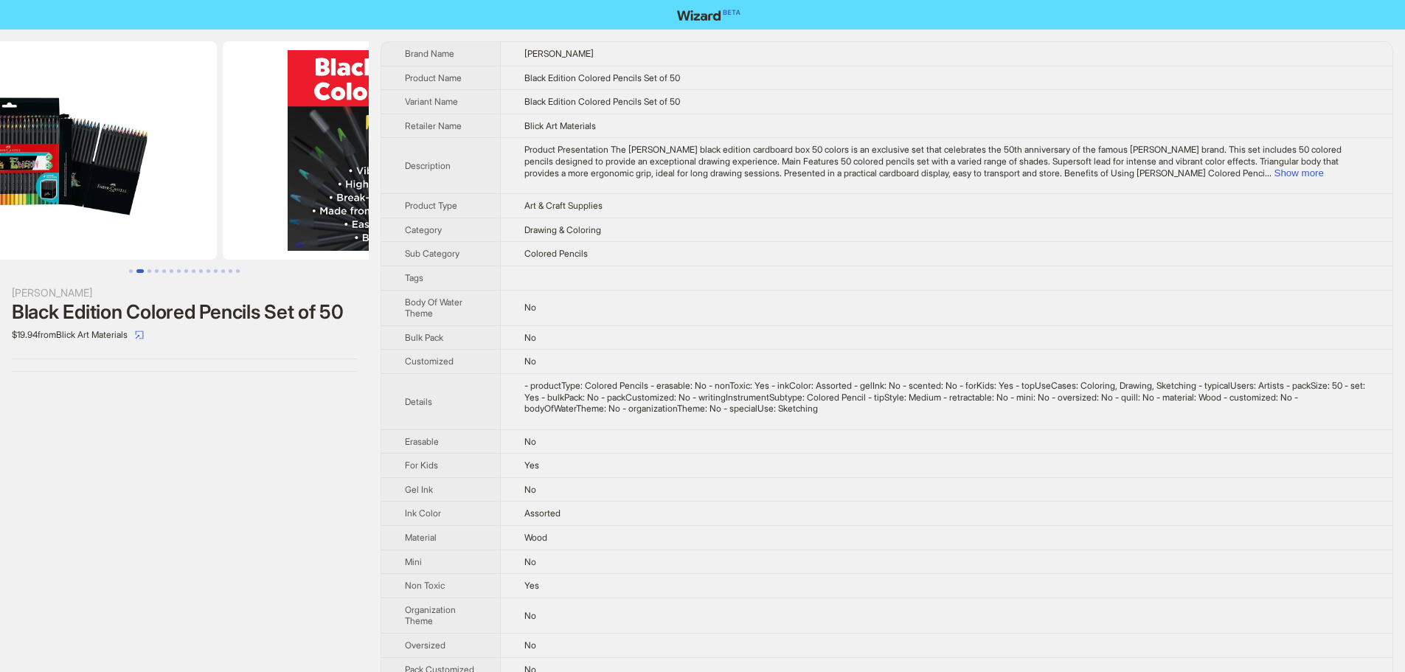
drag, startPoint x: 329, startPoint y: 200, endPoint x: 224, endPoint y: 209, distance: 105.2
click at [226, 208] on ul at bounding box center [184, 150] width 369 height 218
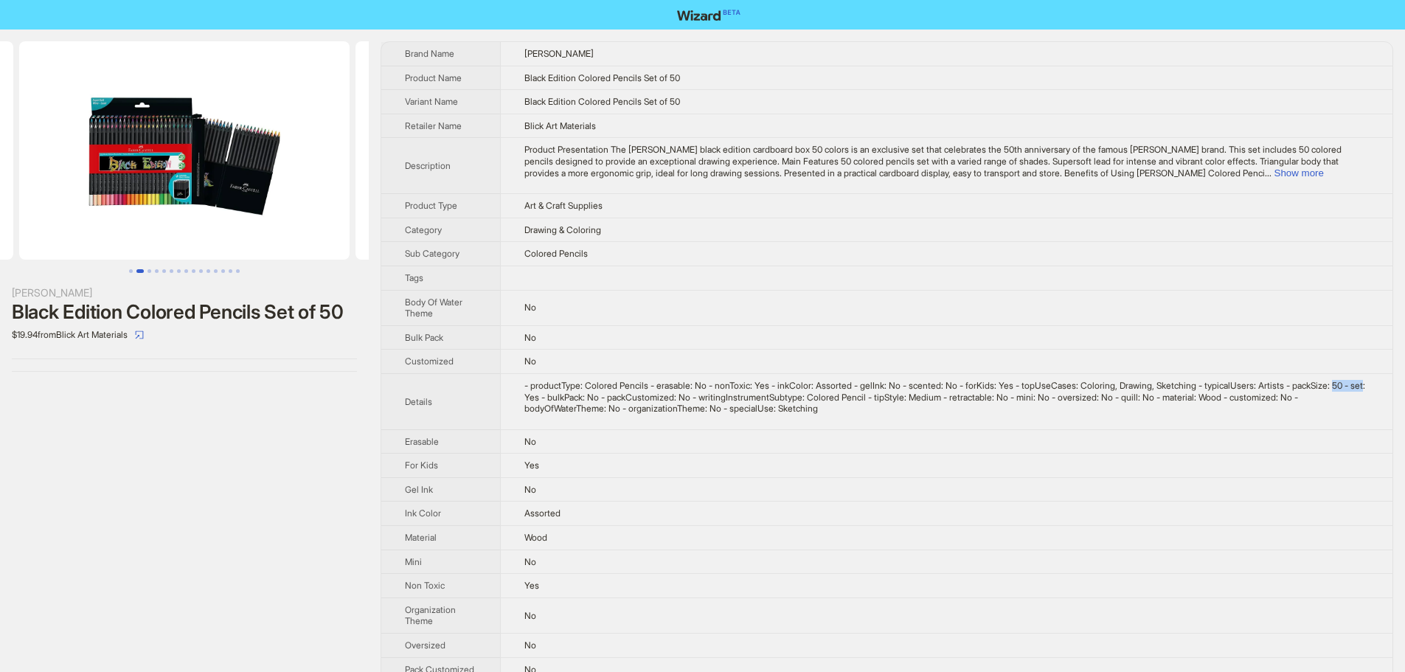
drag, startPoint x: 571, startPoint y: 395, endPoint x: 606, endPoint y: 393, distance: 34.7
click at [605, 393] on div "- productType: Colored Pencils - erasable: No - nonToxic: Yes - inkColor: Assor…" at bounding box center [946, 397] width 845 height 35
click at [1060, 425] on td "- productType: Colored Pencils - erasable: No - nonToxic: Yes - inkColor: Assor…" at bounding box center [946, 401] width 892 height 56
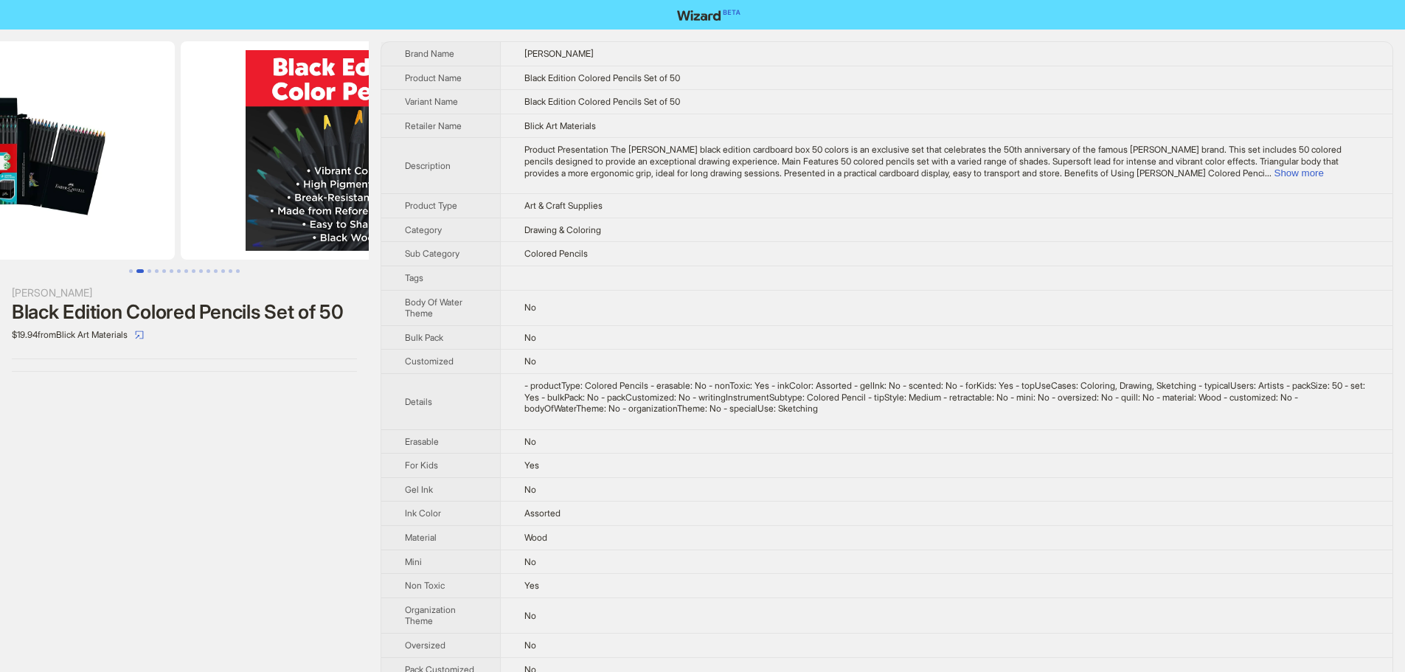
drag, startPoint x: 251, startPoint y: 174, endPoint x: 115, endPoint y: 181, distance: 136.6
click at [127, 181] on img at bounding box center [9, 150] width 330 height 218
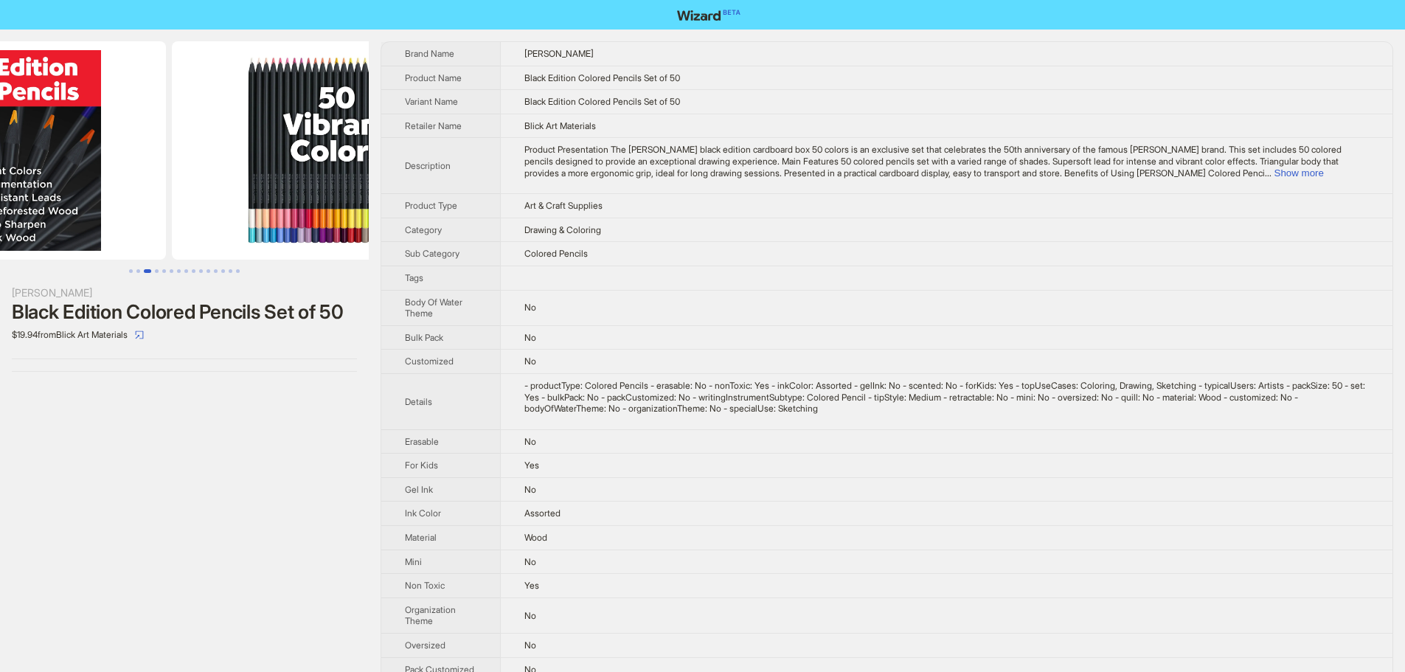
drag, startPoint x: 282, startPoint y: 196, endPoint x: 153, endPoint y: 190, distance: 129.2
click at [155, 192] on img at bounding box center [1, 150] width 330 height 218
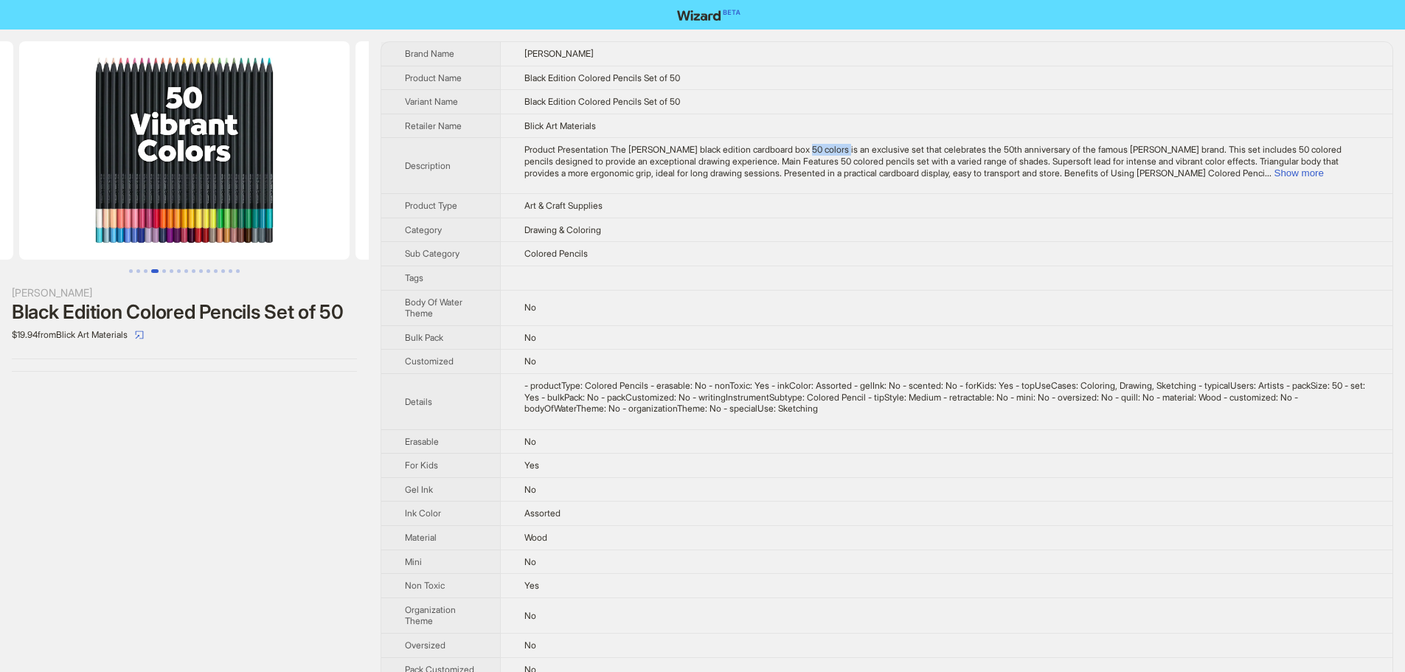
drag, startPoint x: 813, startPoint y: 147, endPoint x: 855, endPoint y: 150, distance: 42.1
click at [855, 150] on span "Product Presentation The Faber-Castell black edition cardboard box 50 colors is…" at bounding box center [932, 161] width 817 height 34
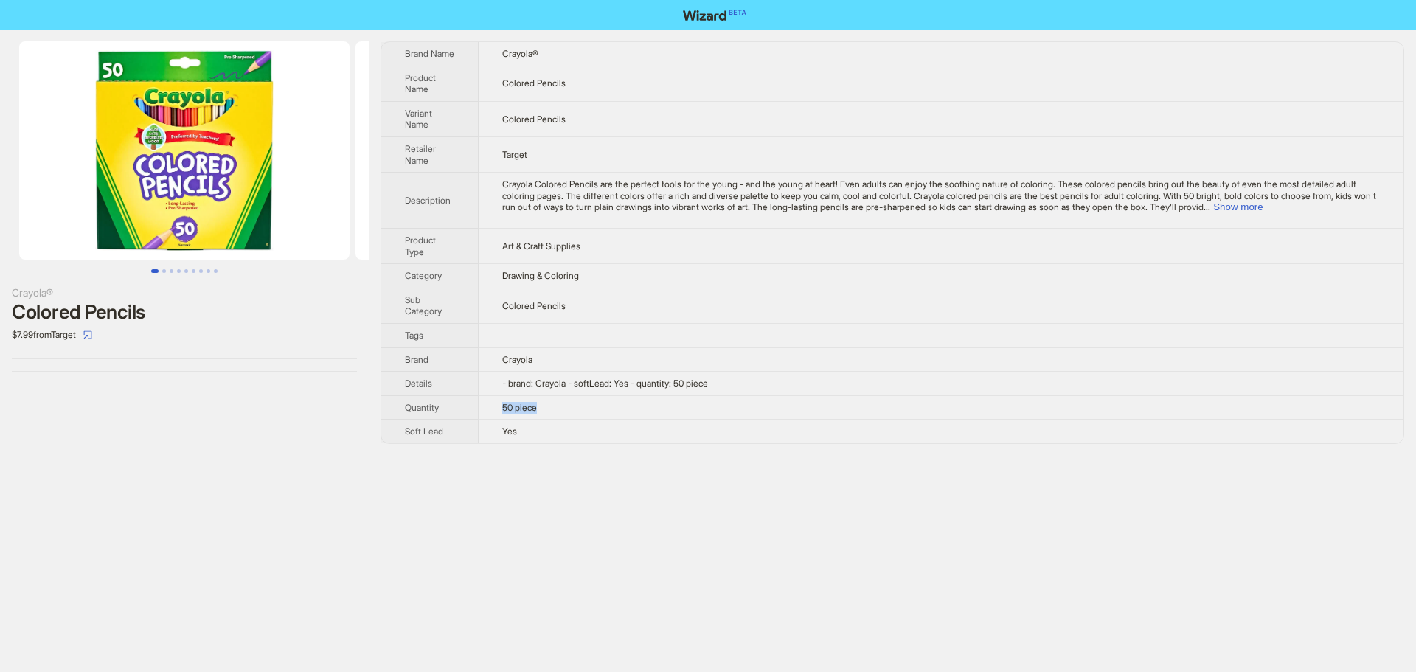
drag, startPoint x: 565, startPoint y: 414, endPoint x: 490, endPoint y: 409, distance: 75.3
click at [490, 409] on td "50 piece" at bounding box center [941, 407] width 925 height 24
click at [815, 258] on td "Art & Craft Supplies" at bounding box center [941, 245] width 925 height 35
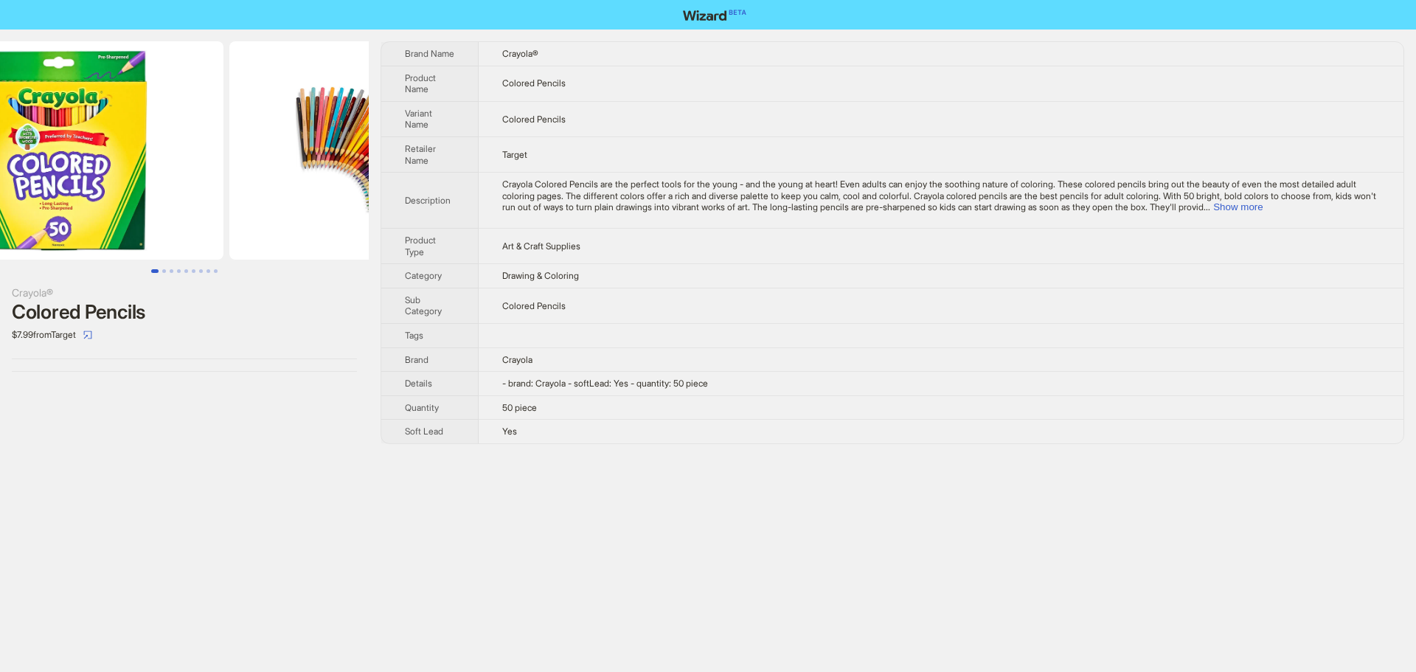
drag, startPoint x: 139, startPoint y: 142, endPoint x: 0, endPoint y: 154, distance: 139.2
click at [0, 154] on img at bounding box center [58, 150] width 330 height 218
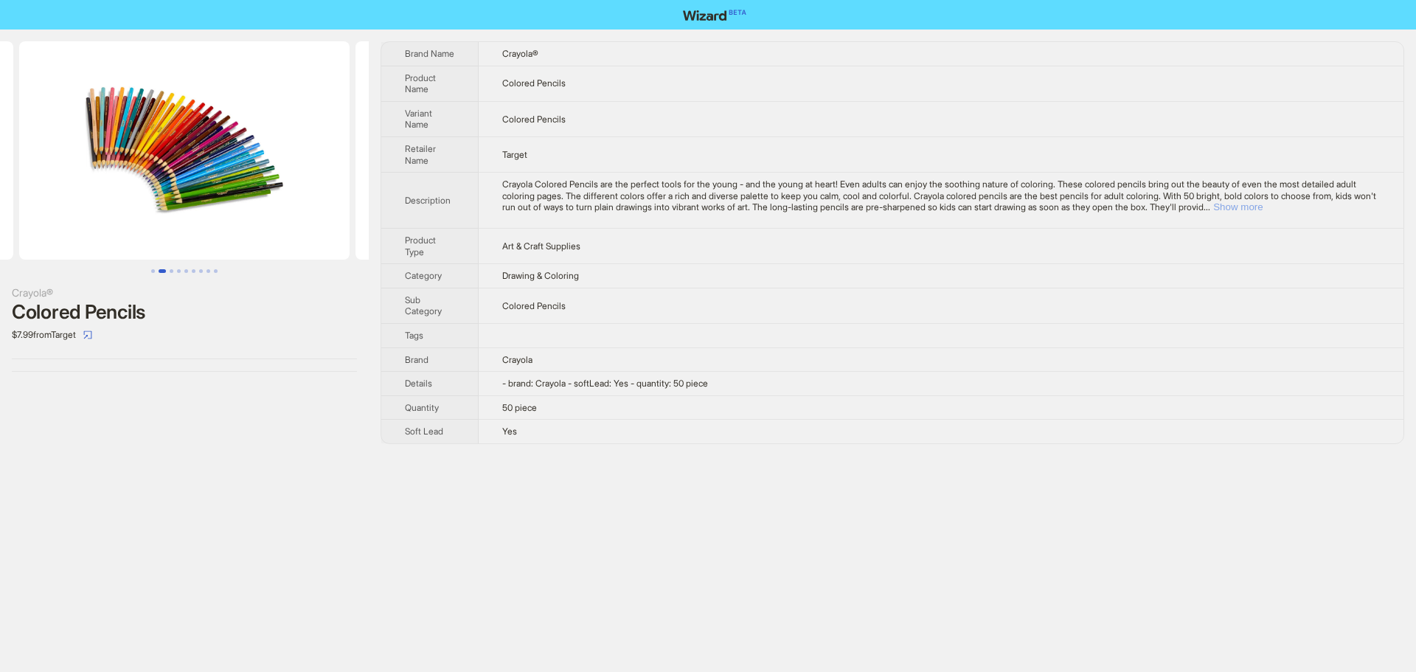
click at [1262, 210] on button "Show more" at bounding box center [1237, 206] width 49 height 11
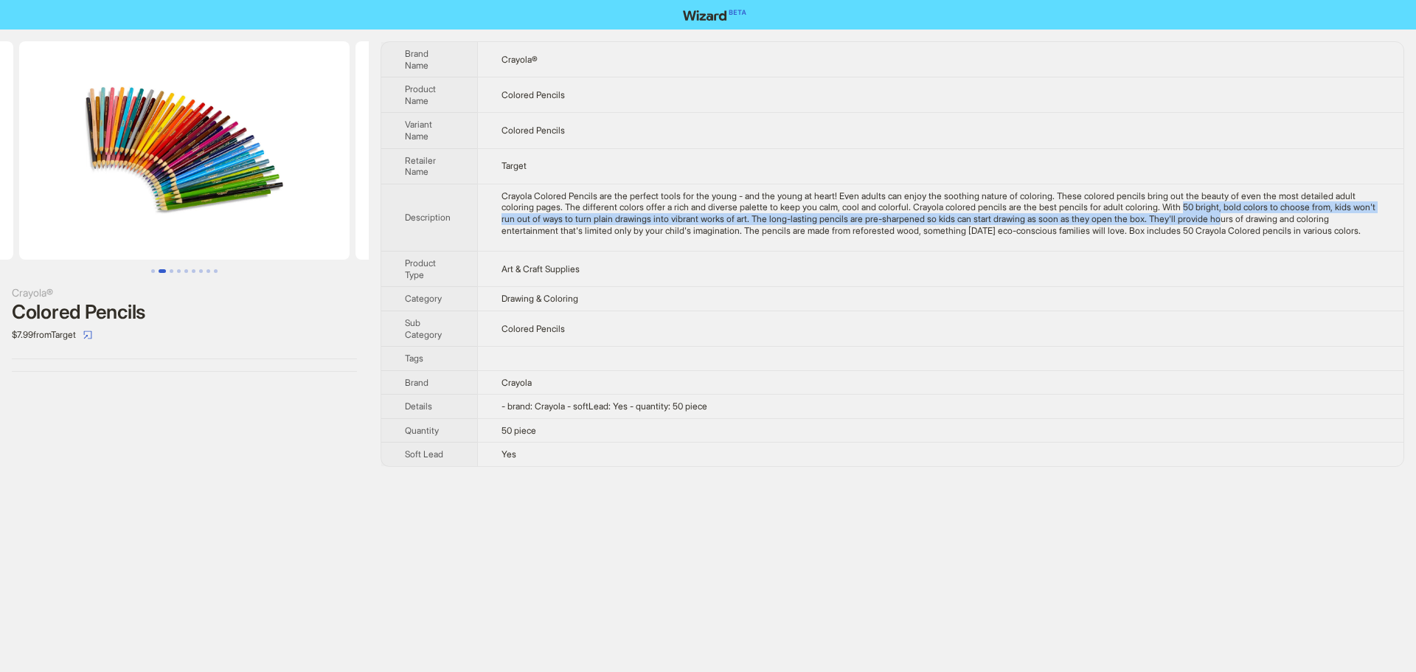
drag, startPoint x: 1245, startPoint y: 209, endPoint x: 1333, endPoint y: 215, distance: 87.2
click at [1333, 215] on div "Crayola Colored Pencils are the perfect tools for the young - and the young at …" at bounding box center [940, 213] width 878 height 46
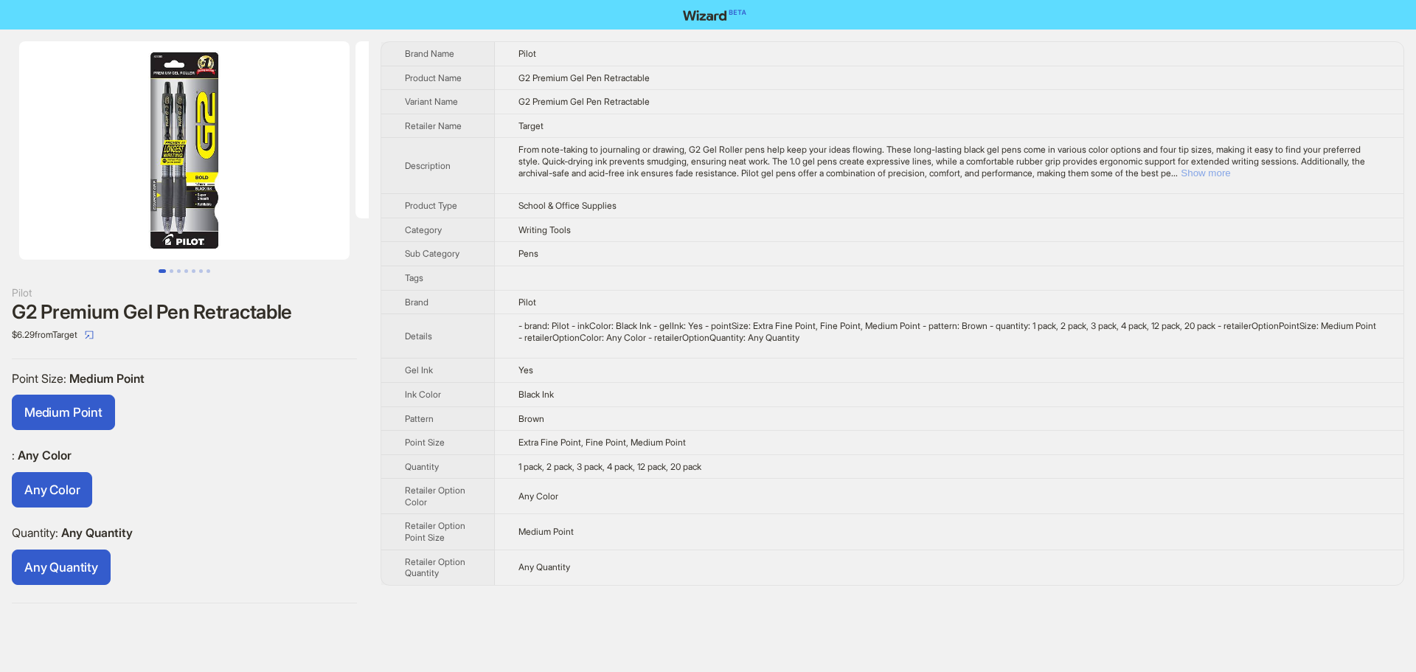
click at [1230, 171] on button "Show more" at bounding box center [1205, 172] width 49 height 11
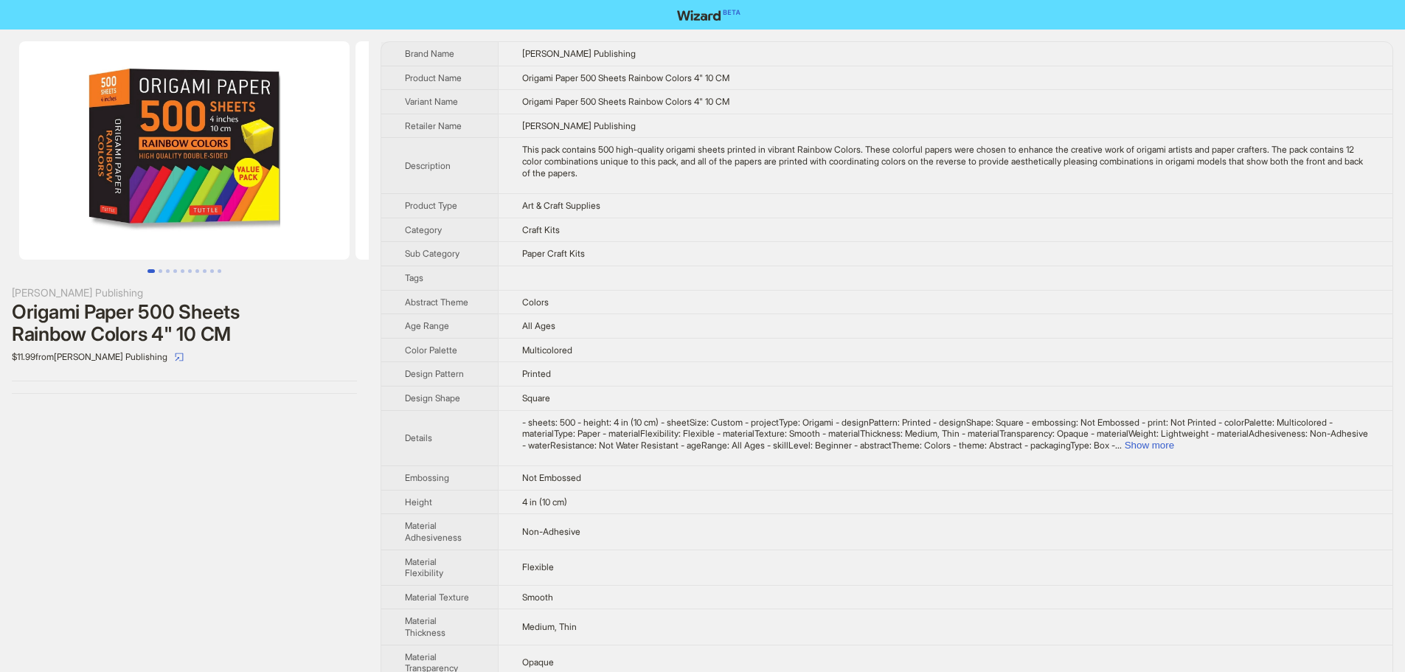
drag, startPoint x: 187, startPoint y: 147, endPoint x: 15, endPoint y: 164, distance: 173.3
click at [41, 166] on img at bounding box center [184, 150] width 330 height 218
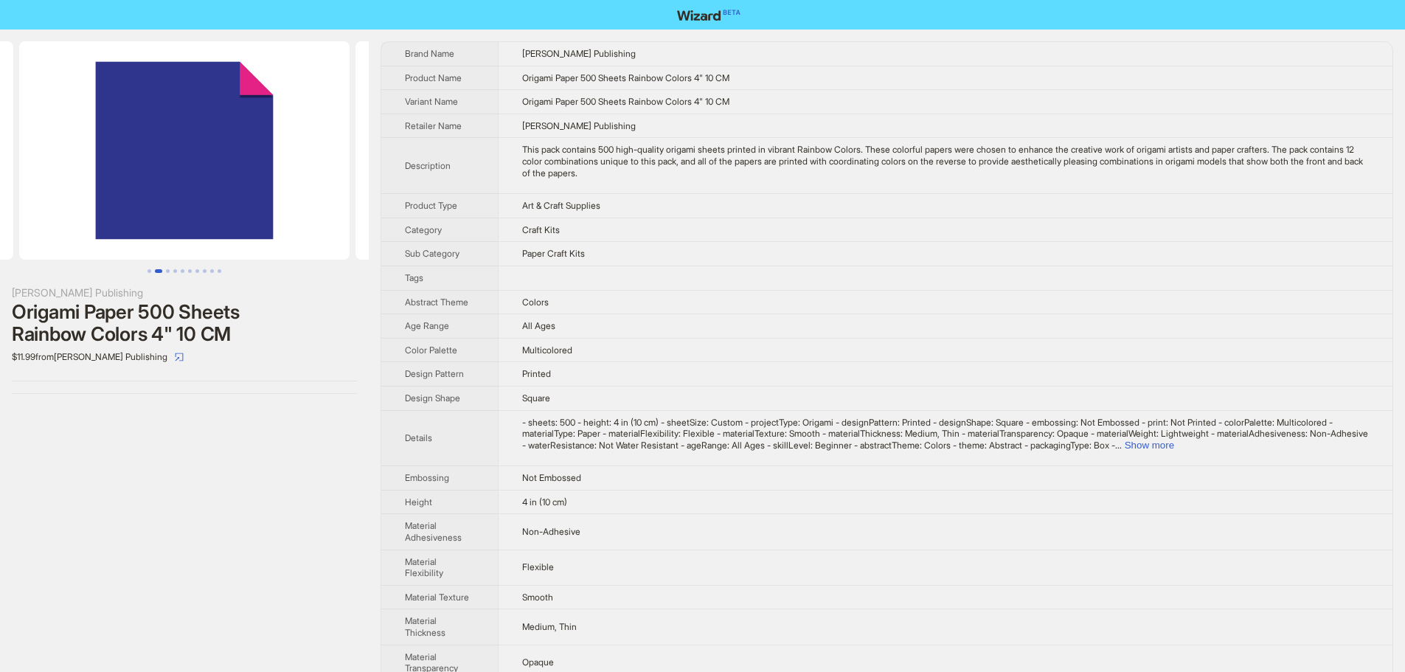
drag, startPoint x: 224, startPoint y: 187, endPoint x: 145, endPoint y: 197, distance: 80.3
click at [149, 196] on img at bounding box center [184, 150] width 330 height 218
drag, startPoint x: 257, startPoint y: 170, endPoint x: 5, endPoint y: 163, distance: 252.3
click at [44, 167] on ul at bounding box center [184, 150] width 369 height 218
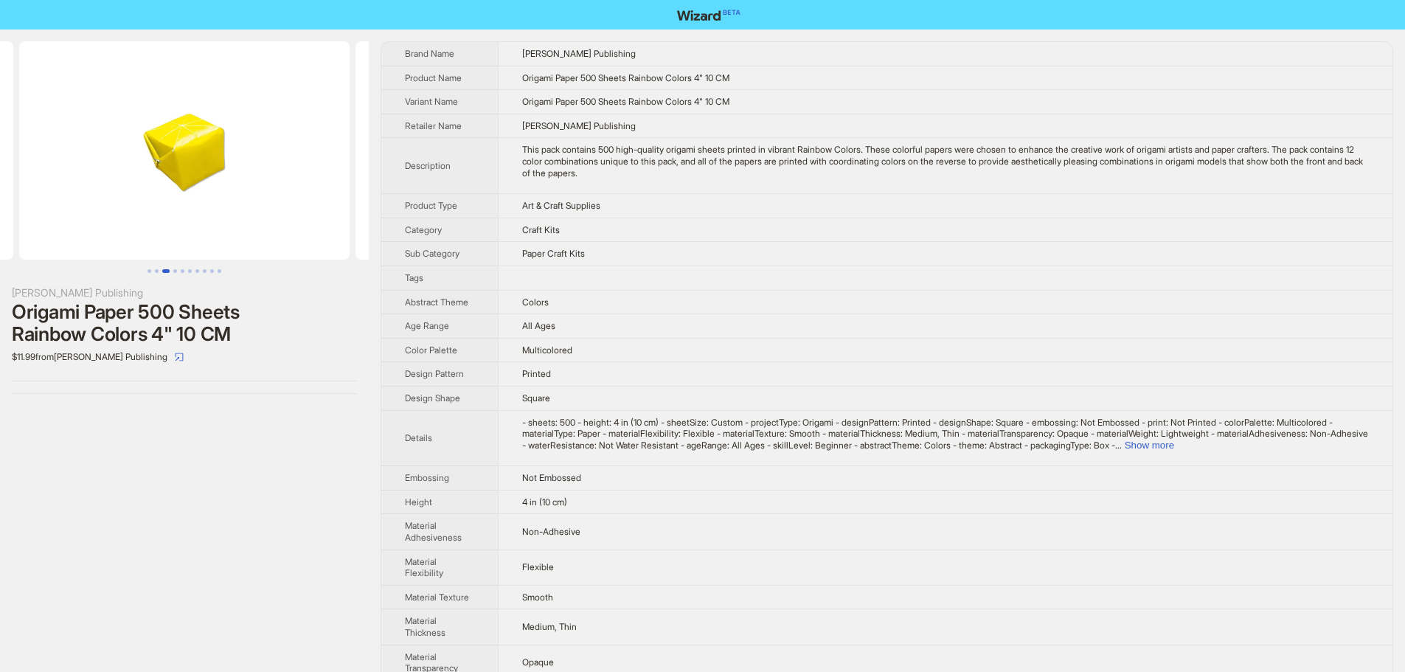
click at [49, 168] on img at bounding box center [184, 150] width 330 height 218
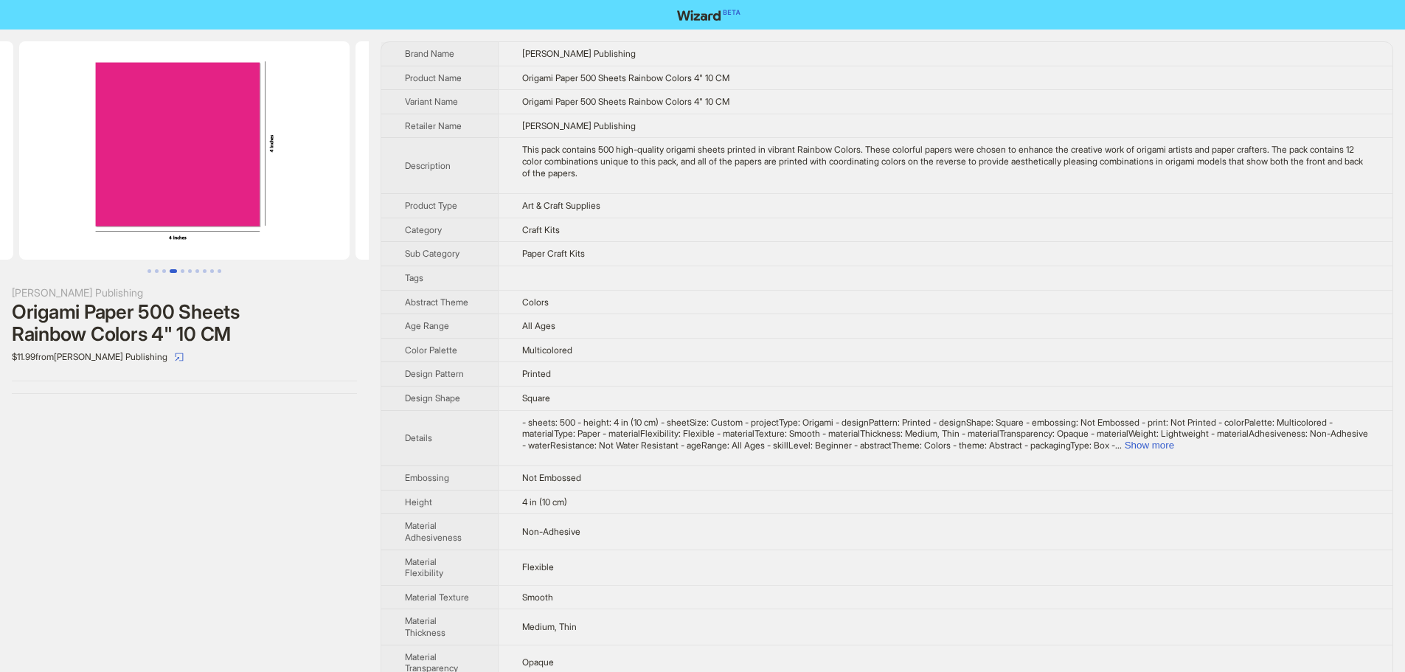
drag, startPoint x: 252, startPoint y: 164, endPoint x: 106, endPoint y: 173, distance: 146.3
click at [108, 178] on ul at bounding box center [184, 150] width 369 height 218
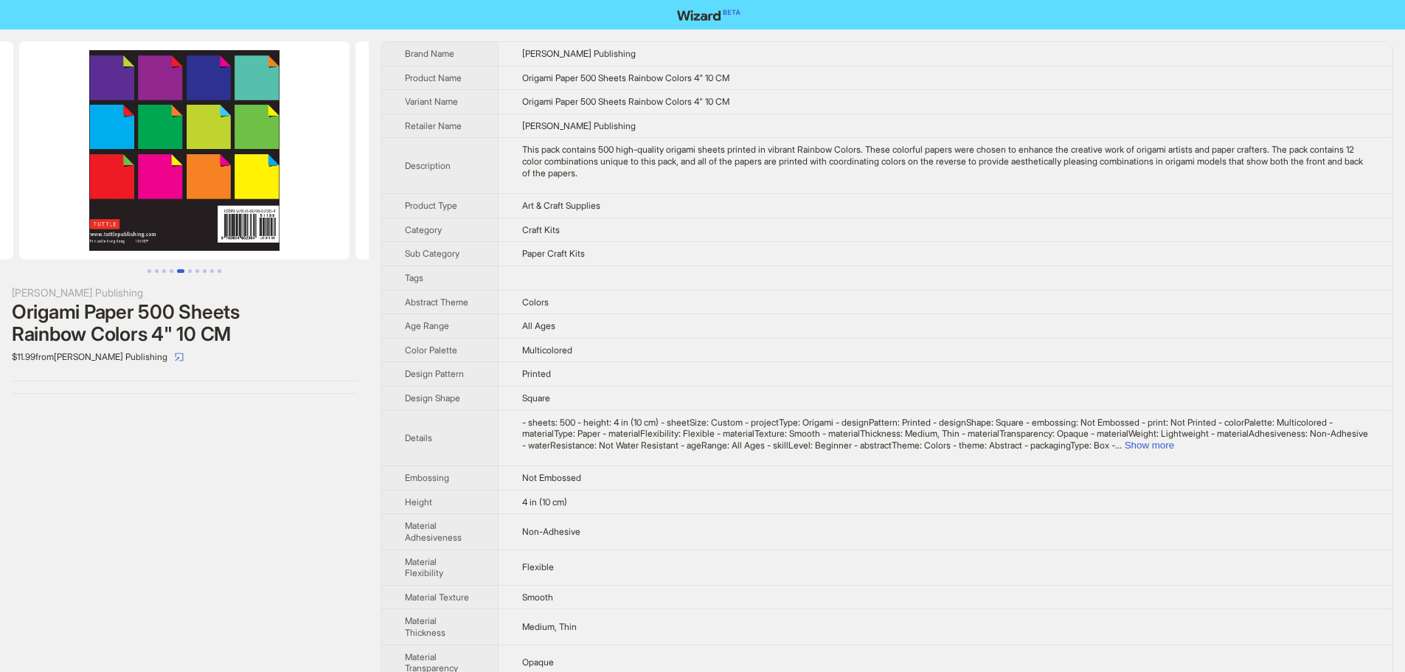
click at [105, 159] on ul at bounding box center [184, 150] width 369 height 218
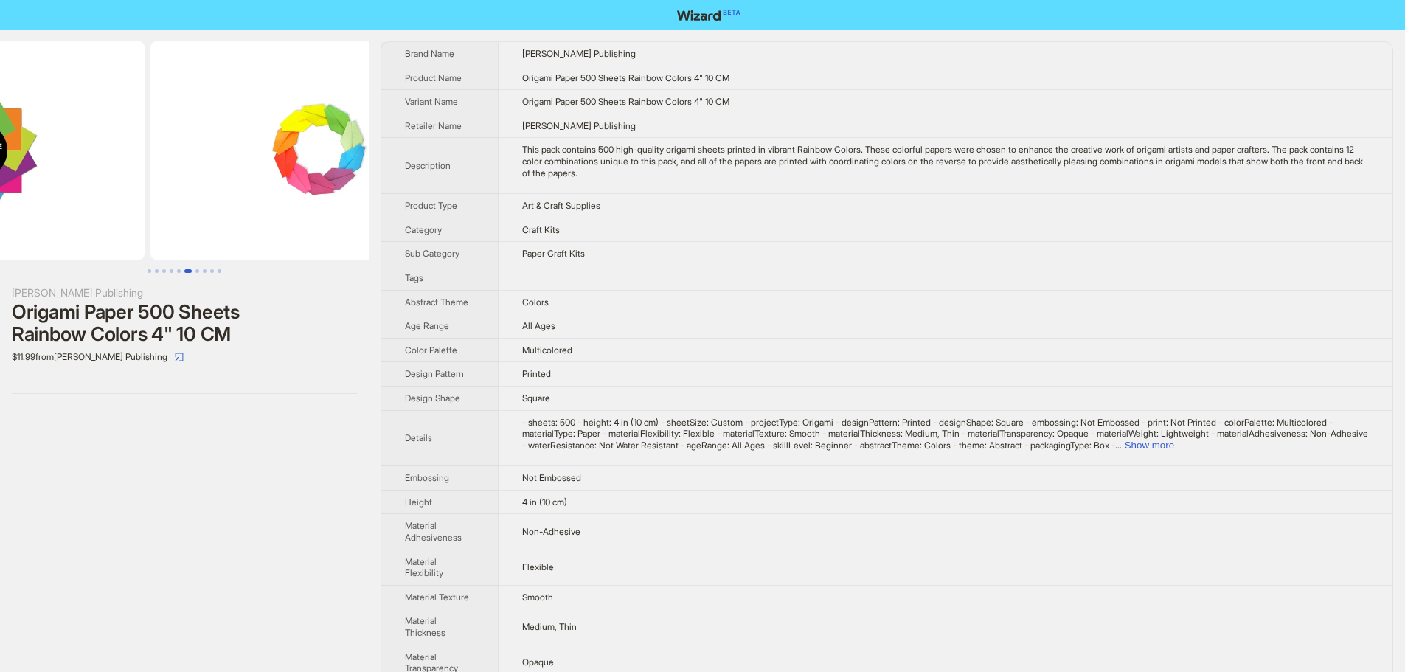
drag, startPoint x: 240, startPoint y: 151, endPoint x: 77, endPoint y: 164, distance: 163.5
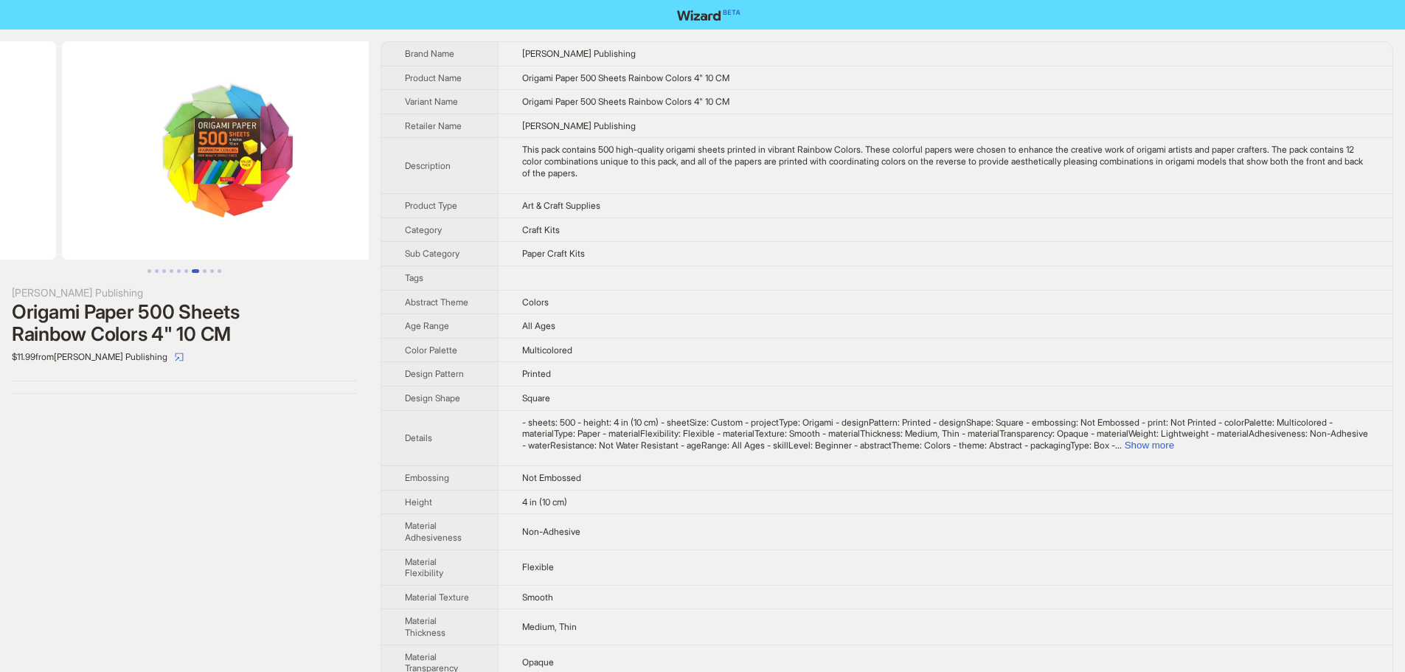
drag, startPoint x: 266, startPoint y: 153, endPoint x: 105, endPoint y: 153, distance: 160.8
click at [105, 153] on ul at bounding box center [184, 150] width 369 height 218
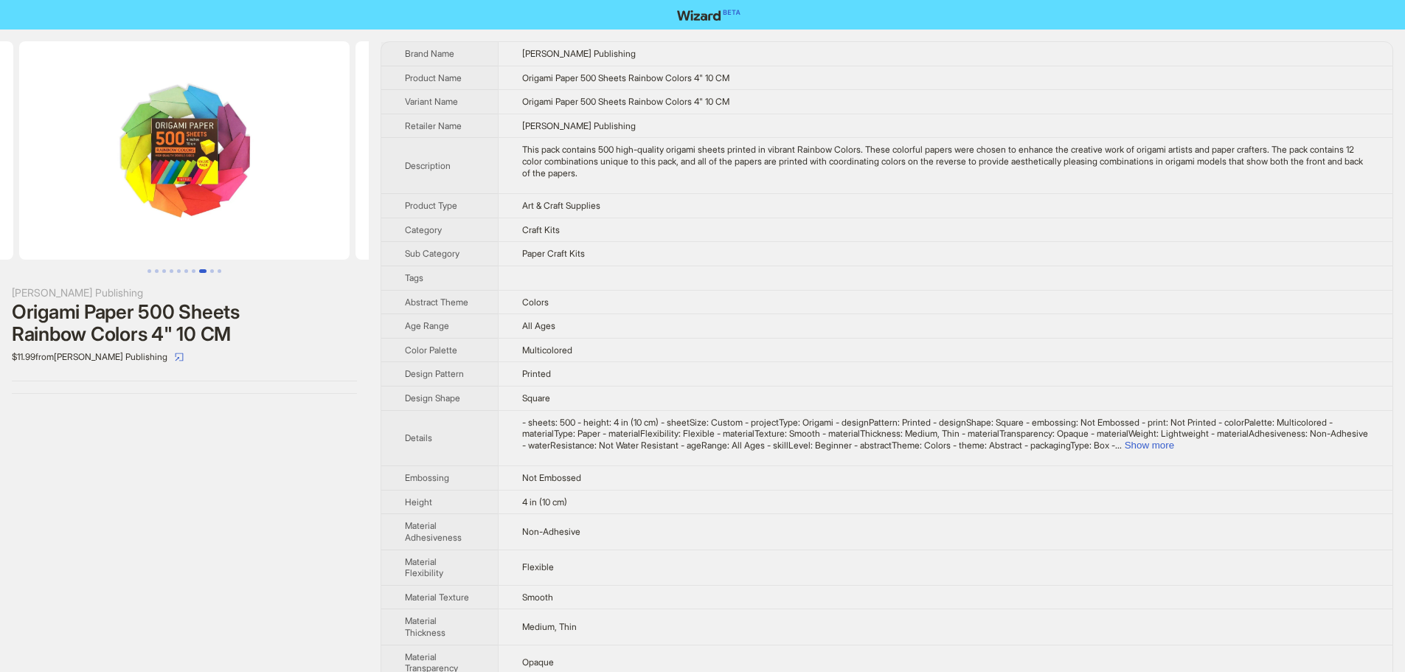
click at [16, 155] on li at bounding box center [184, 150] width 336 height 218
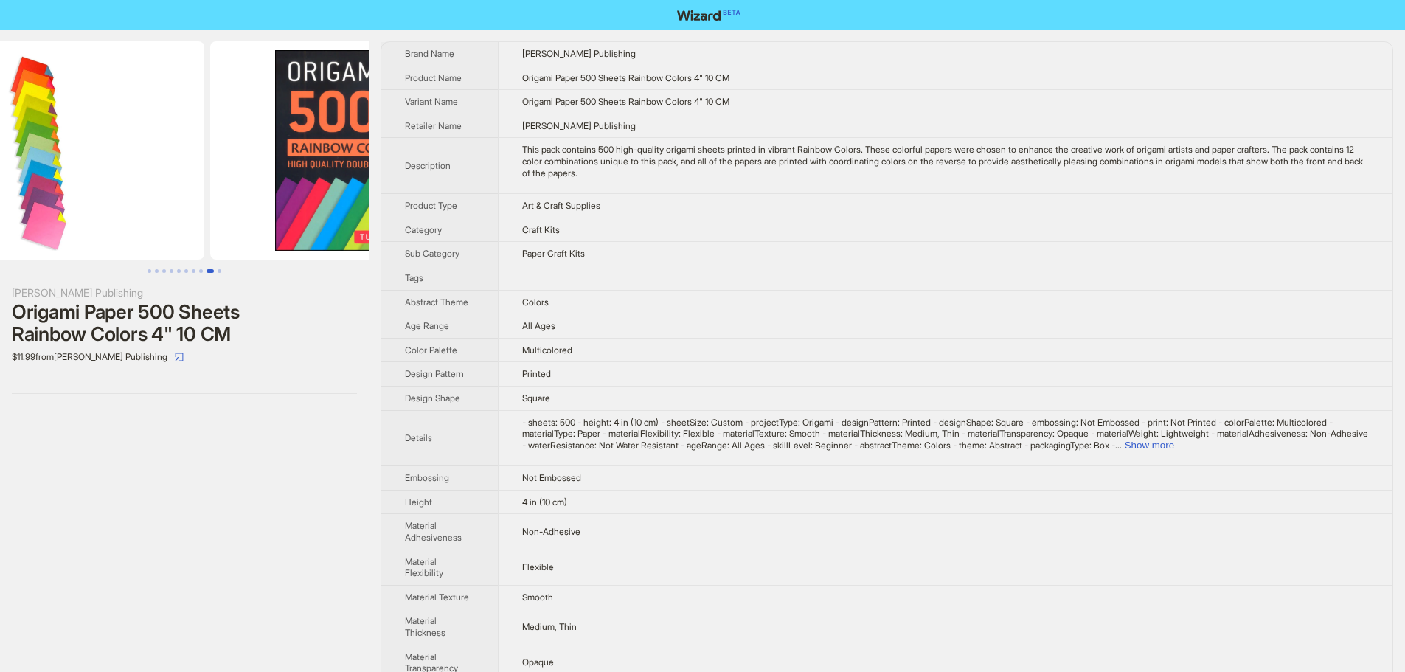
drag, startPoint x: 143, startPoint y: 150, endPoint x: 0, endPoint y: 163, distance: 143.6
click at [1, 164] on img at bounding box center [39, 150] width 330 height 218
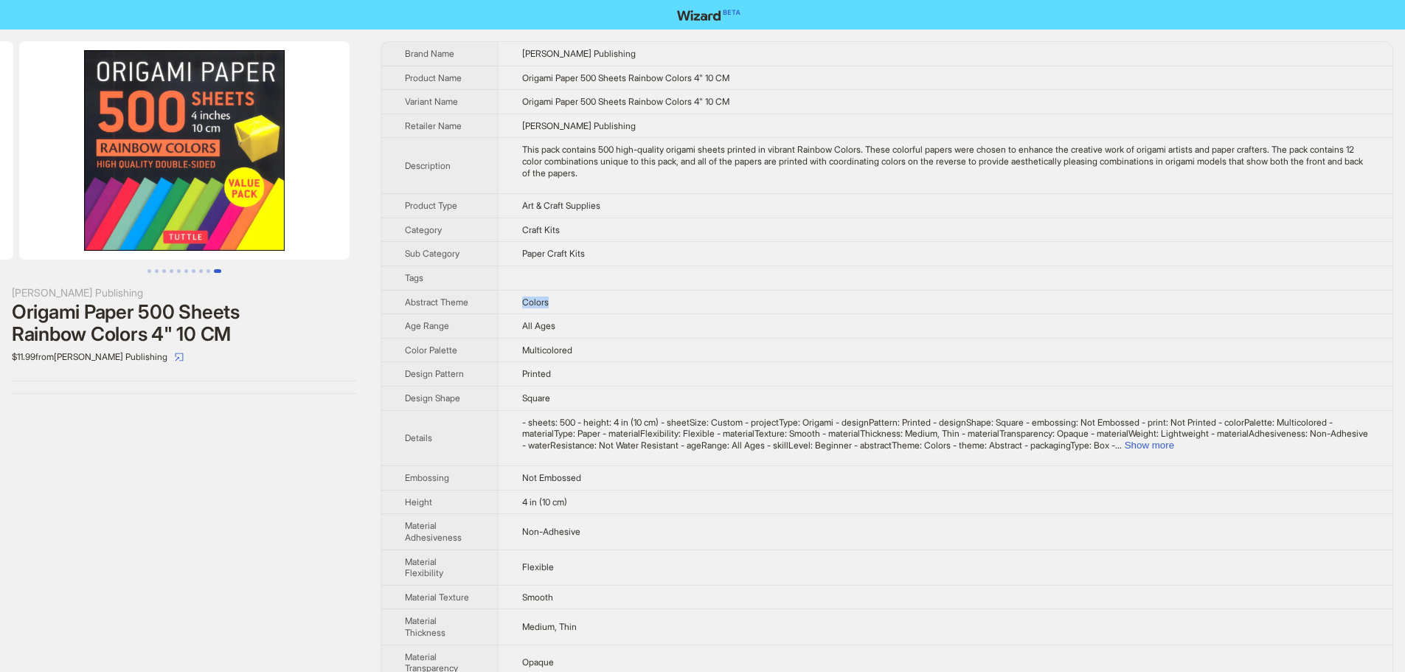
drag, startPoint x: 562, startPoint y: 297, endPoint x: 523, endPoint y: 300, distance: 39.2
click at [523, 300] on td "Colors" at bounding box center [945, 302] width 894 height 24
click at [574, 338] on td "Multicolored" at bounding box center [945, 350] width 894 height 24
drag, startPoint x: 204, startPoint y: 193, endPoint x: 131, endPoint y: 183, distance: 73.7
click at [66, 200] on img at bounding box center [184, 150] width 330 height 218
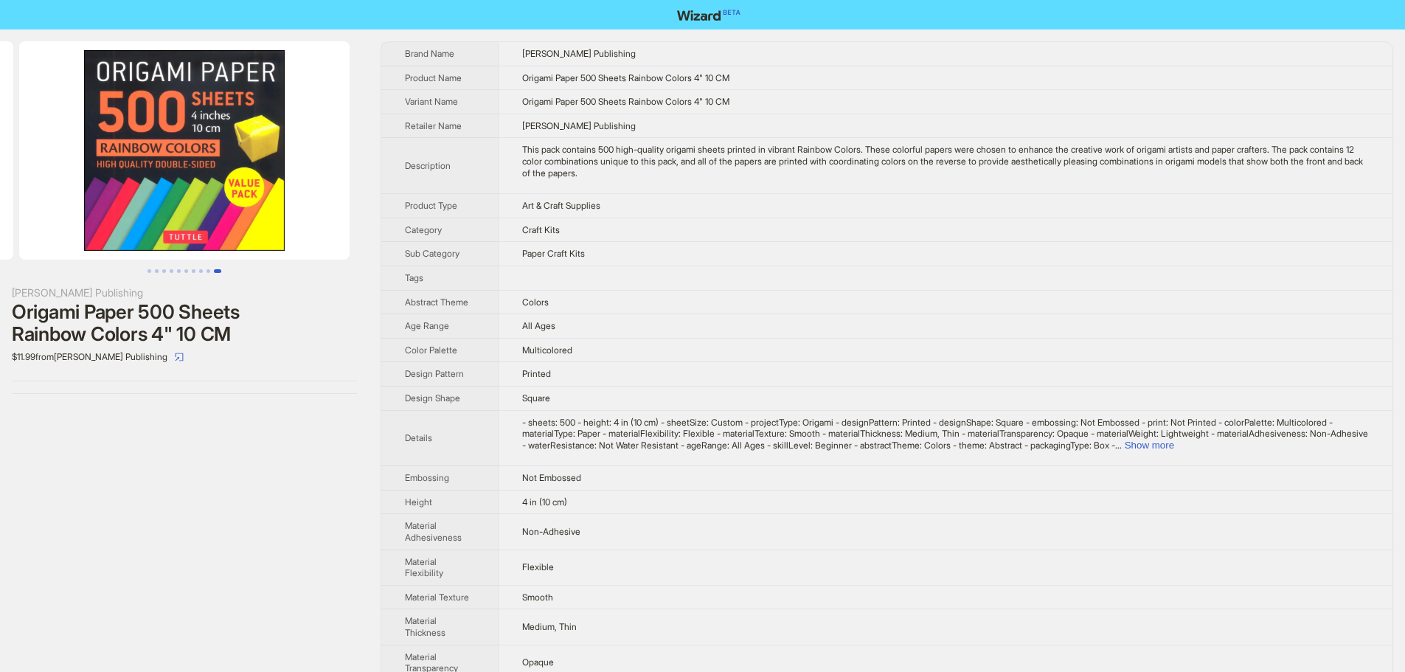
drag, startPoint x: 265, startPoint y: 163, endPoint x: 86, endPoint y: 145, distance: 180.1
click at [125, 157] on img at bounding box center [184, 150] width 330 height 218
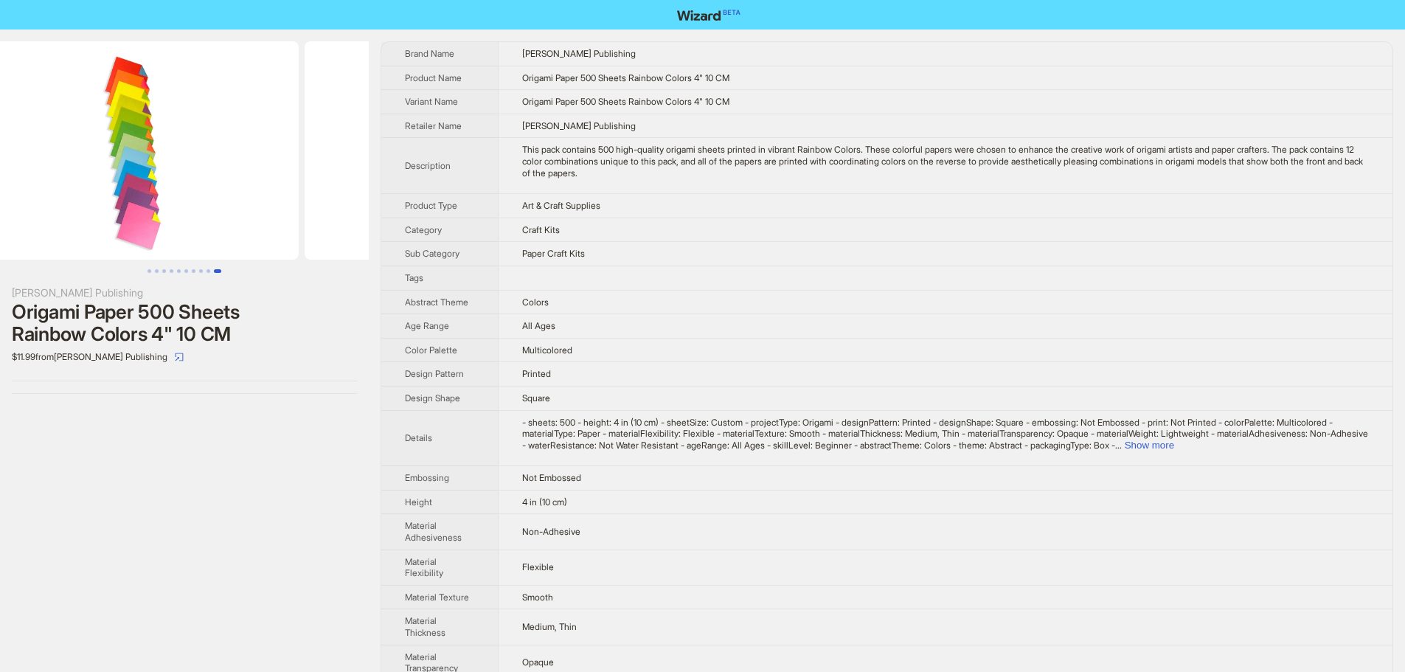
click at [309, 141] on img at bounding box center [470, 150] width 330 height 218
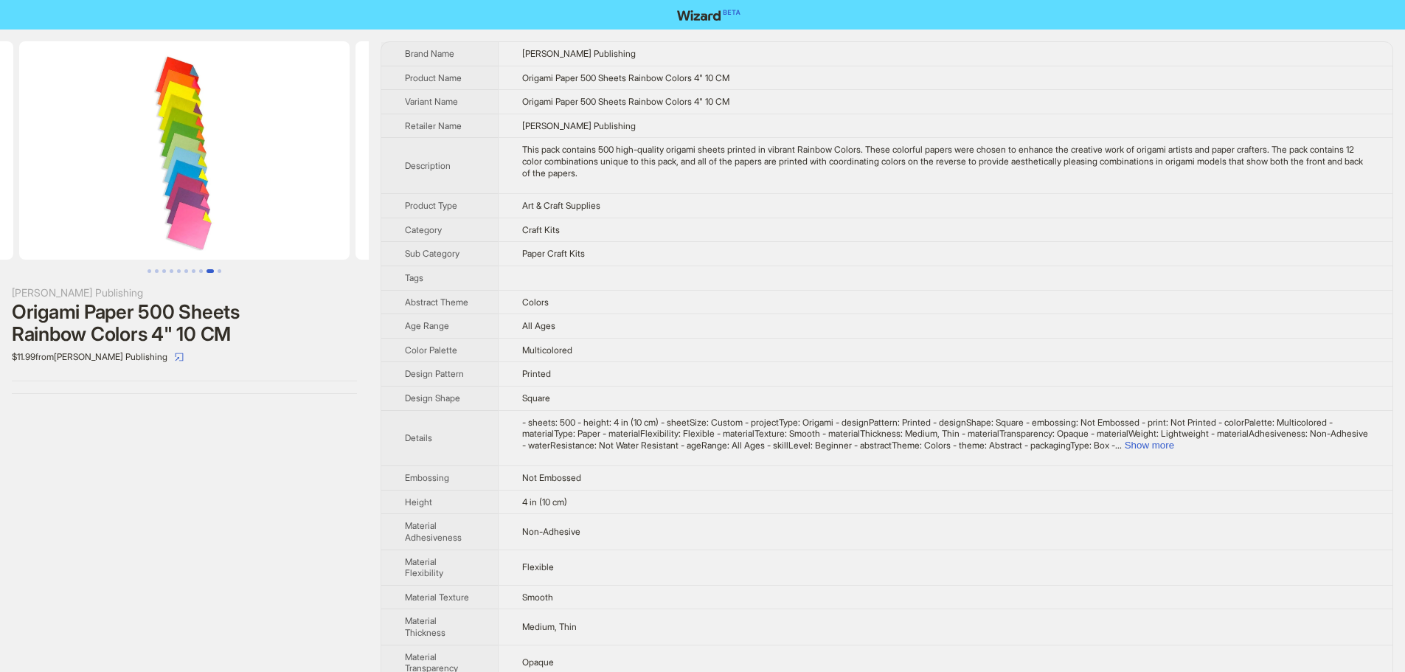
drag, startPoint x: 167, startPoint y: 132, endPoint x: 156, endPoint y: 141, distance: 13.6
click at [287, 141] on img at bounding box center [184, 150] width 330 height 218
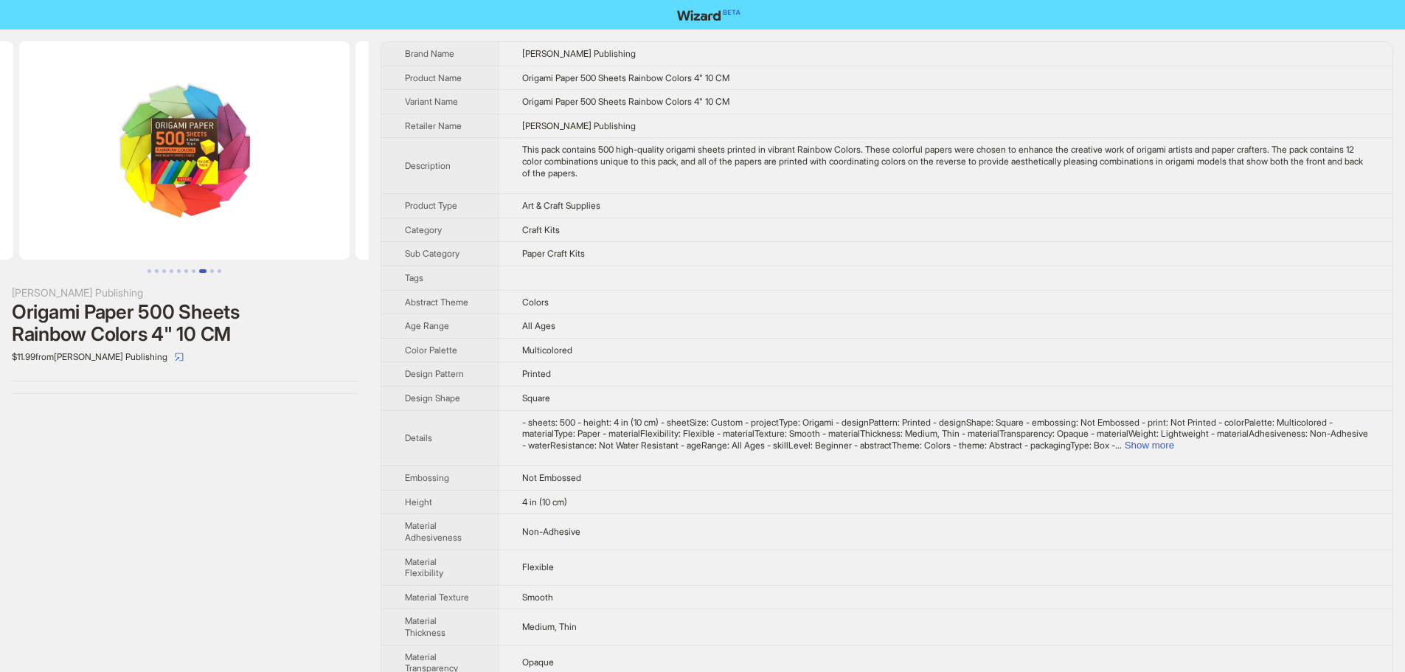
click at [282, 143] on img at bounding box center [184, 150] width 330 height 218
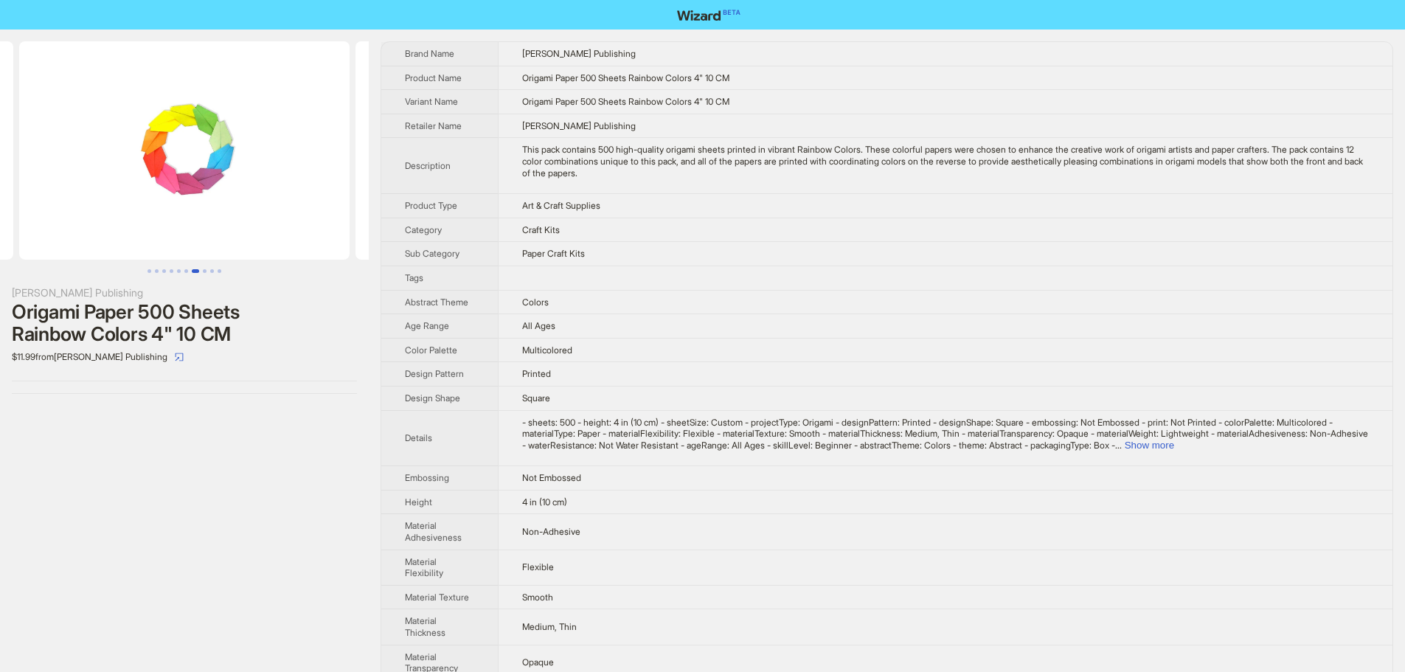
drag, startPoint x: 172, startPoint y: 150, endPoint x: 336, endPoint y: 157, distance: 163.9
click at [333, 153] on img at bounding box center [184, 150] width 330 height 218
drag, startPoint x: 176, startPoint y: 159, endPoint x: 359, endPoint y: 192, distance: 185.9
click at [350, 190] on img at bounding box center [184, 150] width 330 height 218
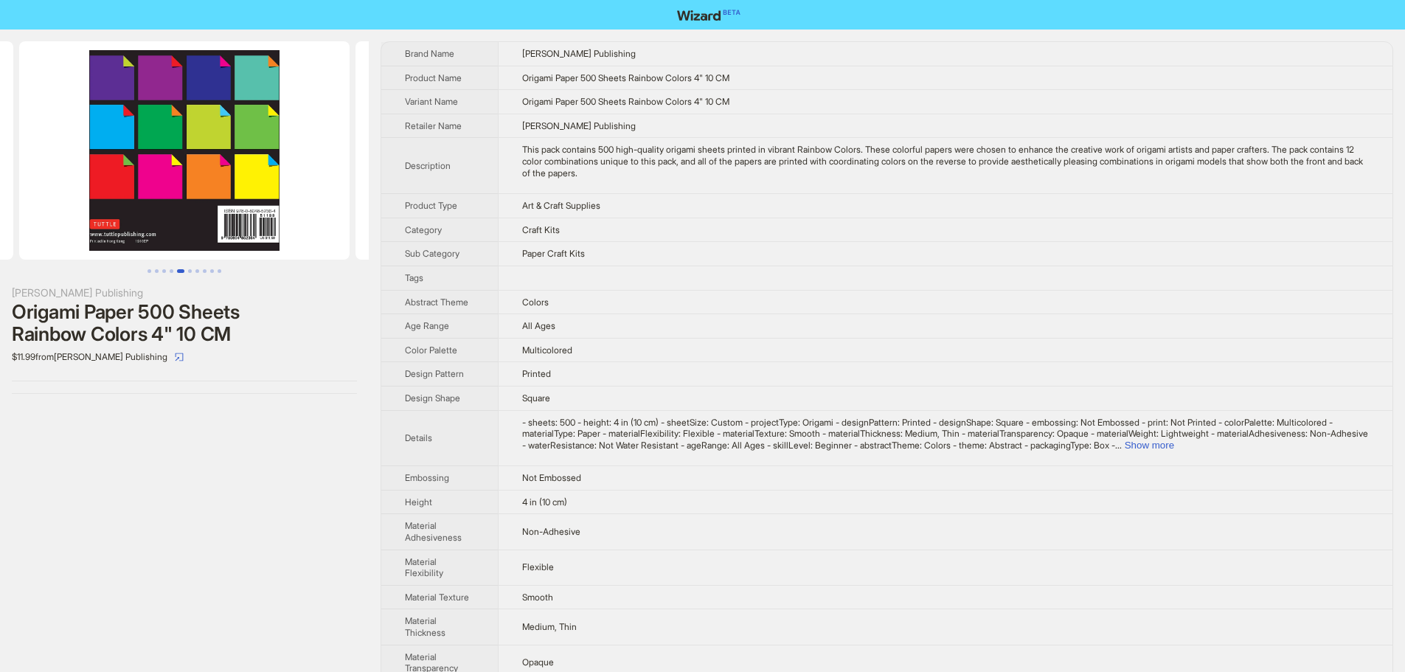
drag, startPoint x: 205, startPoint y: 193, endPoint x: 373, endPoint y: 220, distance: 170.2
click at [403, 226] on div "Tuttle Publishing Origami Paper 500 Sheets Rainbow Colors 4" 10 CM $11.99 from …" at bounding box center [702, 498] width 1405 height 939
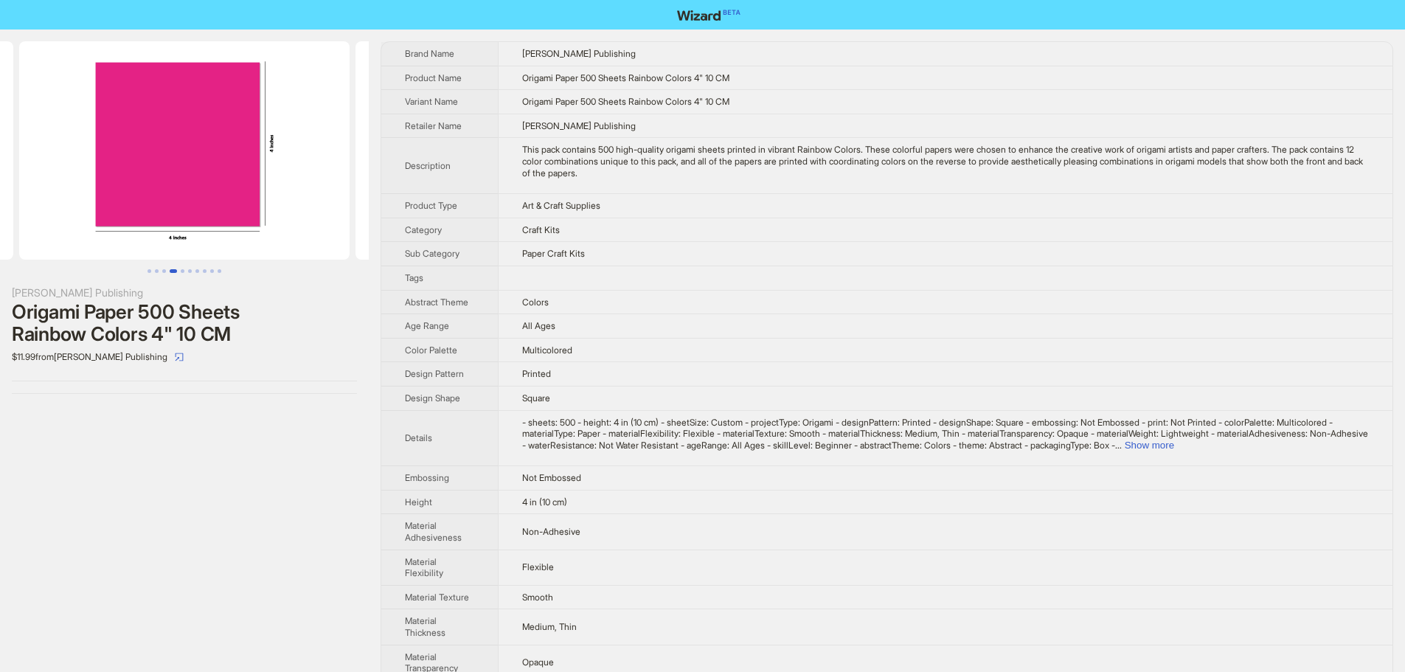
drag, startPoint x: 235, startPoint y: 192, endPoint x: 250, endPoint y: 190, distance: 15.0
click at [373, 211] on div "Tuttle Publishing Origami Paper 500 Sheets Rainbow Colors 4" 10 CM $11.99 from …" at bounding box center [702, 498] width 1405 height 939
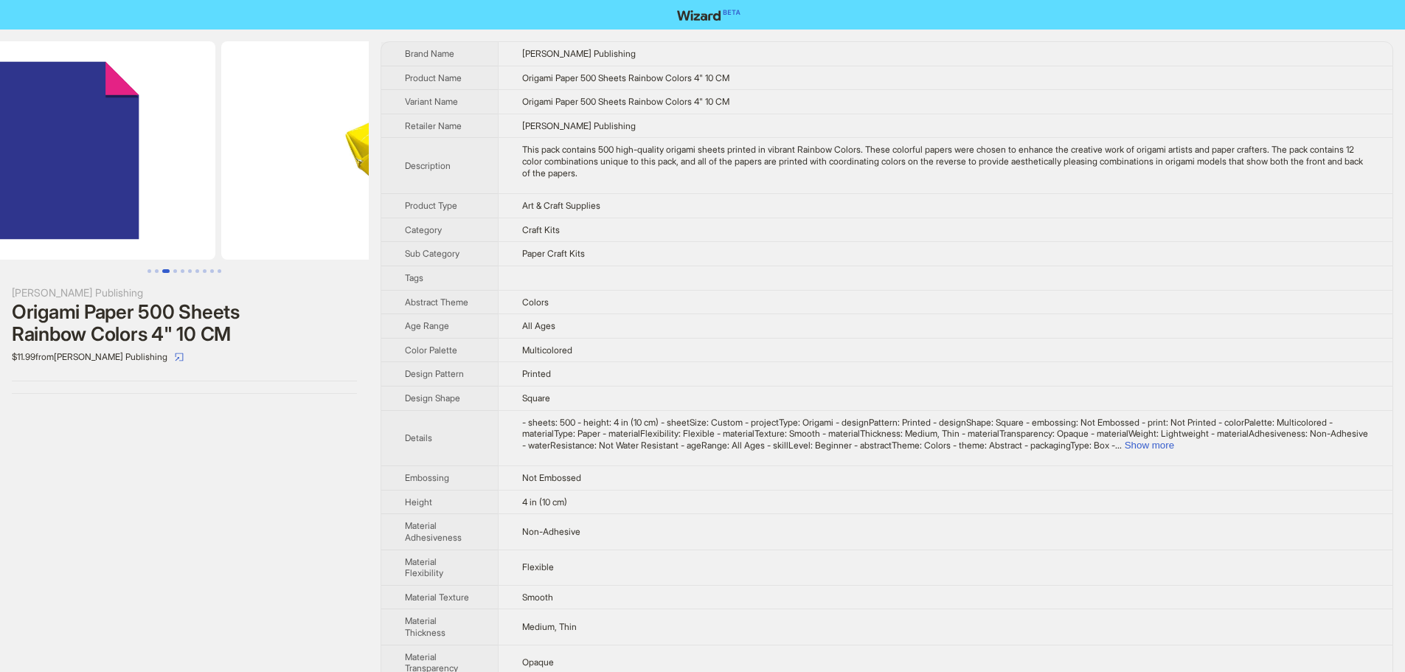
drag, startPoint x: 203, startPoint y: 170, endPoint x: 0, endPoint y: 86, distance: 219.5
click at [282, 172] on img at bounding box center [386, 150] width 330 height 218
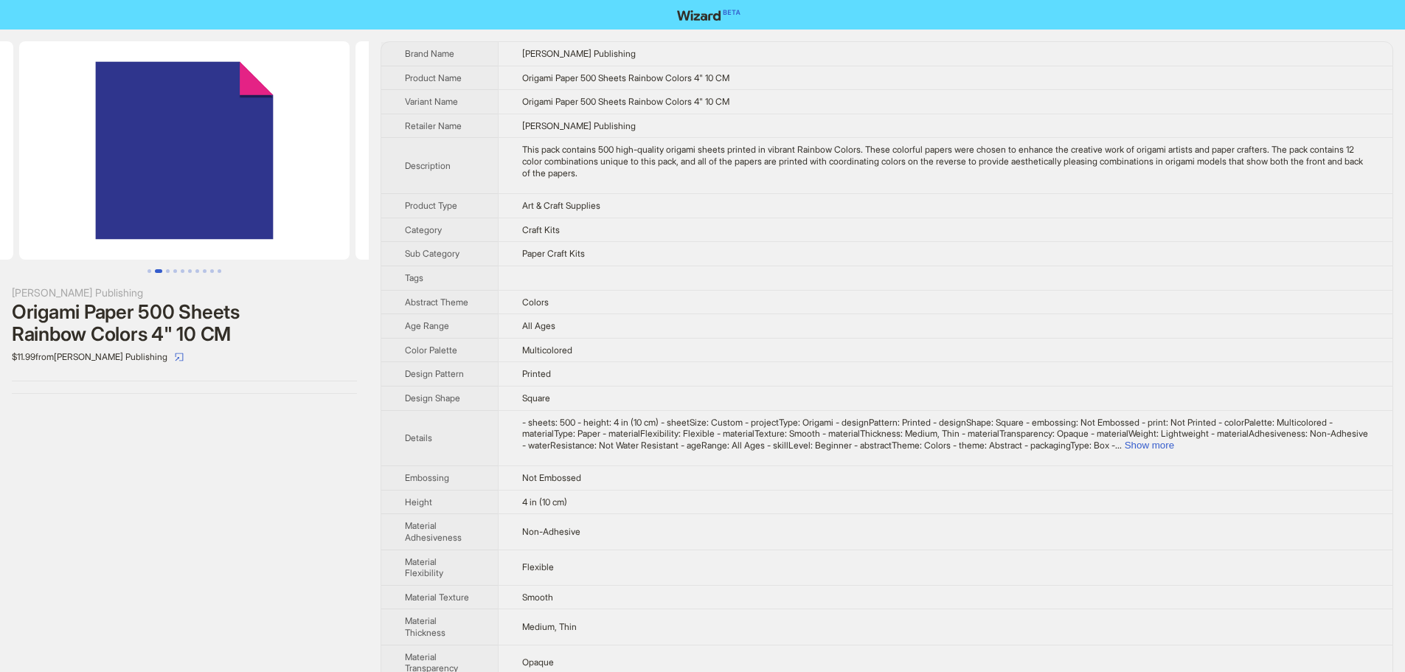
drag, startPoint x: 174, startPoint y: 77, endPoint x: 194, endPoint y: 82, distance: 20.6
click at [206, 80] on ul at bounding box center [184, 150] width 369 height 218
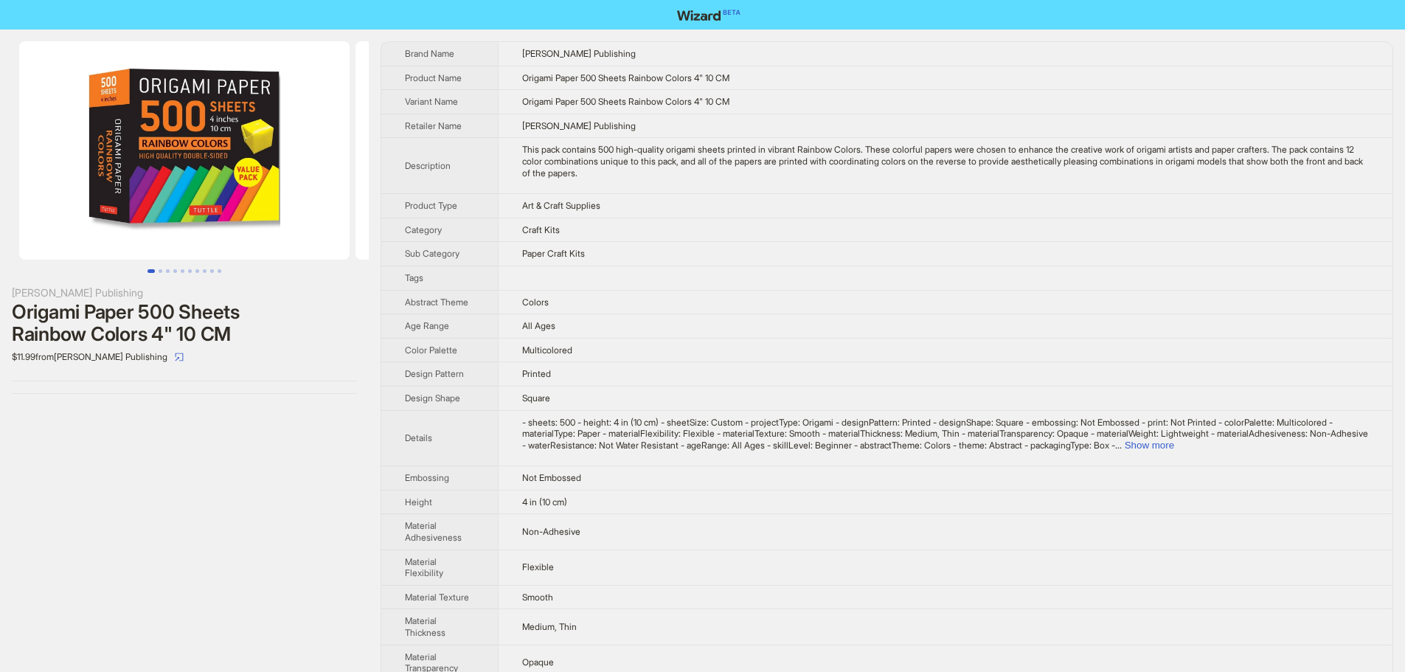
click at [784, 132] on td "Tuttle Publishing" at bounding box center [945, 126] width 894 height 24
drag, startPoint x: 616, startPoint y: 357, endPoint x: 476, endPoint y: 336, distance: 142.4
click at [476, 336] on tbody "Brand Name Tuttle Publishing Product Name Origami Paper 500 Sheets Rainbow Colo…" at bounding box center [886, 499] width 1011 height 914
click at [844, 265] on td "Paper Craft Kits" at bounding box center [945, 254] width 894 height 24
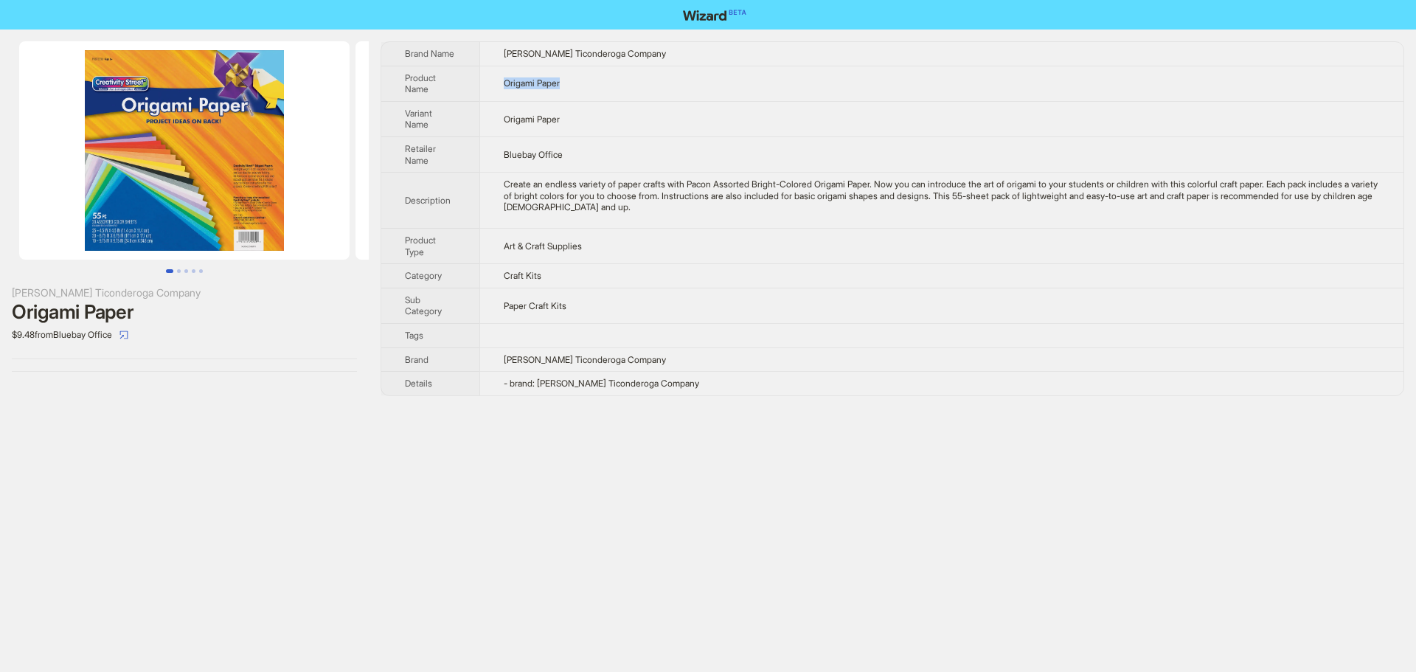
drag, startPoint x: 571, startPoint y: 77, endPoint x: 499, endPoint y: 82, distance: 71.7
click at [499, 82] on td "Origami Paper" at bounding box center [941, 83] width 924 height 35
copy span "Origami Paper"
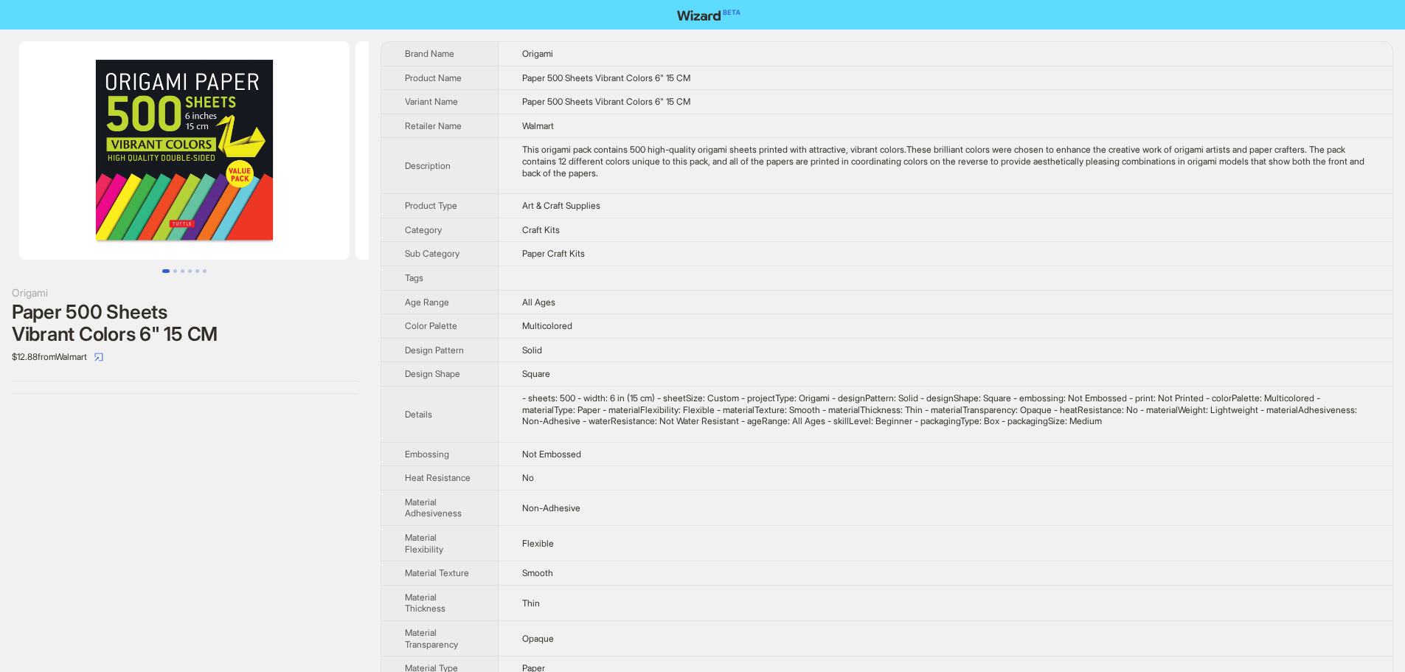
scroll to position [74, 0]
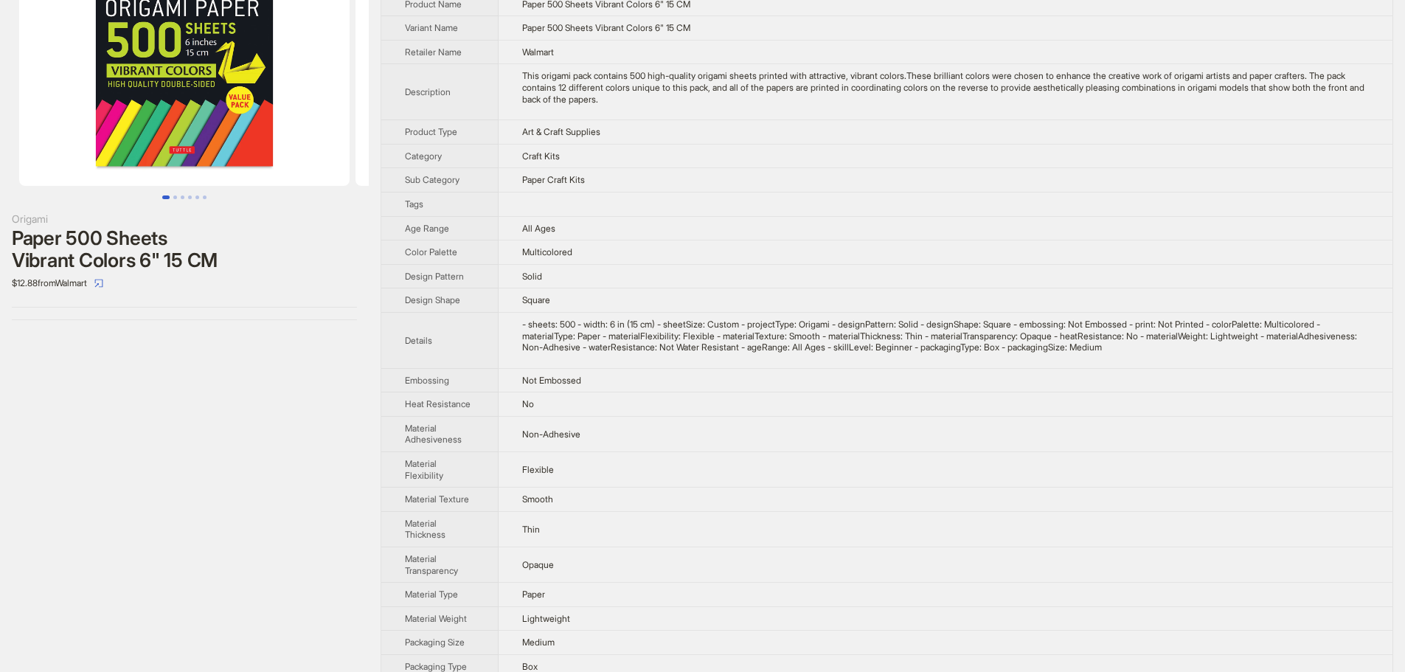
click at [822, 340] on div "- sheets: 500 - width: 6 in (15 cm) - sheetSize: Custom - projectType: Origami …" at bounding box center [945, 336] width 847 height 35
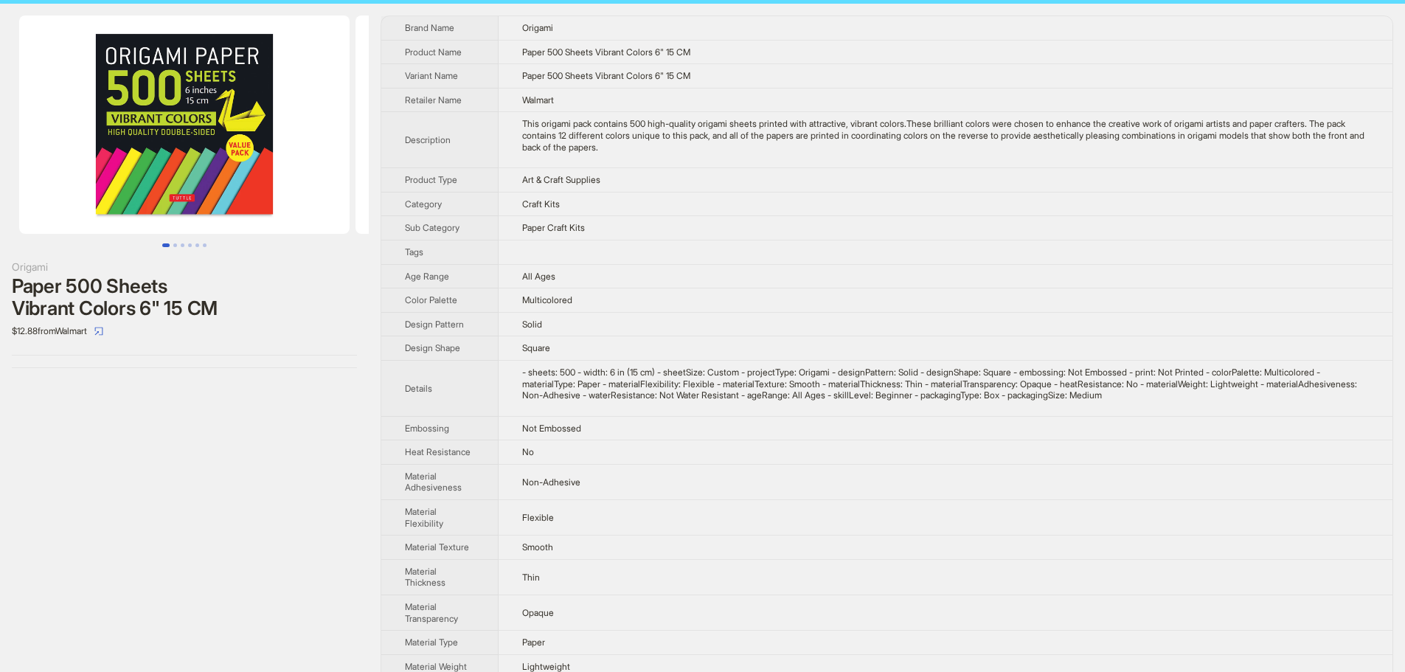
scroll to position [0, 0]
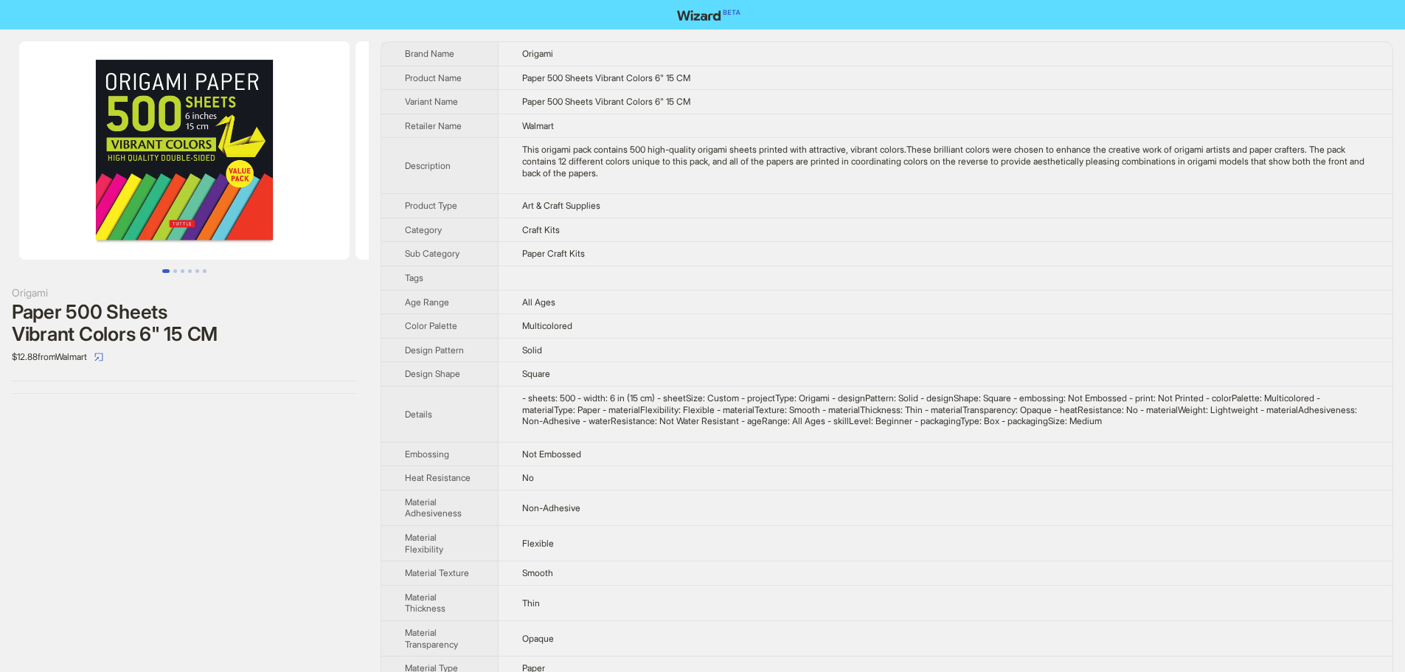
drag, startPoint x: 240, startPoint y: 164, endPoint x: 0, endPoint y: 138, distance: 241.9
click at [0, 172] on ul at bounding box center [184, 150] width 369 height 218
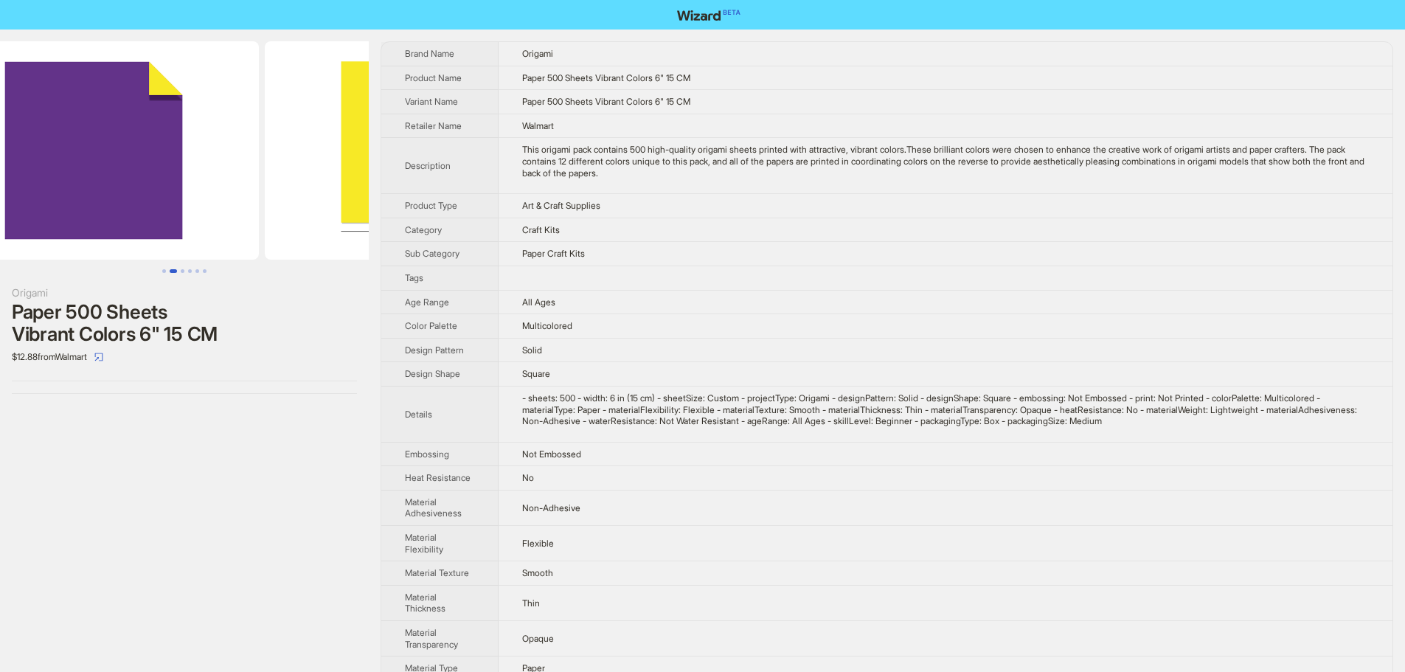
drag, startPoint x: 288, startPoint y: 139, endPoint x: 117, endPoint y: 153, distance: 172.4
click at [123, 153] on ul at bounding box center [184, 150] width 369 height 218
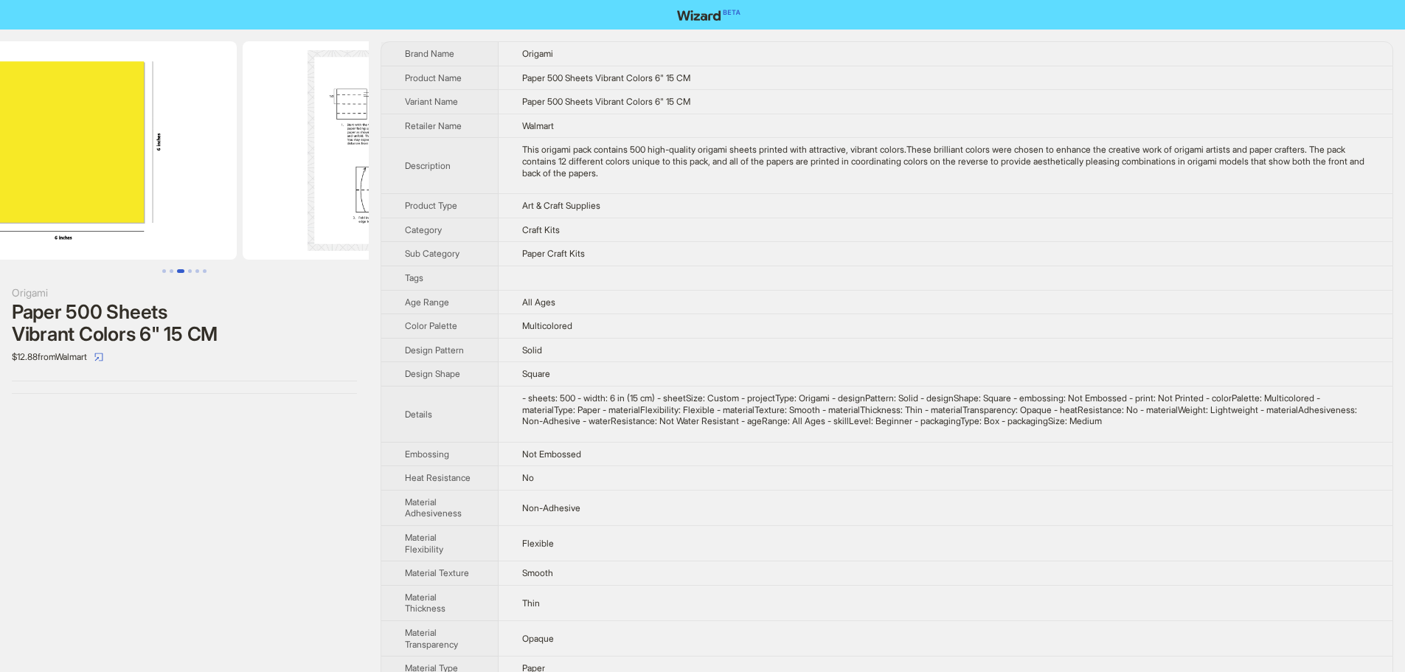
drag, startPoint x: 320, startPoint y: 179, endPoint x: 181, endPoint y: 184, distance: 139.5
click at [181, 184] on ul at bounding box center [184, 150] width 369 height 218
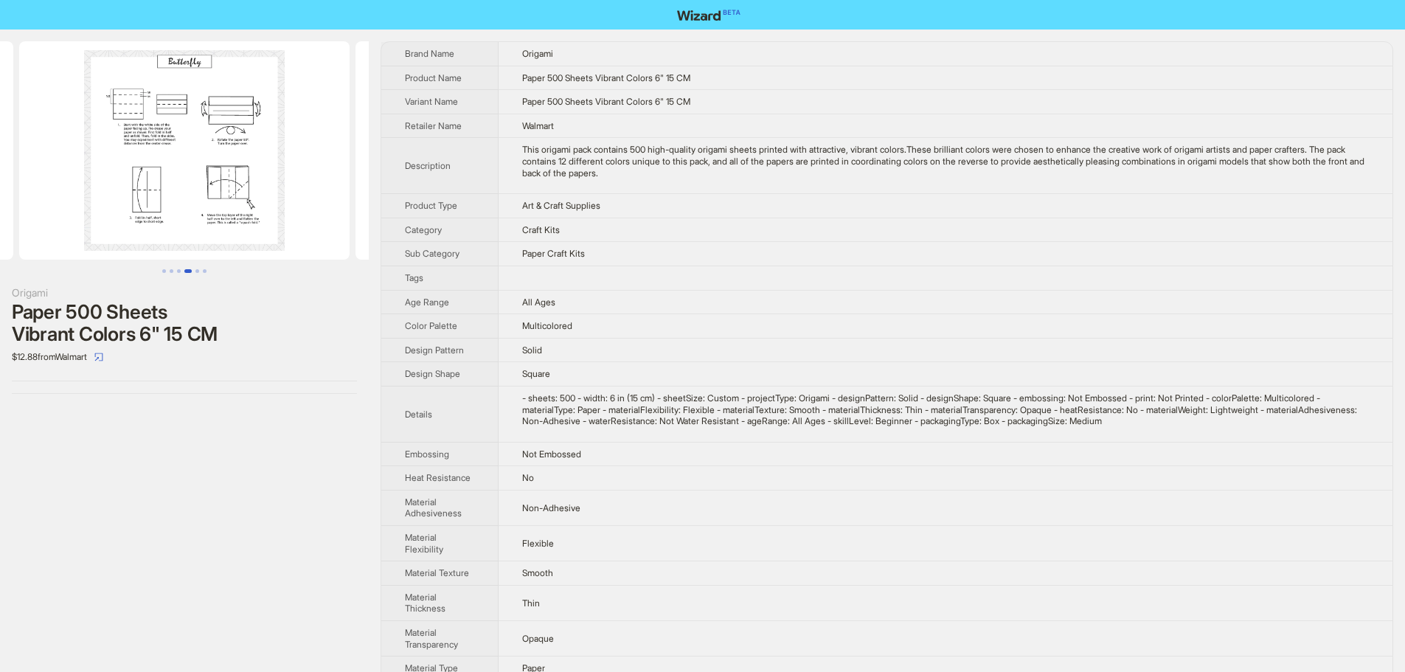
drag, startPoint x: 233, startPoint y: 133, endPoint x: 124, endPoint y: 123, distance: 109.6
click at [154, 127] on img at bounding box center [184, 150] width 330 height 218
drag, startPoint x: 296, startPoint y: 132, endPoint x: 184, endPoint y: 133, distance: 112.1
click at [192, 135] on img at bounding box center [184, 150] width 330 height 218
click at [344, 185] on img at bounding box center [184, 150] width 330 height 218
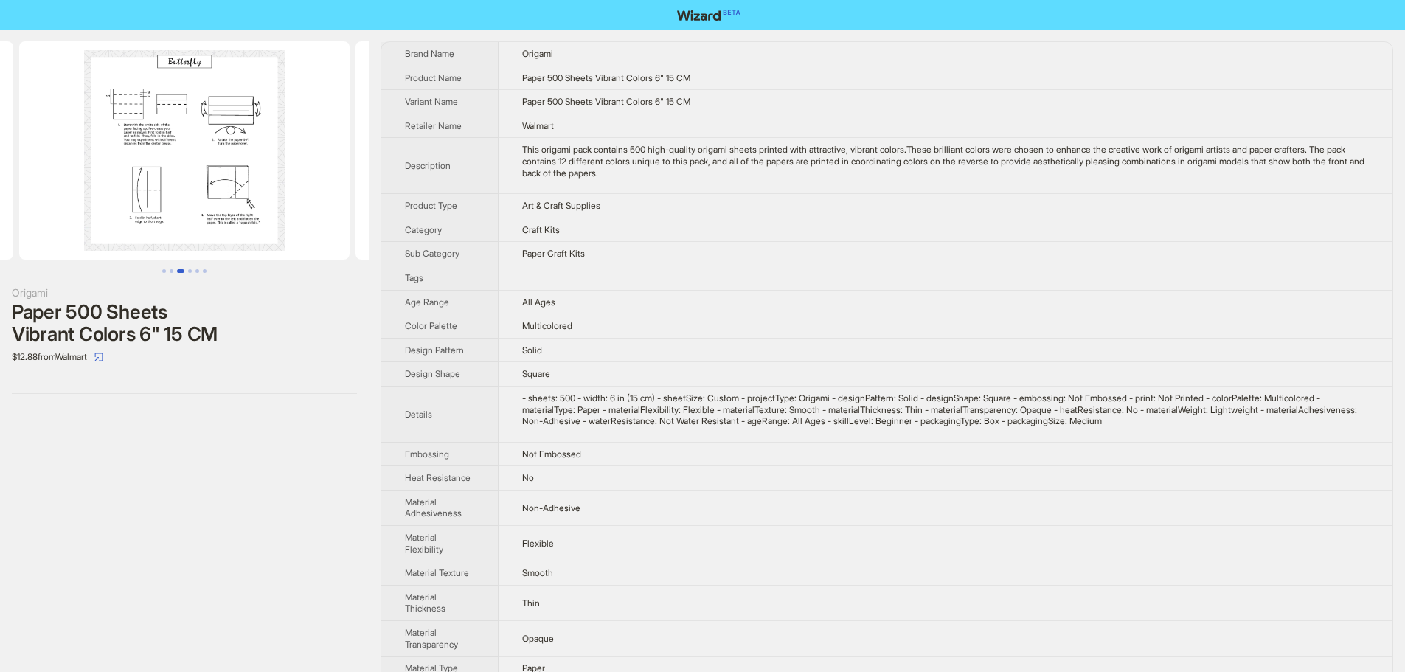
scroll to position [0, 673]
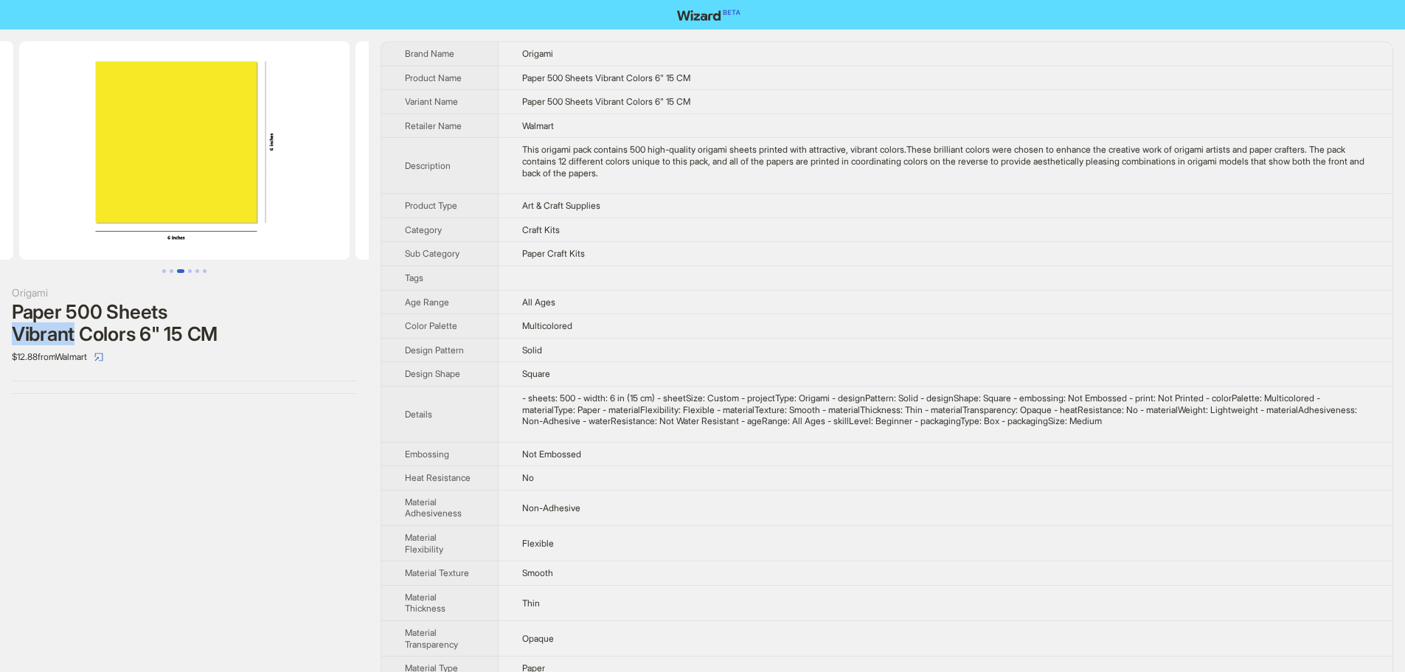
drag, startPoint x: 74, startPoint y: 339, endPoint x: 14, endPoint y: 328, distance: 61.5
click at [6, 336] on div "Origami Paper 500 Sheets Vibrant Colors 6" 15 CM $12.88 from Walmart" at bounding box center [184, 217] width 369 height 376
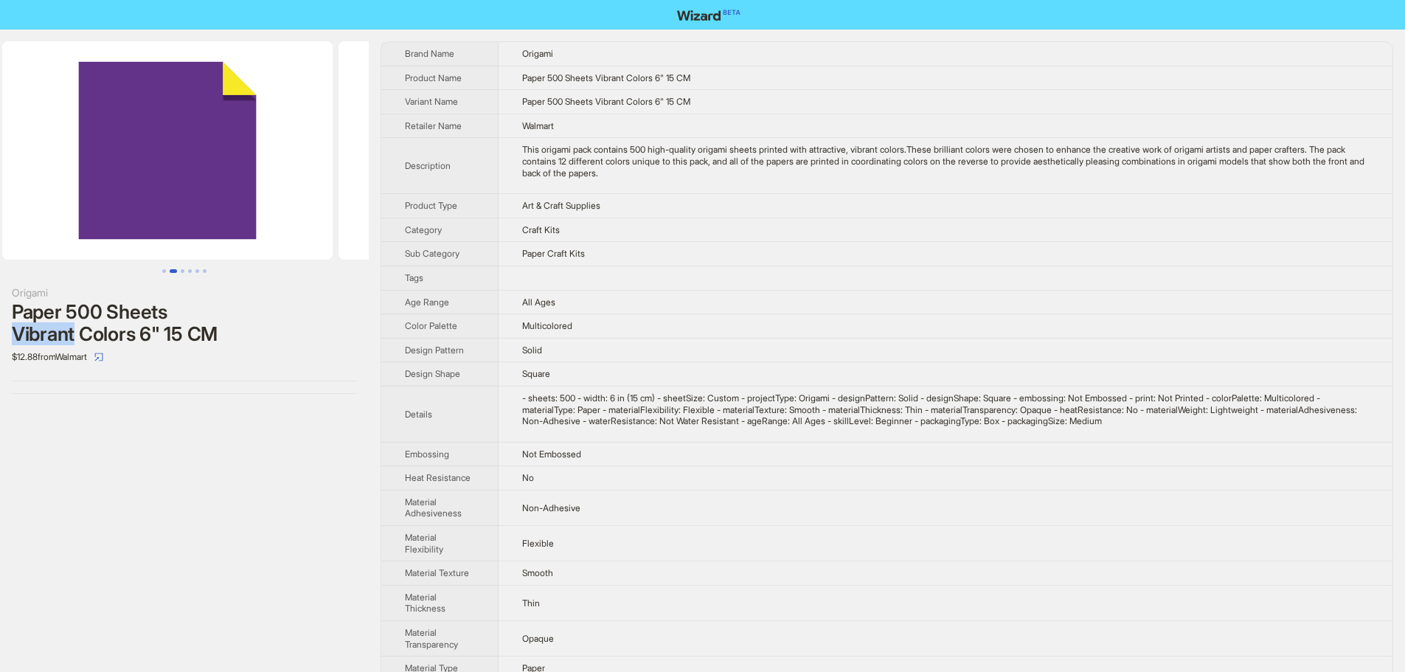
drag, startPoint x: 363, startPoint y: 171, endPoint x: 199, endPoint y: 171, distance: 163.7
click at [364, 171] on img at bounding box center [503, 150] width 330 height 218
drag, startPoint x: 203, startPoint y: 172, endPoint x: 216, endPoint y: 181, distance: 16.4
click at [350, 176] on img at bounding box center [184, 150] width 330 height 218
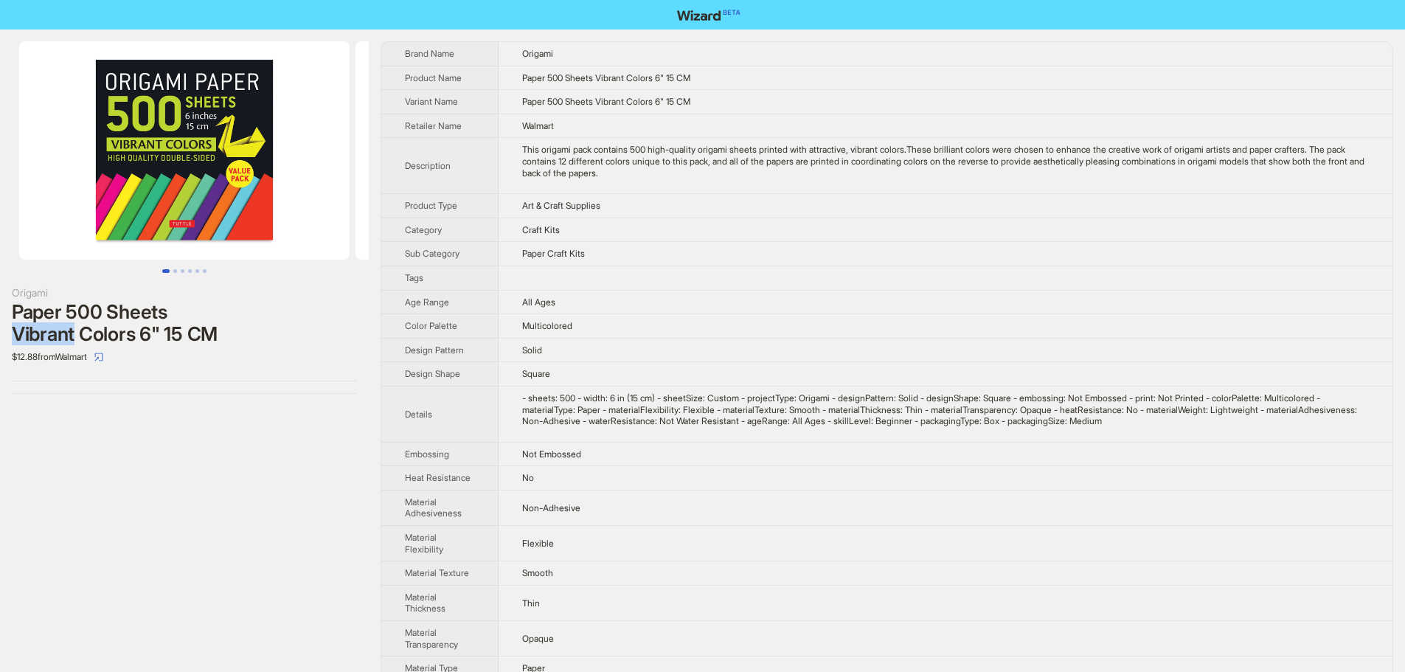
drag, startPoint x: 216, startPoint y: 181, endPoint x: 364, endPoint y: 182, distance: 147.5
click at [380, 178] on div "Origami Paper 500 Sheets Vibrant Colors 6" 15 CM $12.88 from Walmart Brand Name…" at bounding box center [702, 480] width 1405 height 903
drag, startPoint x: 220, startPoint y: 183, endPoint x: 355, endPoint y: 183, distance: 134.9
click at [355, 183] on ul at bounding box center [184, 150] width 369 height 218
click at [994, 209] on td "Art & Craft Supplies" at bounding box center [945, 206] width 894 height 24
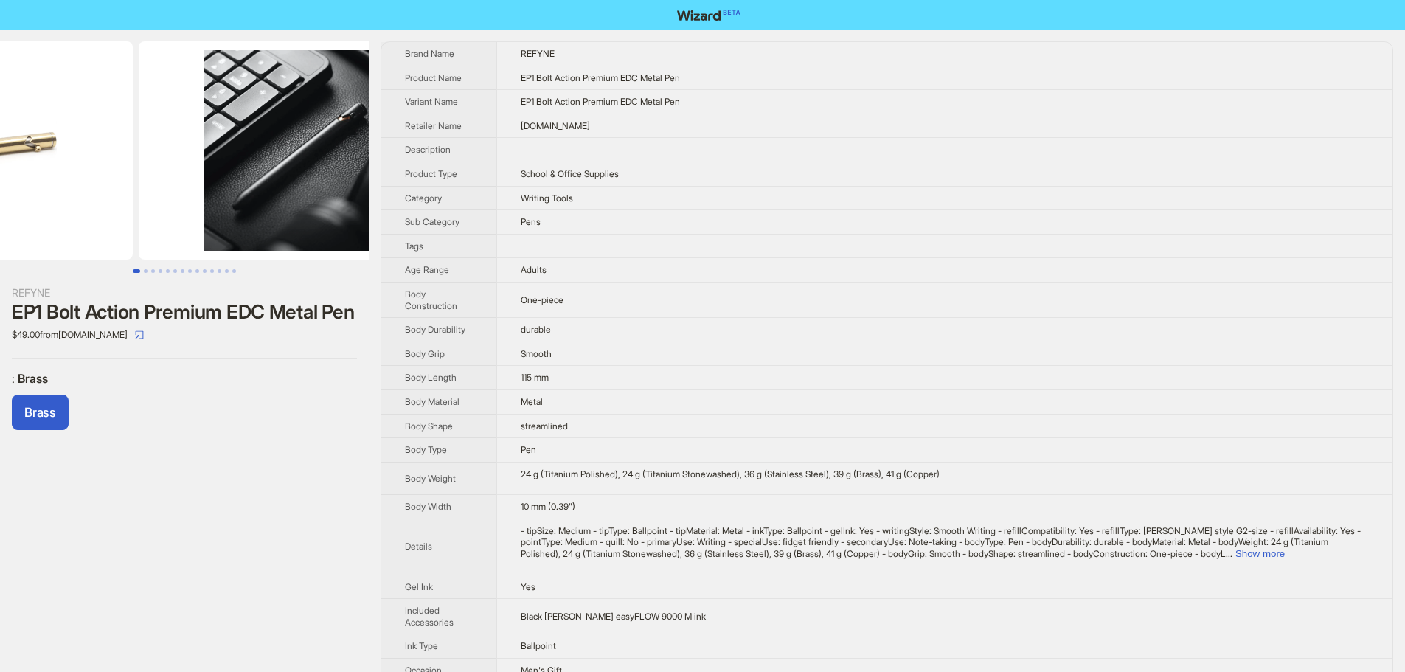
drag, startPoint x: 287, startPoint y: 165, endPoint x: 133, endPoint y: 182, distance: 154.3
click at [131, 186] on ul at bounding box center [184, 150] width 369 height 218
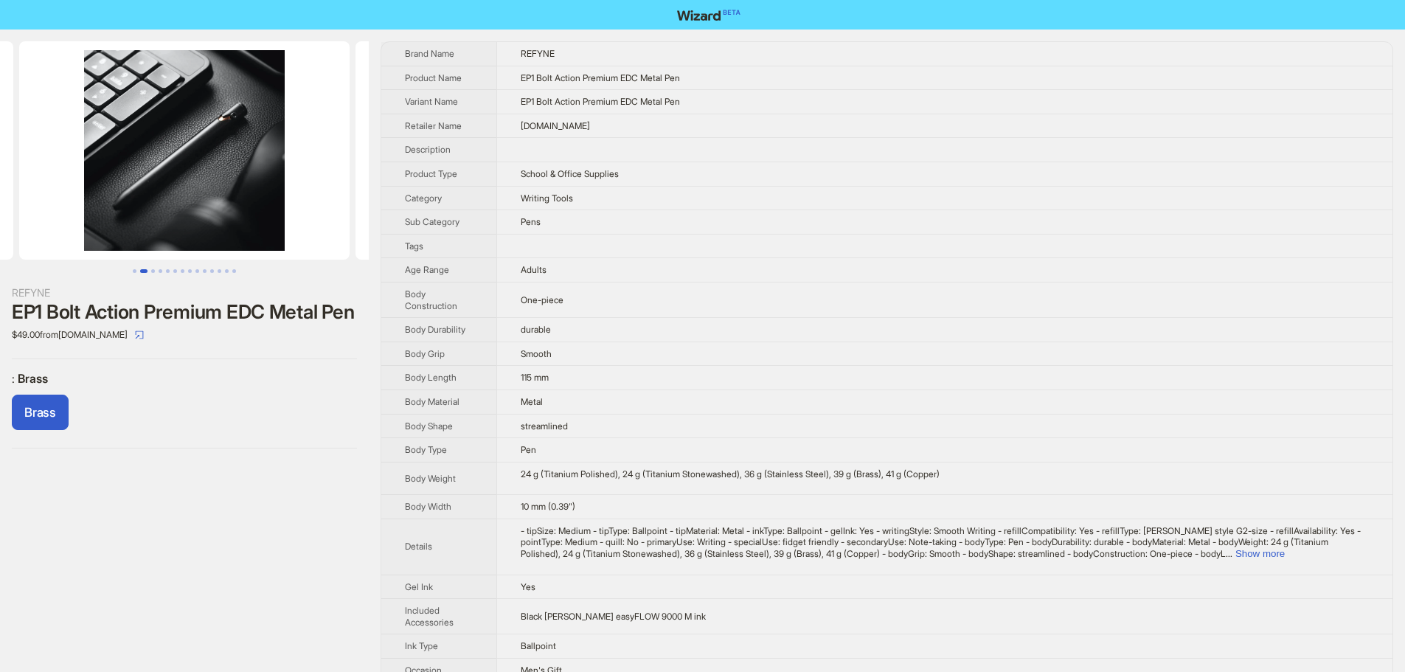
click at [119, 197] on img at bounding box center [184, 150] width 330 height 218
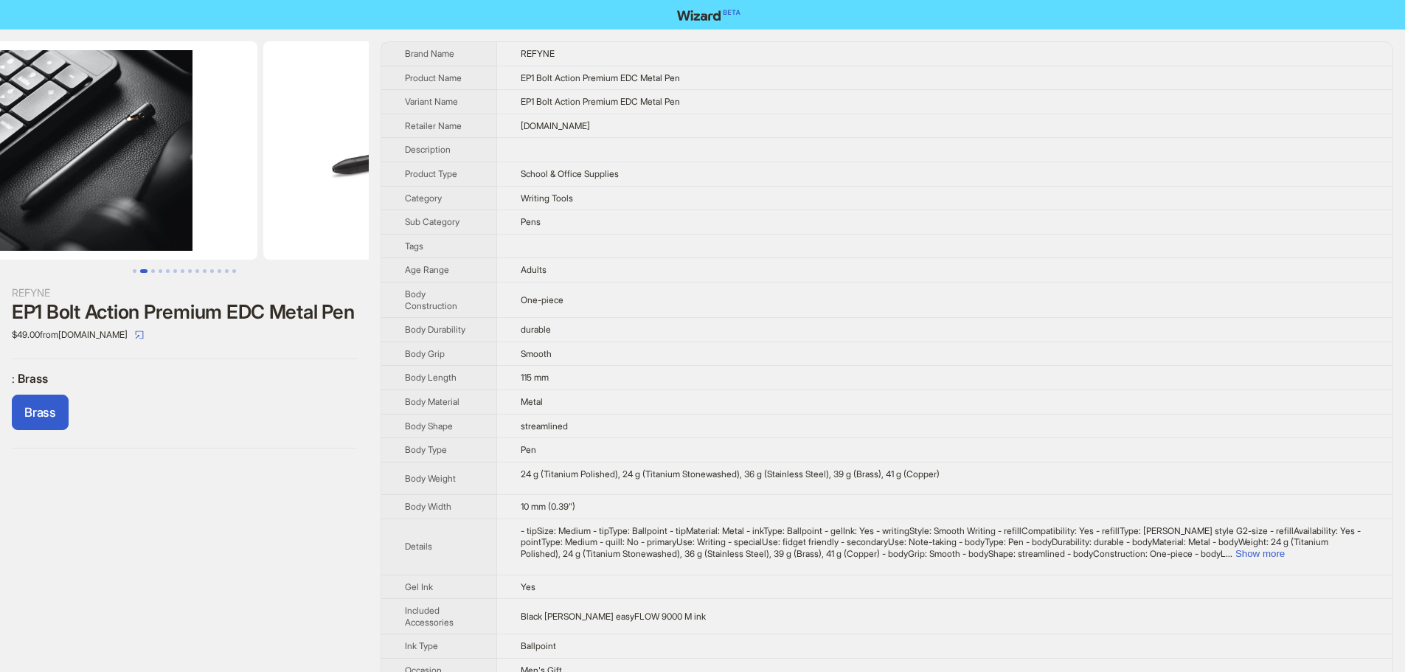
drag, startPoint x: 164, startPoint y: 192, endPoint x: 145, endPoint y: 196, distance: 18.8
click at [145, 196] on img at bounding box center [92, 150] width 330 height 218
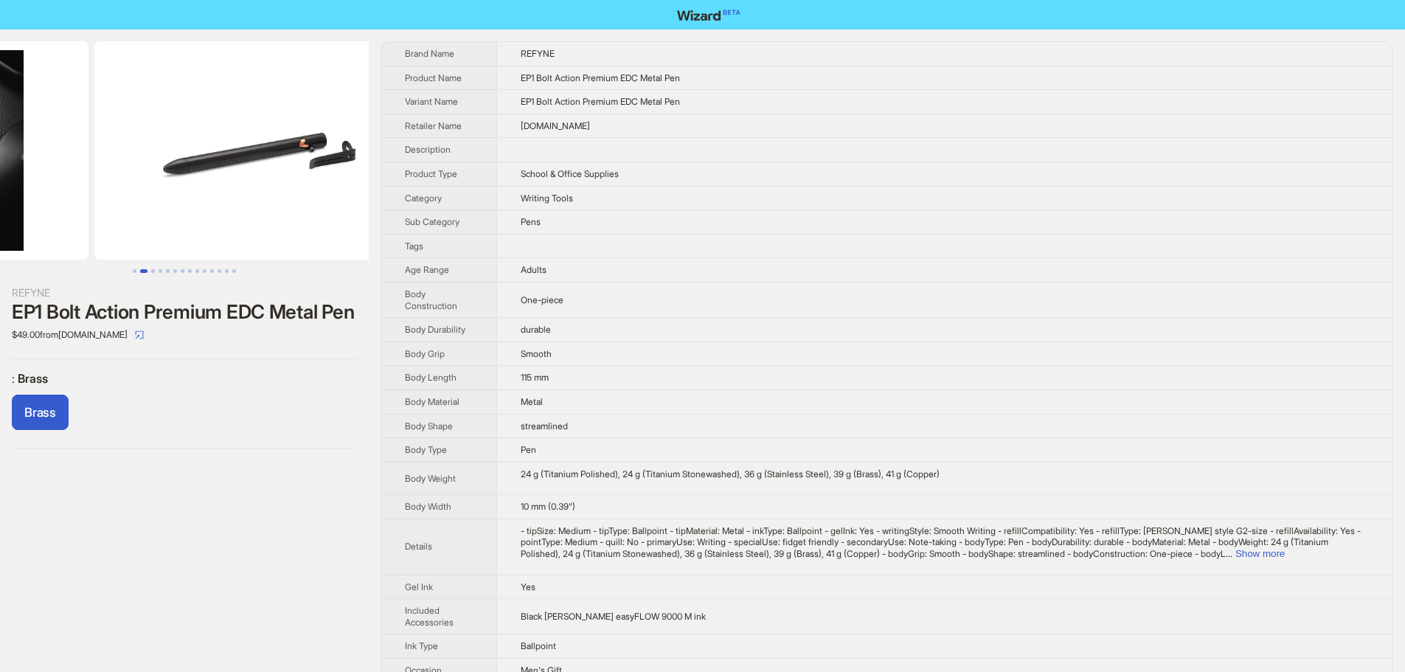
drag, startPoint x: 227, startPoint y: 178, endPoint x: 131, endPoint y: 185, distance: 96.9
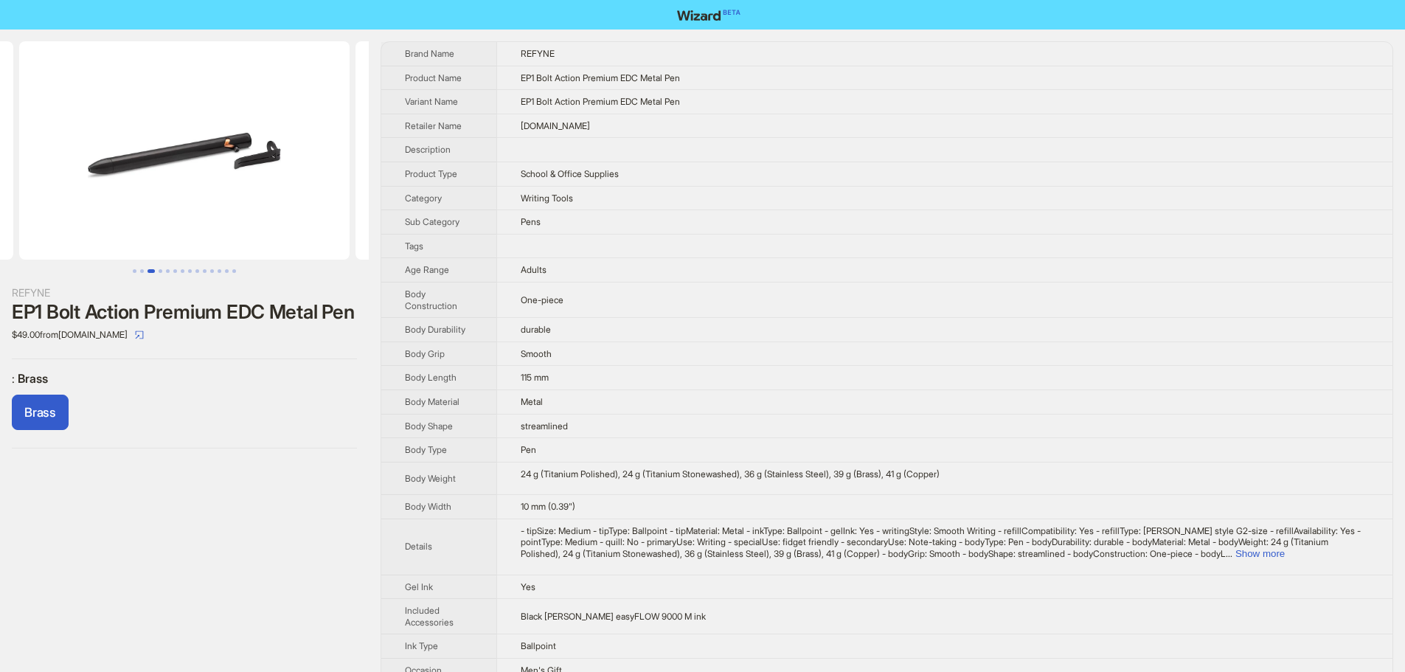
drag, startPoint x: 271, startPoint y: 149, endPoint x: 128, endPoint y: 184, distance: 148.1
click at [137, 184] on img at bounding box center [184, 150] width 330 height 218
drag, startPoint x: 181, startPoint y: 184, endPoint x: 149, endPoint y: 174, distance: 33.1
click at [156, 184] on ul at bounding box center [184, 150] width 369 height 218
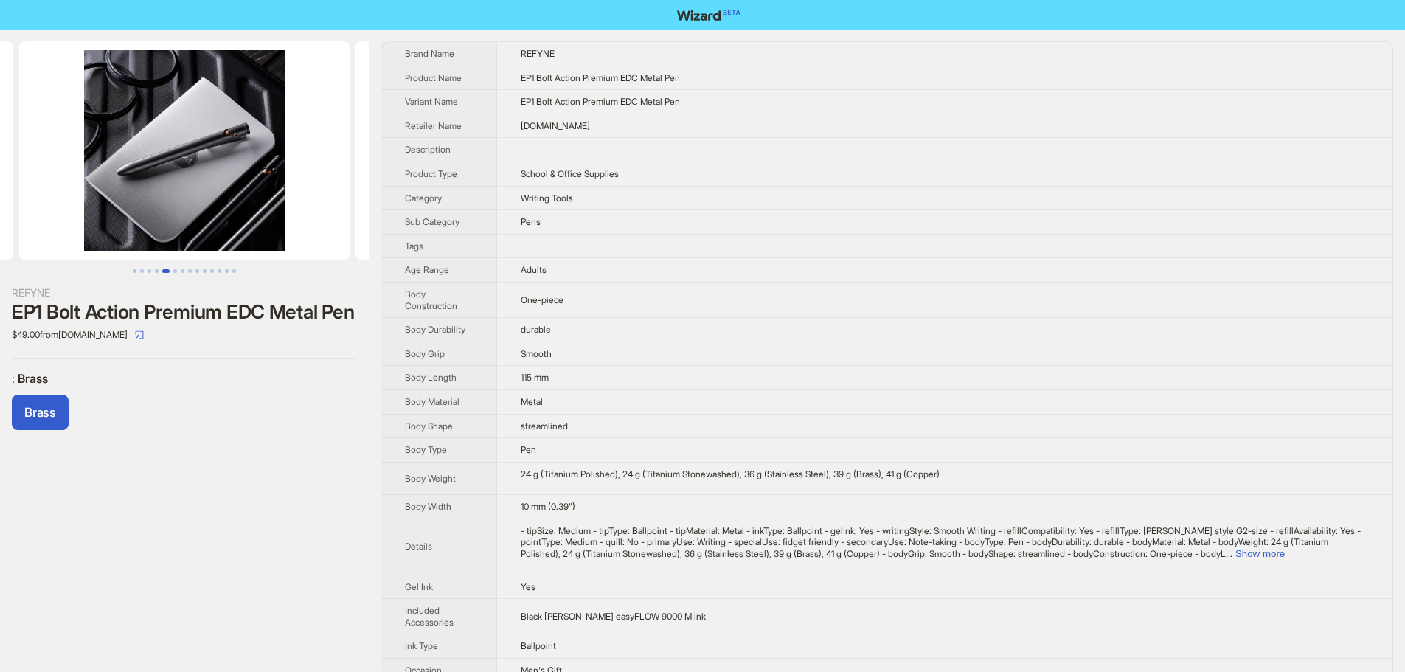
drag, startPoint x: 279, startPoint y: 145, endPoint x: 118, endPoint y: 133, distance: 161.9
click at [125, 145] on ul at bounding box center [184, 150] width 369 height 218
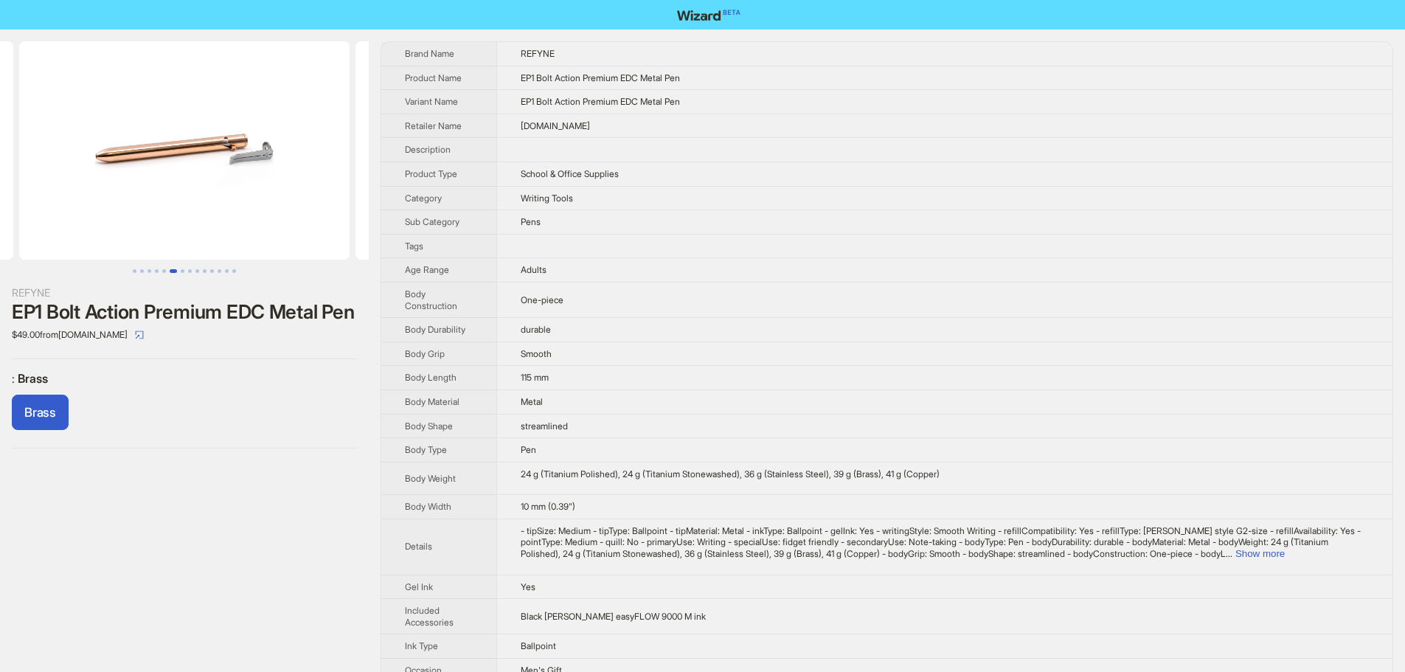
drag, startPoint x: 233, startPoint y: 126, endPoint x: 108, endPoint y: 139, distance: 125.3
click at [111, 139] on img at bounding box center [184, 150] width 330 height 218
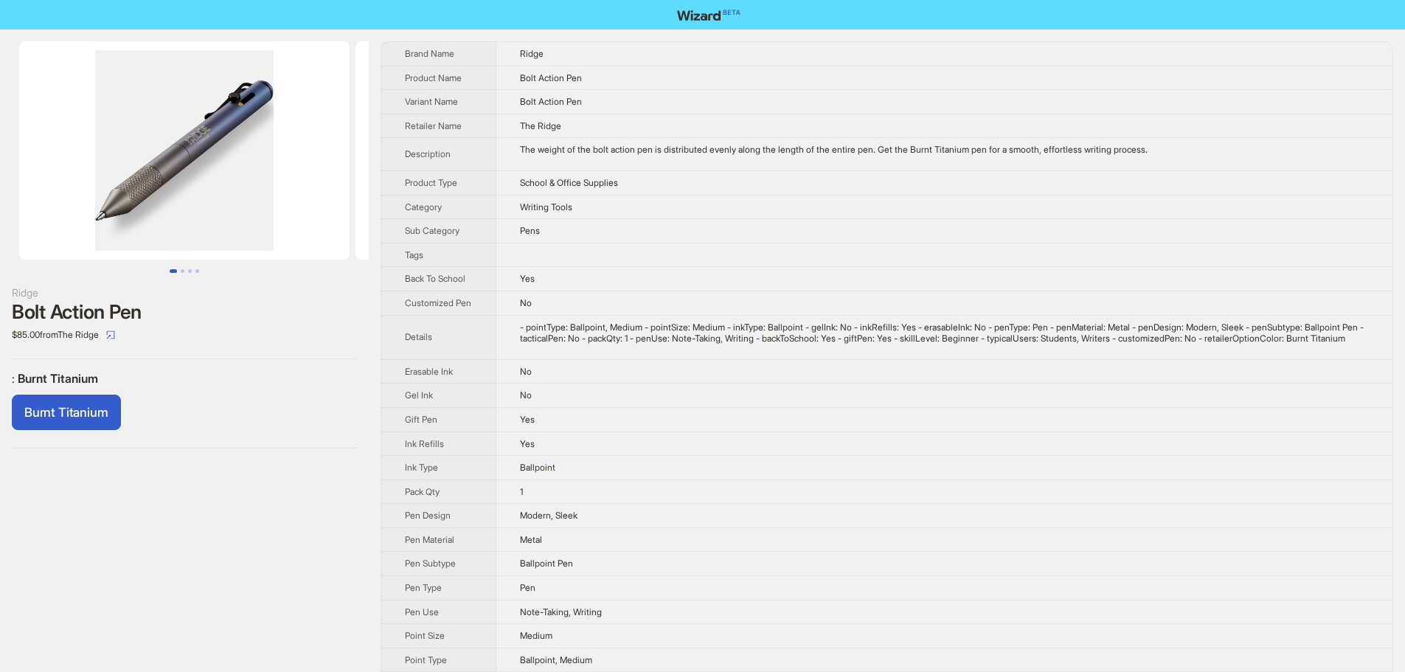
scroll to position [0, 110]
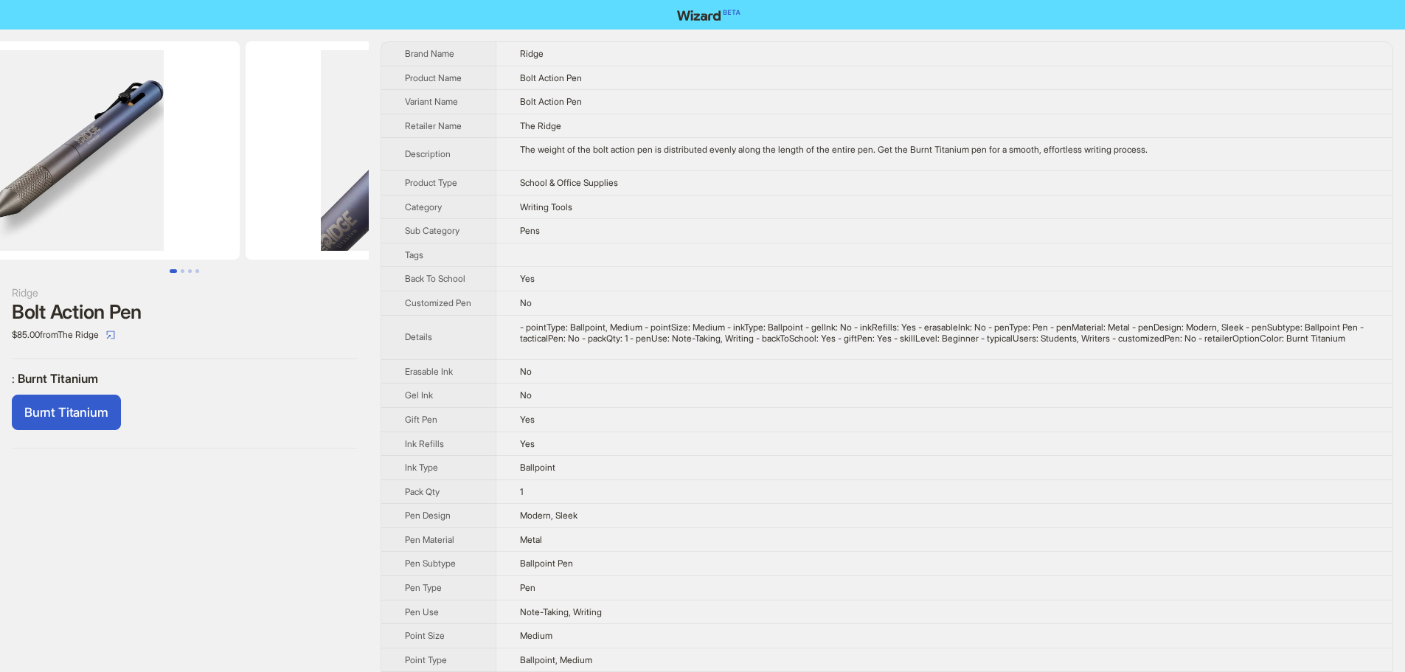
drag, startPoint x: 251, startPoint y: 160, endPoint x: 149, endPoint y: 175, distance: 102.8
click at [157, 175] on img at bounding box center [74, 150] width 330 height 218
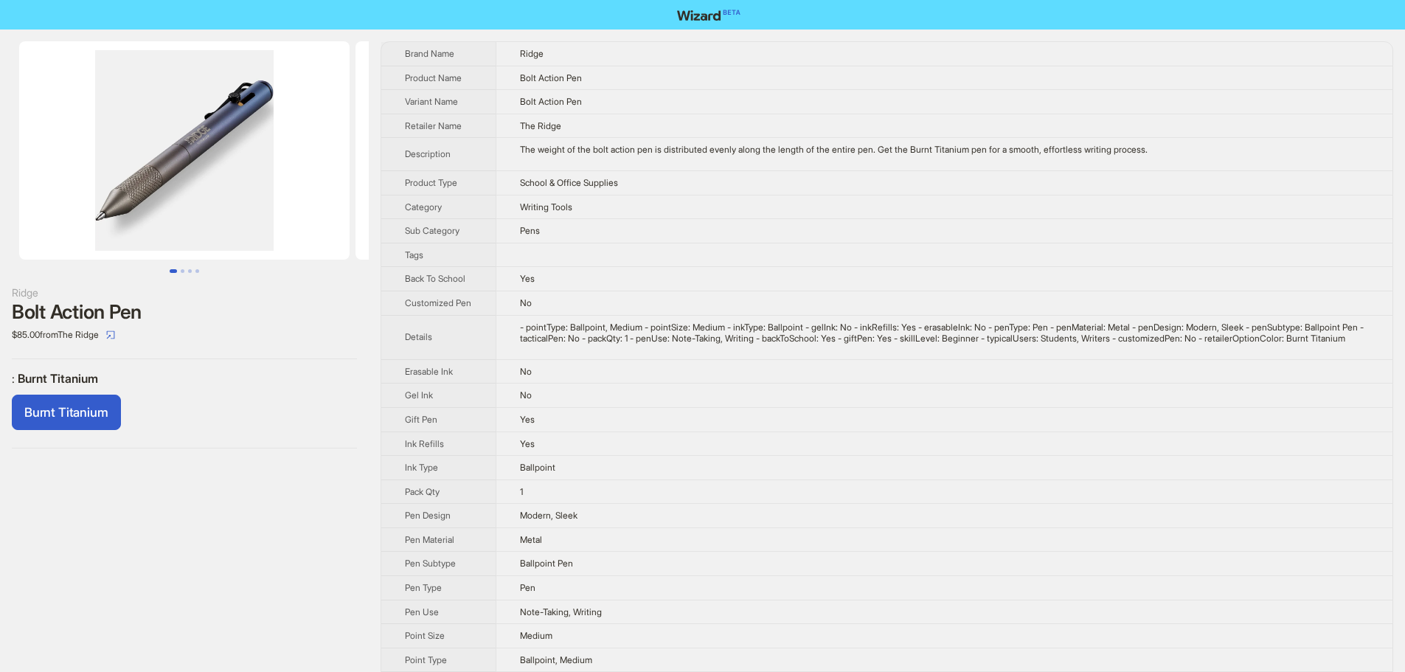
drag, startPoint x: 274, startPoint y: 187, endPoint x: 117, endPoint y: 173, distance: 157.7
click at [163, 184] on img at bounding box center [184, 150] width 330 height 218
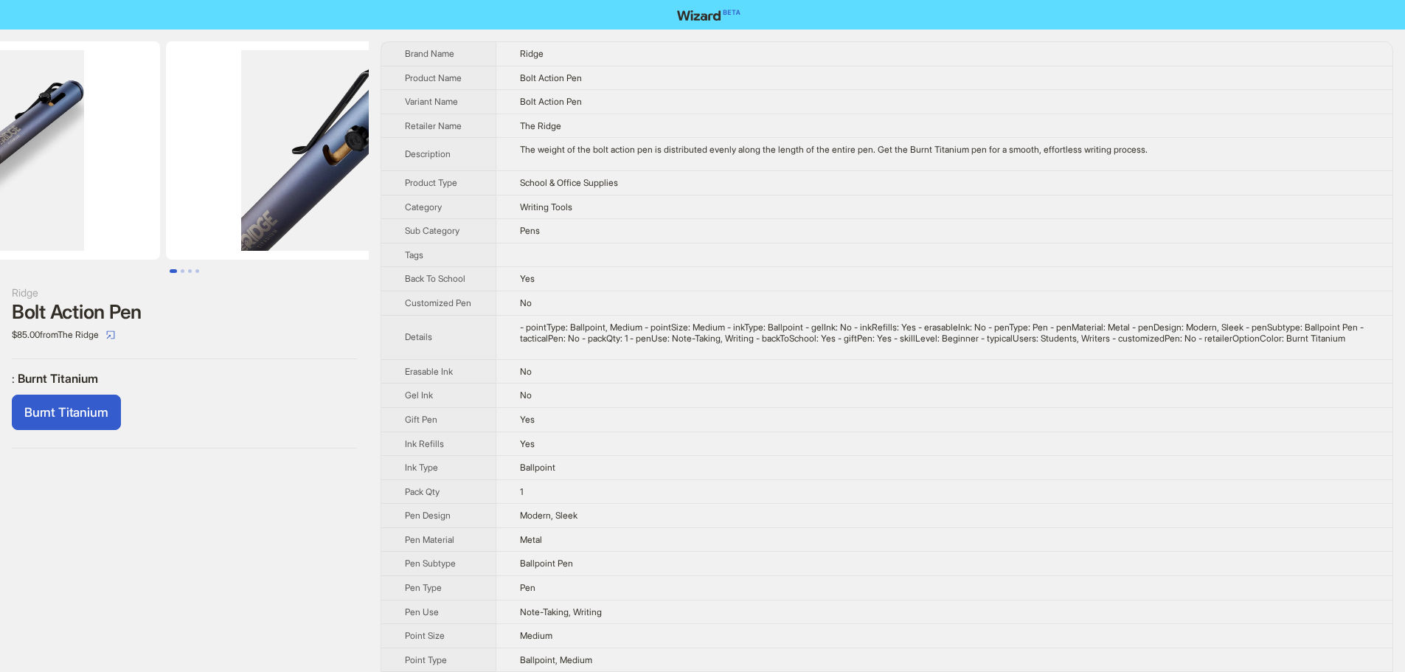
drag, startPoint x: 303, startPoint y: 149, endPoint x: 174, endPoint y: 164, distance: 129.9
click at [174, 164] on ul at bounding box center [184, 150] width 369 height 218
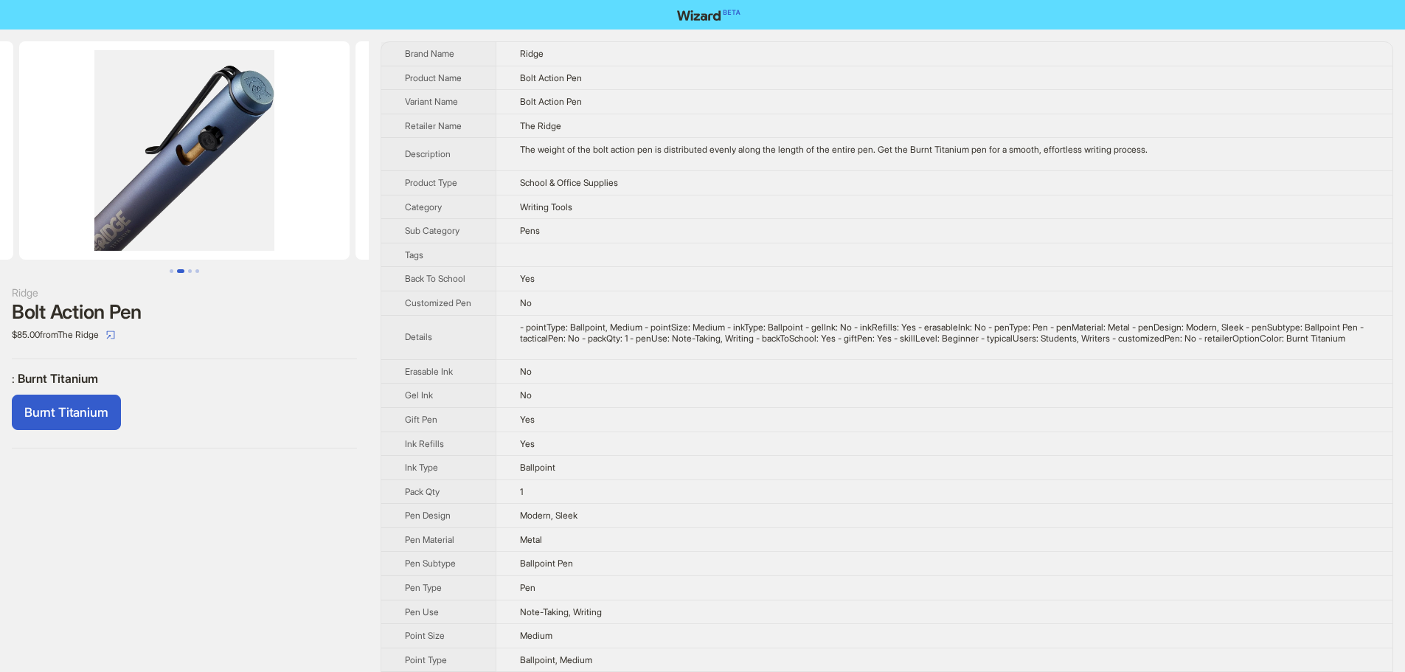
drag, startPoint x: 303, startPoint y: 179, endPoint x: 235, endPoint y: 179, distance: 67.8
click at [238, 179] on img at bounding box center [184, 150] width 330 height 218
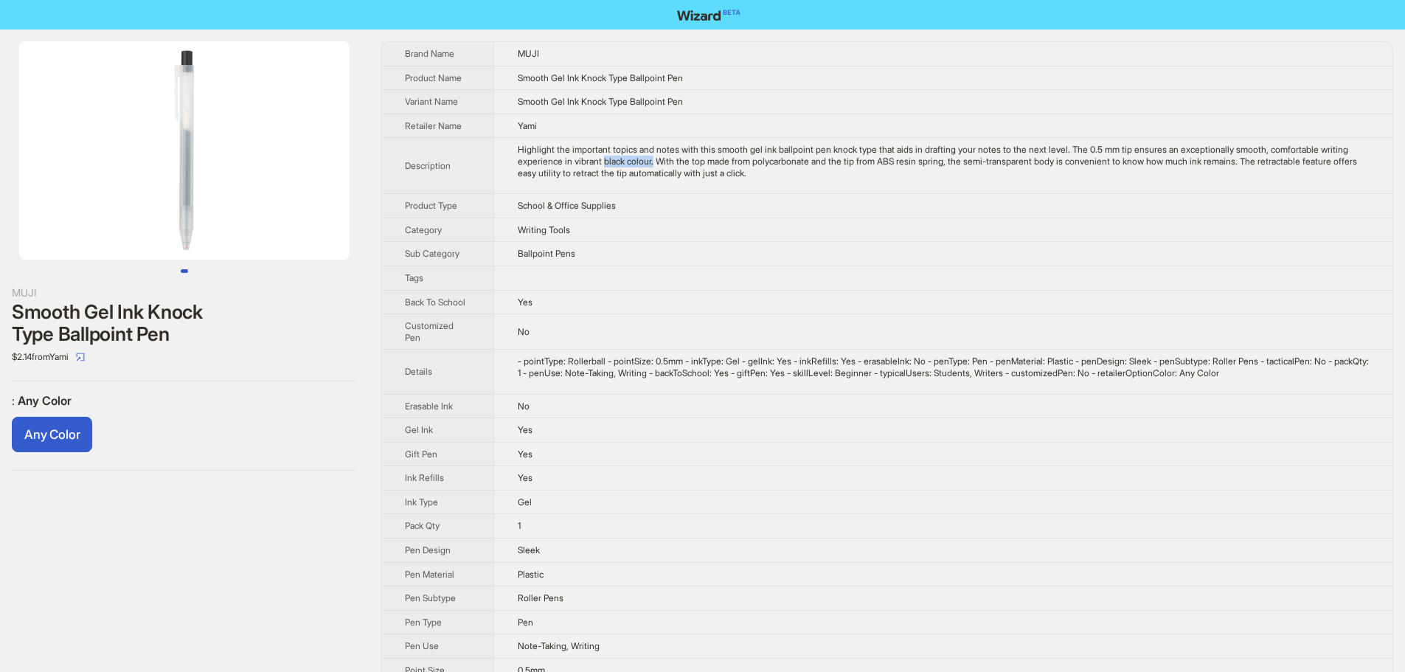
drag, startPoint x: 640, startPoint y: 159, endPoint x: 693, endPoint y: 165, distance: 53.5
click at [693, 165] on div "Highlight the important topics and notes with this smooth gel ink ballpoint pen…" at bounding box center [943, 161] width 851 height 35
click at [678, 246] on td "Ballpoint Pens" at bounding box center [942, 254] width 899 height 24
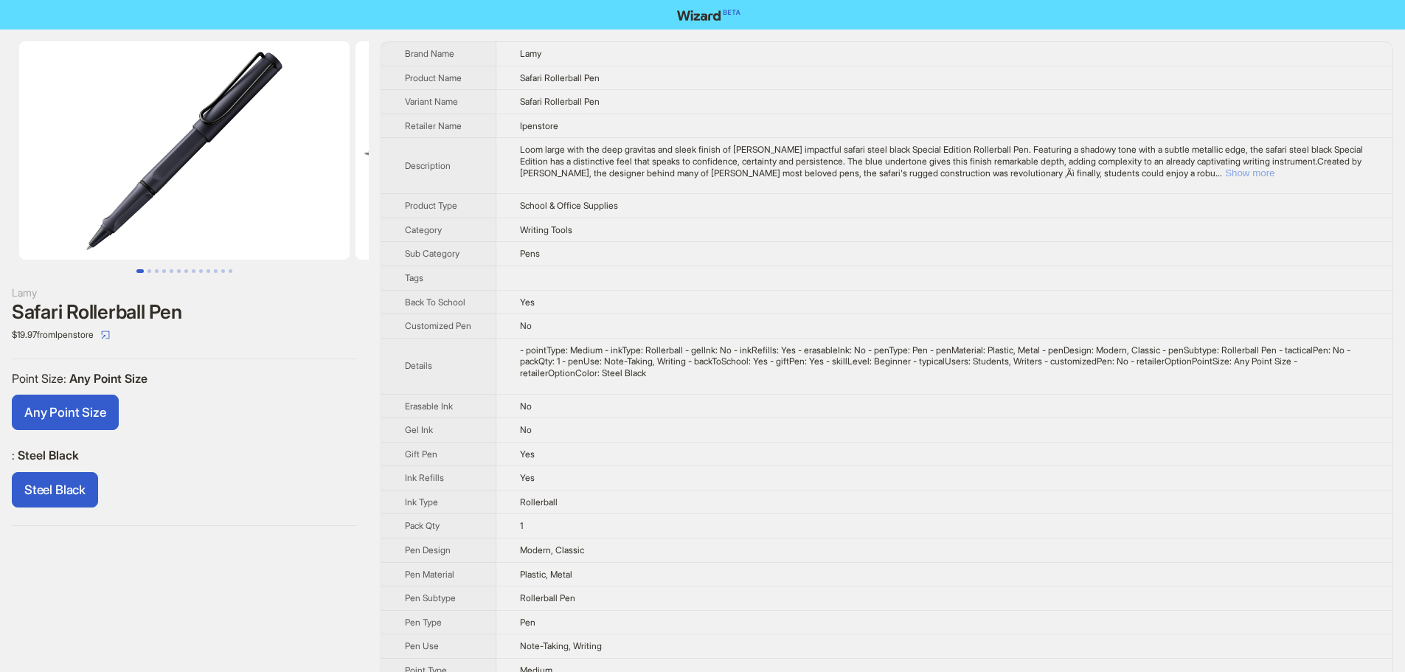
click at [1274, 173] on button "Show more" at bounding box center [1249, 172] width 49 height 11
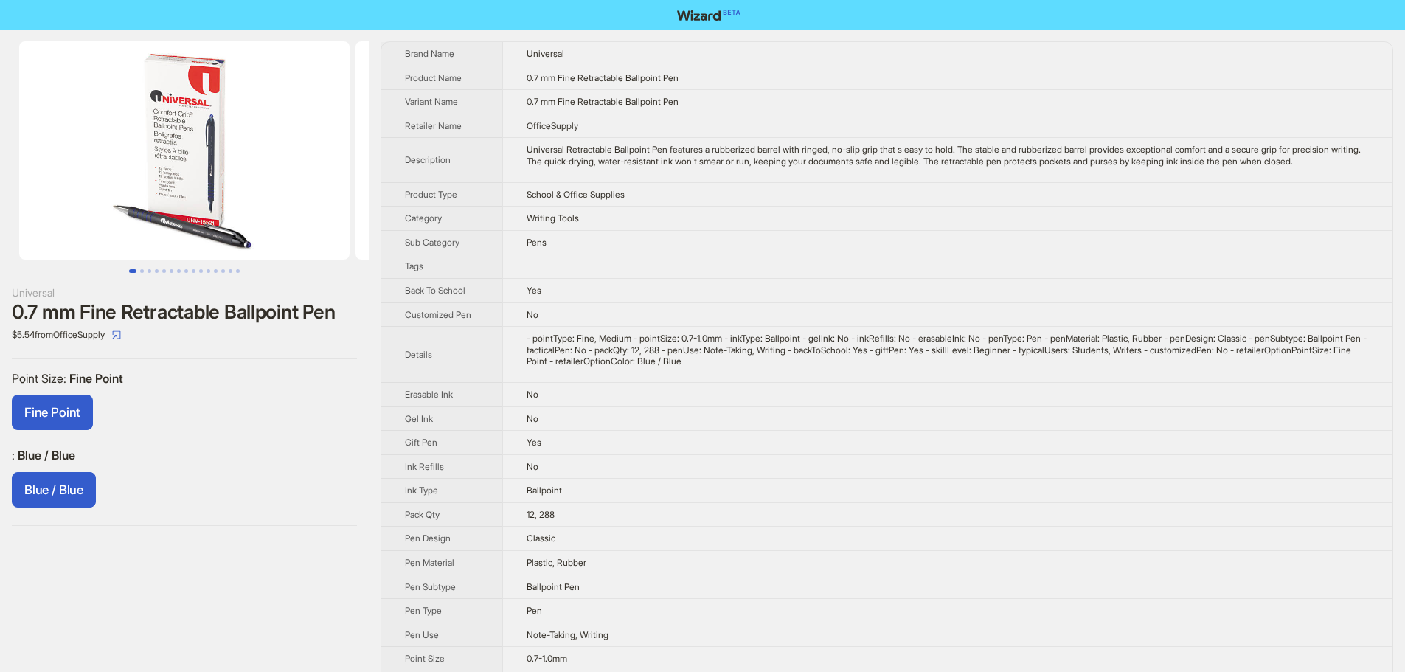
click at [193, 186] on img at bounding box center [184, 150] width 330 height 218
click at [76, 175] on li at bounding box center [176, 150] width 352 height 218
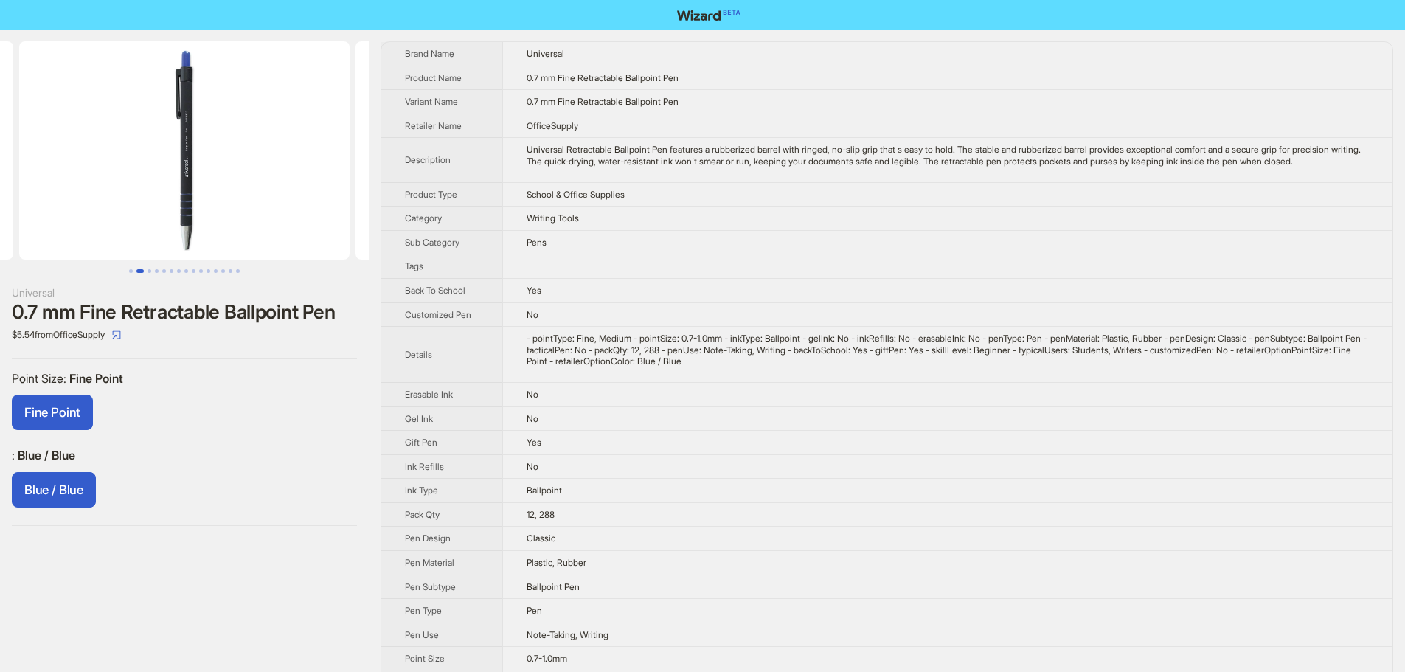
drag, startPoint x: 215, startPoint y: 159, endPoint x: 114, endPoint y: 170, distance: 102.3
click at [121, 171] on img at bounding box center [184, 150] width 330 height 218
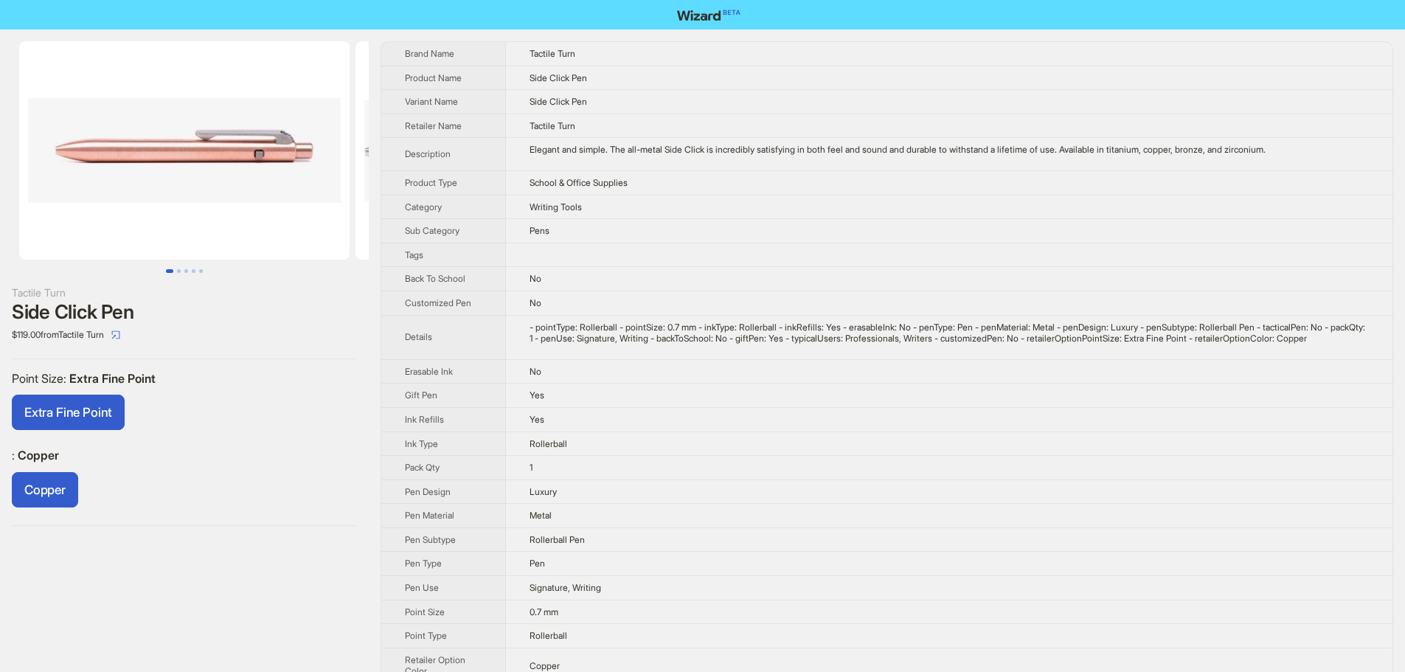
click at [220, 189] on img at bounding box center [184, 150] width 330 height 218
click at [658, 246] on td at bounding box center [948, 255] width 887 height 24
click at [1026, 337] on div "- pointType: Rollerball - pointSize: 0.7 mm - inkType: Rollerball - inkRefills:…" at bounding box center [948, 333] width 839 height 23
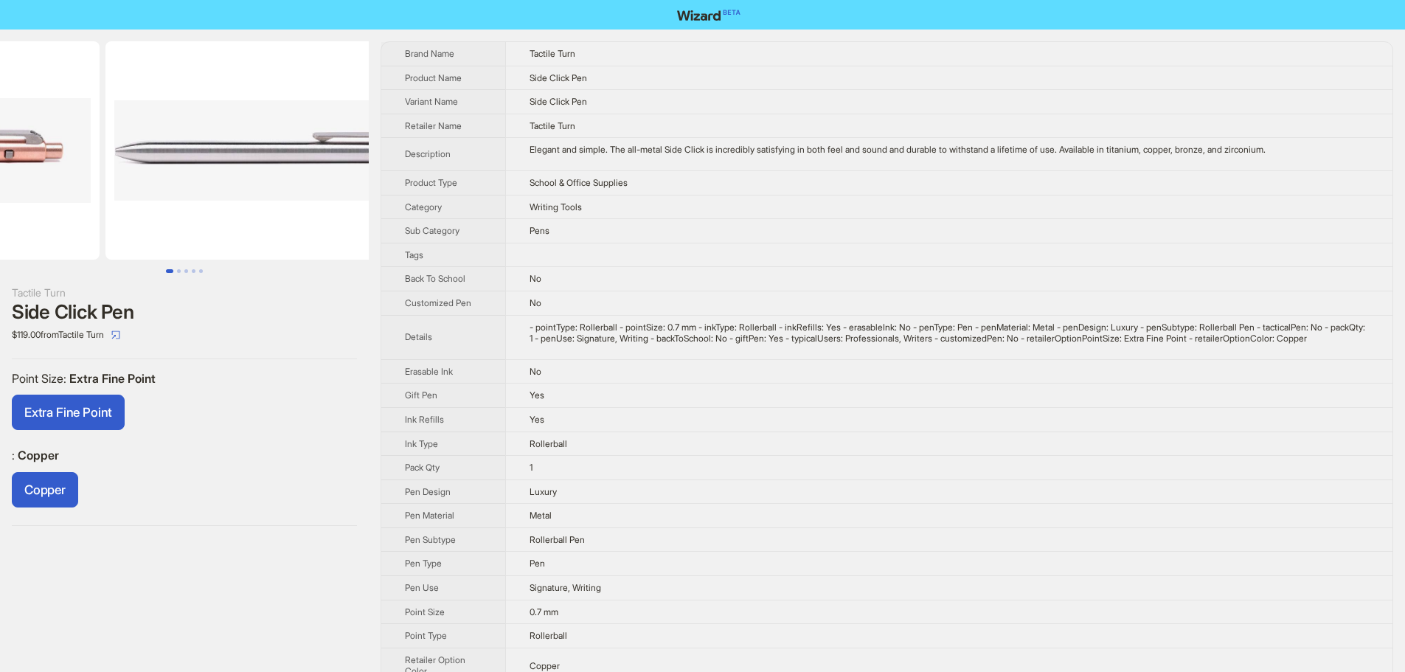
drag, startPoint x: 271, startPoint y: 133, endPoint x: 28, endPoint y: 149, distance: 243.1
click at [31, 149] on ul at bounding box center [184, 150] width 369 height 218
drag, startPoint x: 287, startPoint y: 177, endPoint x: 87, endPoint y: 172, distance: 199.9
click at [97, 175] on ul at bounding box center [184, 150] width 369 height 218
drag, startPoint x: 277, startPoint y: 193, endPoint x: 361, endPoint y: 204, distance: 84.7
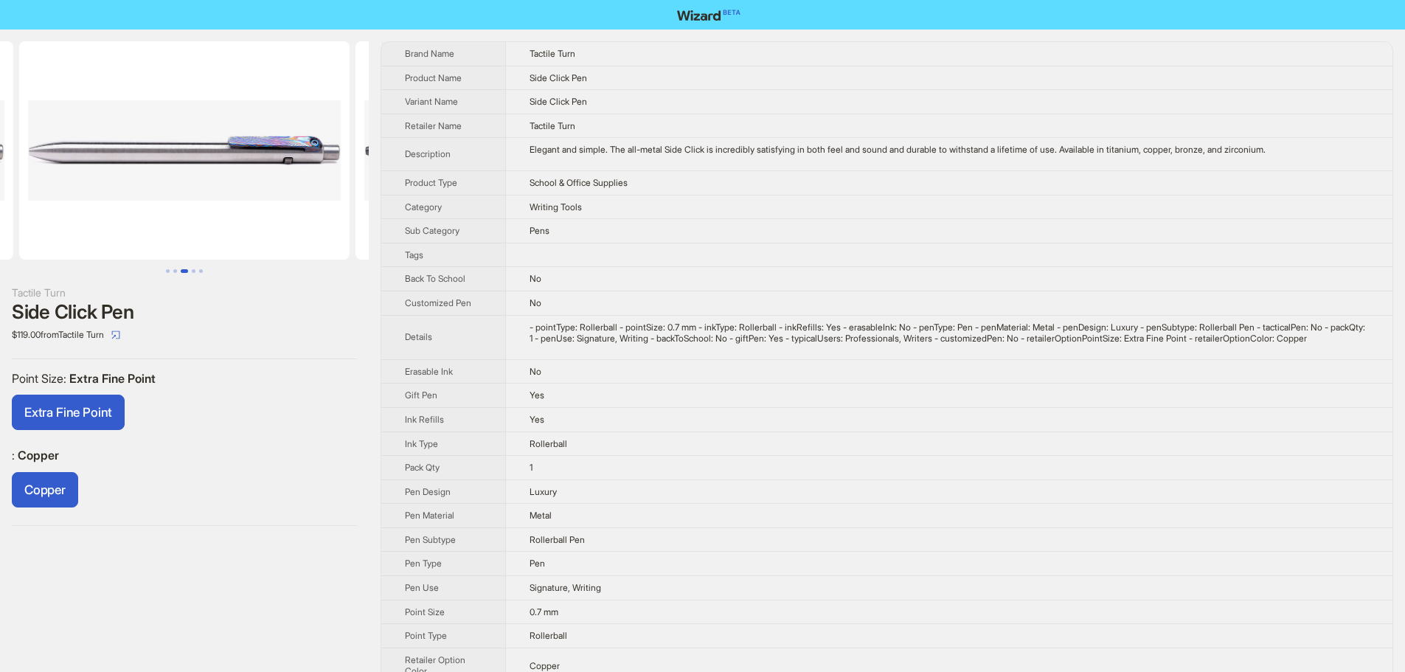
click at [170, 190] on ul at bounding box center [184, 150] width 369 height 218
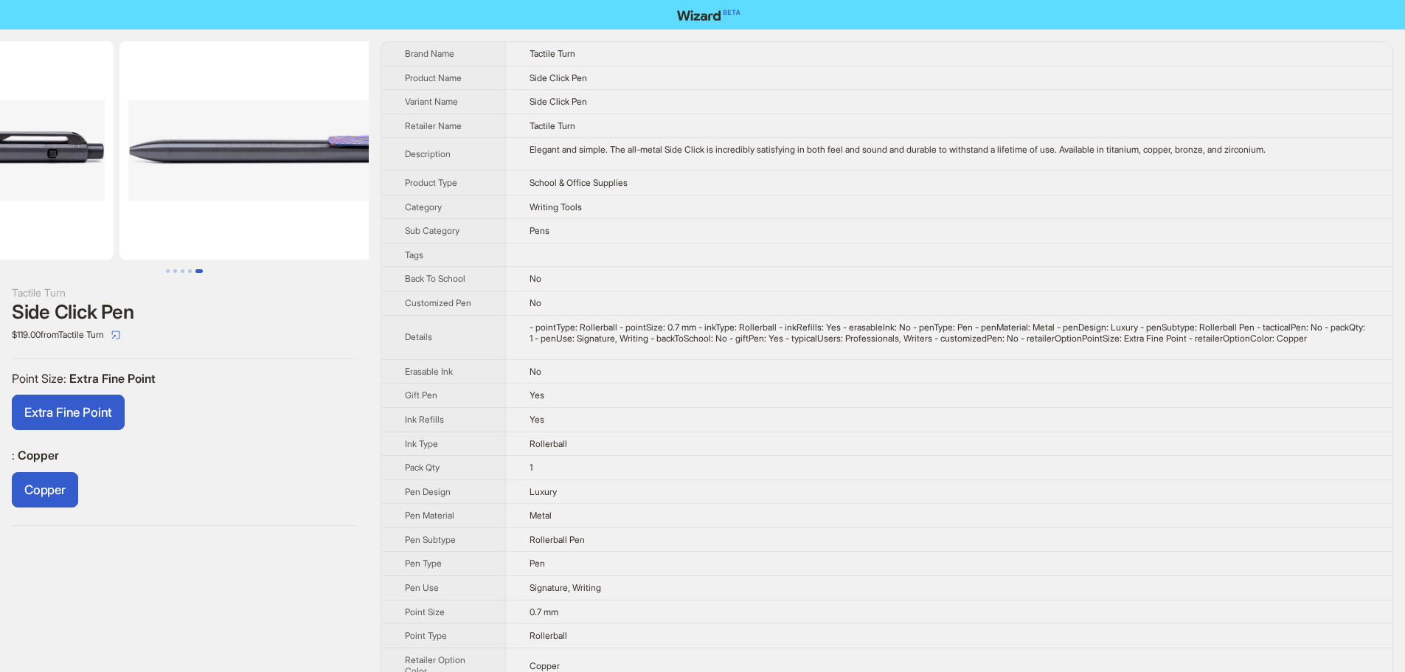
drag, startPoint x: 271, startPoint y: 163, endPoint x: 111, endPoint y: 145, distance: 161.1
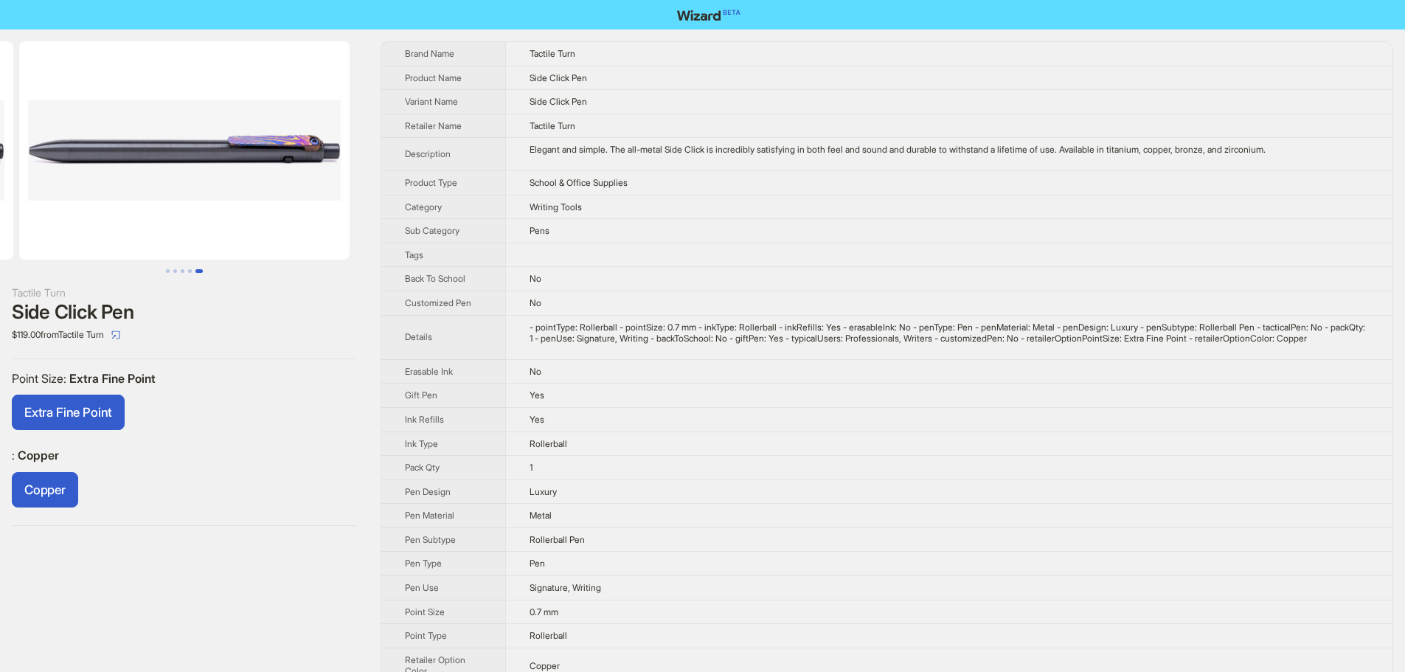
click at [705, 467] on td "1" at bounding box center [948, 468] width 887 height 24
click at [900, 66] on td "Side Click Pen" at bounding box center [948, 78] width 887 height 24
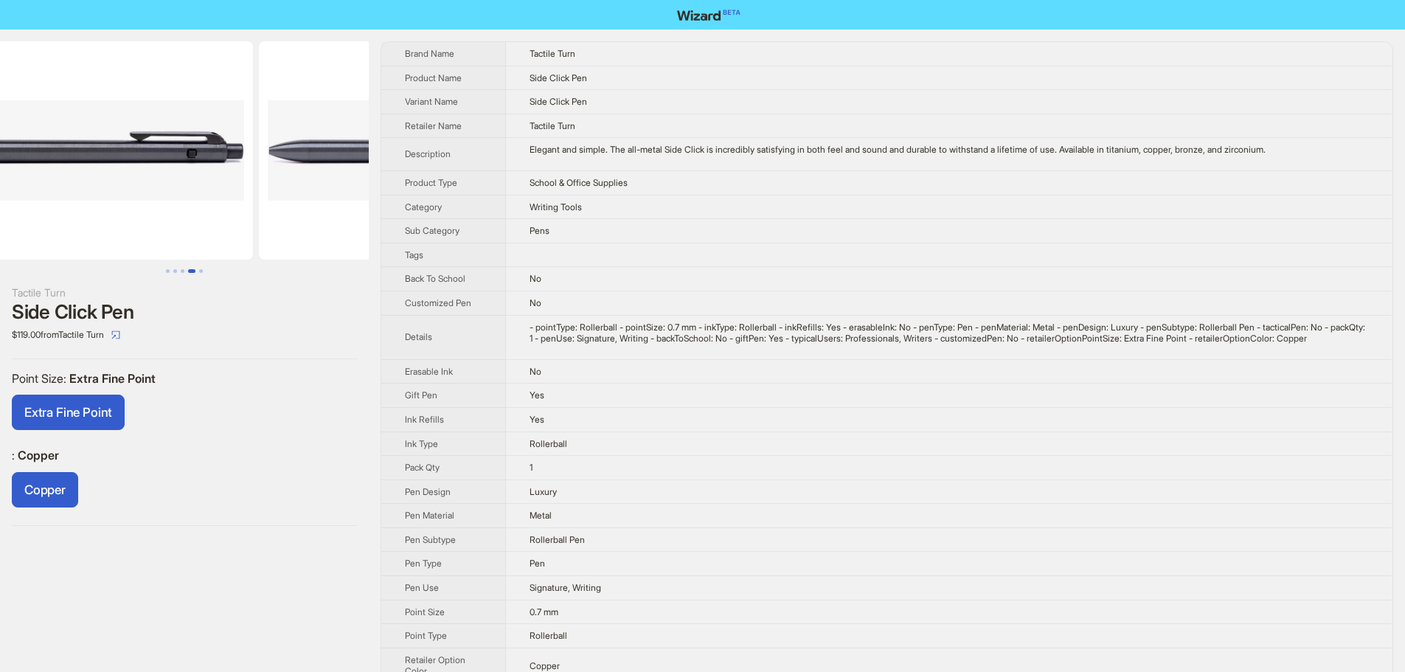
drag, startPoint x: 381, startPoint y: 161, endPoint x: 204, endPoint y: 160, distance: 177.7
click at [386, 161] on div "Tactile Turn Side Click Pen $119.00 from Tactile Turn Point Size : Extra Fine P…" at bounding box center [702, 403] width 1405 height 749
drag, startPoint x: 153, startPoint y: 156, endPoint x: 352, endPoint y: 169, distance: 200.2
click at [350, 168] on img at bounding box center [184, 150] width 330 height 218
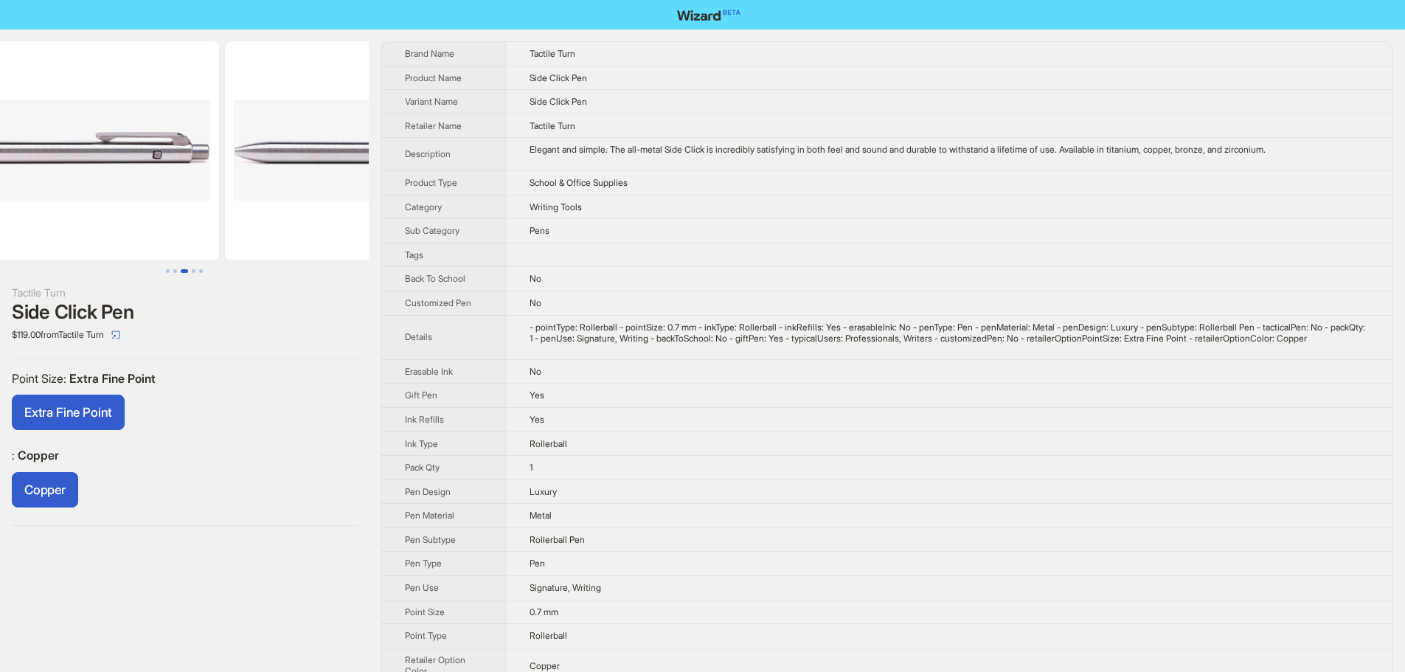
drag, startPoint x: 140, startPoint y: 165, endPoint x: 316, endPoint y: 194, distance: 178.6
click at [316, 194] on img at bounding box center [390, 150] width 330 height 218
drag, startPoint x: 167, startPoint y: 178, endPoint x: 324, endPoint y: 191, distance: 157.6
click at [322, 191] on img at bounding box center [408, 150] width 330 height 218
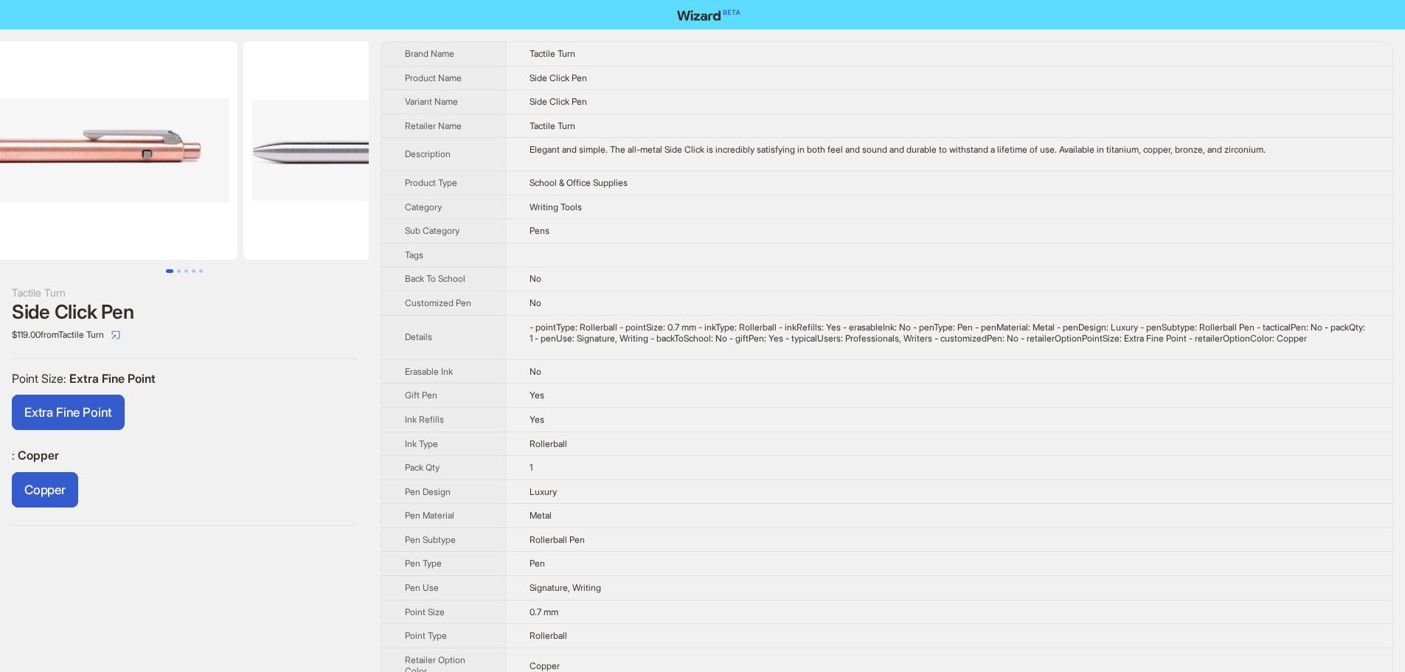
scroll to position [0, 0]
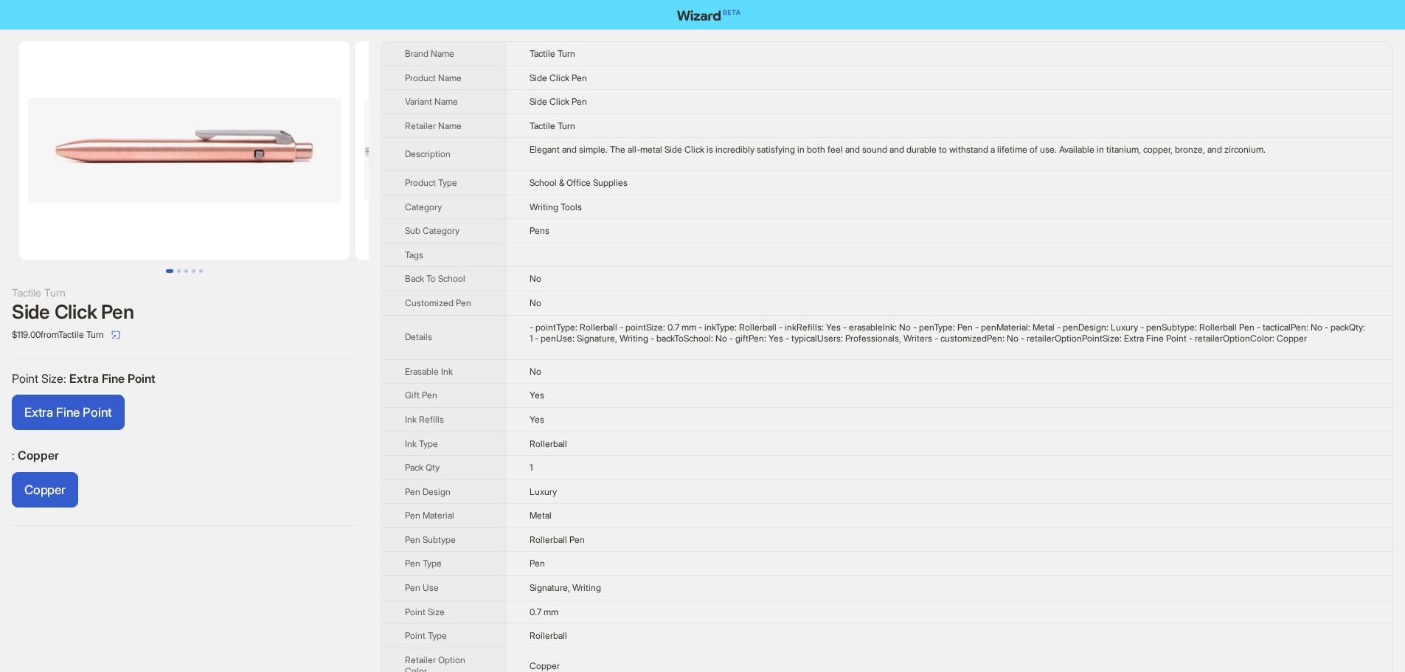
drag, startPoint x: 200, startPoint y: 172, endPoint x: 275, endPoint y: 183, distance: 76.0
click at [275, 183] on img at bounding box center [184, 150] width 330 height 218
drag, startPoint x: 212, startPoint y: 181, endPoint x: 86, endPoint y: 185, distance: 126.2
click at [133, 188] on img at bounding box center [184, 150] width 330 height 218
drag, startPoint x: 179, startPoint y: 177, endPoint x: 153, endPoint y: 177, distance: 26.5
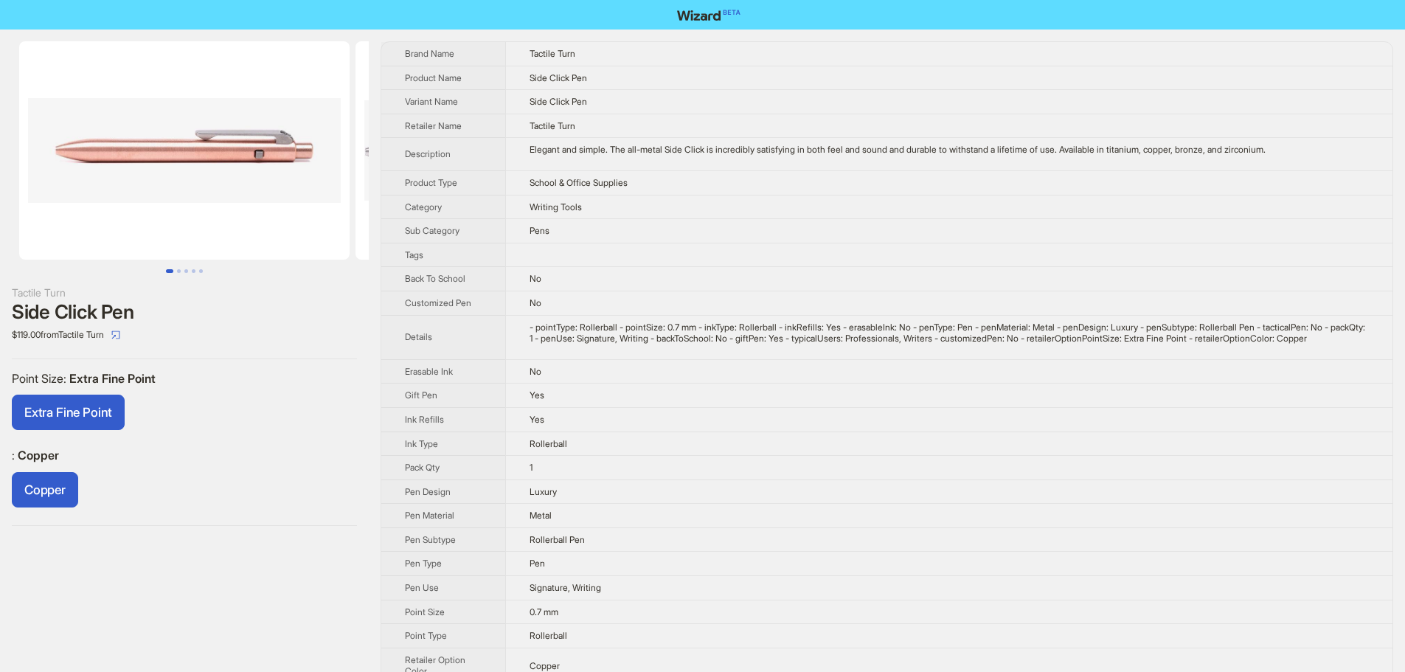
click at [153, 177] on img at bounding box center [184, 150] width 330 height 218
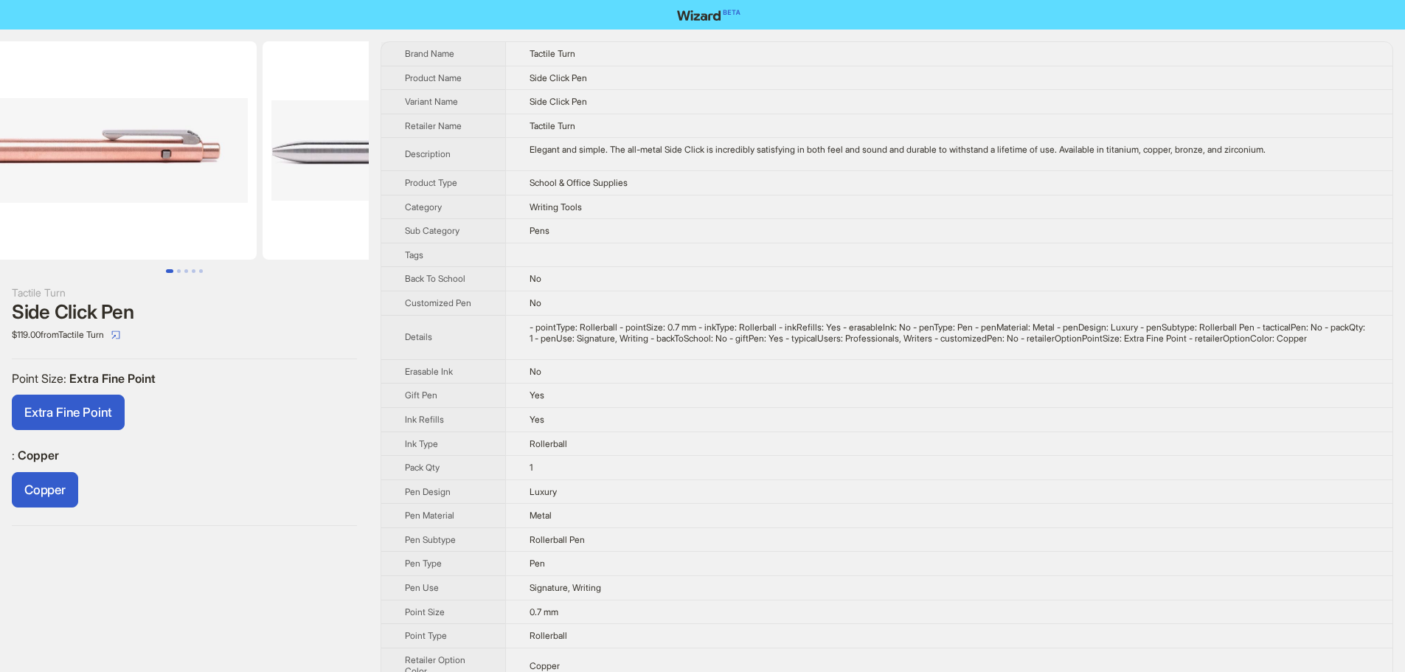
drag, startPoint x: 277, startPoint y: 176, endPoint x: 208, endPoint y: 194, distance: 70.8
click at [209, 194] on img at bounding box center [91, 150] width 330 height 218
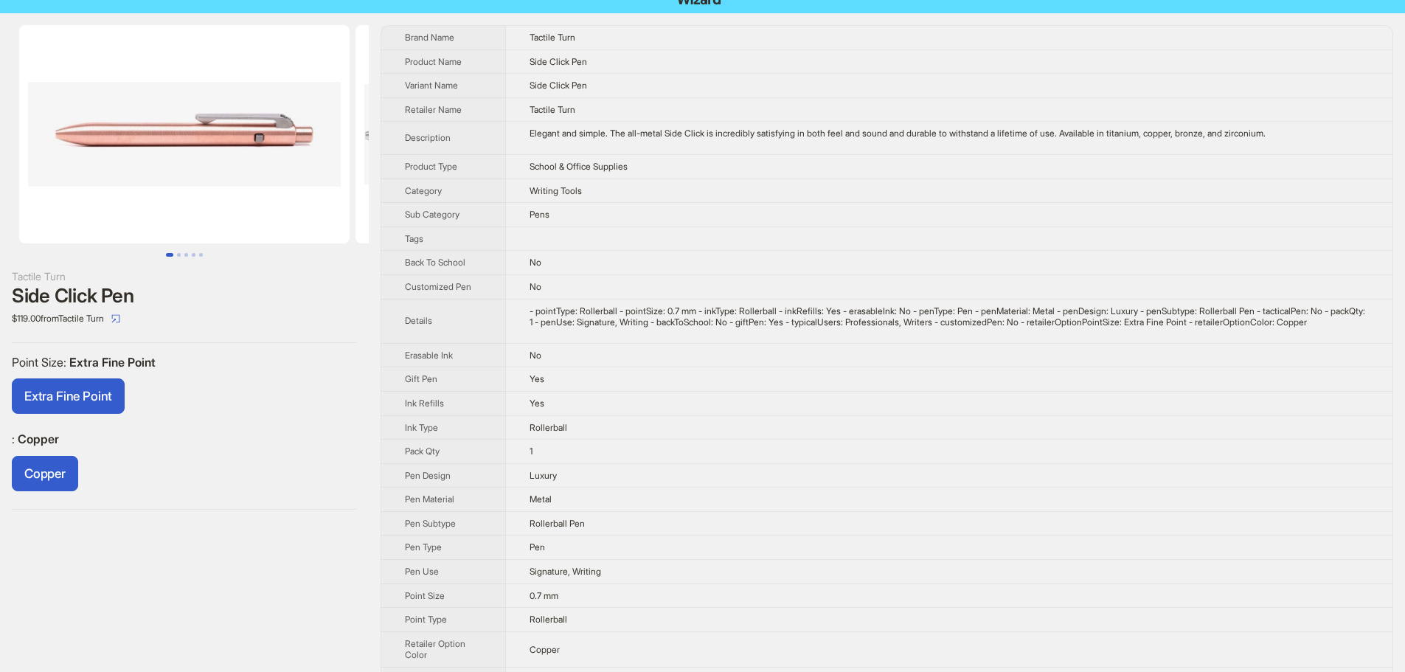
scroll to position [0, 0]
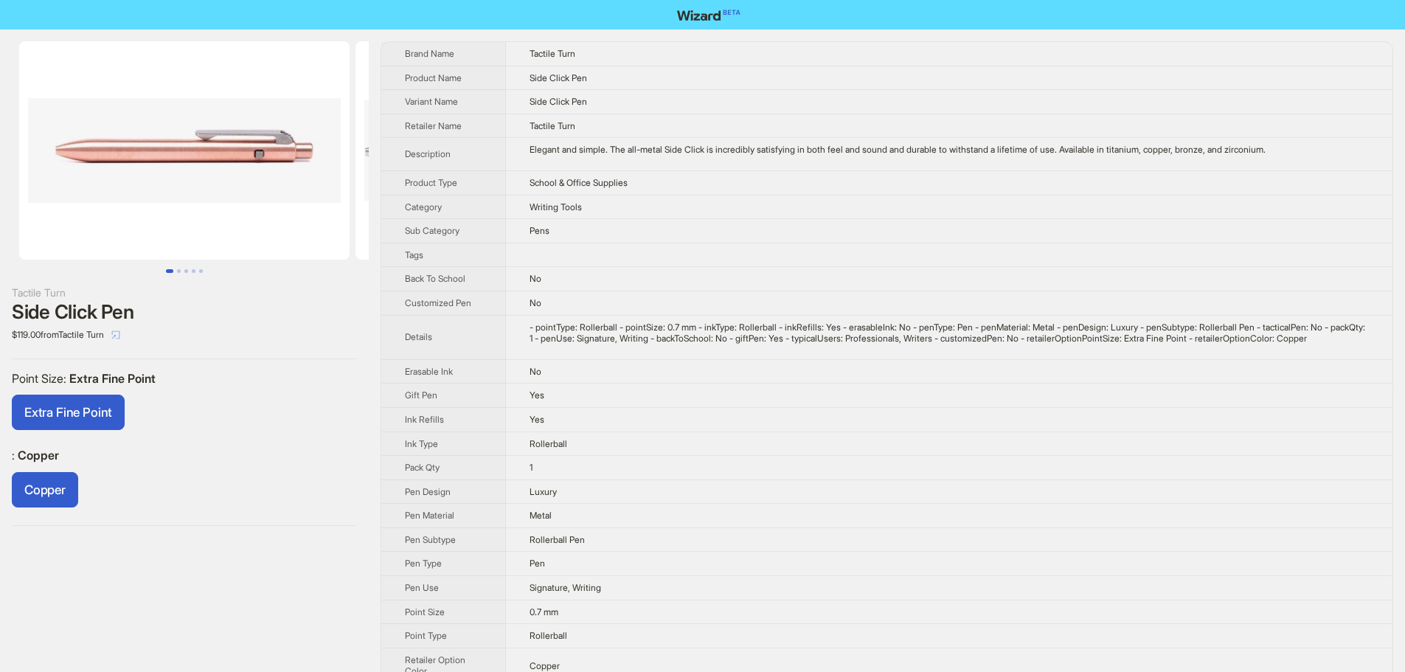
click at [120, 334] on icon "select" at bounding box center [115, 334] width 9 height 9
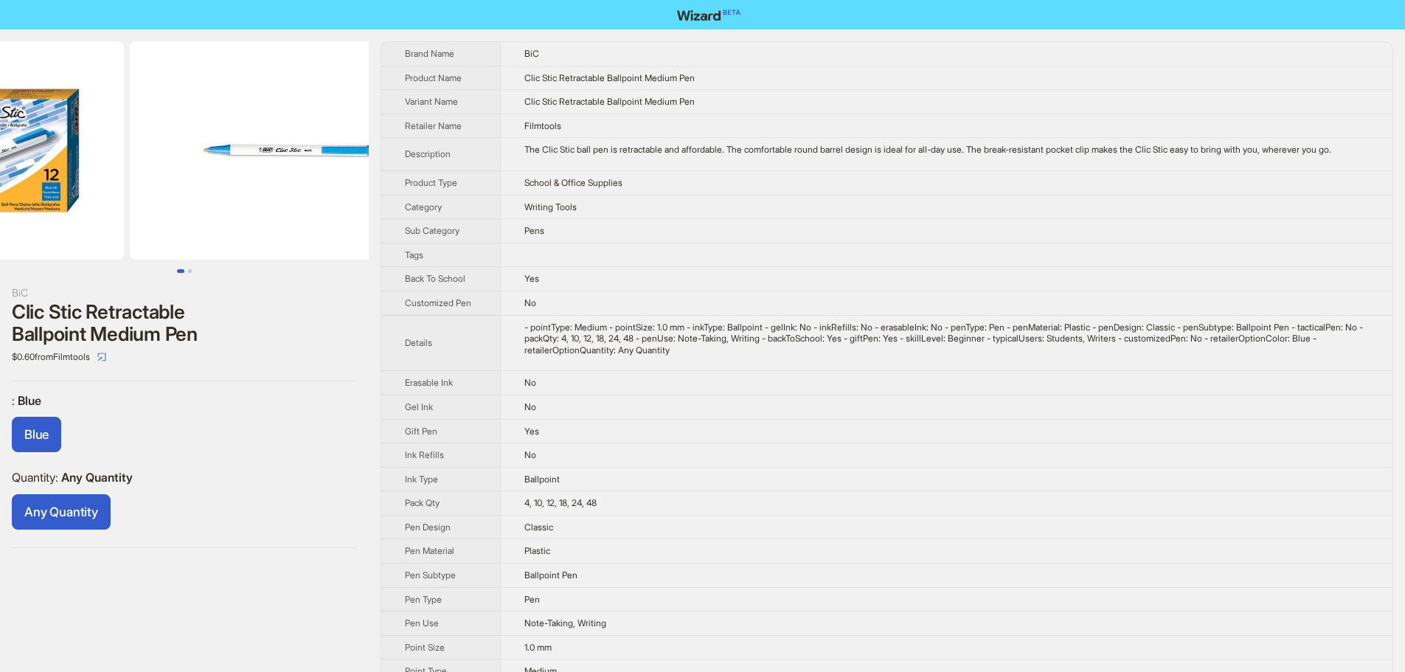
drag, startPoint x: 257, startPoint y: 190, endPoint x: 47, endPoint y: 196, distance: 210.2
click at [79, 193] on ul at bounding box center [184, 150] width 369 height 218
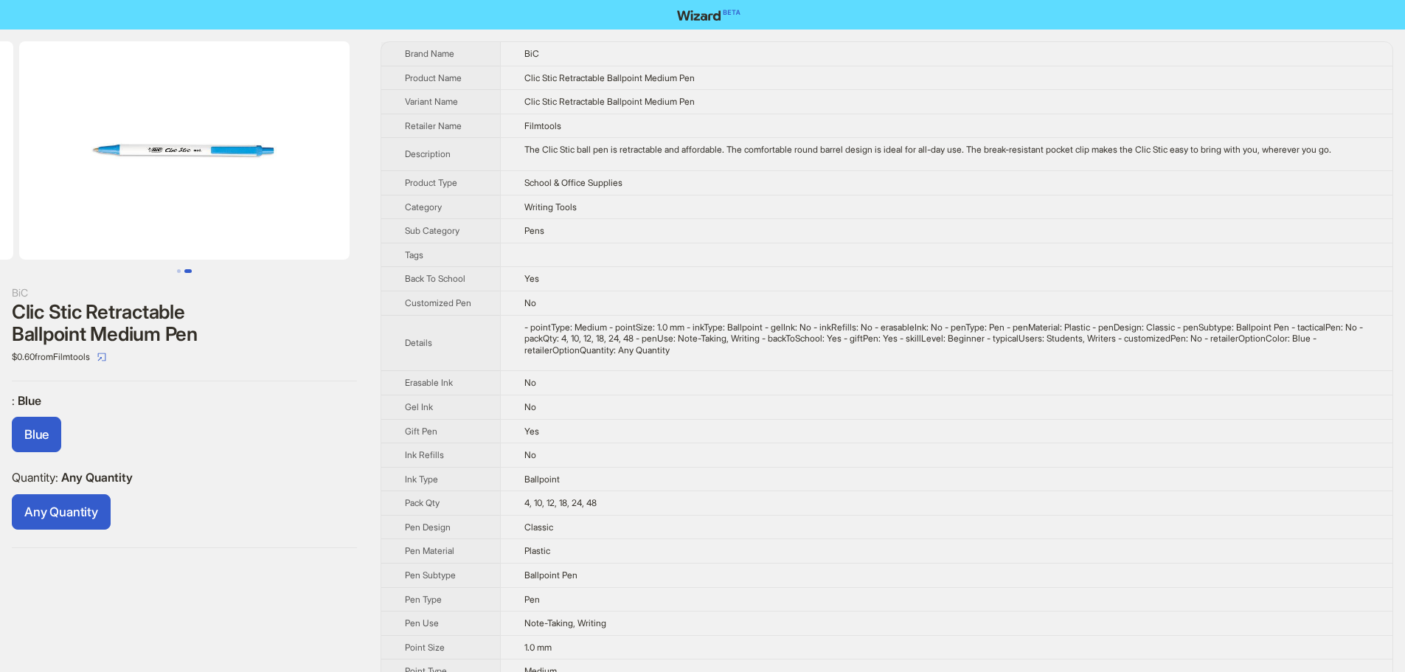
drag, startPoint x: 268, startPoint y: 164, endPoint x: 67, endPoint y: 184, distance: 201.6
click at [34, 200] on img at bounding box center [184, 150] width 330 height 218
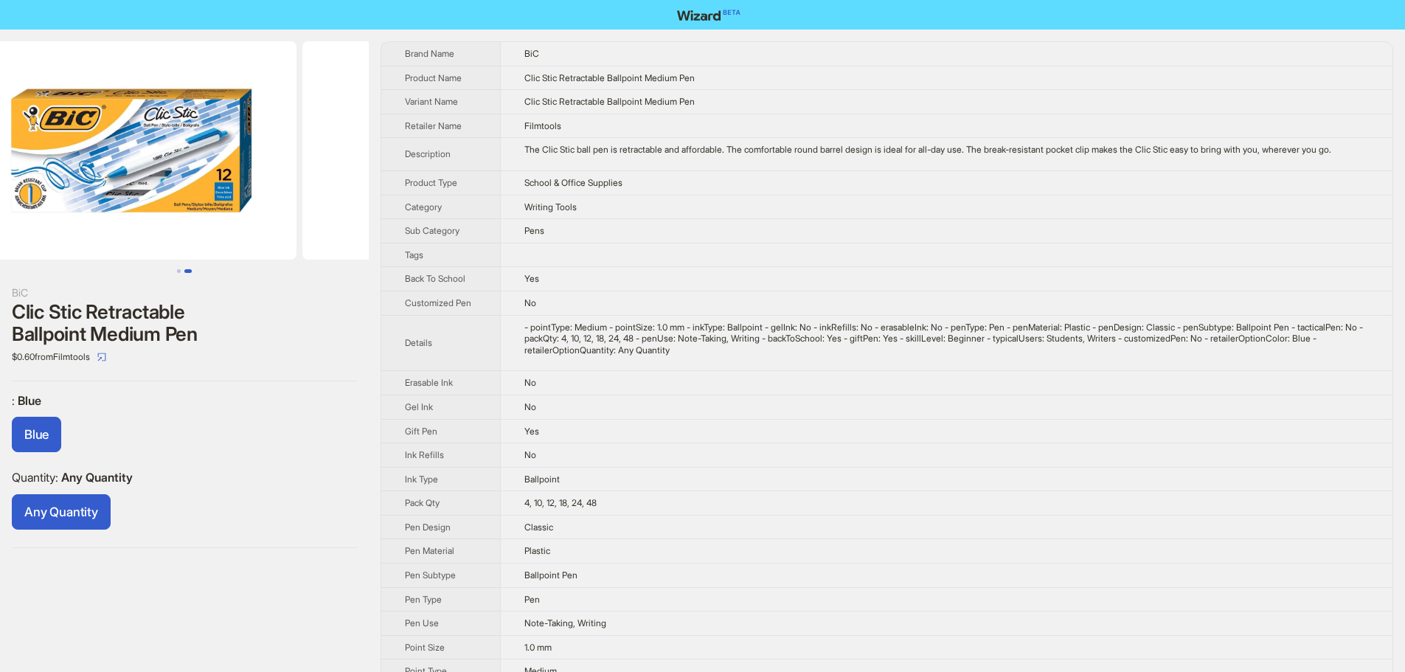
drag, startPoint x: 207, startPoint y: 179, endPoint x: 290, endPoint y: 201, distance: 85.3
click at [322, 199] on img at bounding box center [467, 150] width 330 height 218
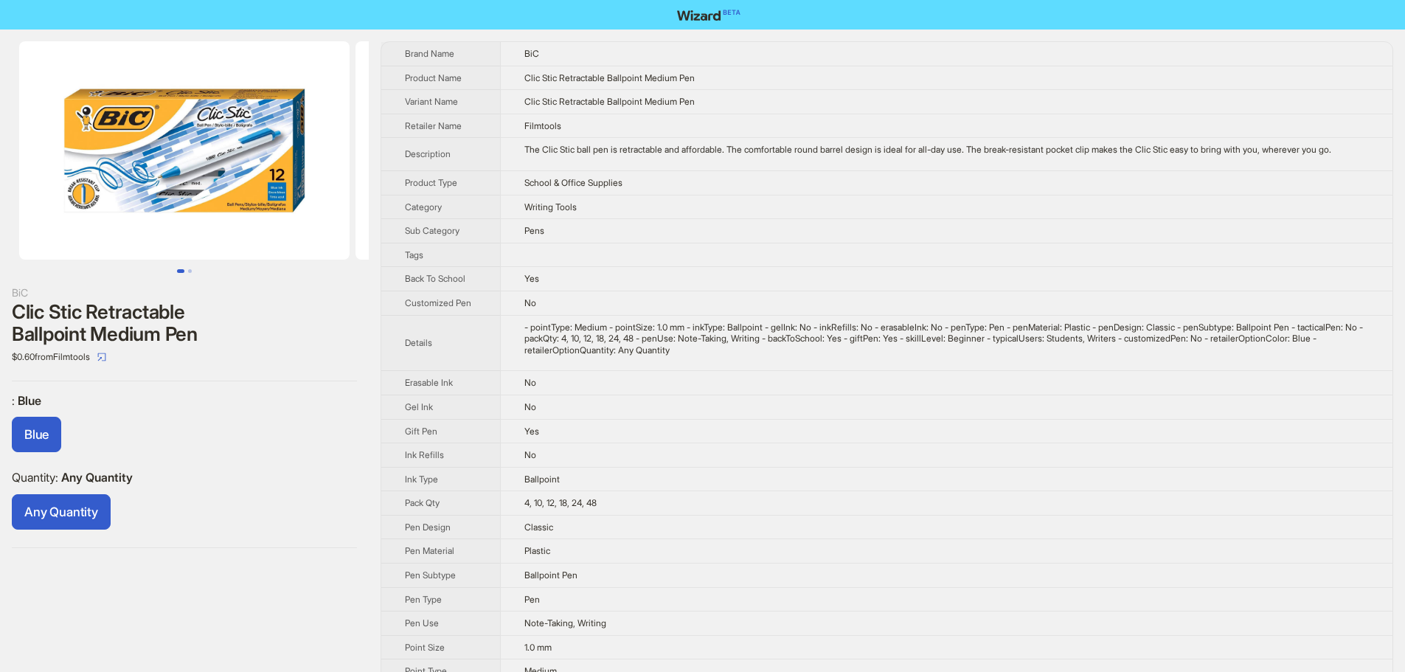
click at [220, 122] on img at bounding box center [184, 150] width 330 height 218
click at [217, 171] on img at bounding box center [184, 150] width 330 height 218
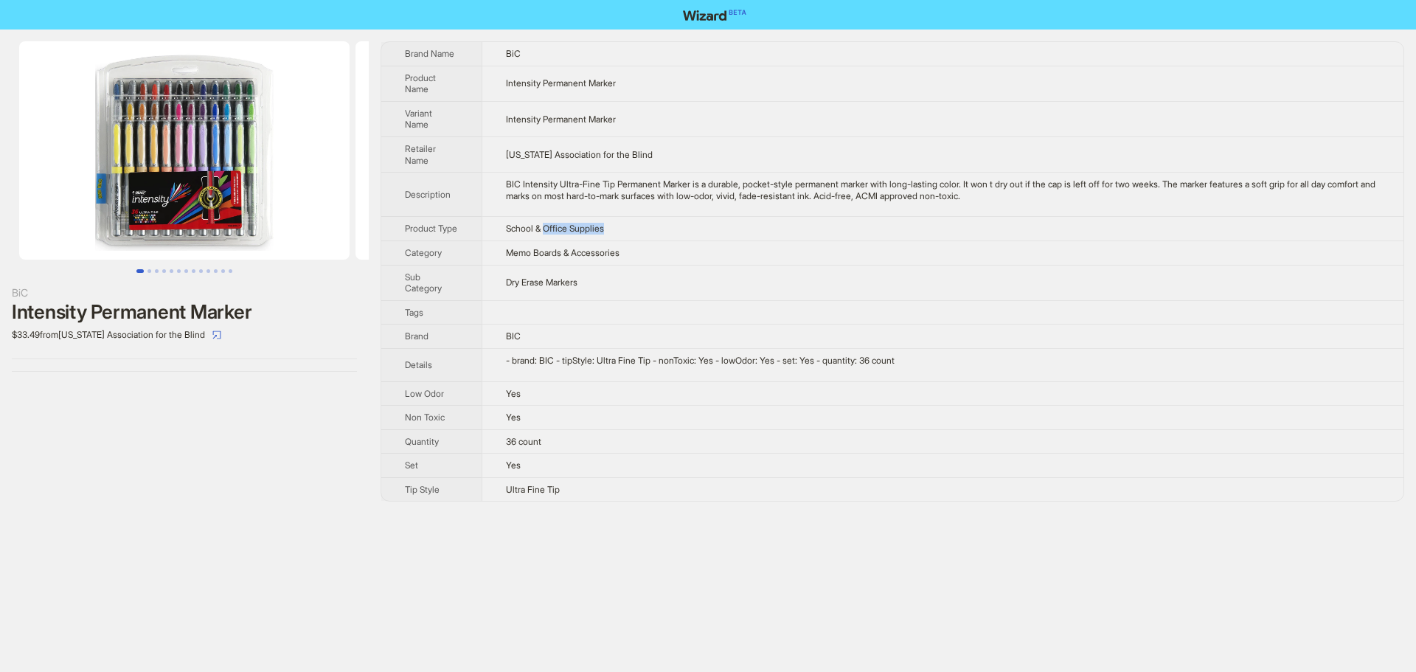
drag, startPoint x: 621, startPoint y: 227, endPoint x: 548, endPoint y: 229, distance: 73.0
click at [548, 229] on td "School & Office Supplies" at bounding box center [943, 229] width 922 height 24
click at [35, 337] on div "$33.49 from [US_STATE] Association for the Blind" at bounding box center [184, 335] width 345 height 24
drag, startPoint x: 46, startPoint y: 333, endPoint x: 0, endPoint y: 334, distance: 45.7
click at [0, 334] on div "BiC Intensity Permanent Marker $33.49 from [US_STATE] Association for the Blind" at bounding box center [184, 206] width 369 height 354
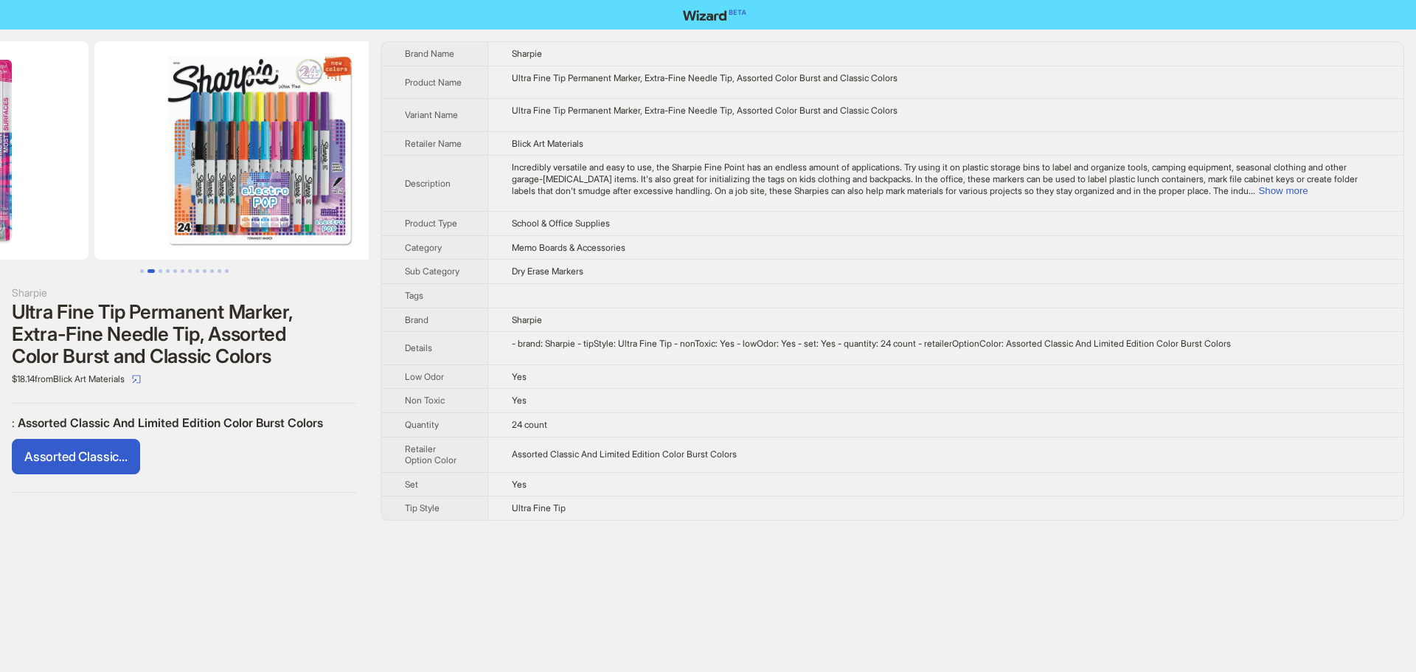
drag, startPoint x: 263, startPoint y: 169, endPoint x: 75, endPoint y: 177, distance: 187.5
click at [76, 177] on ul at bounding box center [184, 150] width 369 height 218
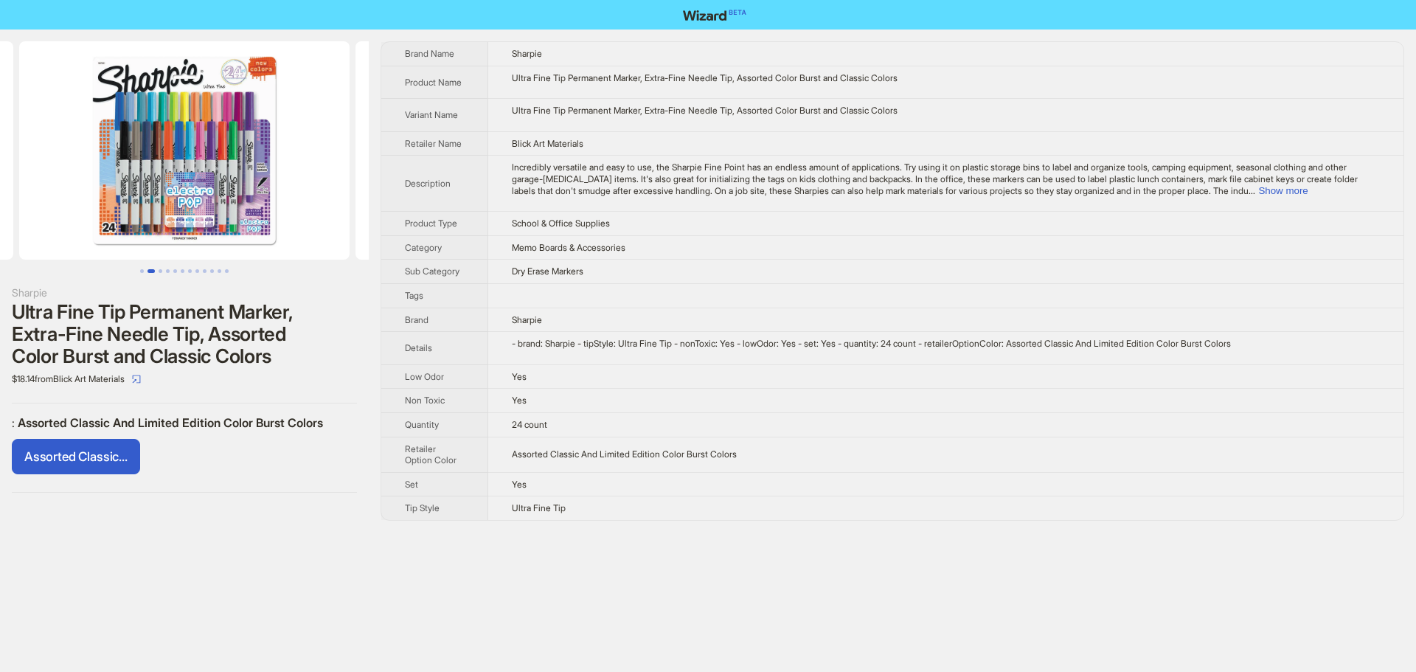
click at [673, 293] on td at bounding box center [945, 295] width 915 height 24
click at [1307, 190] on button "Show more" at bounding box center [1282, 190] width 49 height 11
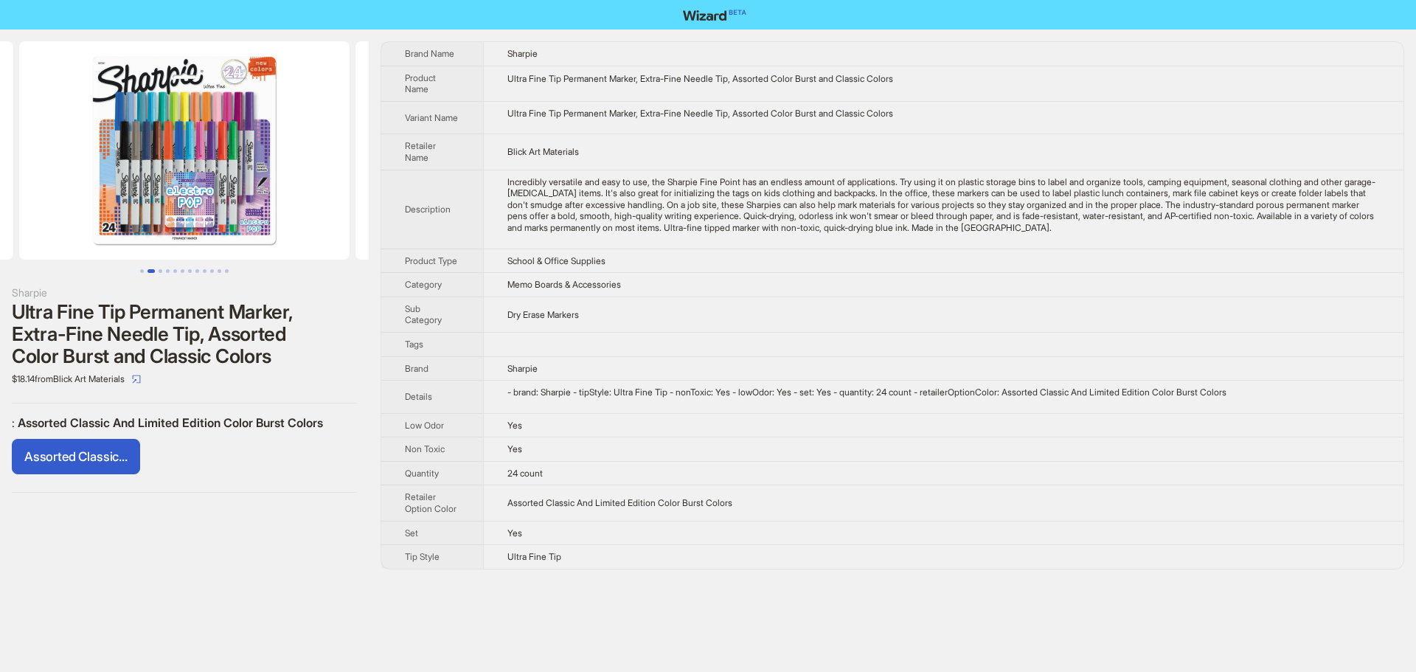
scroll to position [0, 673]
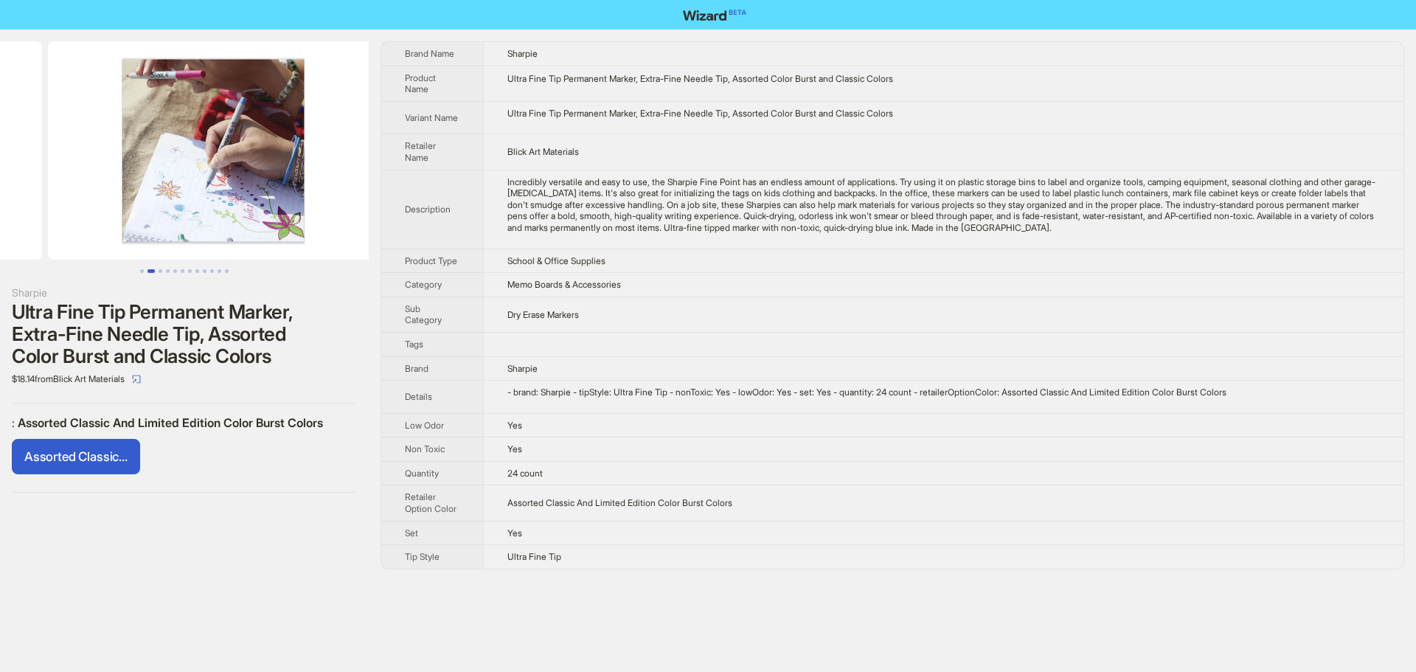
drag, startPoint x: 147, startPoint y: 164, endPoint x: 141, endPoint y: 147, distance: 18.2
click at [93, 164] on ul at bounding box center [184, 150] width 369 height 218
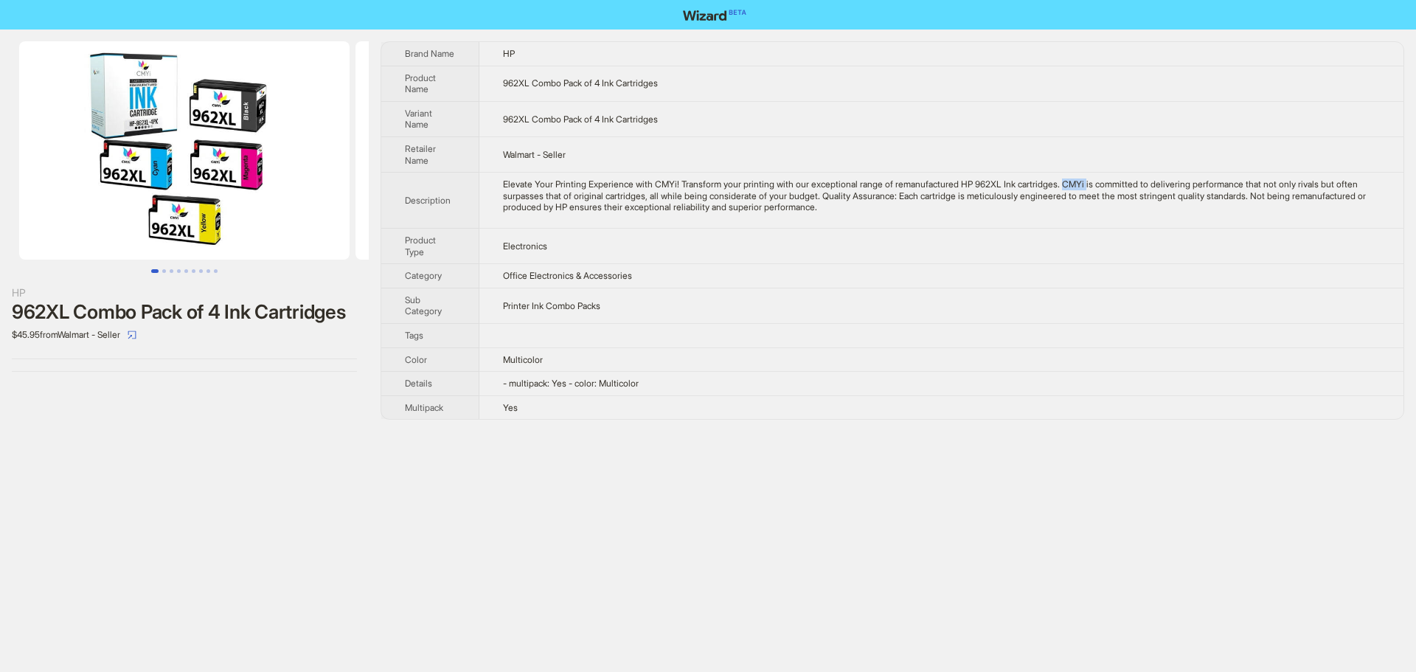
drag, startPoint x: 1092, startPoint y: 186, endPoint x: 1118, endPoint y: 190, distance: 26.1
click at [1118, 190] on div "Elevate Your Printing Experience with CMYi! Transform your printing with our ex…" at bounding box center [941, 195] width 877 height 35
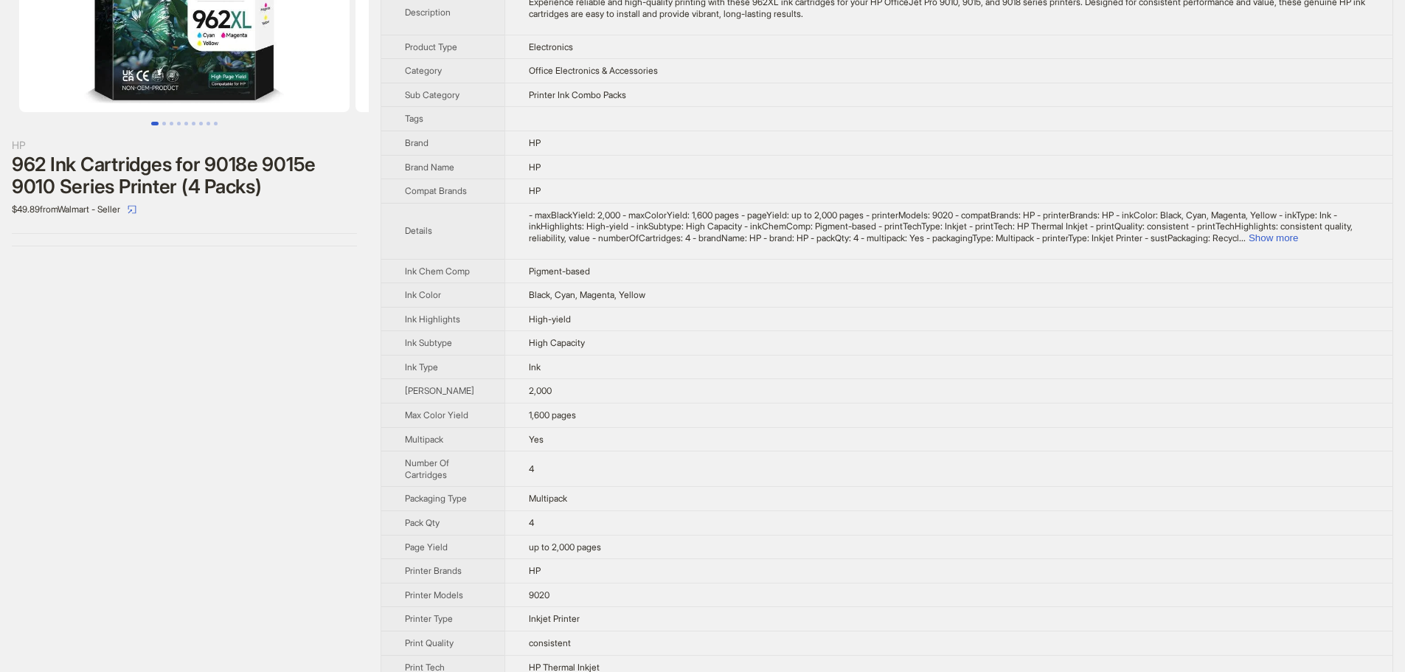
scroll to position [221, 0]
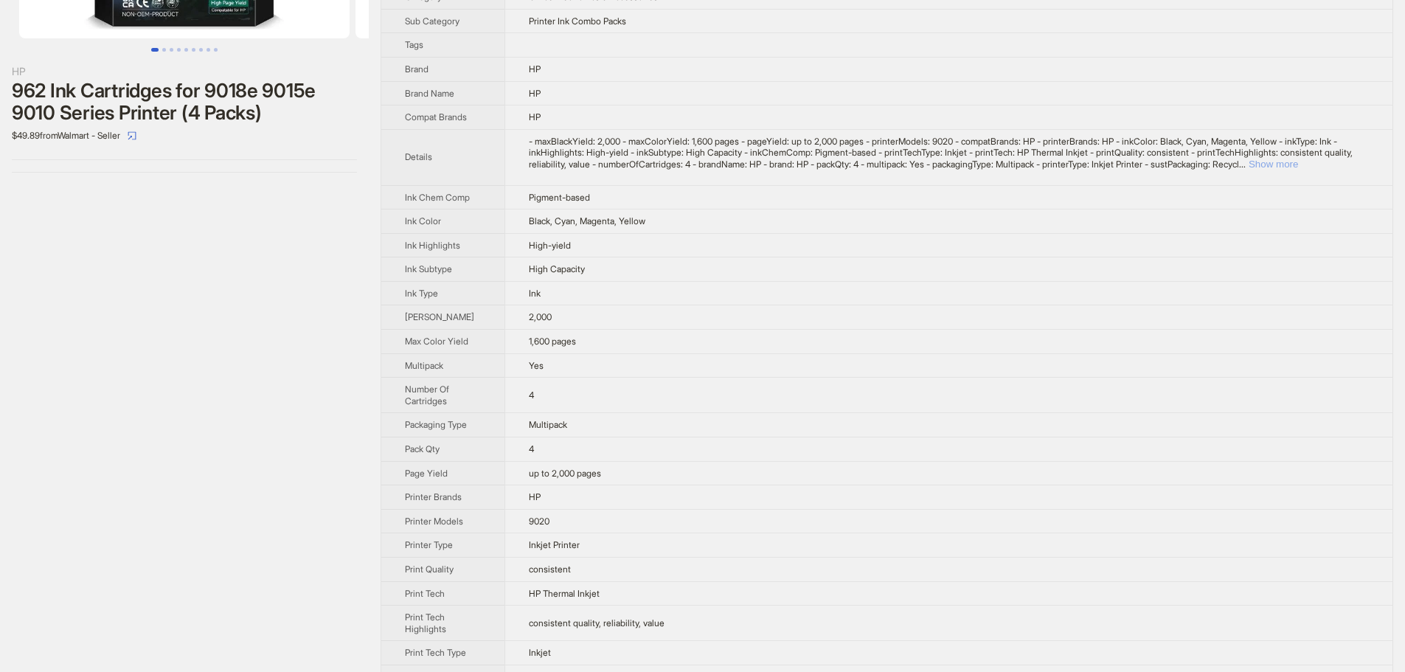
click at [1298, 170] on button "Show more" at bounding box center [1272, 164] width 49 height 11
drag, startPoint x: 512, startPoint y: 255, endPoint x: 667, endPoint y: 257, distance: 154.9
click at [667, 234] on td "Black, Cyan, Magenta, Yellow" at bounding box center [948, 221] width 888 height 24
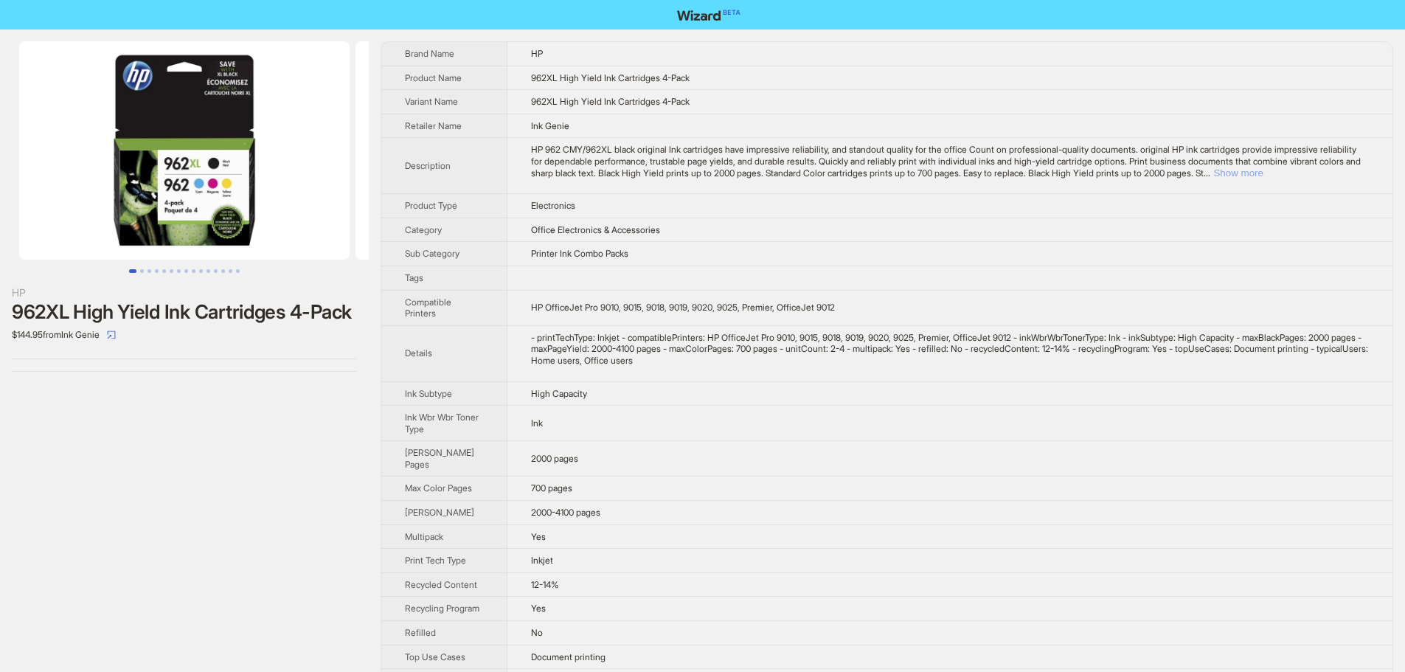
click at [1262, 170] on button "Show more" at bounding box center [1237, 172] width 49 height 11
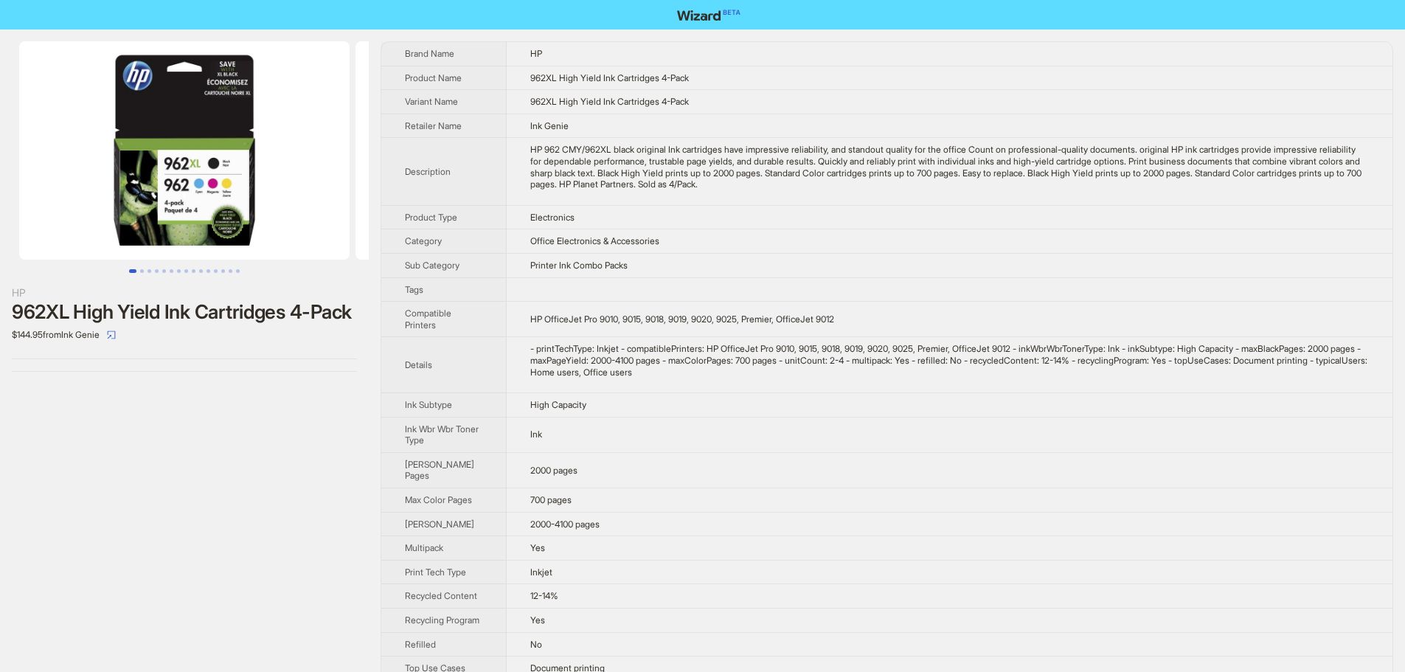
drag, startPoint x: 231, startPoint y: 189, endPoint x: 125, endPoint y: 200, distance: 106.0
click at [68, 201] on img at bounding box center [184, 150] width 330 height 218
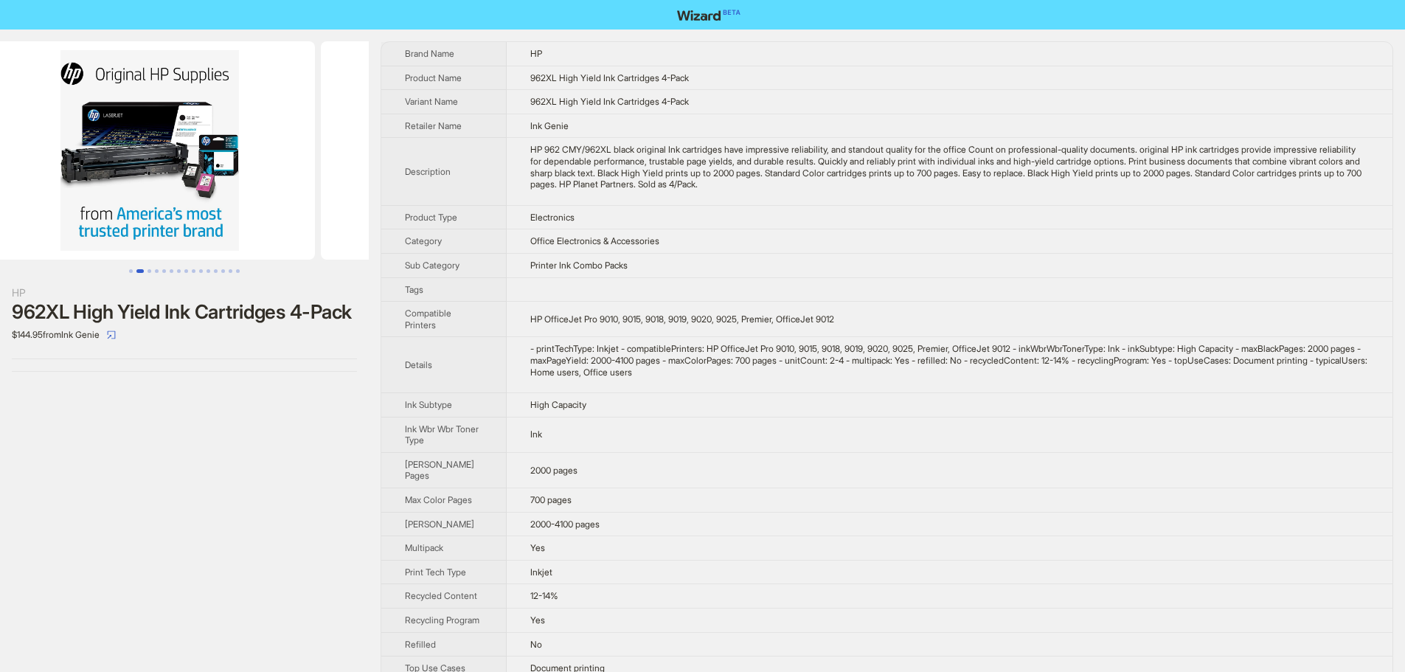
drag, startPoint x: 138, startPoint y: 201, endPoint x: 43, endPoint y: 187, distance: 96.2
click at [0, 191] on ul at bounding box center [184, 150] width 369 height 218
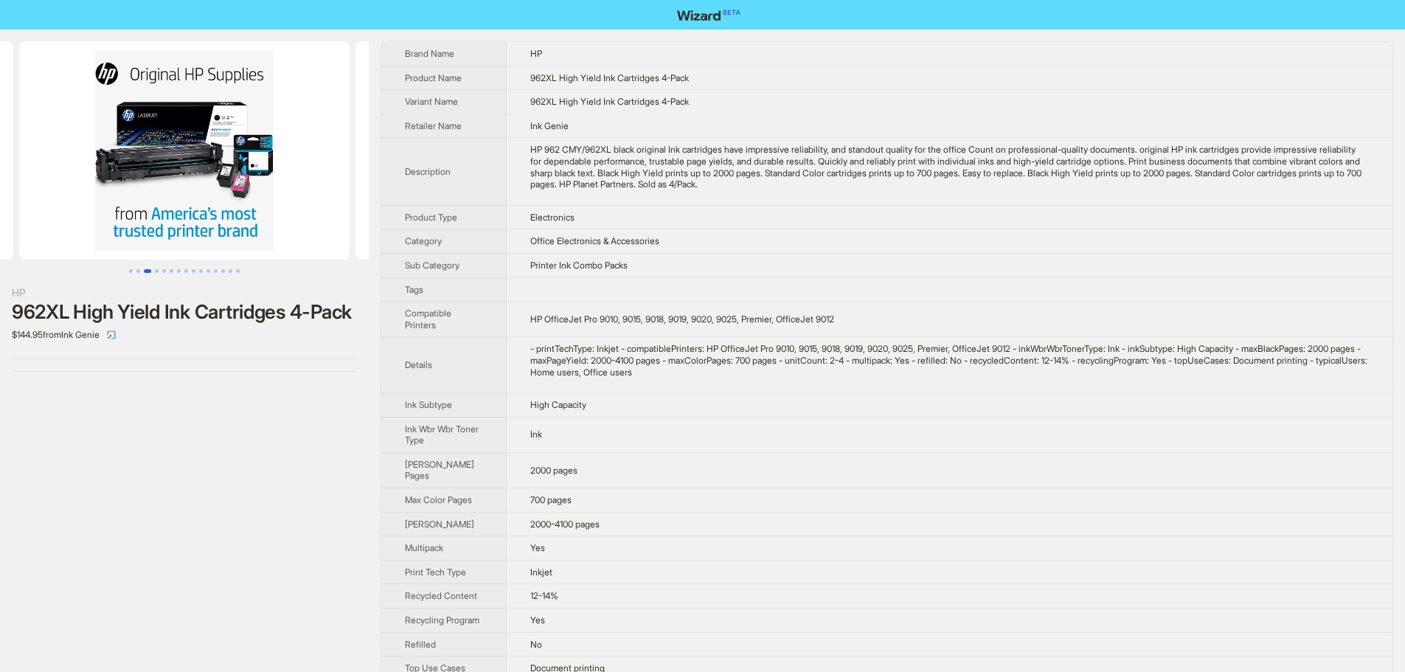
drag, startPoint x: 186, startPoint y: 185, endPoint x: 0, endPoint y: 190, distance: 185.9
click at [19, 191] on img at bounding box center [184, 150] width 330 height 218
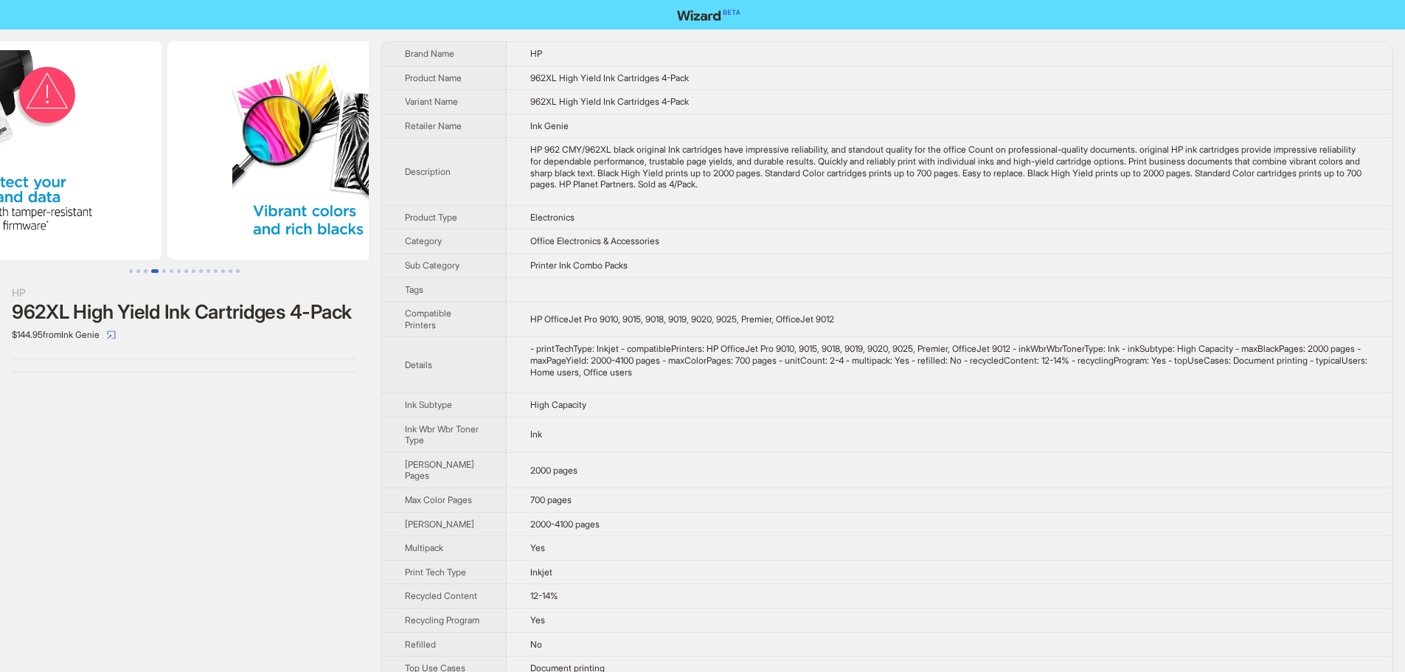
drag, startPoint x: 241, startPoint y: 170, endPoint x: 95, endPoint y: 173, distance: 146.1
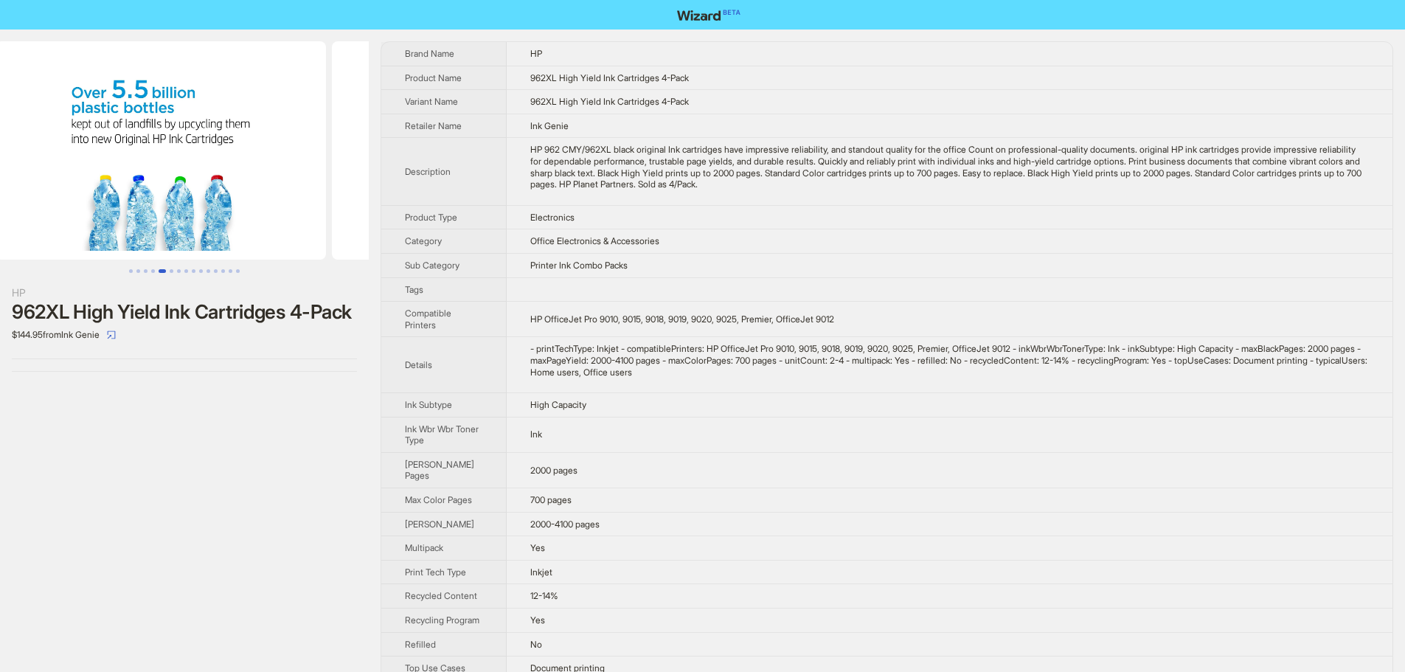
click at [0, 220] on ul at bounding box center [184, 150] width 369 height 218
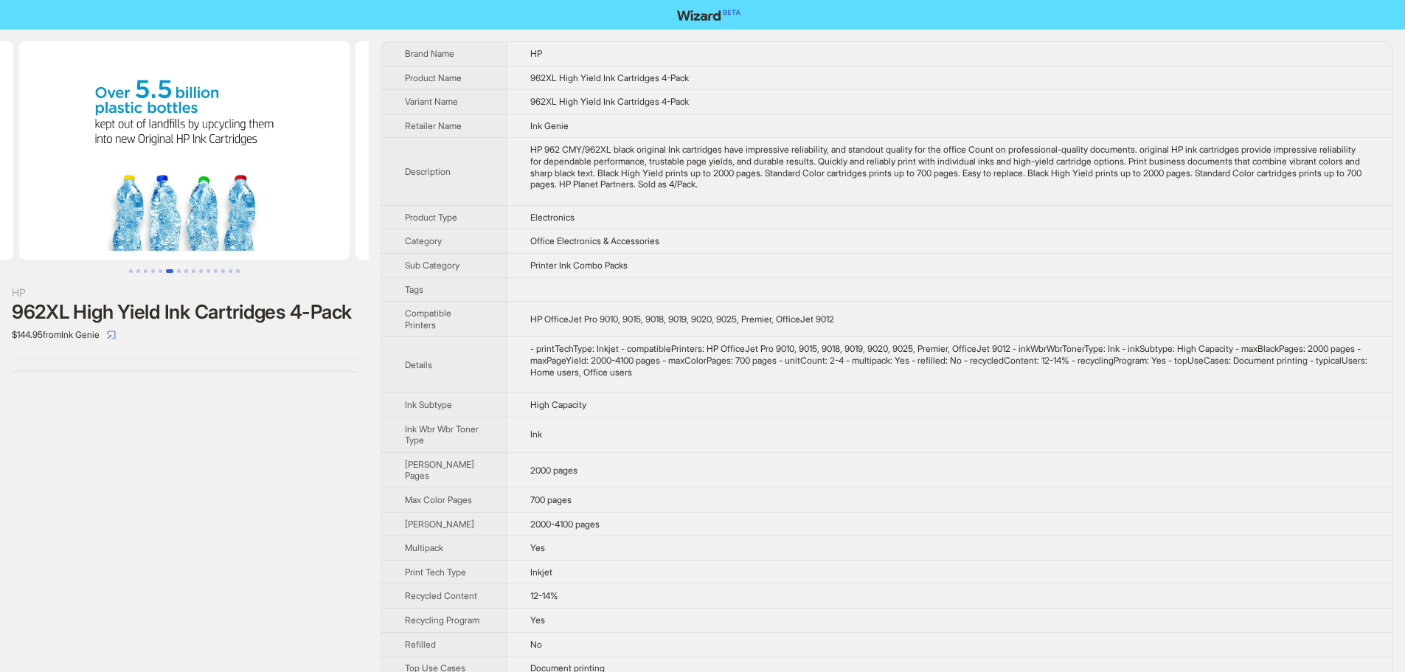
drag, startPoint x: 189, startPoint y: 201, endPoint x: 138, endPoint y: 184, distance: 53.4
click at [417, 243] on div "HP 962XL High Yield Ink Cartridges 4-Pack $144.95 from Ink Genie Brand Name HP …" at bounding box center [702, 384] width 1405 height 711
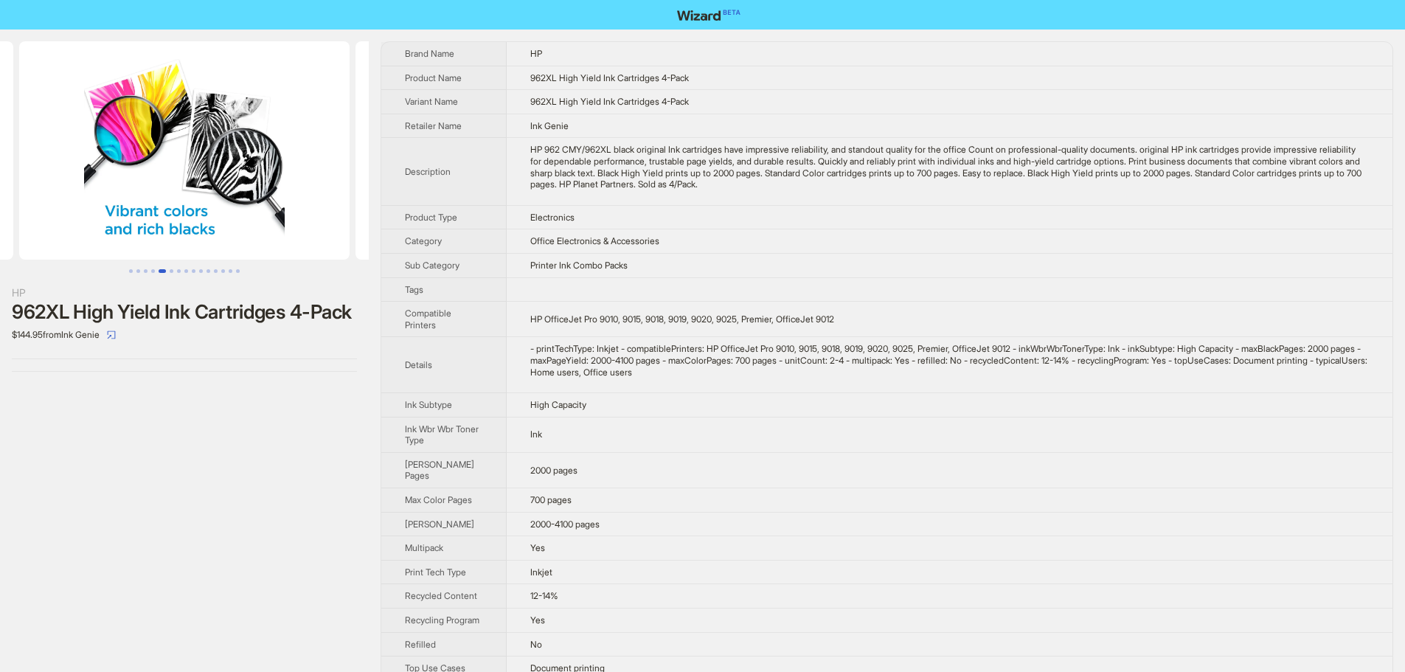
drag, startPoint x: 136, startPoint y: 184, endPoint x: 335, endPoint y: 224, distance: 203.2
click at [339, 224] on img at bounding box center [184, 150] width 330 height 218
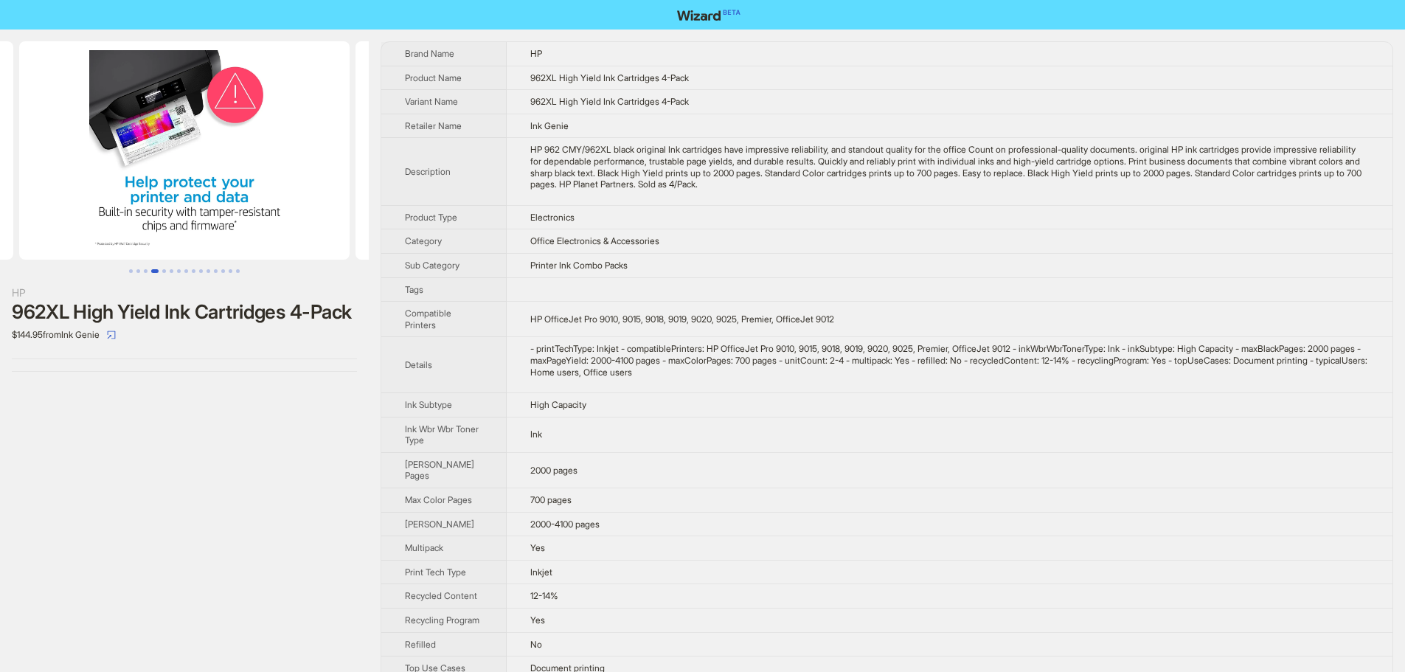
drag, startPoint x: 339, startPoint y: 229, endPoint x: 225, endPoint y: 212, distance: 115.4
click at [381, 237] on div "HP 962XL High Yield Ink Cartridges 4-Pack $144.95 from Ink Genie Brand Name HP …" at bounding box center [702, 384] width 1405 height 711
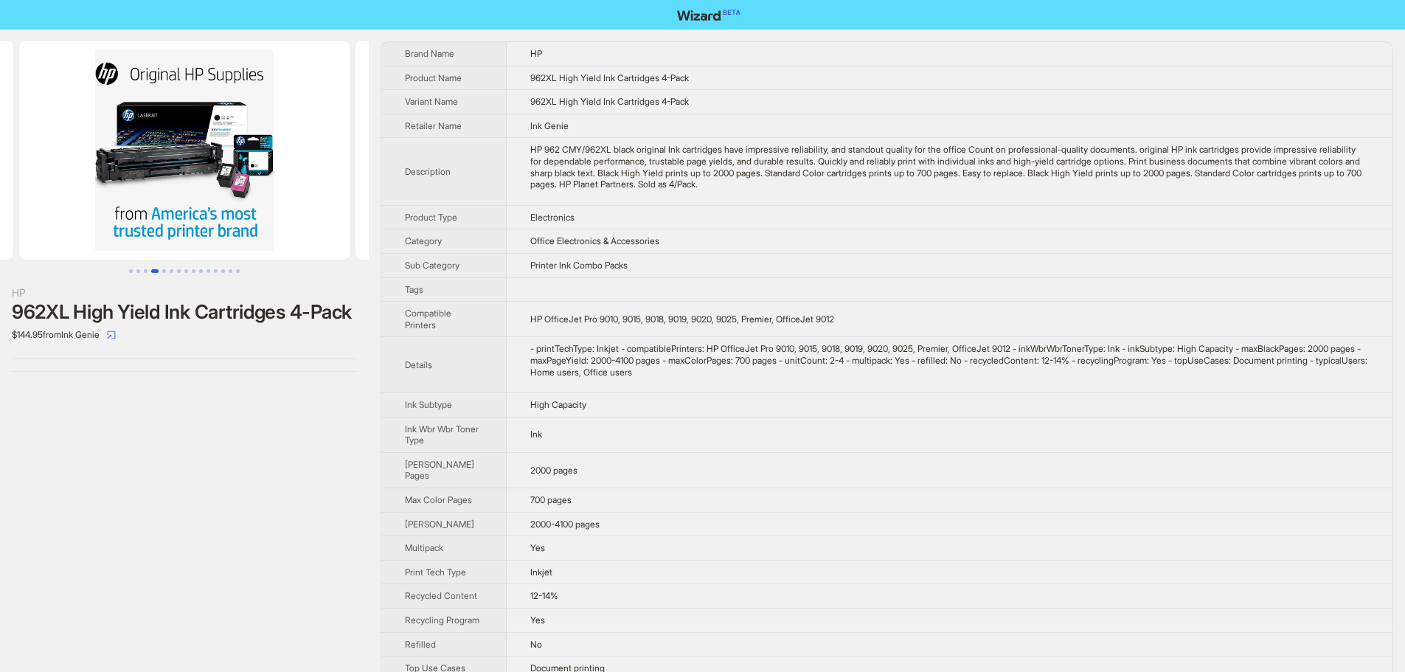
drag, startPoint x: 225, startPoint y: 212, endPoint x: 449, endPoint y: 254, distance: 227.9
click at [428, 251] on div "HP 962XL High Yield Ink Cartridges 4-Pack $144.95 from Ink Genie Brand Name HP …" at bounding box center [702, 384] width 1405 height 711
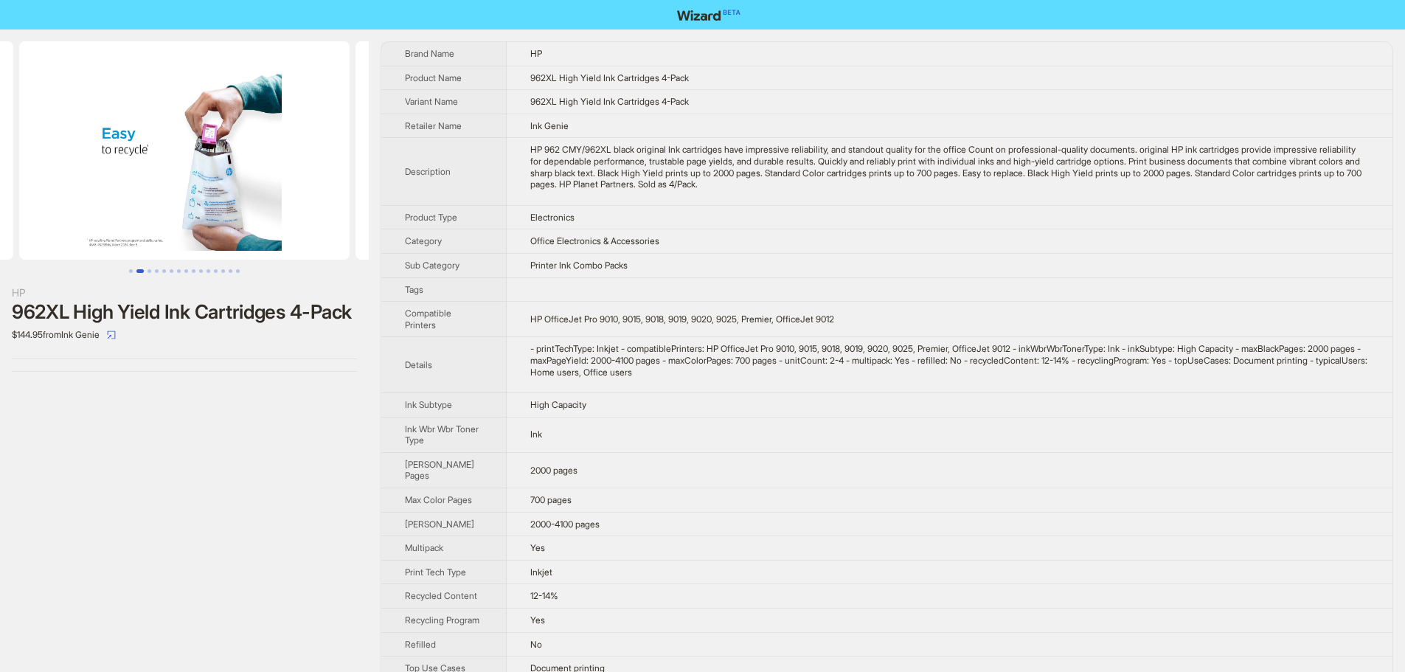
drag, startPoint x: 402, startPoint y: 248, endPoint x: 410, endPoint y: 249, distance: 8.1
click at [408, 249] on div "HP 962XL High Yield Ink Cartridges 4-Pack $144.95 from Ink Genie Brand Name HP …" at bounding box center [702, 384] width 1405 height 711
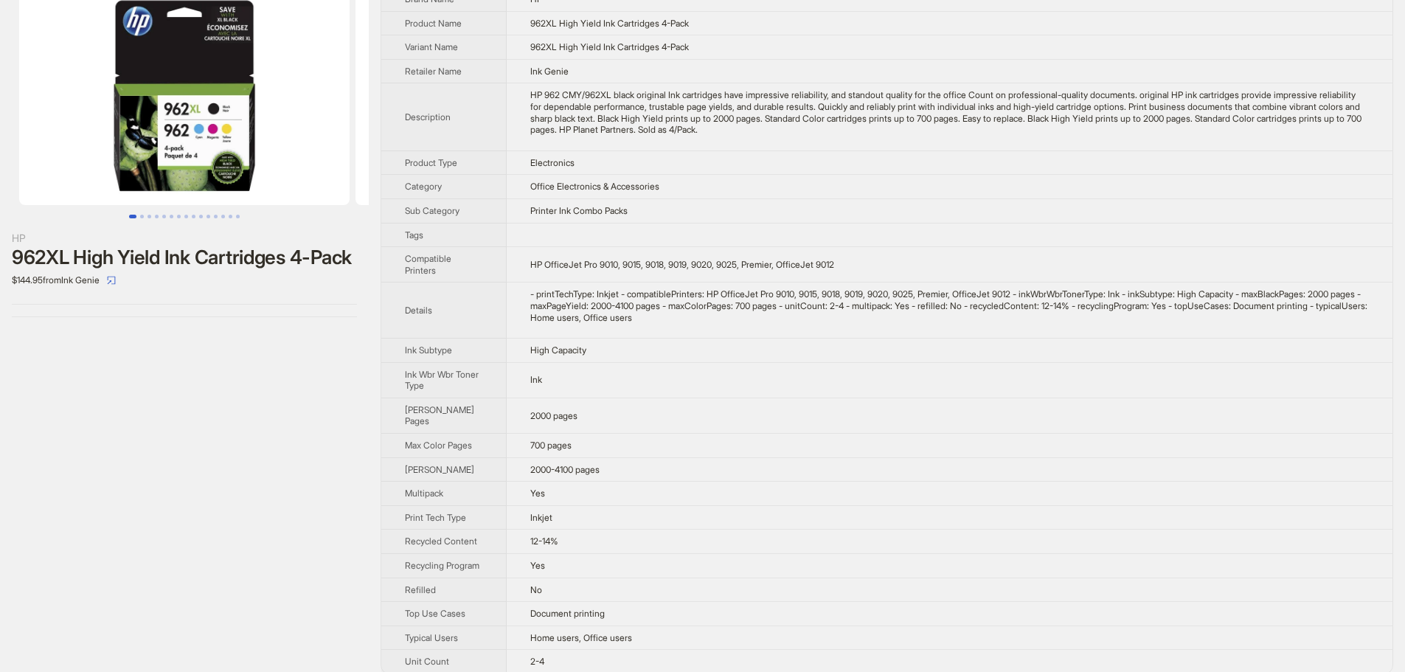
scroll to position [126, 0]
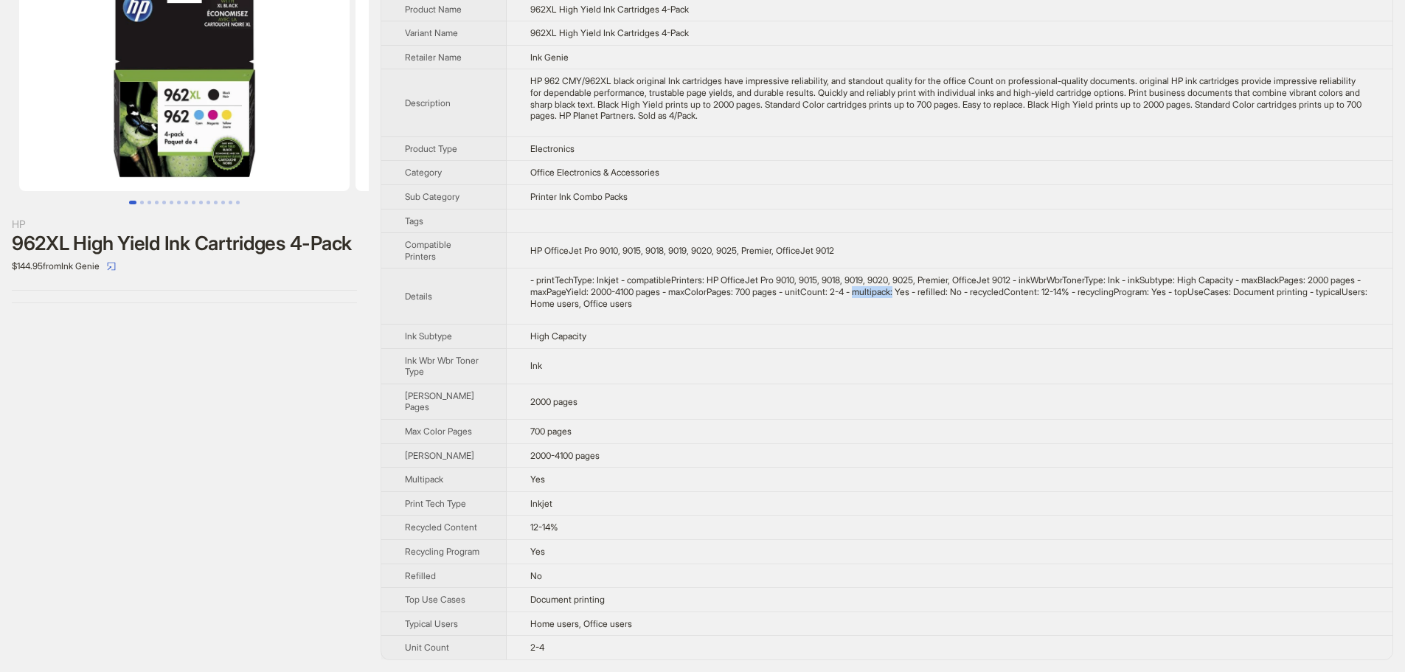
drag, startPoint x: 894, startPoint y: 234, endPoint x: 938, endPoint y: 233, distance: 44.3
click at [938, 274] on div "- printTechType: Inkjet - compatiblePrinters: HP OfficeJet Pro 9010, 9015, 9018…" at bounding box center [949, 291] width 838 height 35
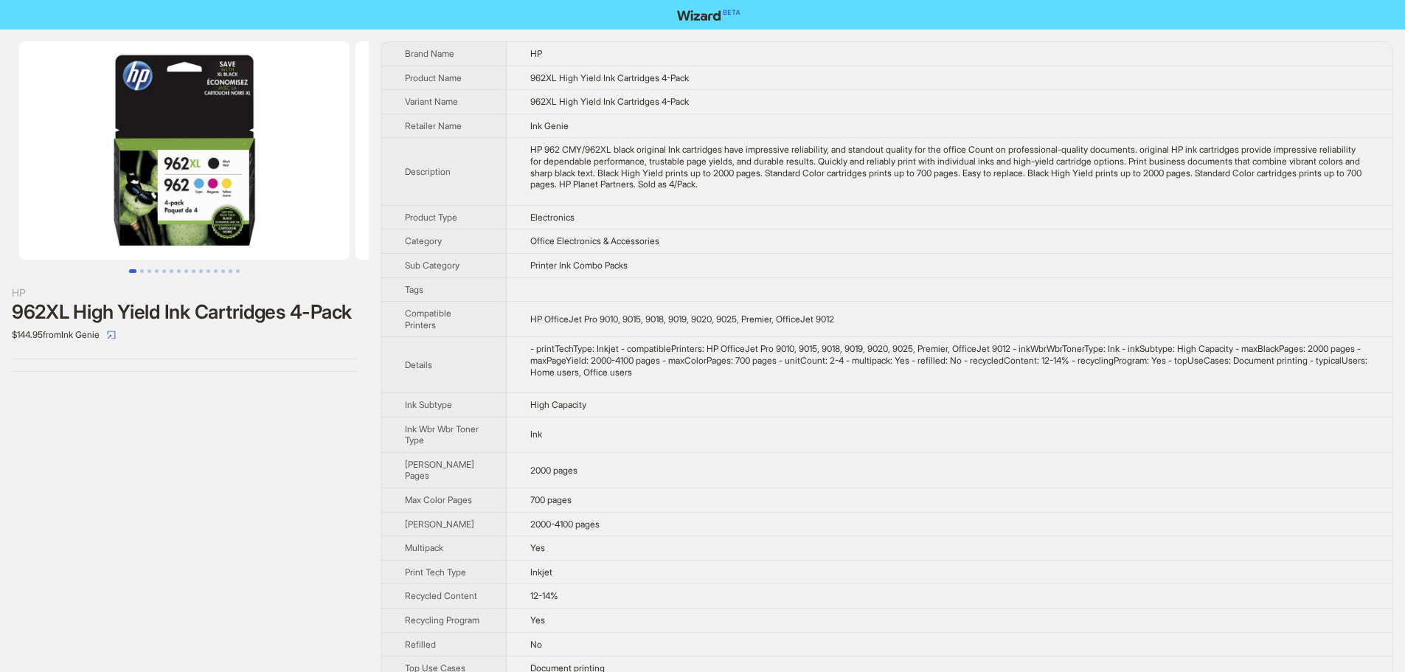
click at [678, 161] on div "HP 962 CMY/962XL black original Ink cartridges have impressive reliability, and…" at bounding box center [949, 167] width 838 height 46
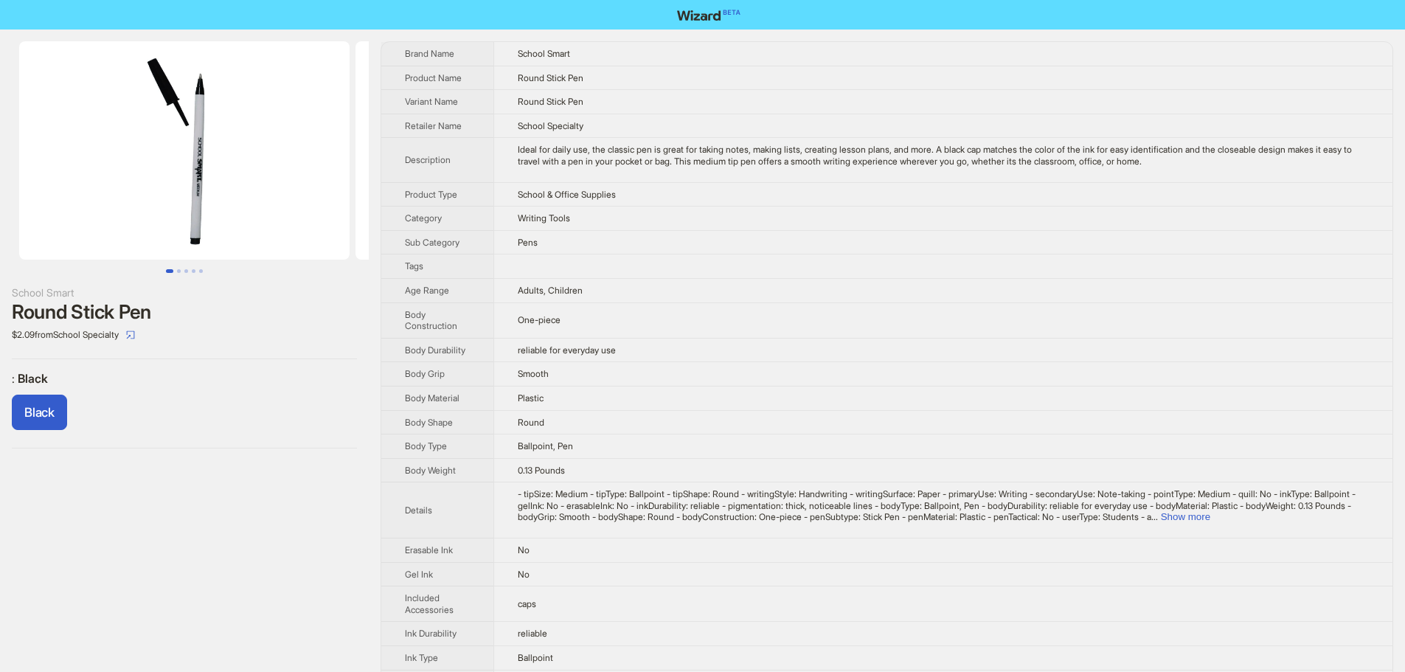
click at [176, 393] on div ": Black Black" at bounding box center [184, 404] width 345 height 66
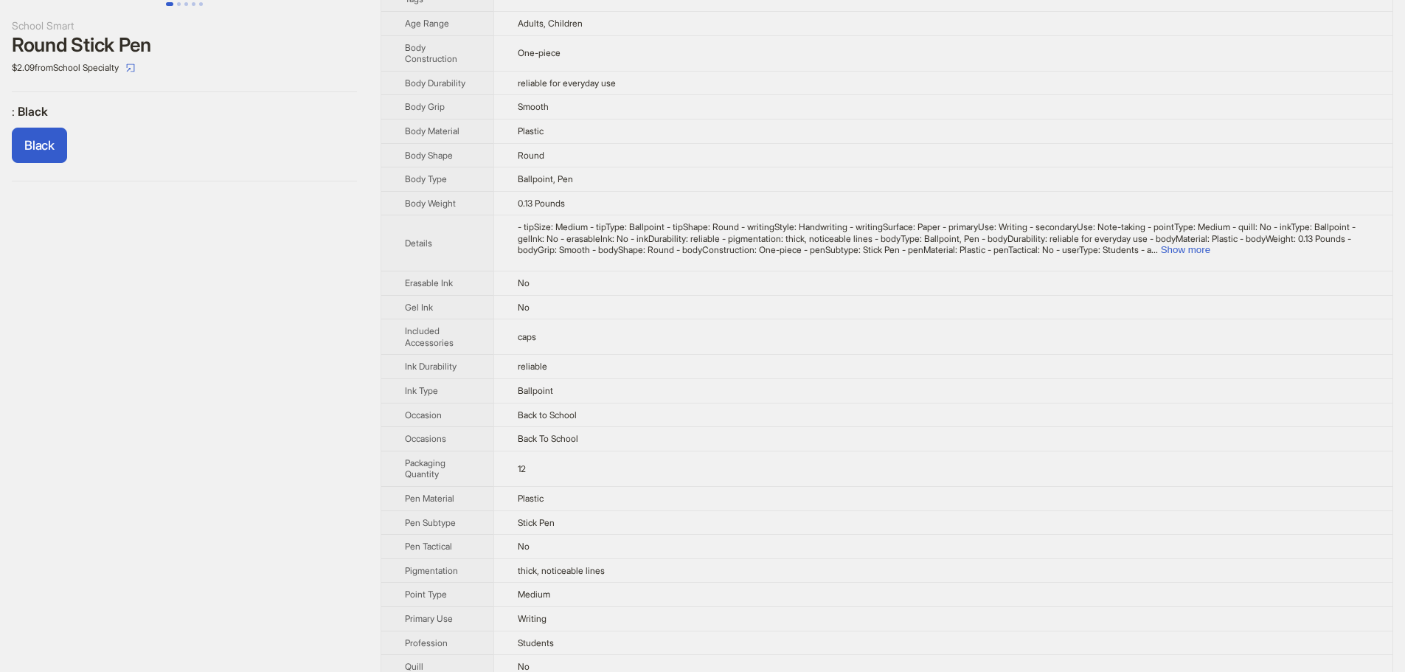
scroll to position [562, 0]
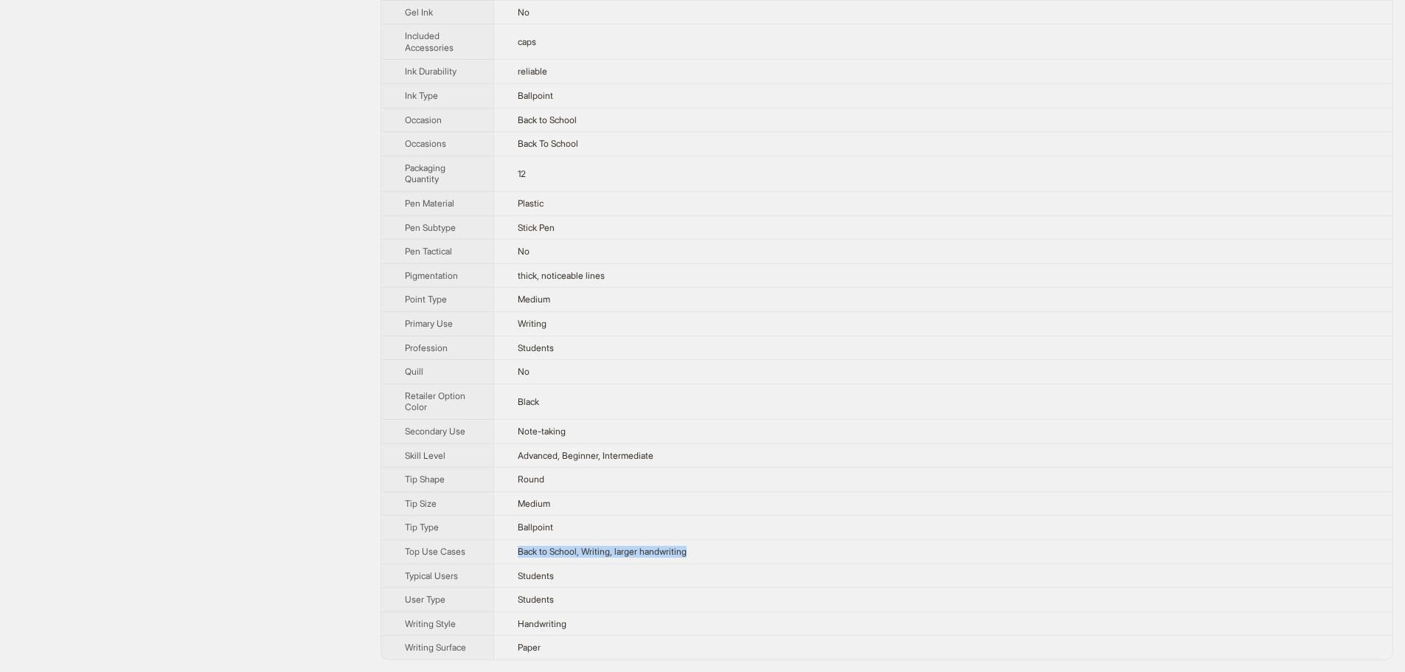
drag, startPoint x: 709, startPoint y: 556, endPoint x: 520, endPoint y: 560, distance: 188.8
click at [520, 560] on td "Back to School, Writing, larger handwriting" at bounding box center [942, 551] width 899 height 24
click at [724, 442] on td "Note-taking" at bounding box center [942, 431] width 899 height 24
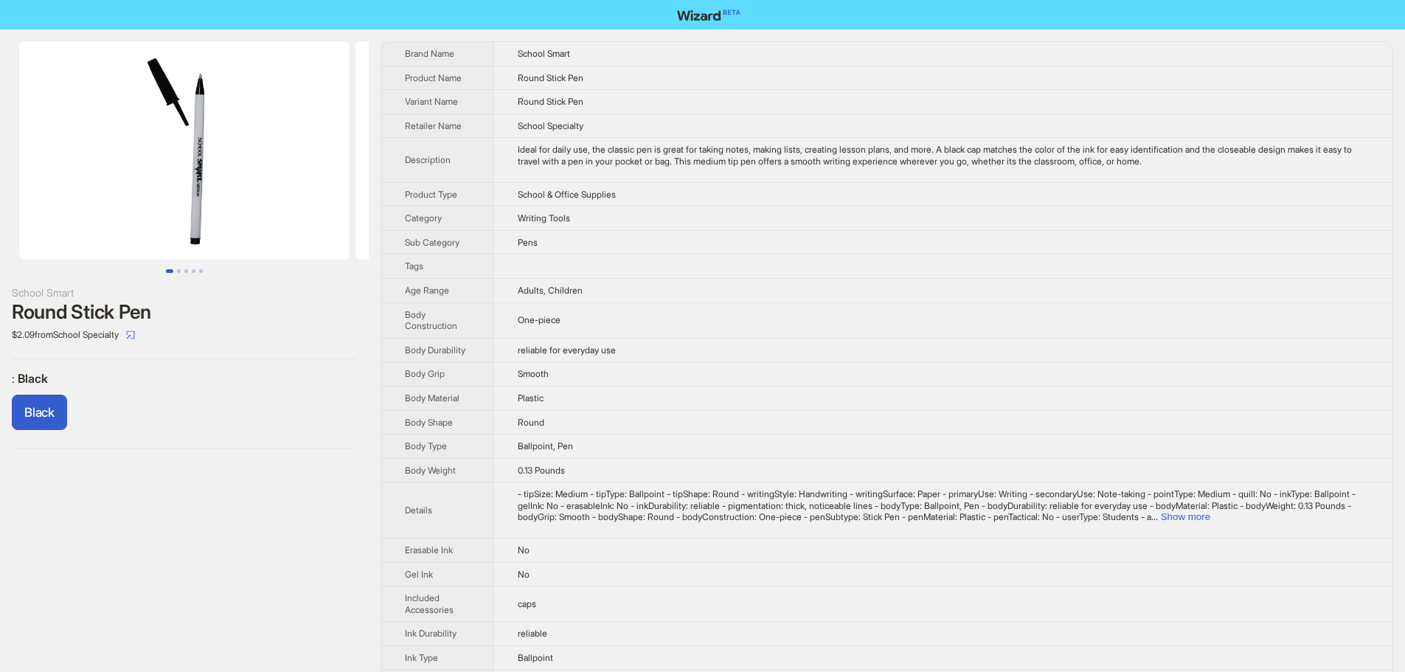
scroll to position [0, 131]
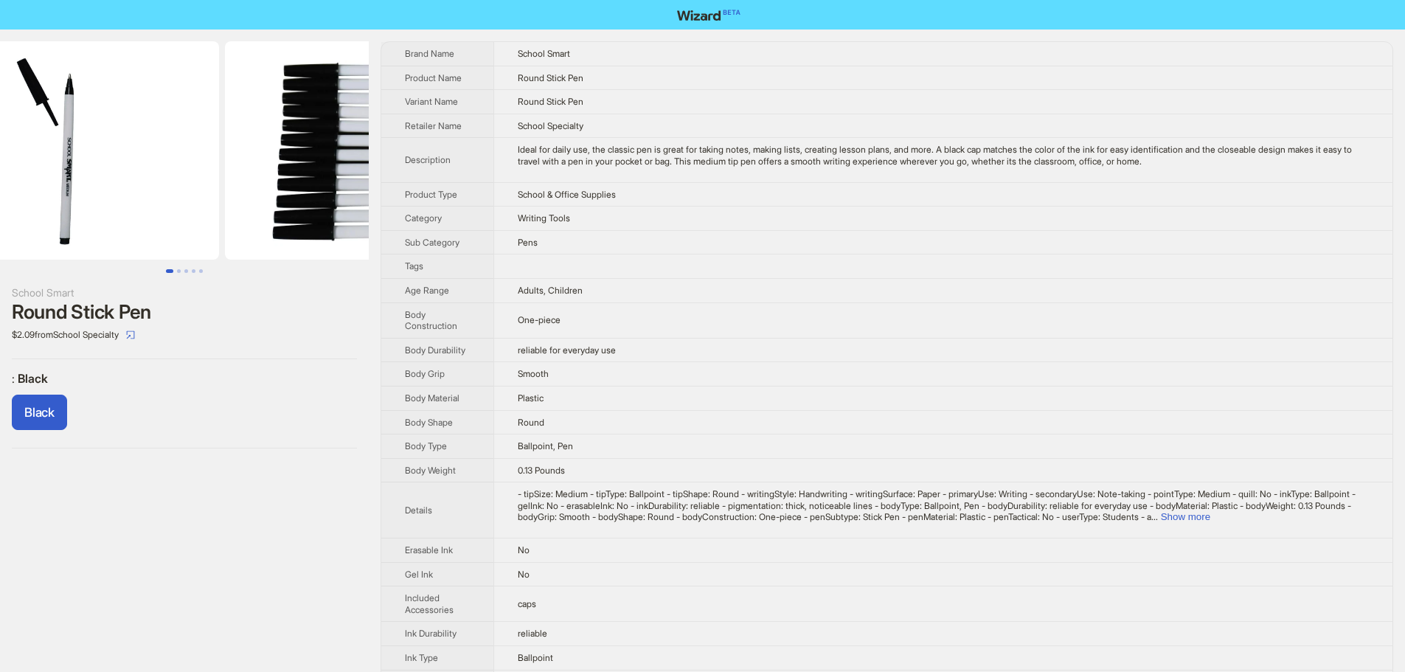
drag, startPoint x: 243, startPoint y: 111, endPoint x: 153, endPoint y: 127, distance: 92.1
click at [153, 127] on img at bounding box center [54, 150] width 330 height 218
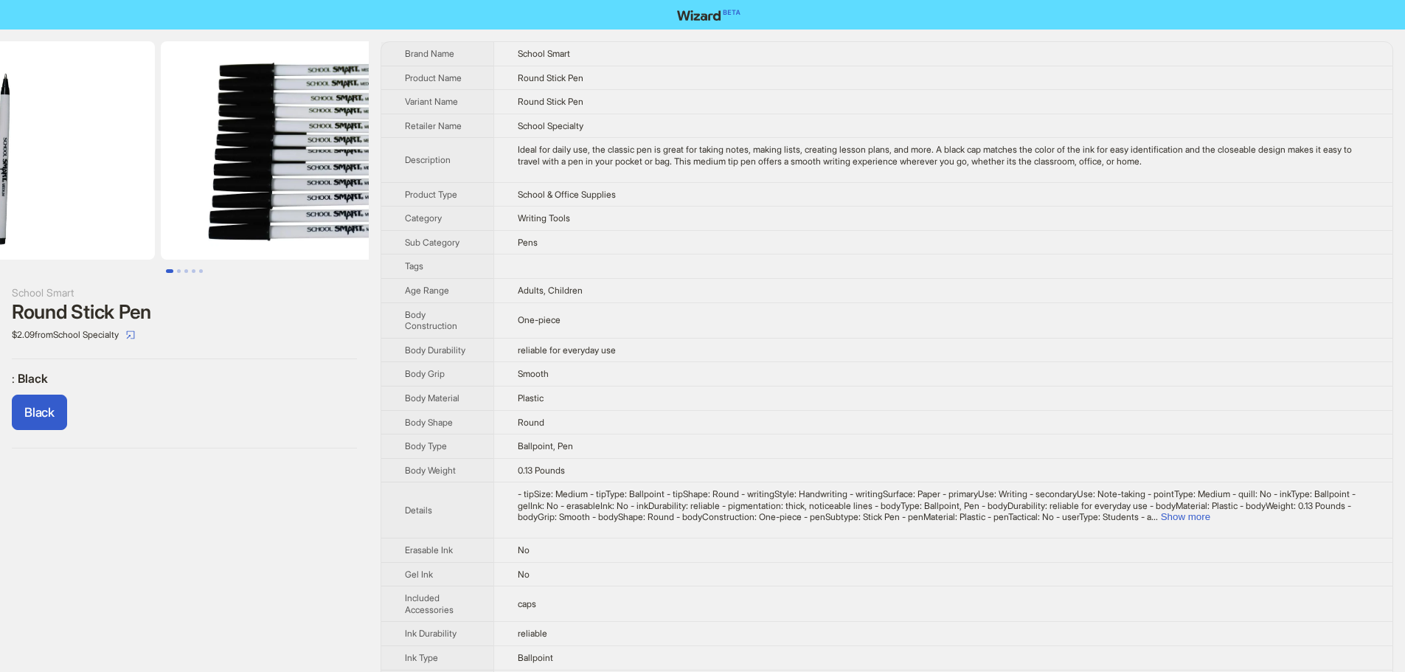
drag, startPoint x: 254, startPoint y: 123, endPoint x: 105, endPoint y: 131, distance: 149.9
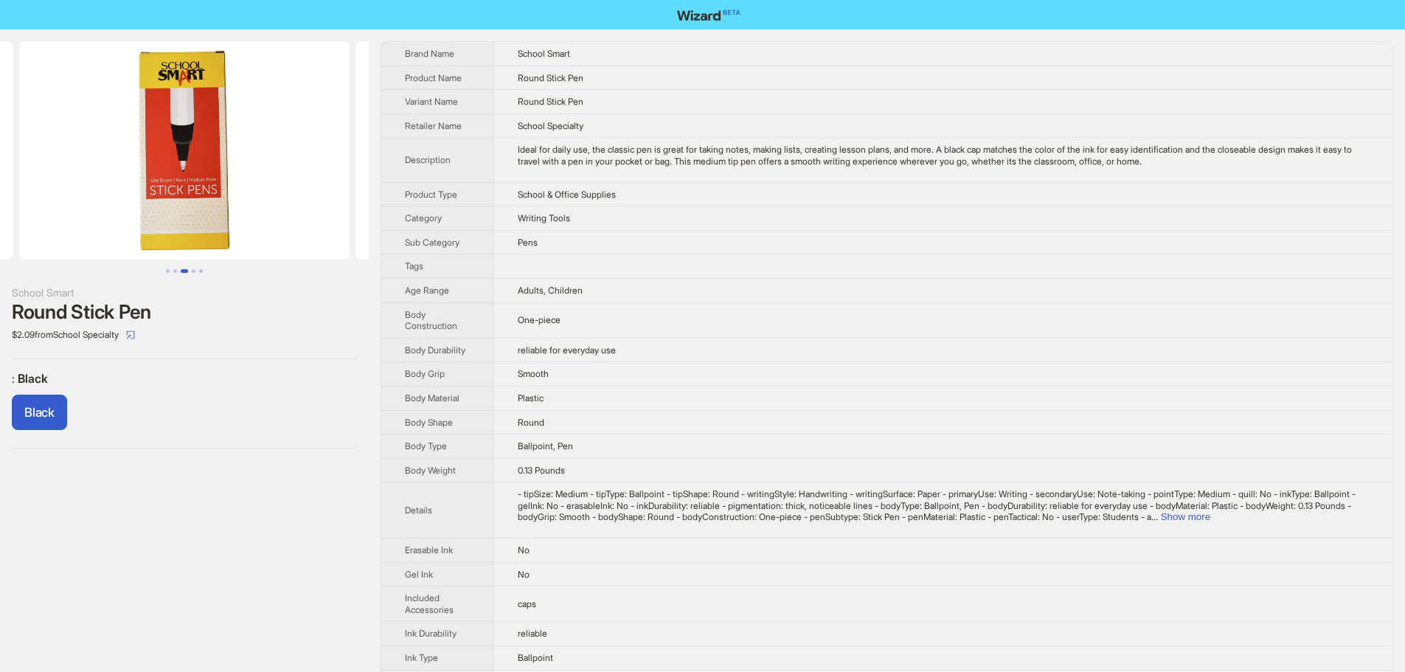
click at [19, 156] on img at bounding box center [184, 150] width 330 height 218
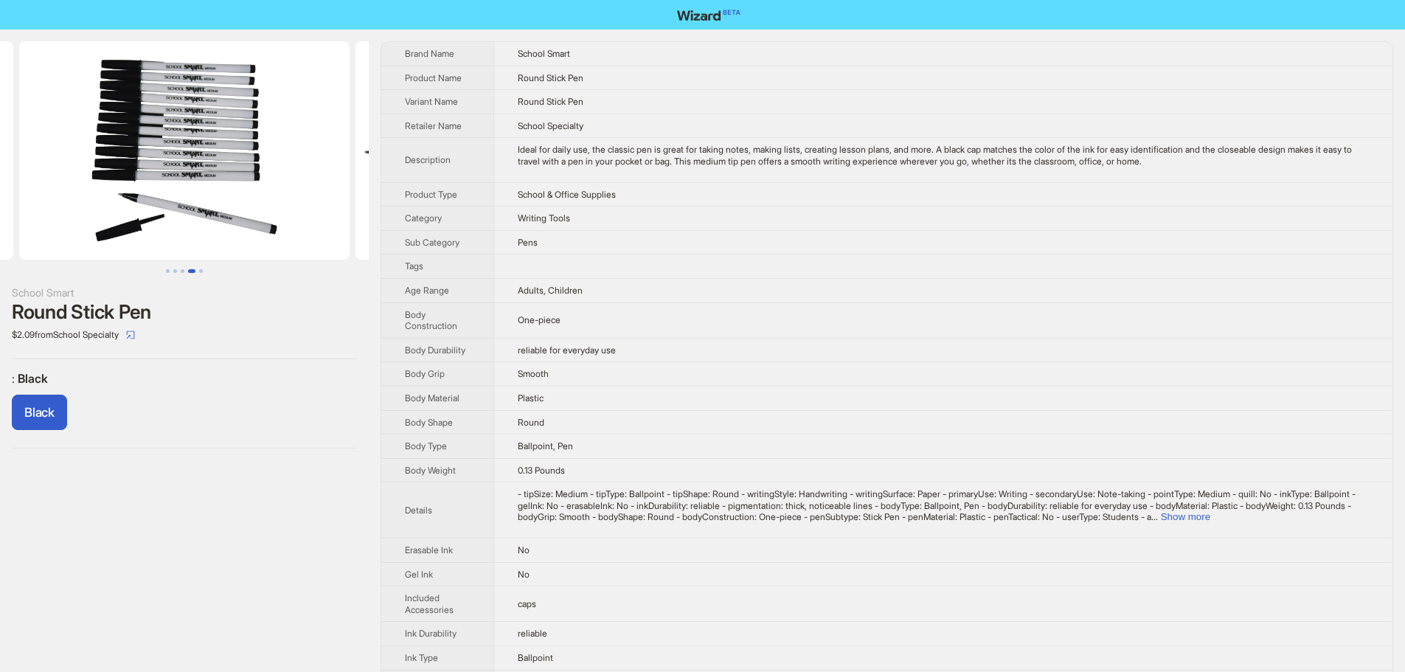
click at [1014, 188] on td "School & Office Supplies" at bounding box center [942, 194] width 899 height 24
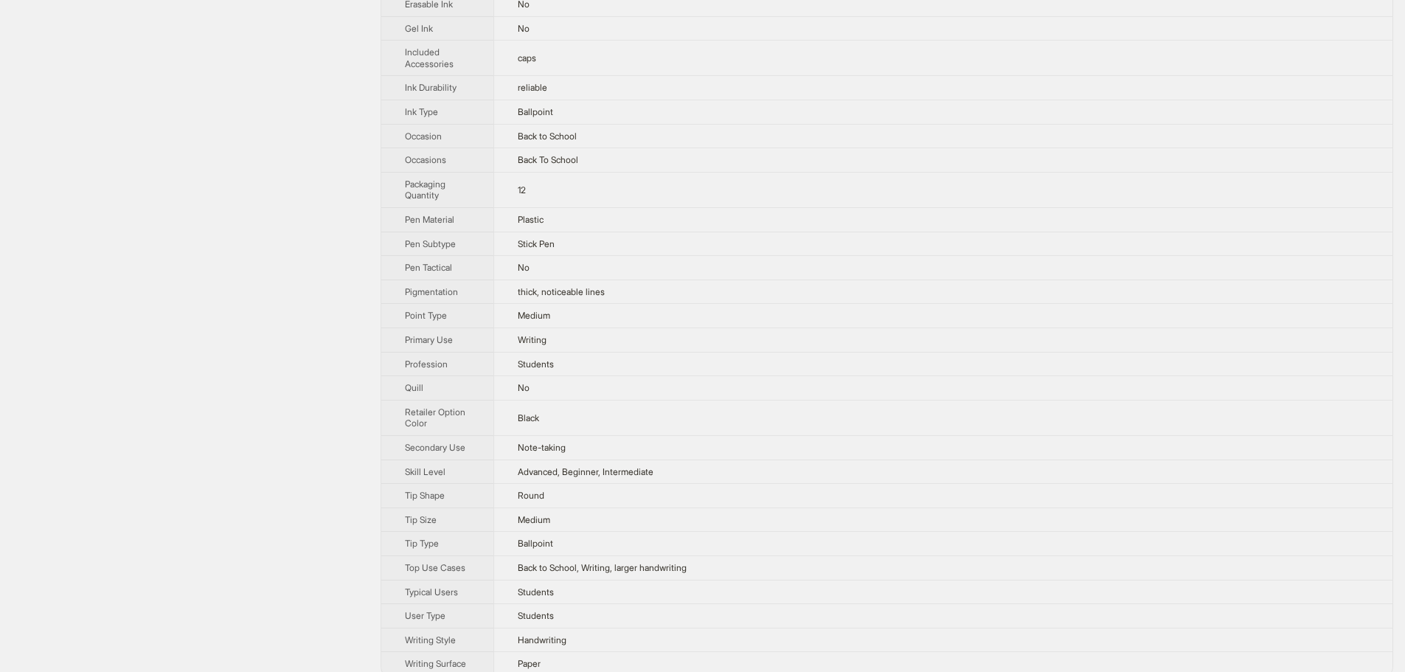
scroll to position [562, 0]
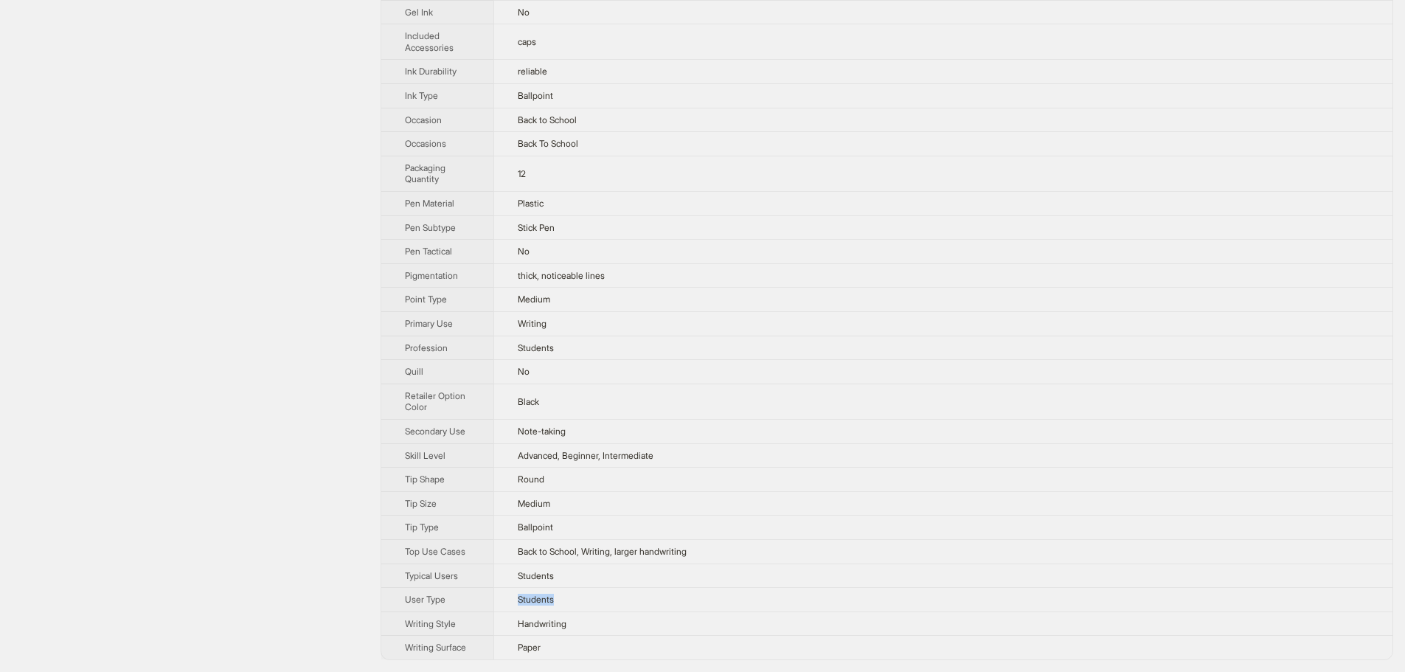
drag, startPoint x: 556, startPoint y: 597, endPoint x: 493, endPoint y: 591, distance: 63.7
click at [493, 591] on tr "User Type Students" at bounding box center [886, 600] width 1011 height 24
drag, startPoint x: 577, startPoint y: 569, endPoint x: 529, endPoint y: 542, distance: 55.8
click at [499, 575] on td "Students" at bounding box center [942, 575] width 899 height 24
click at [591, 534] on td "Ballpoint" at bounding box center [942, 527] width 899 height 24
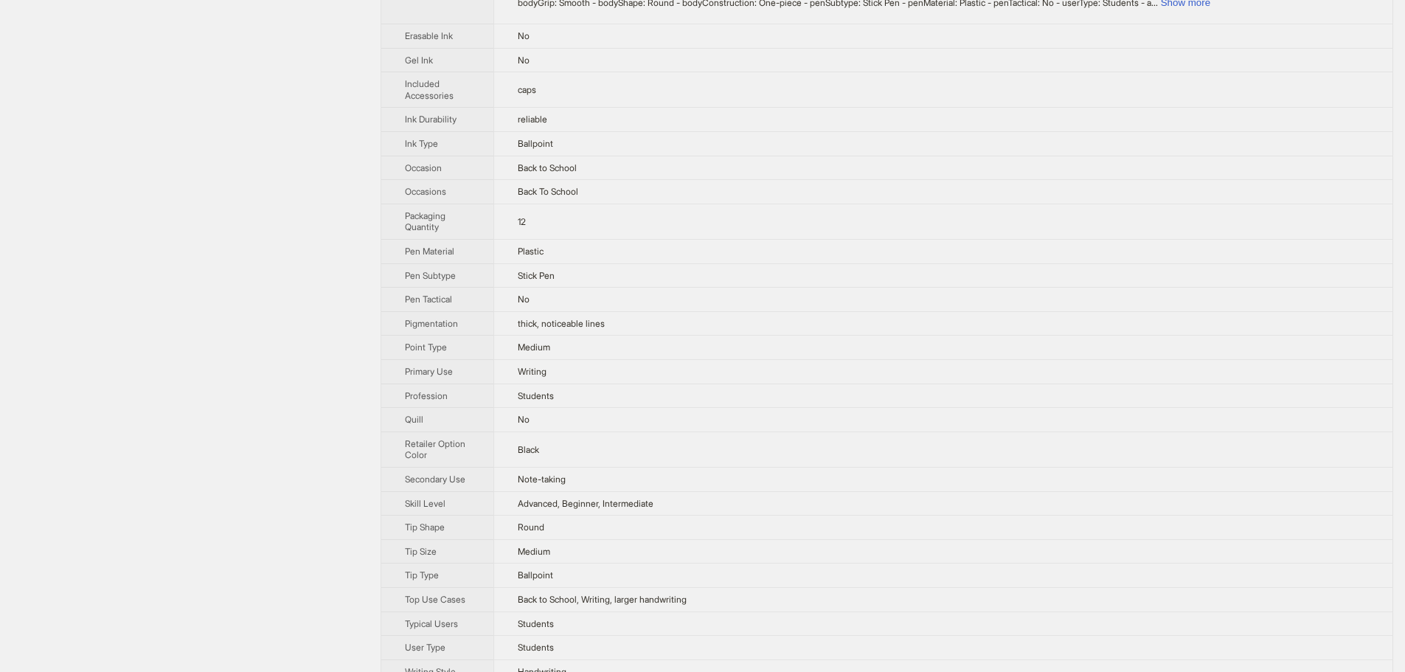
scroll to position [488, 0]
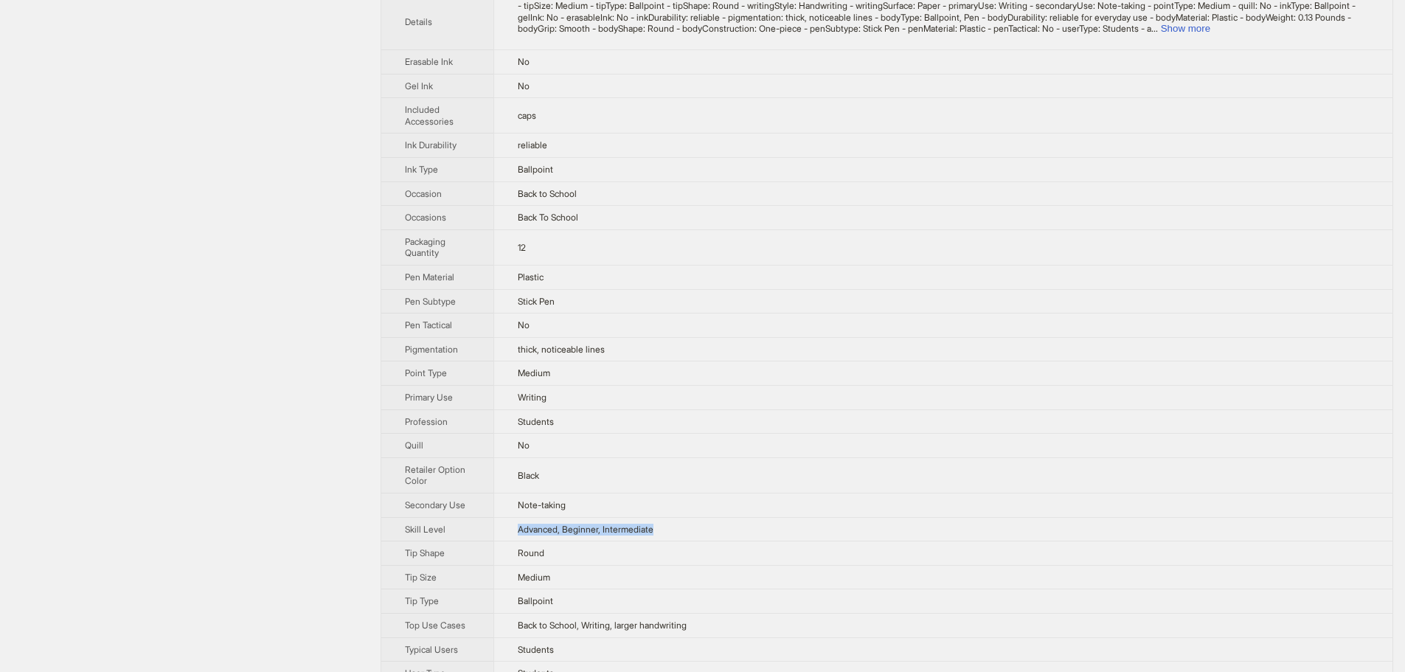
drag, startPoint x: 670, startPoint y: 531, endPoint x: 550, endPoint y: 506, distance: 122.8
click at [505, 529] on td "Advanced, Beginner, Intermediate" at bounding box center [942, 529] width 899 height 24
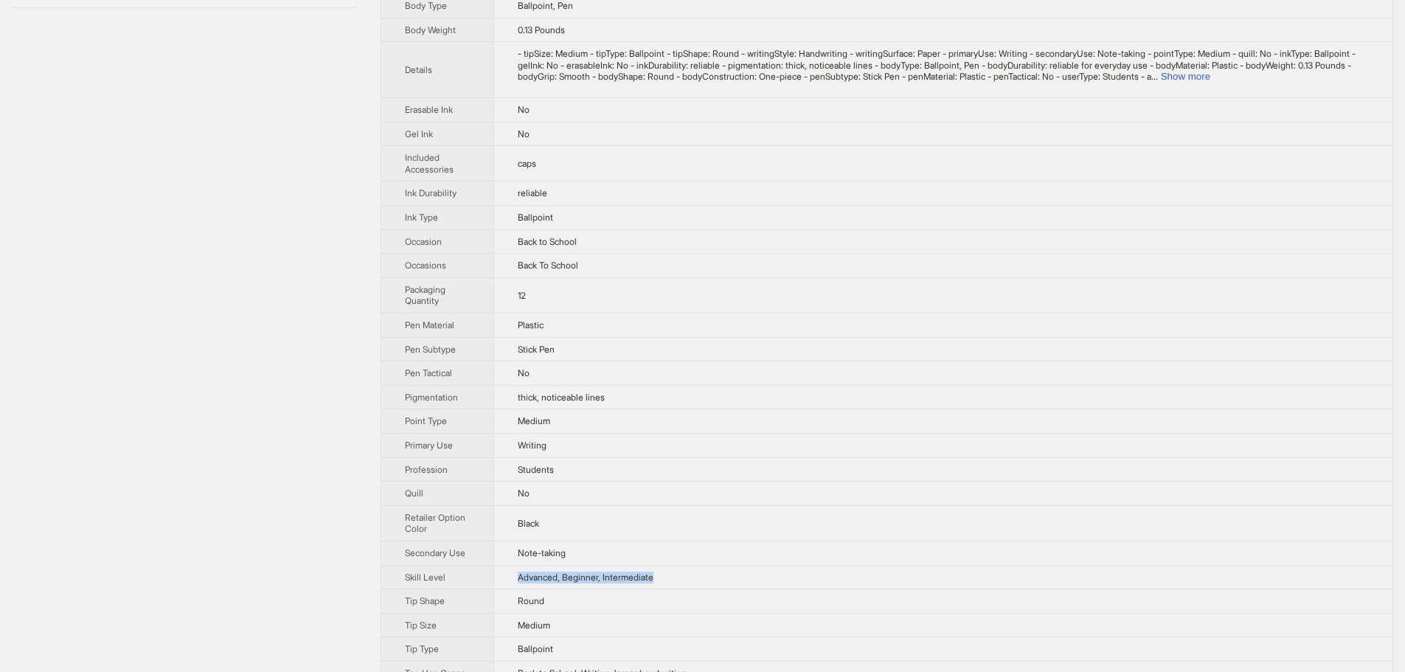
scroll to position [414, 0]
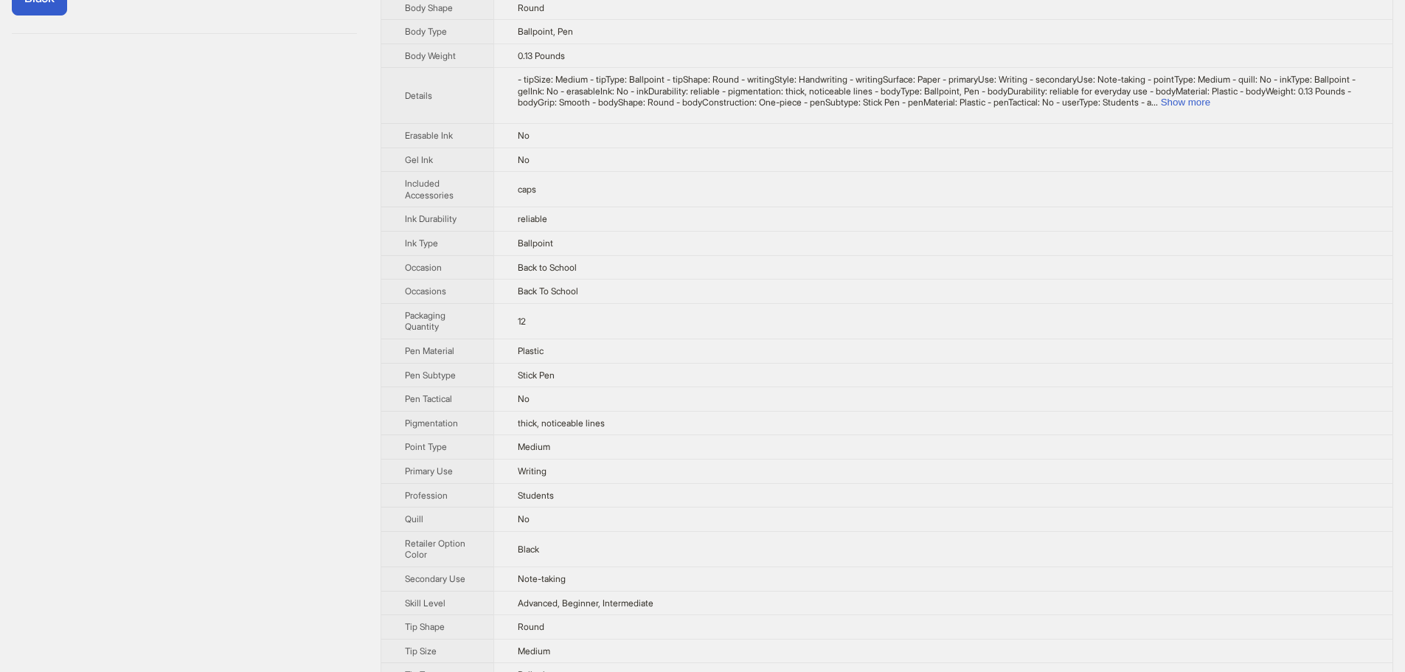
click at [594, 418] on span "thick, noticeable lines" at bounding box center [561, 422] width 87 height 11
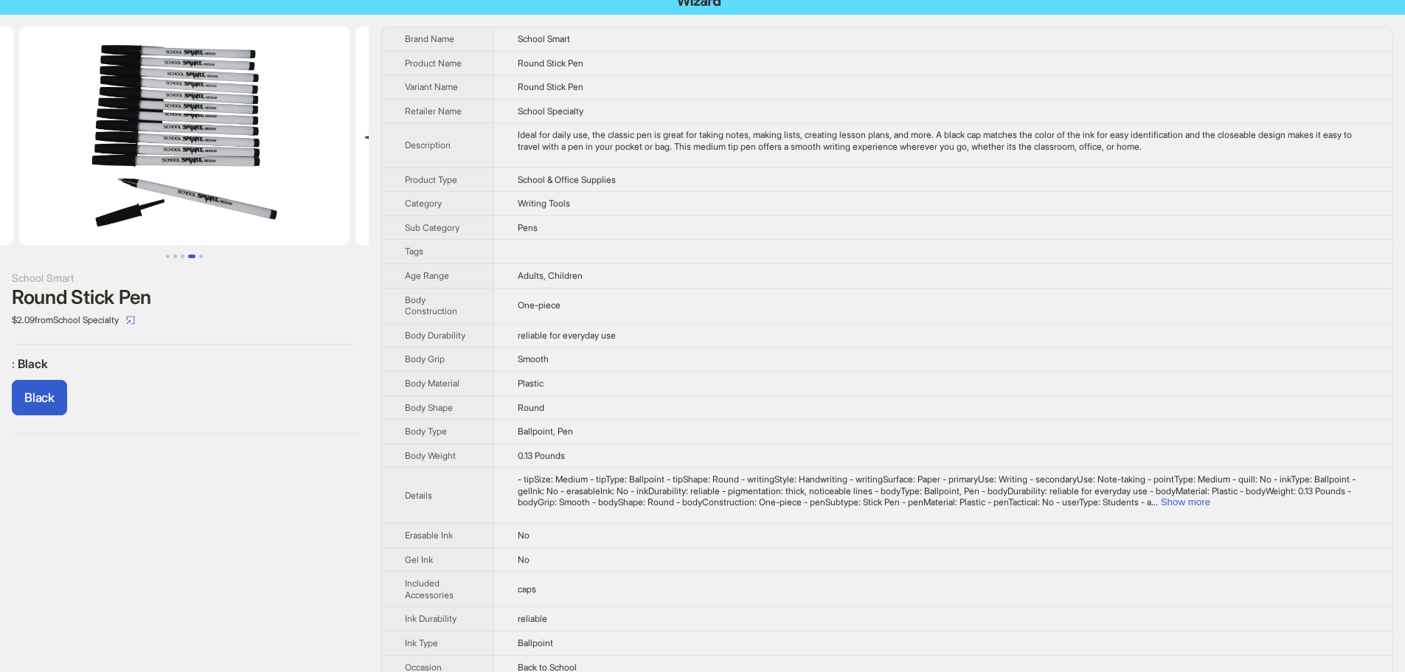
scroll to position [0, 0]
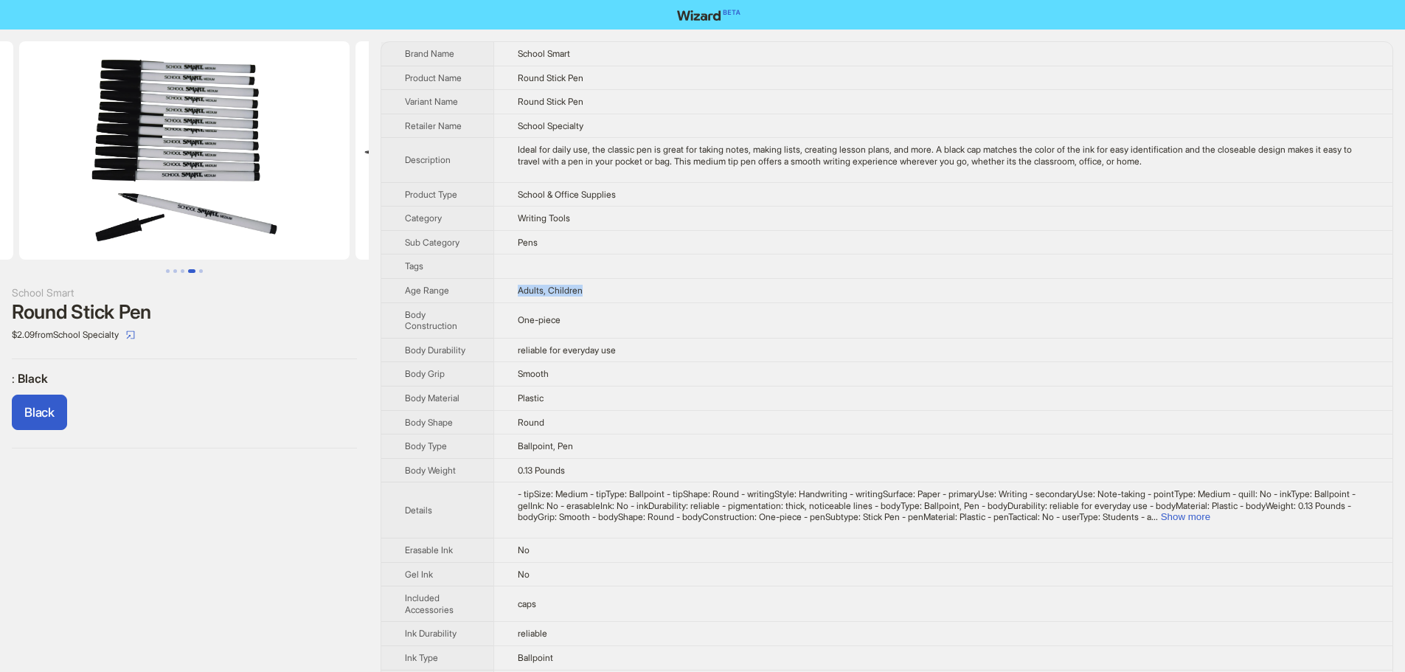
drag, startPoint x: 583, startPoint y: 290, endPoint x: 510, endPoint y: 293, distance: 72.4
click at [510, 293] on td "Adults, Children" at bounding box center [942, 290] width 899 height 24
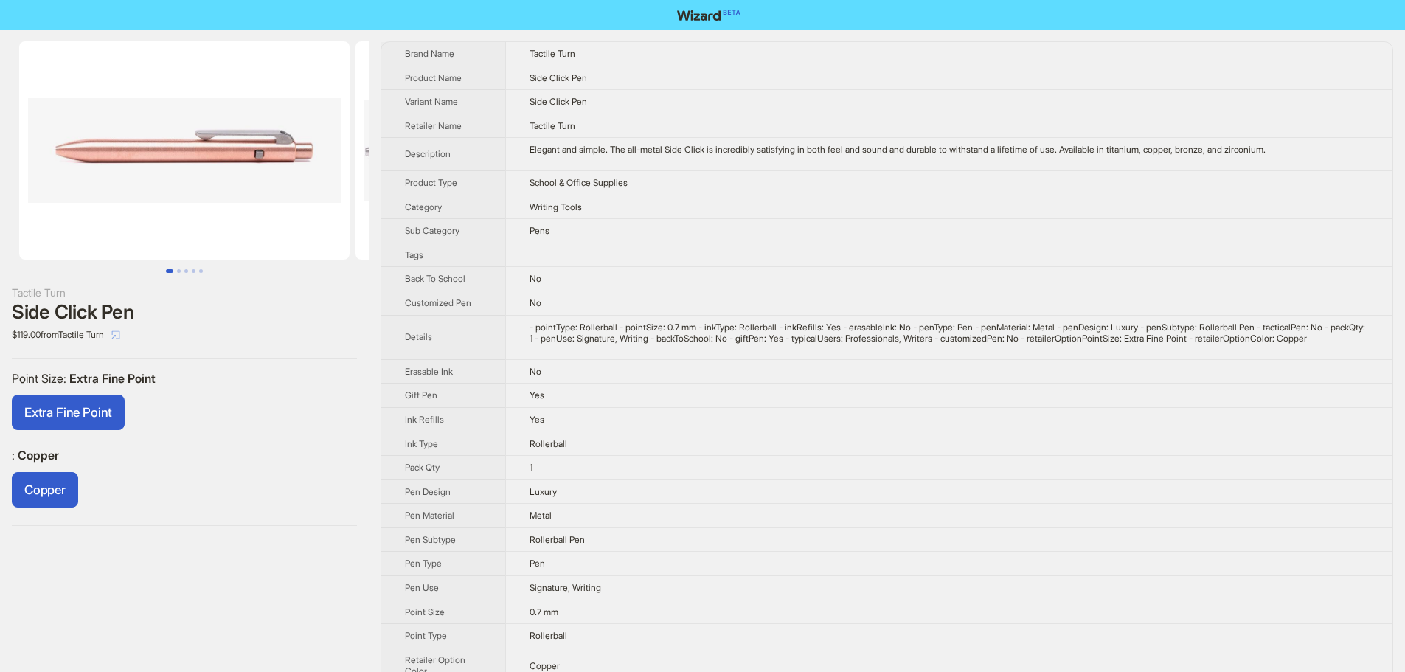
click at [120, 333] on icon "select" at bounding box center [115, 334] width 9 height 9
